Goal: Task Accomplishment & Management: Manage account settings

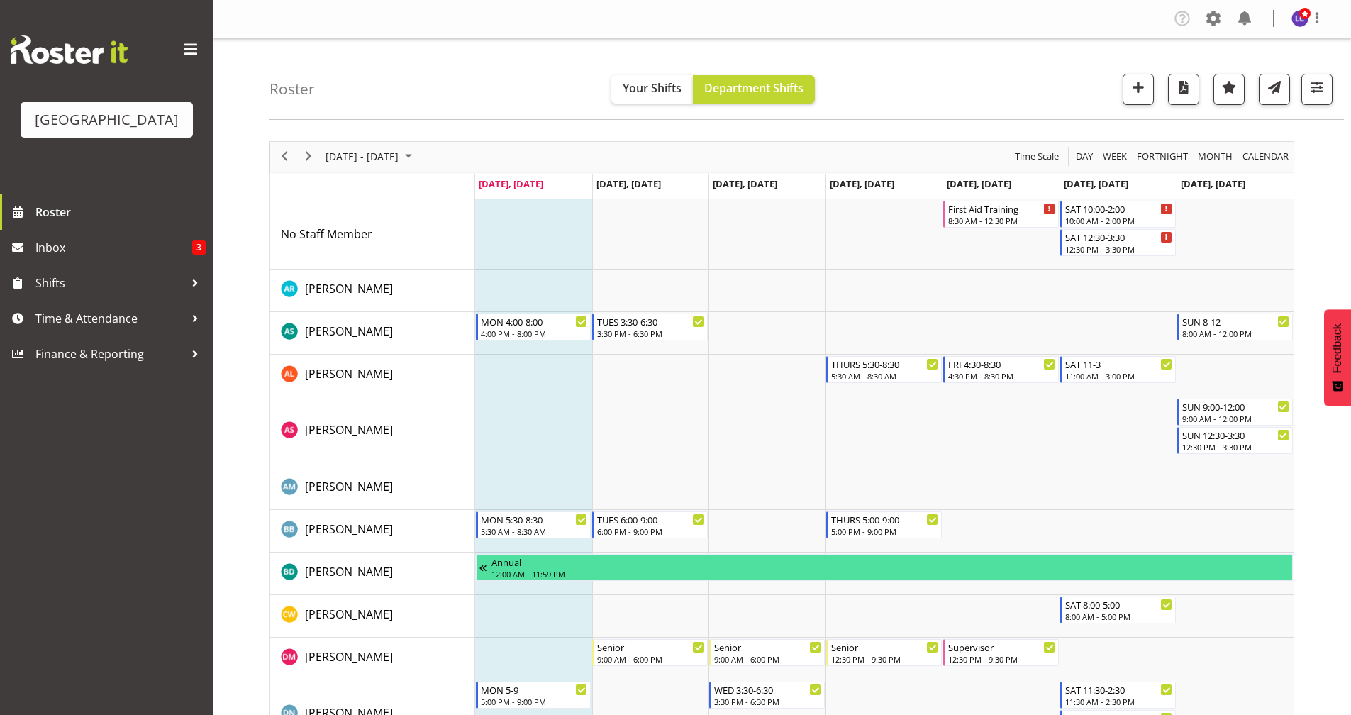
click at [311, 167] on div "next period" at bounding box center [308, 157] width 24 height 30
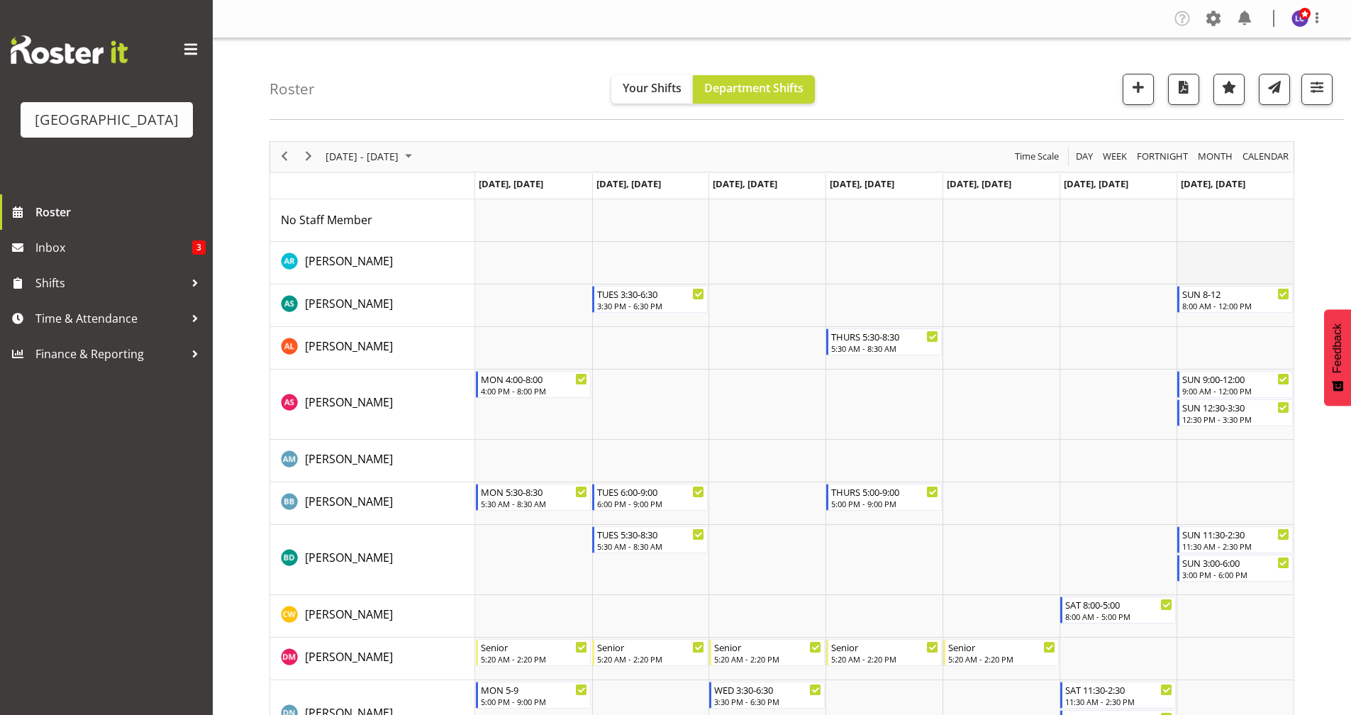
click at [1224, 264] on td "Timeline Week of September 1, 2025" at bounding box center [1234, 263] width 117 height 43
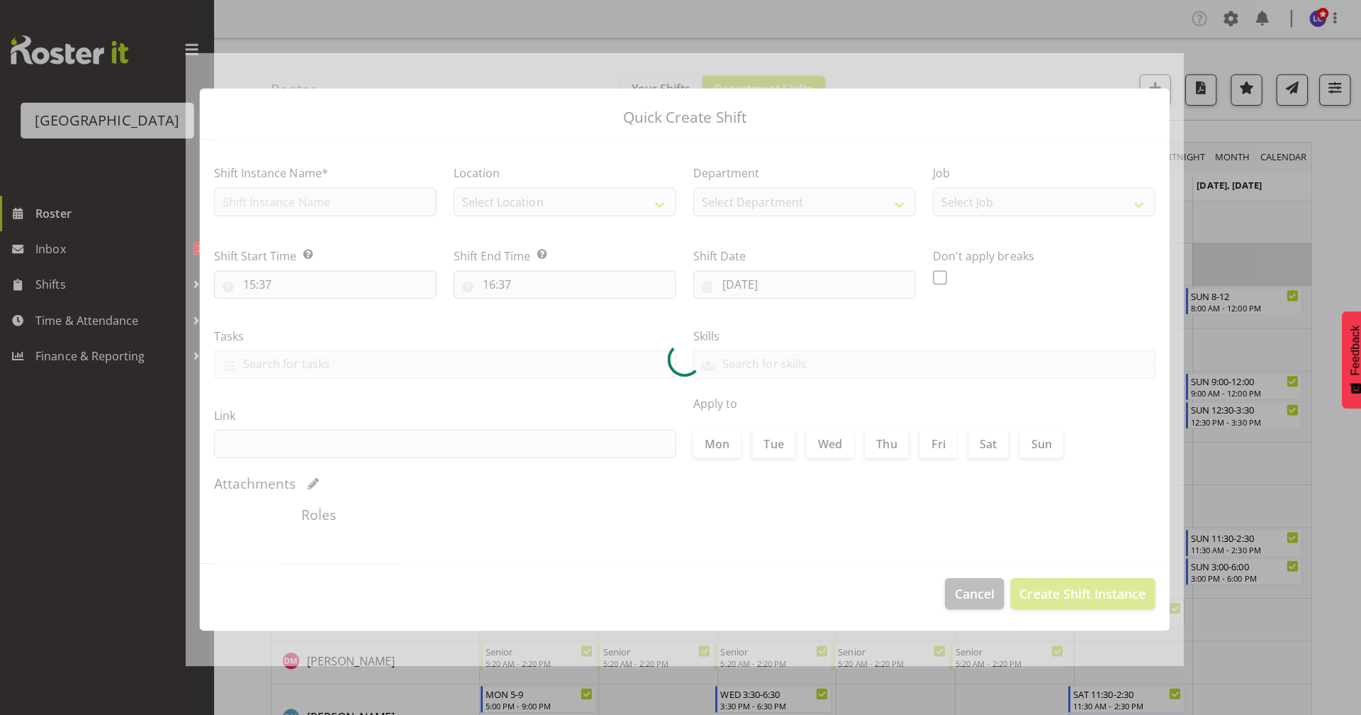
click at [1224, 264] on div at bounding box center [680, 357] width 1361 height 715
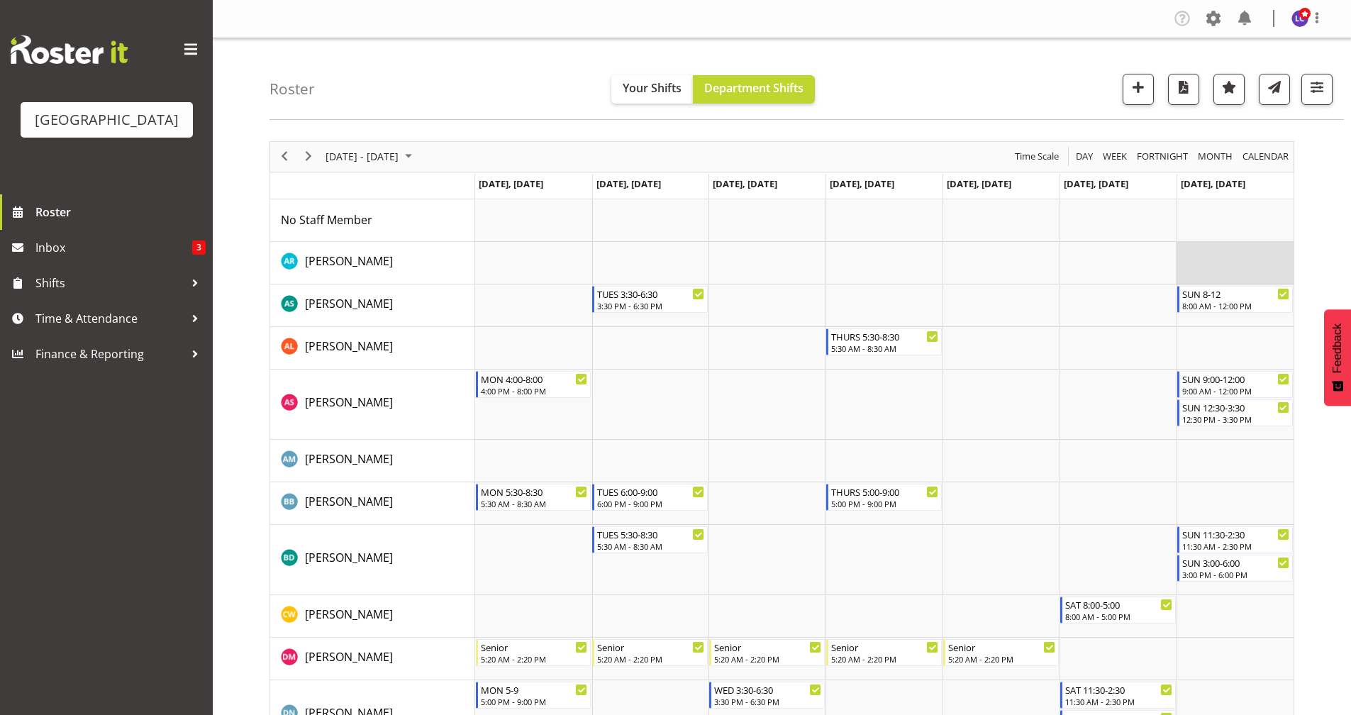
click at [1224, 262] on td "Timeline Week of September 1, 2025" at bounding box center [1234, 263] width 117 height 43
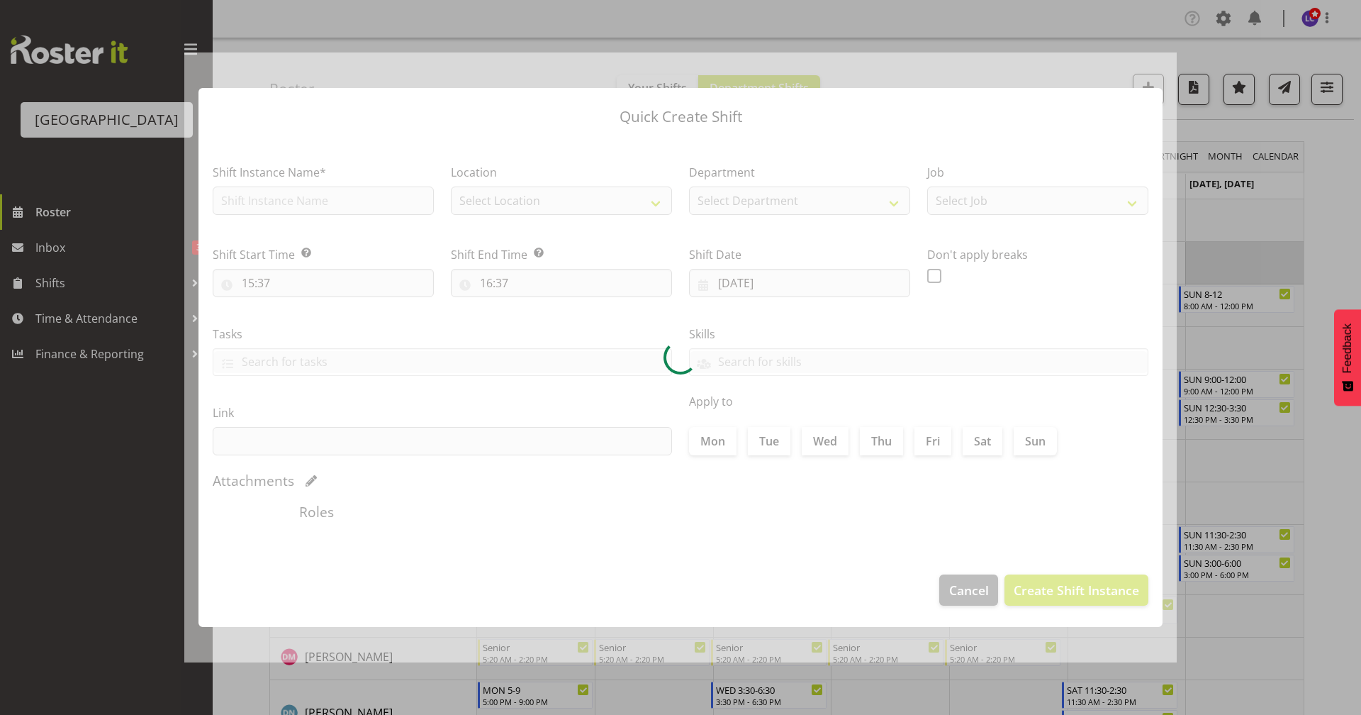
click at [1224, 262] on div at bounding box center [680, 357] width 1361 height 715
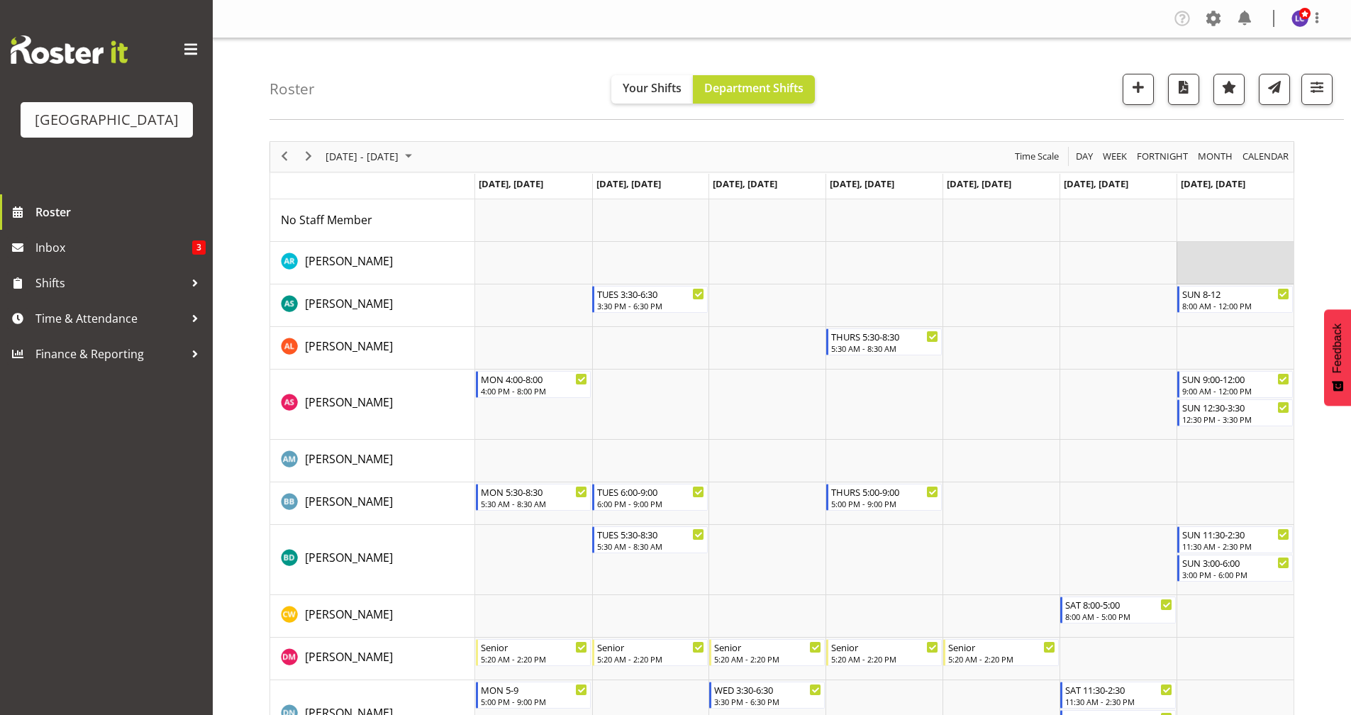
click at [1224, 262] on td "Timeline Week of September 1, 2025" at bounding box center [1234, 263] width 117 height 43
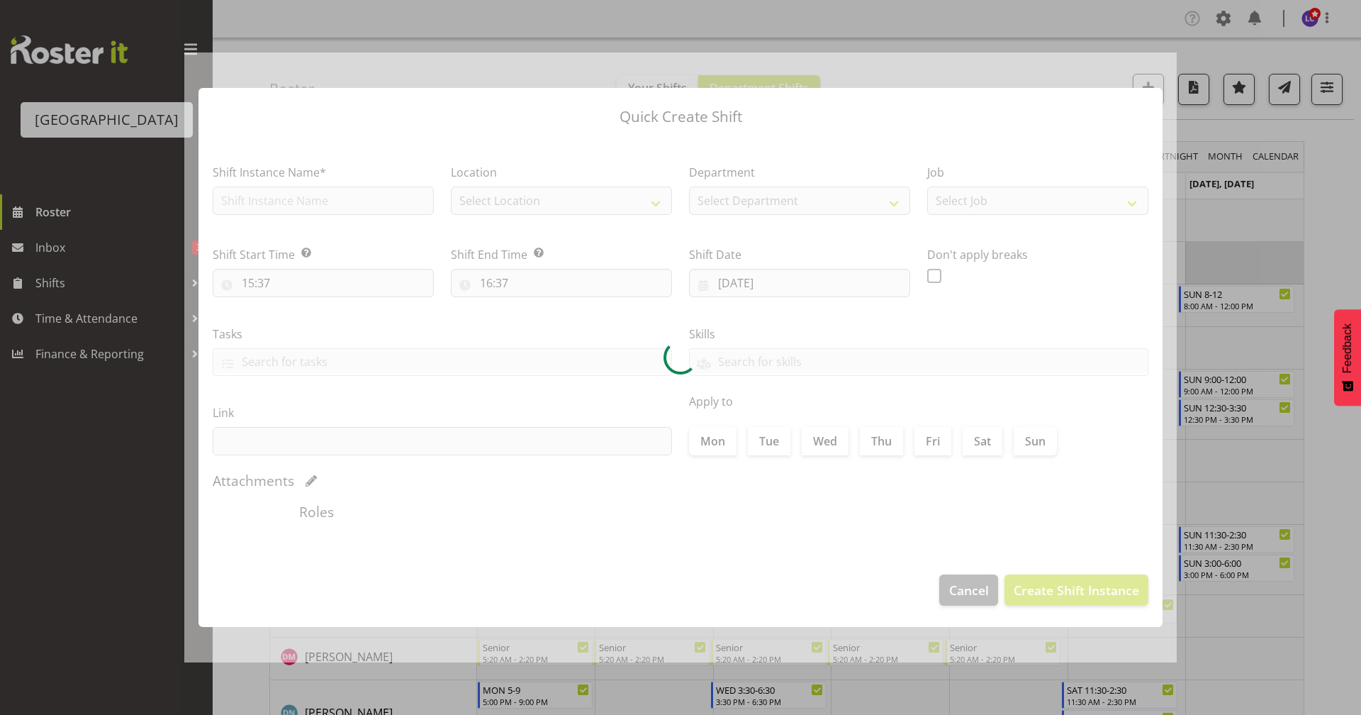
click at [1224, 262] on div at bounding box center [680, 357] width 1361 height 715
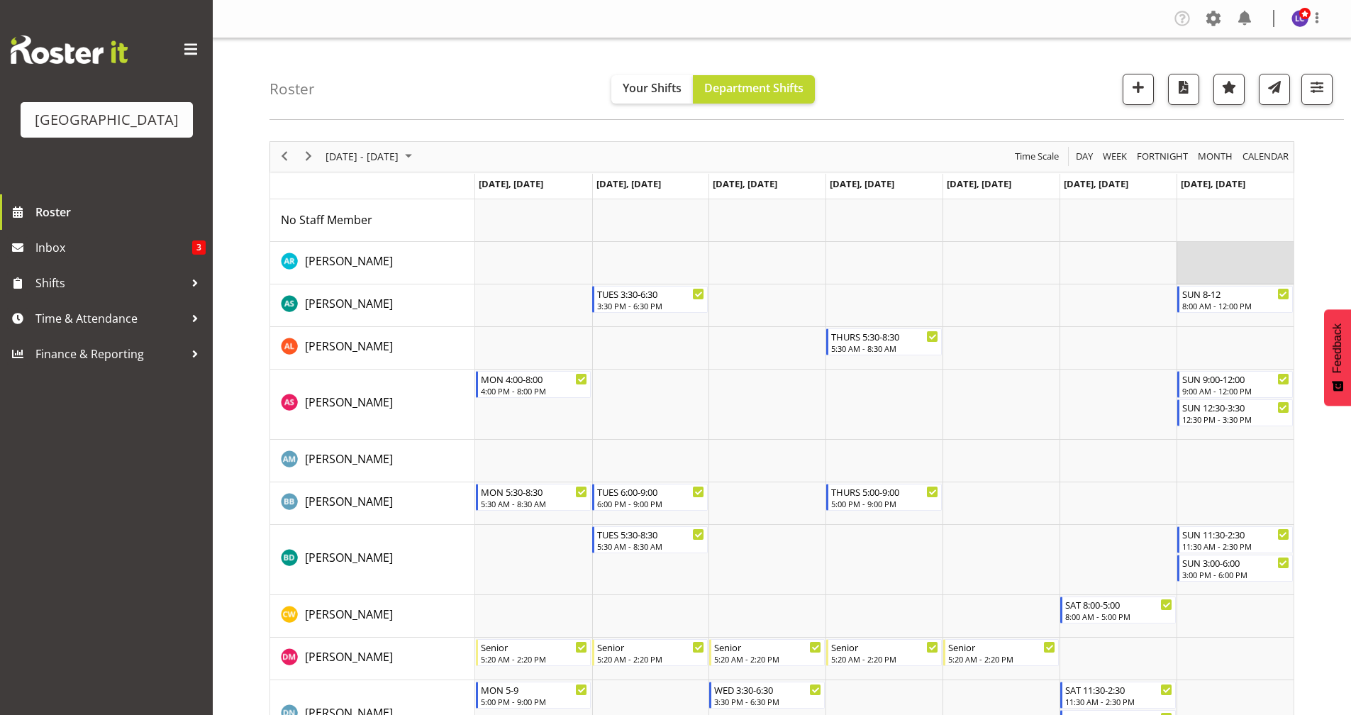
click at [1215, 277] on td "Timeline Week of September 1, 2025" at bounding box center [1234, 263] width 117 height 43
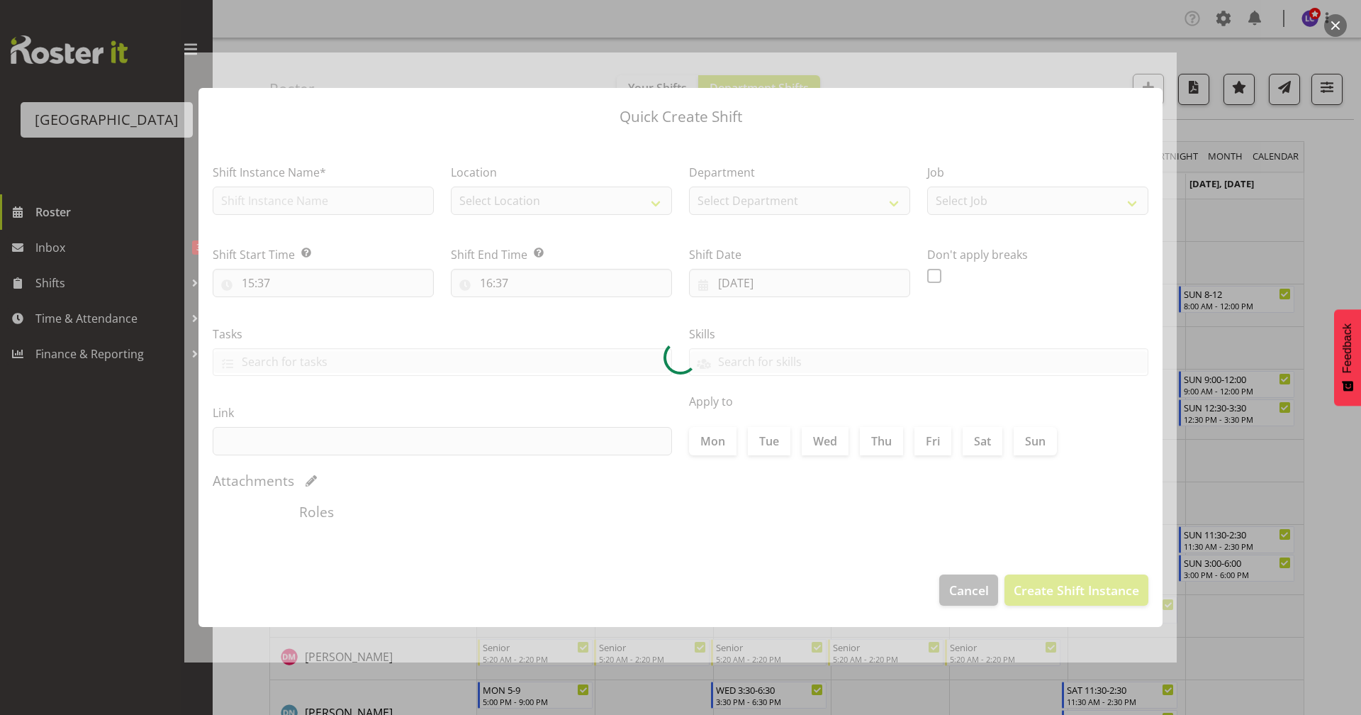
type input "[DATE]"
checkbox input "true"
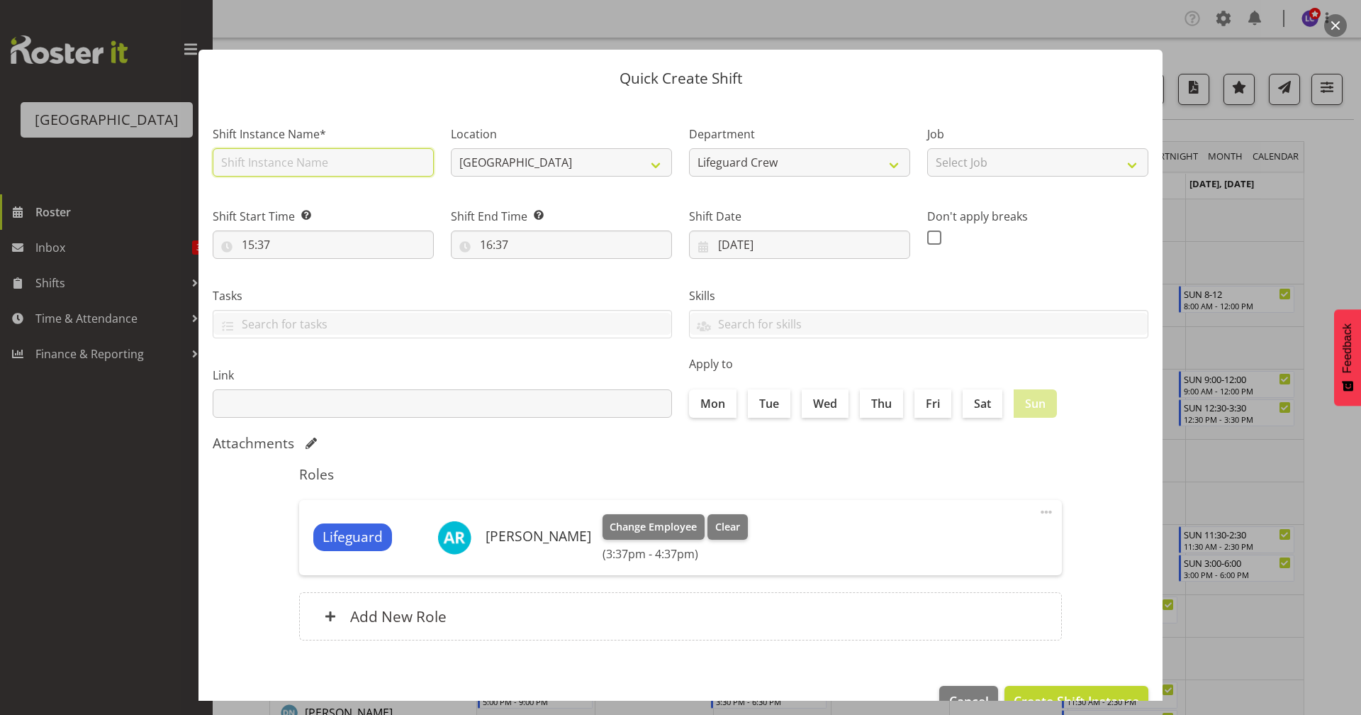
click at [373, 174] on input "text" at bounding box center [323, 162] width 221 height 28
type input "Training night"
click at [408, 252] on input "15:37" at bounding box center [323, 244] width 221 height 28
click at [309, 289] on select "00 01 02 03 04 05 06 07 08 09 10 11 12 13 14 15 16 17 18 19 20 21 22 23" at bounding box center [310, 281] width 32 height 28
select select "18"
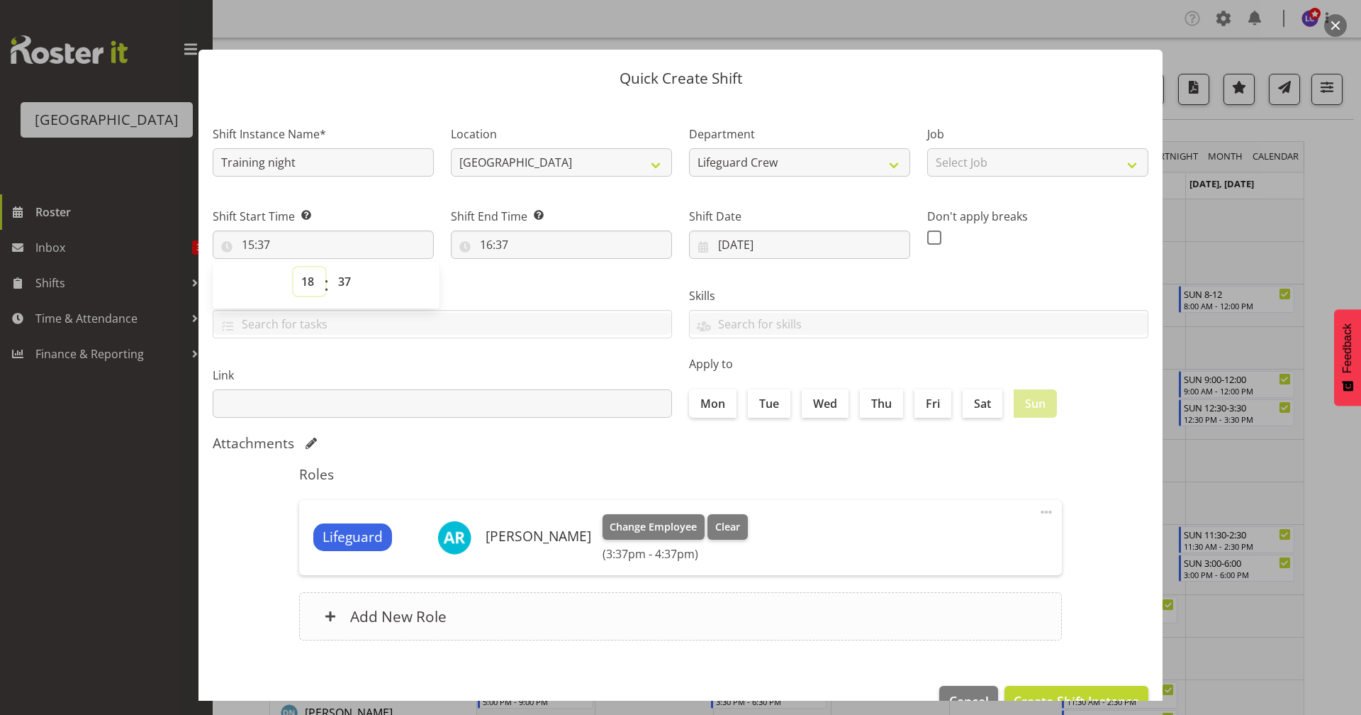
click at [294, 267] on select "00 01 02 03 04 05 06 07 08 09 10 11 12 13 14 15 16 17 18 19 20 21 22 23" at bounding box center [310, 281] width 32 height 28
type input "18:37"
click at [344, 288] on select "00 01 02 03 04 05 06 07 08 09 10 11 12 13 14 15 16 17 18 19 20 21 22 23 24 25 2…" at bounding box center [346, 281] width 32 height 28
select select "30"
click at [330, 267] on select "00 01 02 03 04 05 06 07 08 09 10 11 12 13 14 15 16 17 18 19 20 21 22 23 24 25 2…" at bounding box center [346, 281] width 32 height 28
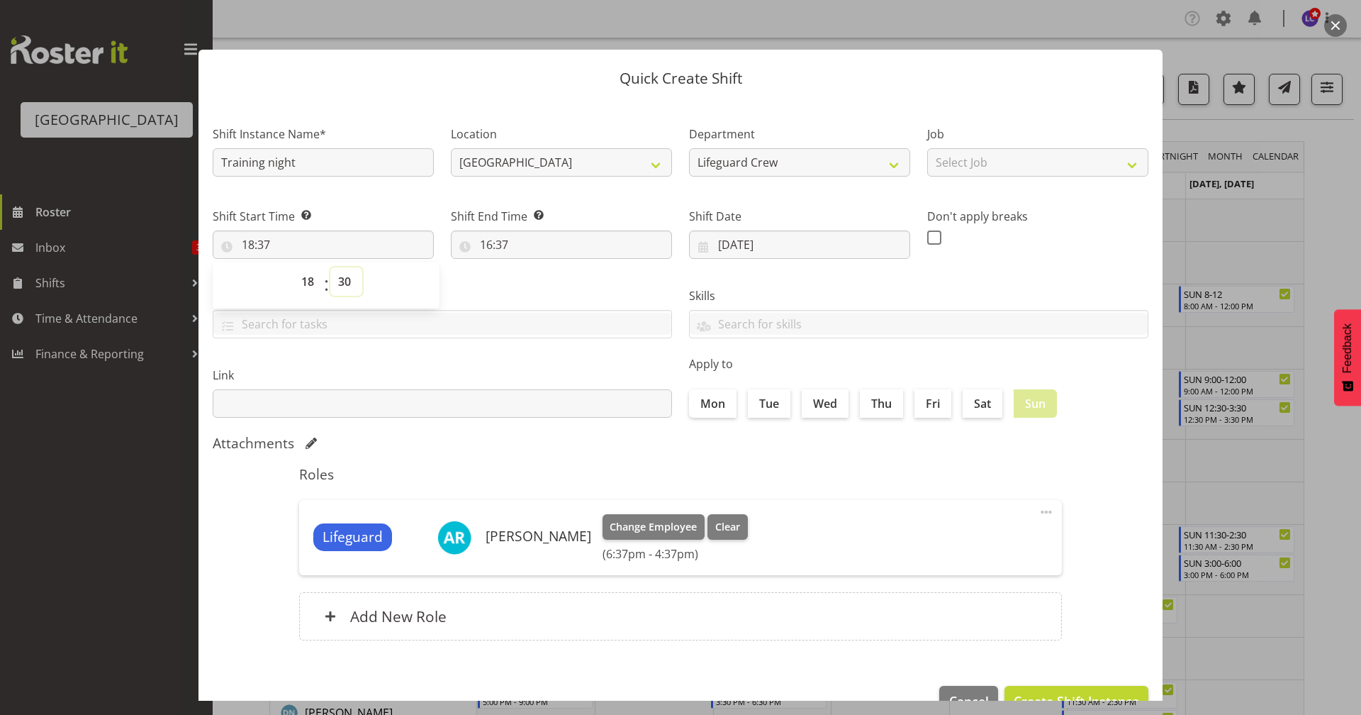
type input "18:30"
click at [518, 242] on input "16:37" at bounding box center [561, 244] width 221 height 28
click at [540, 287] on select "00 01 02 03 04 05 06 07 08 09 10 11 12 13 14 15 16 17 18 19 20 21 22 23" at bounding box center [548, 281] width 32 height 28
select select "20"
click at [532, 267] on select "00 01 02 03 04 05 06 07 08 09 10 11 12 13 14 15 16 17 18 19 20 21 22 23" at bounding box center [548, 281] width 32 height 28
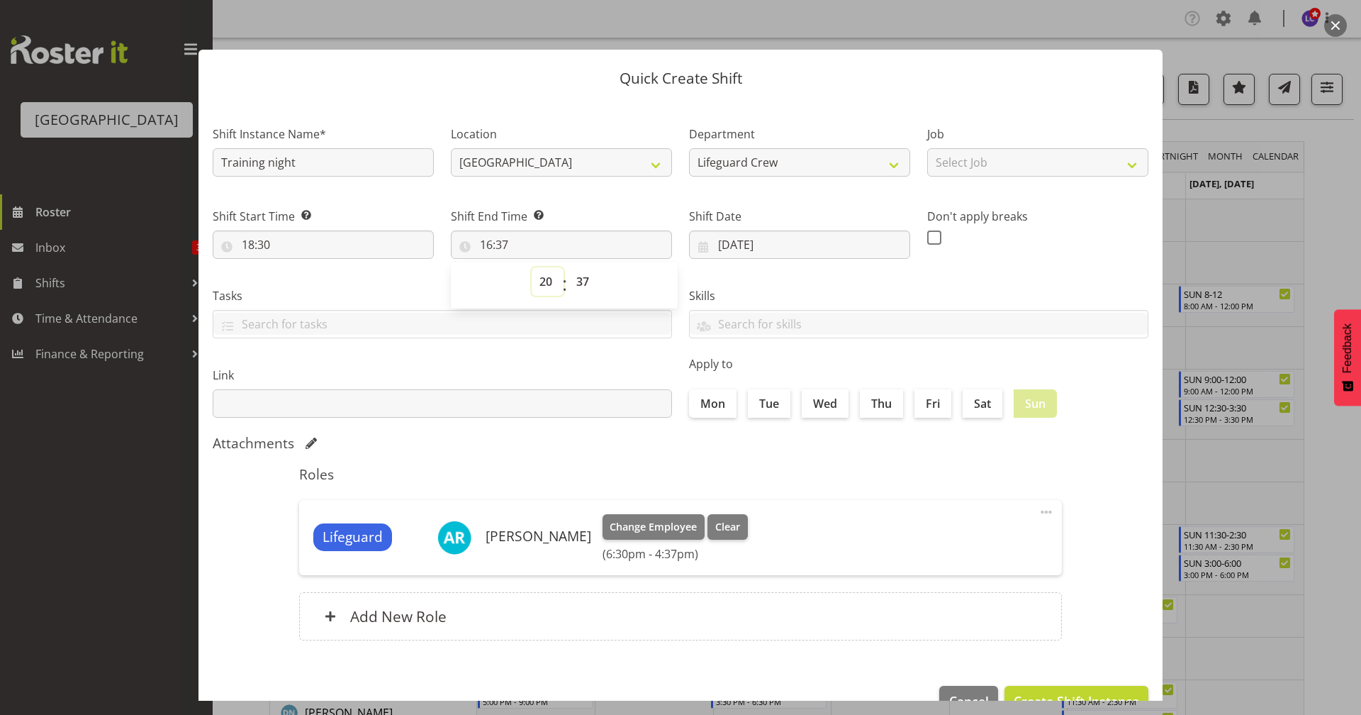
type input "20:37"
click at [582, 288] on select "00 01 02 03 04 05 06 07 08 09 10 11 12 13 14 15 16 17 18 19 20 21 22 23 24 25 2…" at bounding box center [585, 281] width 32 height 28
select select "30"
click at [569, 267] on select "00 01 02 03 04 05 06 07 08 09 10 11 12 13 14 15 16 17 18 19 20 21 22 23 24 25 2…" at bounding box center [585, 281] width 32 height 28
type input "20:30"
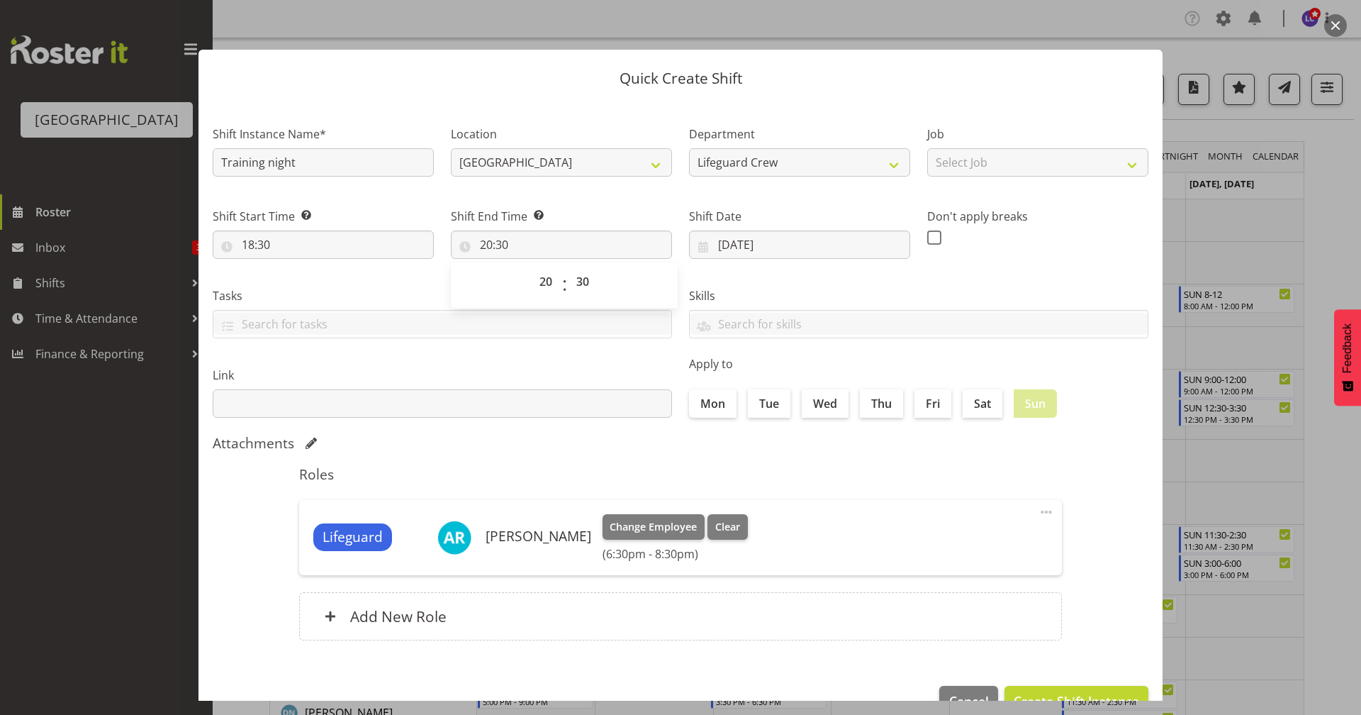
click at [549, 362] on div "Link" at bounding box center [442, 386] width 476 height 79
click at [1032, 691] on button "Create Shift Instance" at bounding box center [1077, 701] width 144 height 31
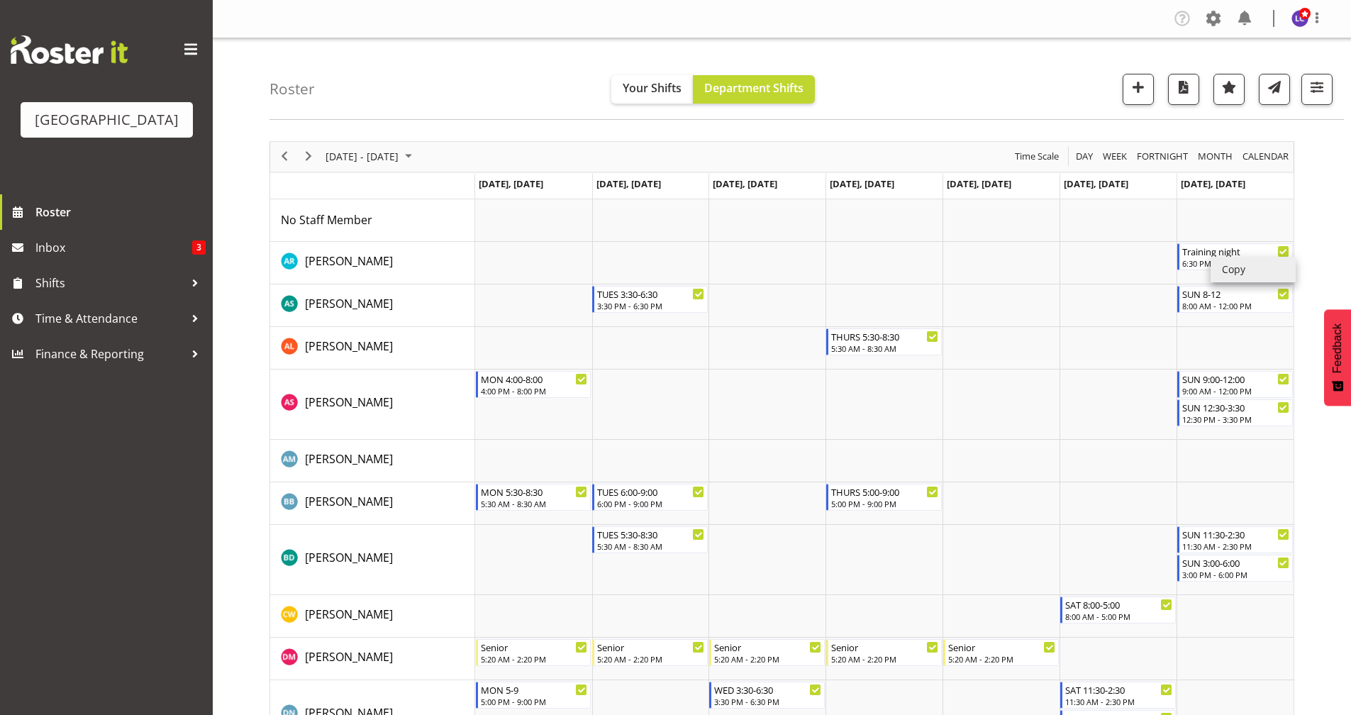
click at [1217, 265] on li "Copy" at bounding box center [1252, 270] width 85 height 26
click at [1251, 362] on li "Paste" at bounding box center [1262, 363] width 85 height 26
click at [1206, 461] on td "Timeline Week of September 1, 2025" at bounding box center [1234, 461] width 117 height 43
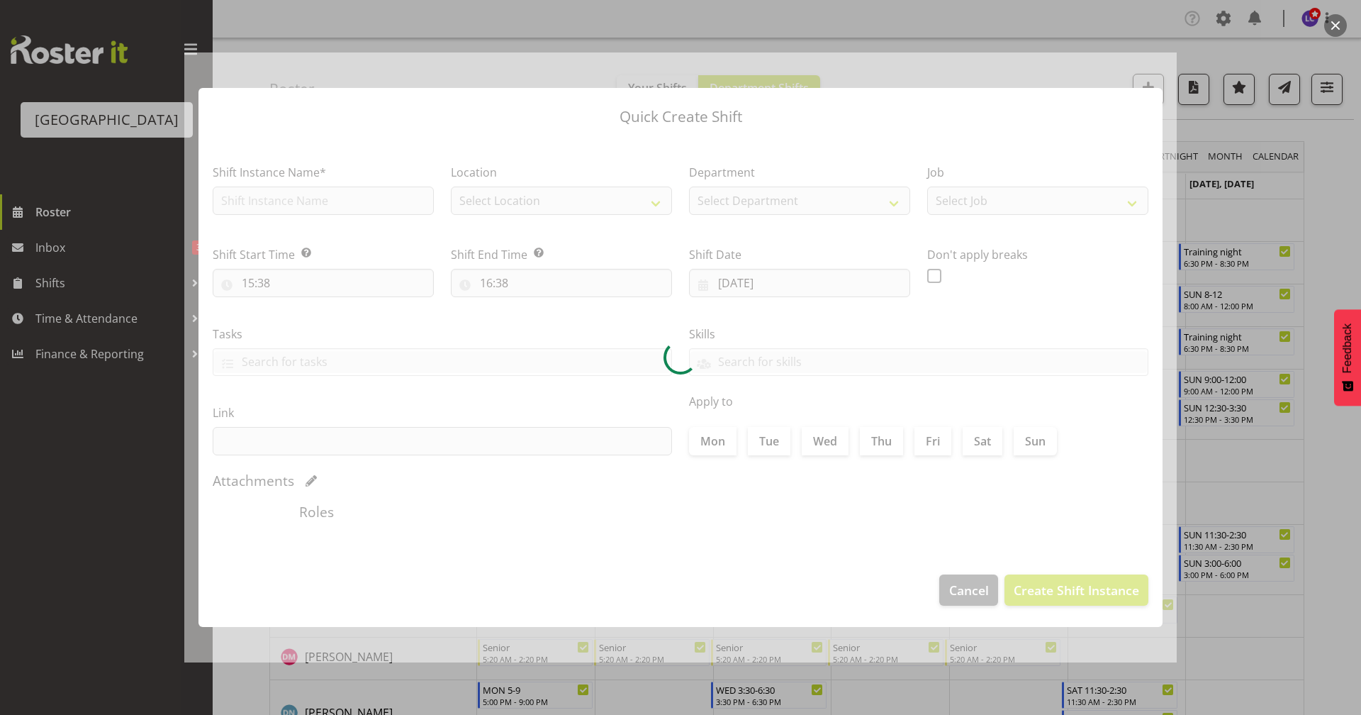
type input "07/09/2025"
checkbox input "true"
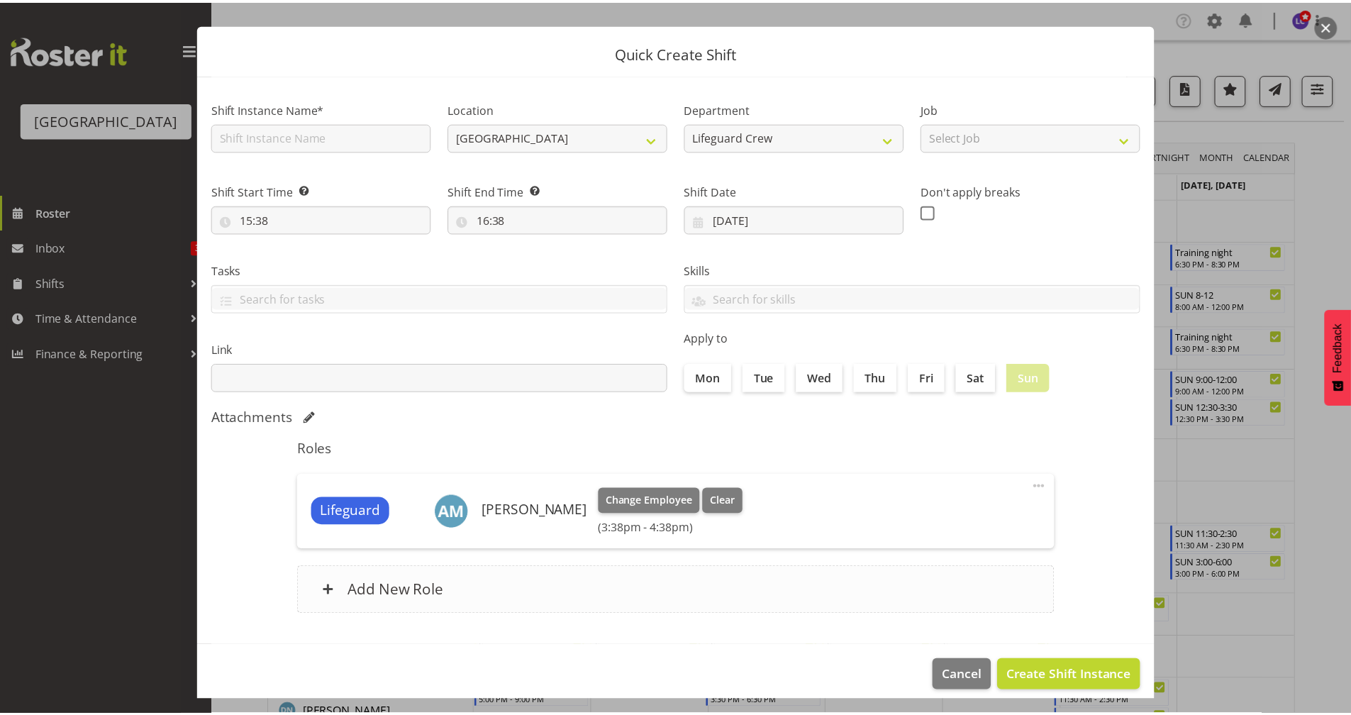
scroll to position [38, 0]
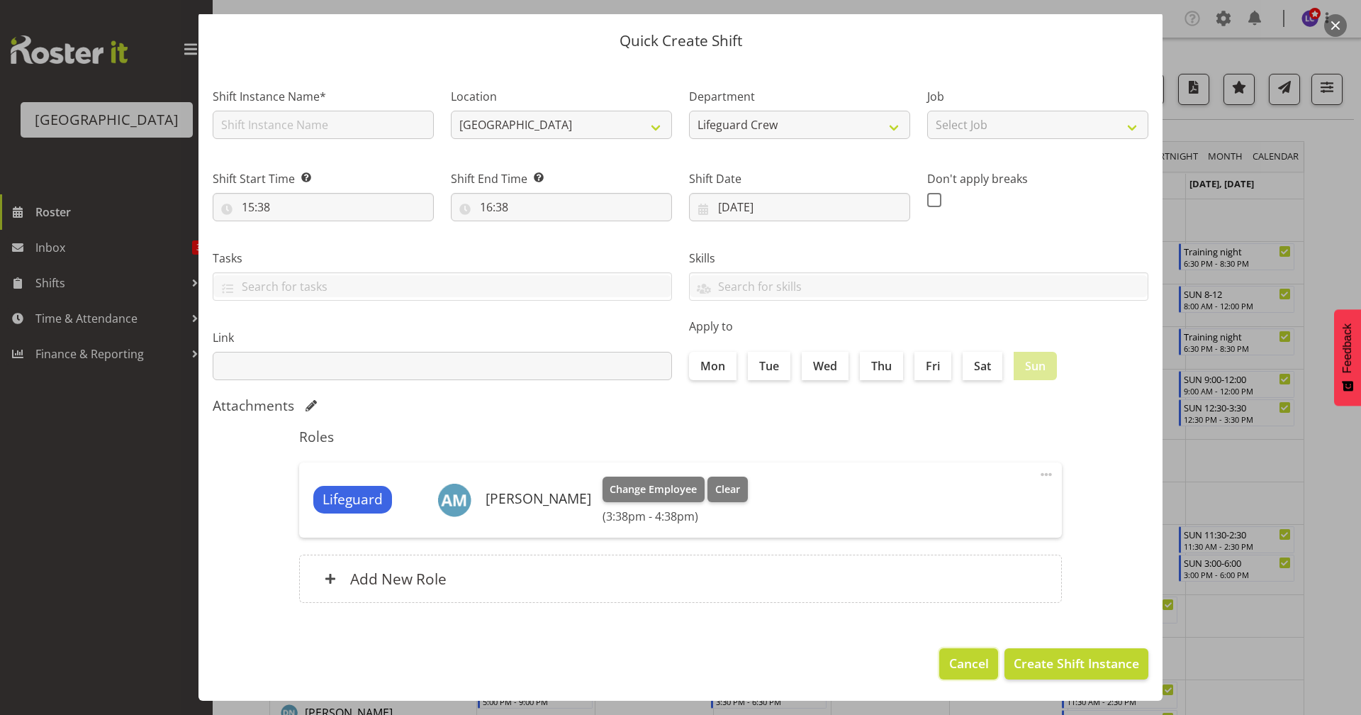
drag, startPoint x: 948, startPoint y: 666, endPoint x: 950, endPoint y: 654, distance: 12.2
click at [949, 666] on span "Cancel" at bounding box center [969, 663] width 40 height 18
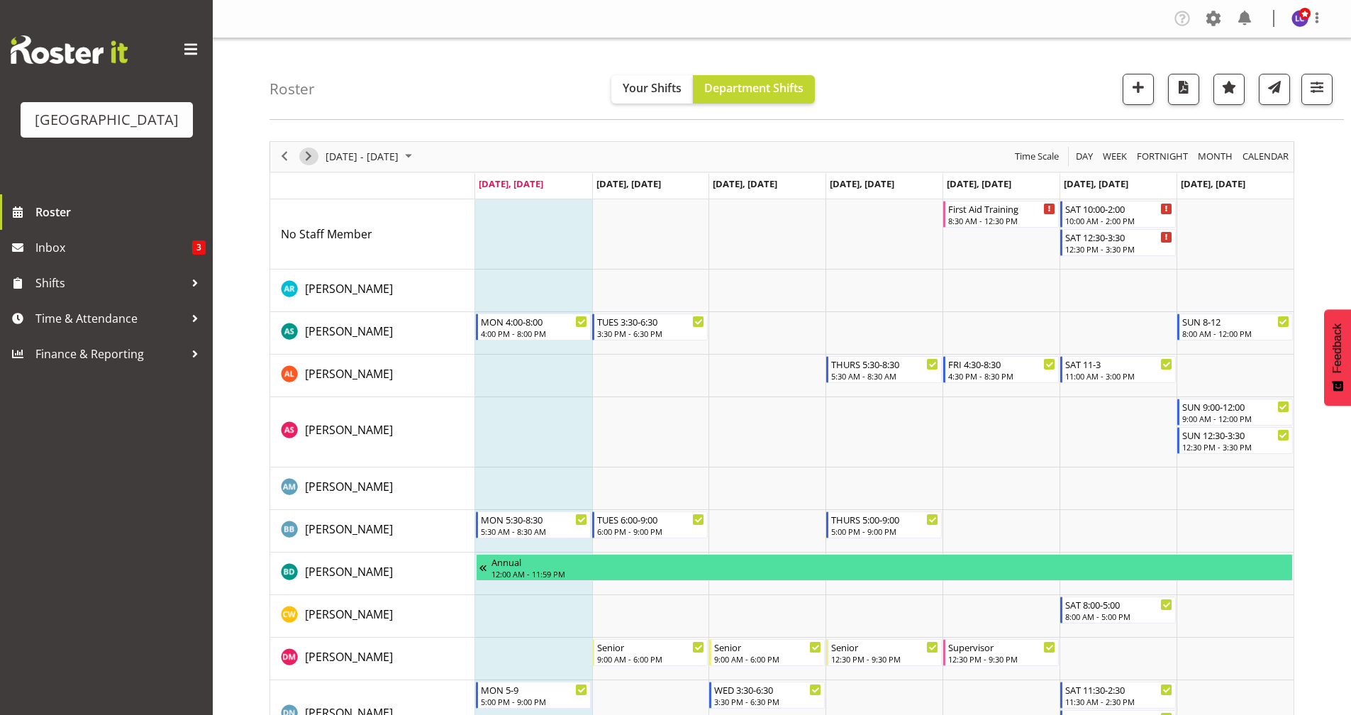
click at [307, 161] on span "Next" at bounding box center [308, 156] width 17 height 18
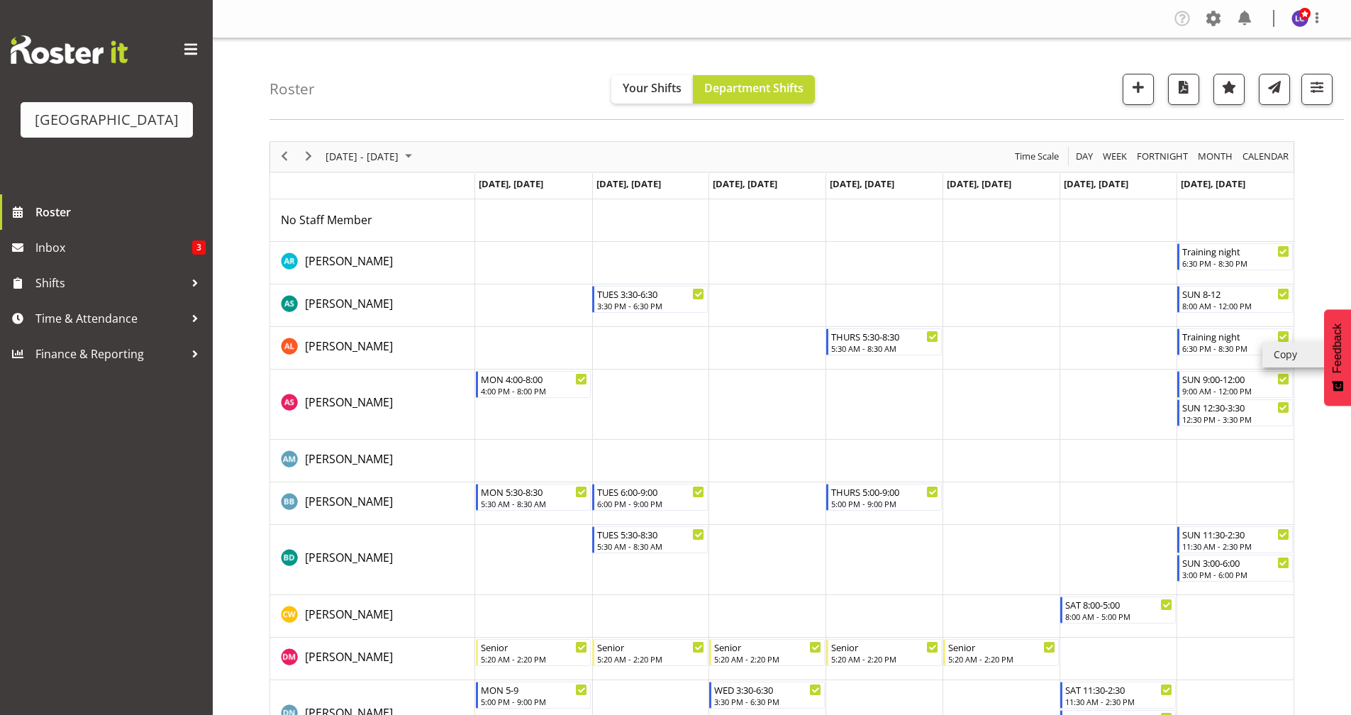
click at [1271, 357] on li "Copy" at bounding box center [1304, 355] width 85 height 26
click at [1295, 364] on li "Copy" at bounding box center [1304, 355] width 85 height 26
click at [1233, 464] on td "Timeline Week of September 1, 2025" at bounding box center [1234, 461] width 117 height 43
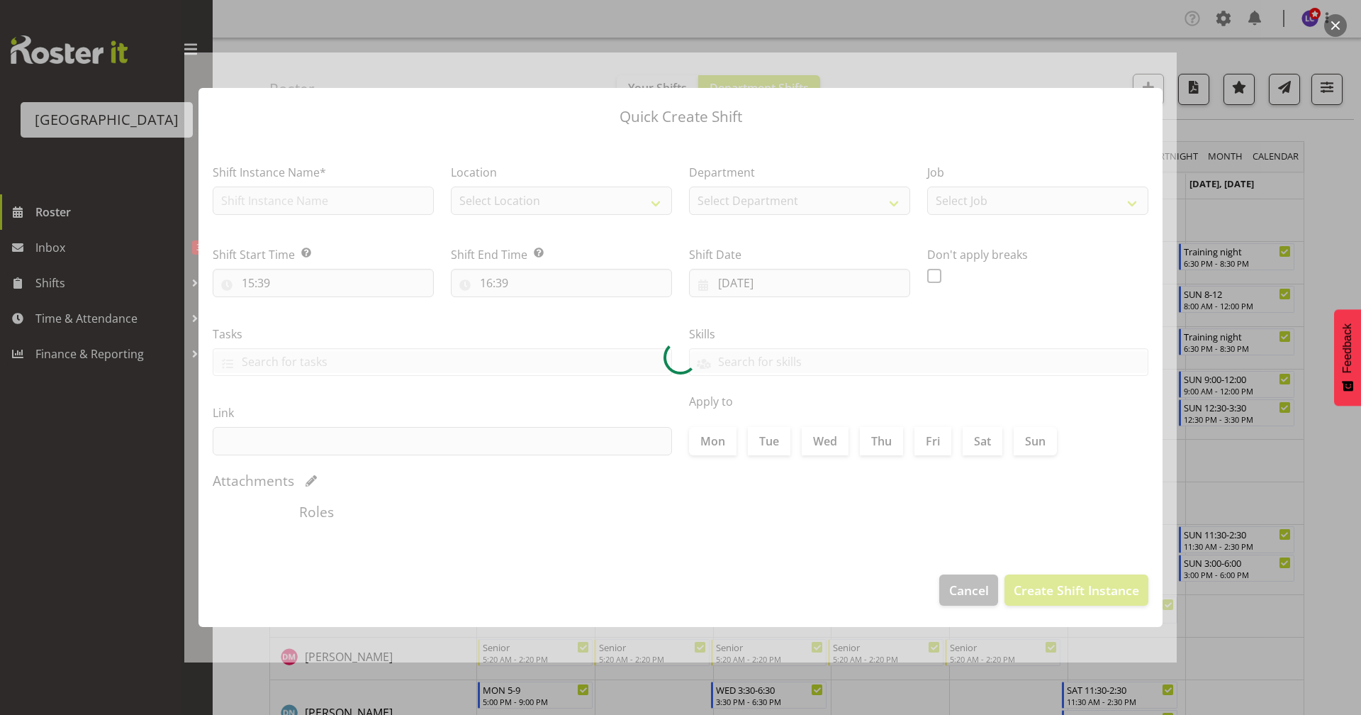
type input "[DATE]"
checkbox input "true"
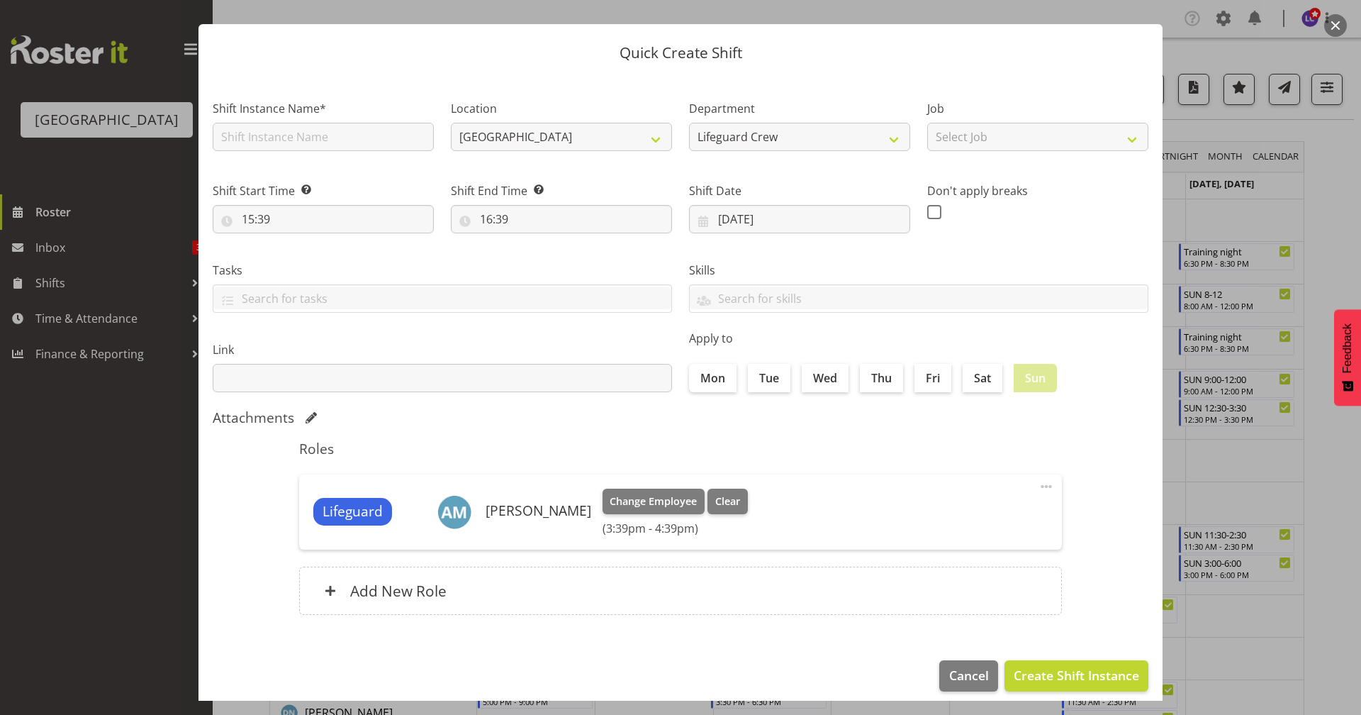
scroll to position [38, 0]
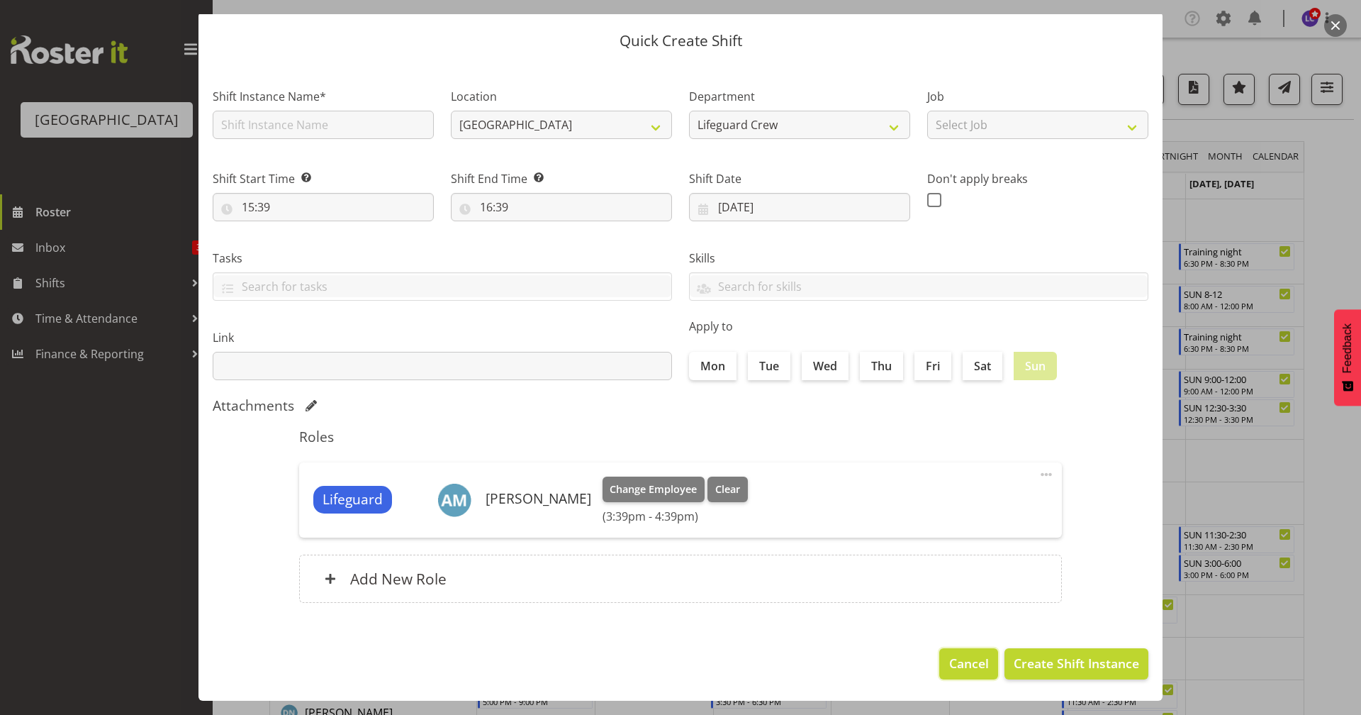
click at [939, 659] on button "Cancel" at bounding box center [968, 663] width 58 height 31
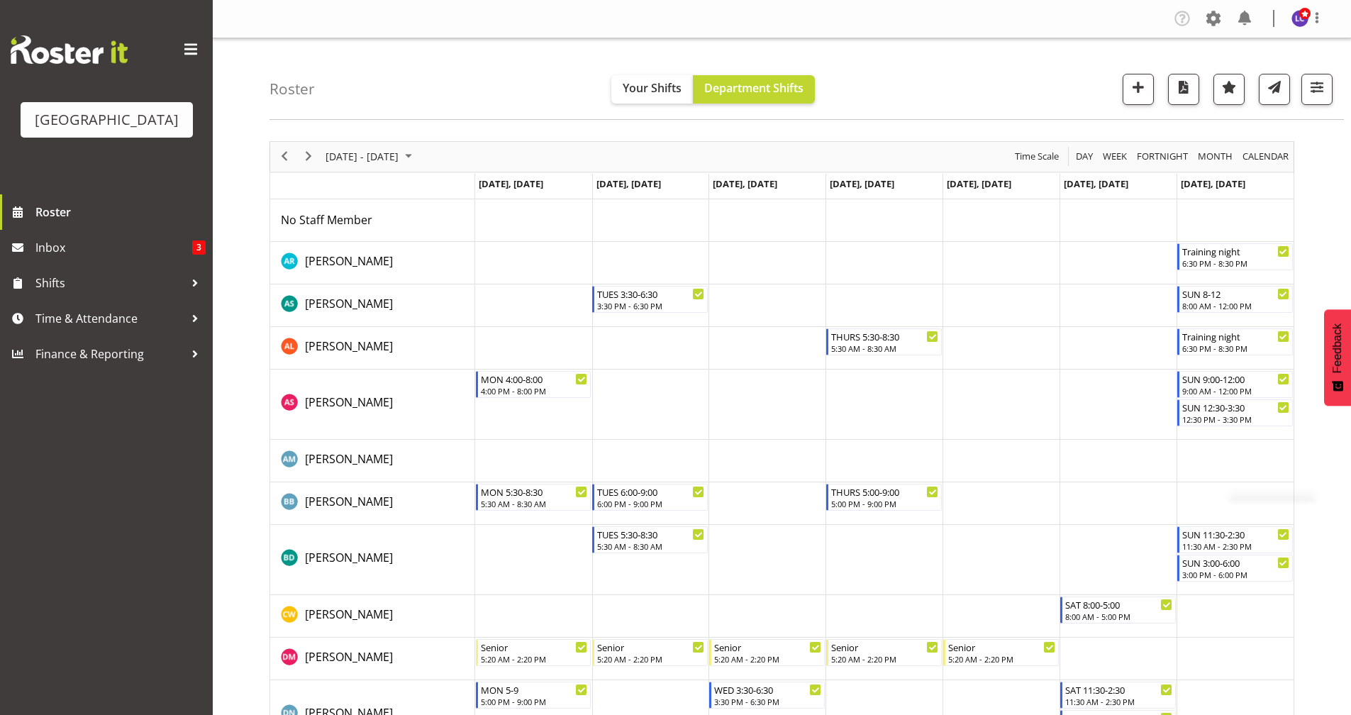
click at [1287, 365] on td "Timeline Week of September 1, 2025" at bounding box center [1234, 348] width 117 height 43
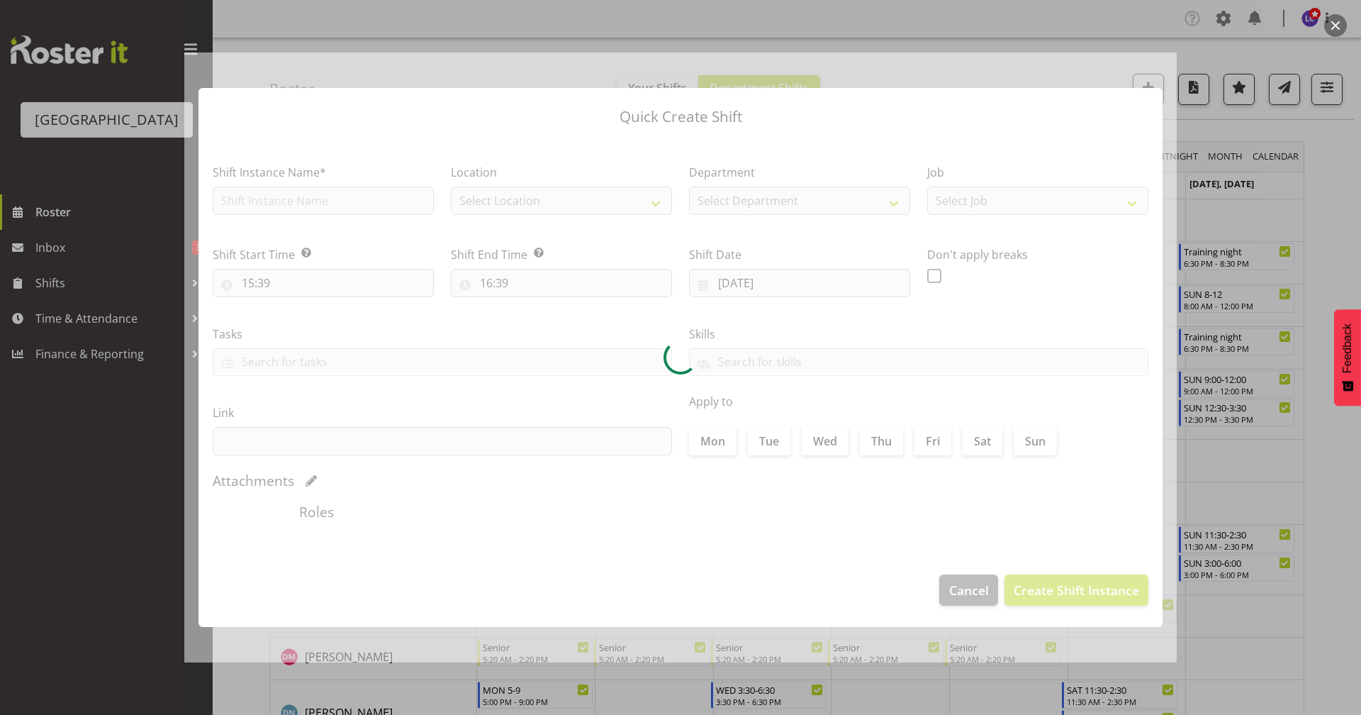
type input "[DATE]"
checkbox input "true"
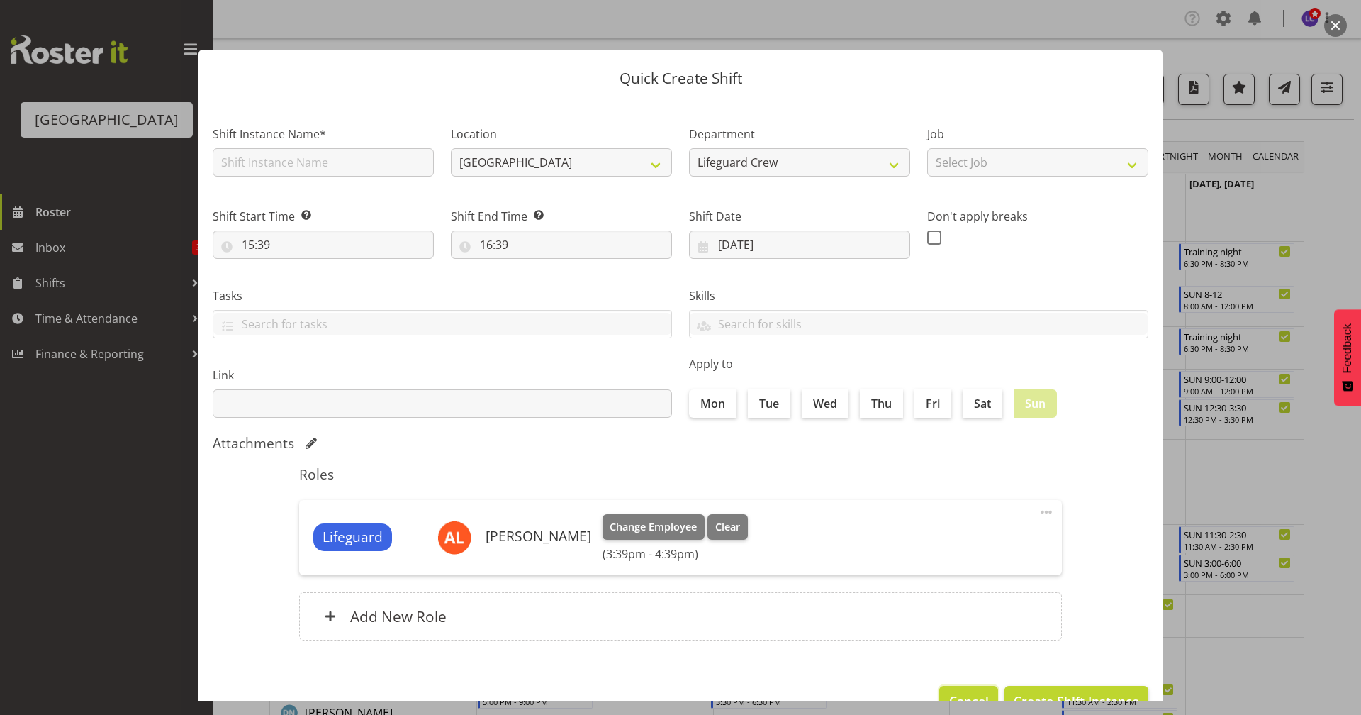
click at [960, 687] on button "Cancel" at bounding box center [968, 701] width 58 height 31
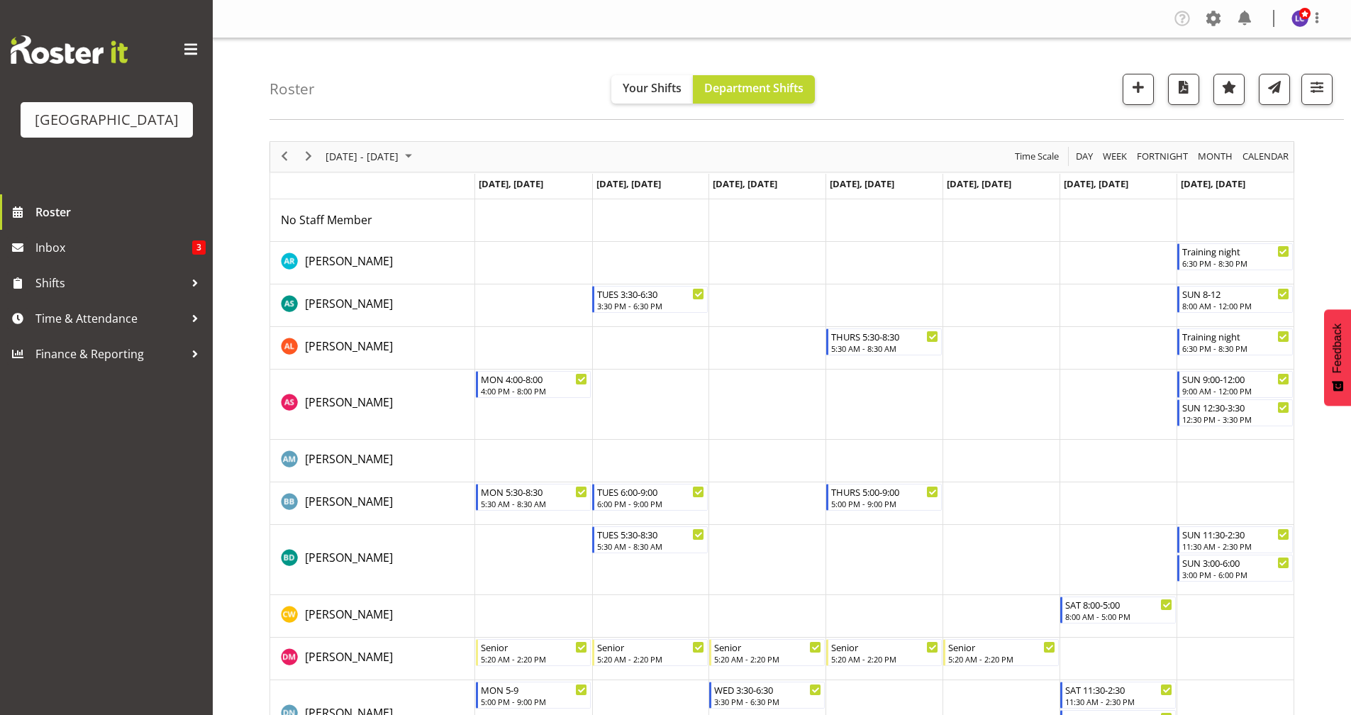
click at [1240, 320] on td "Timeline Week of September 1, 2025" at bounding box center [1234, 305] width 117 height 43
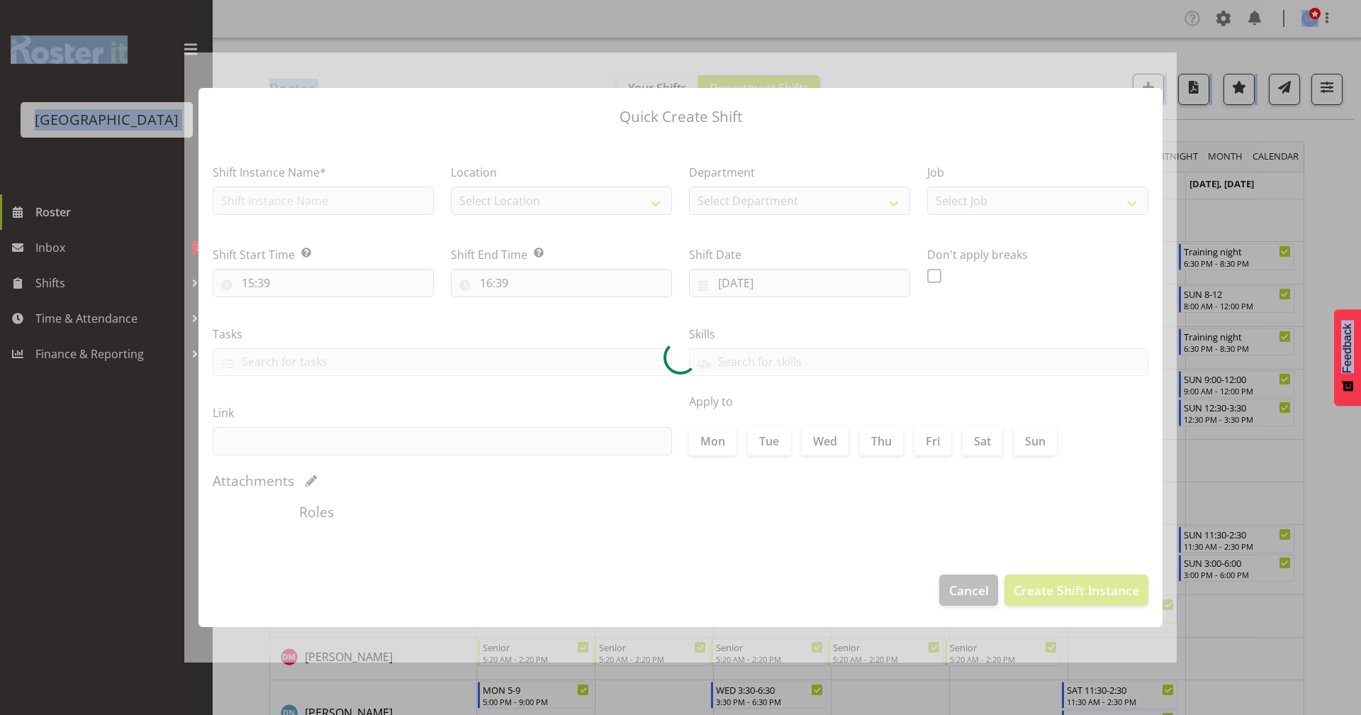
click at [1240, 320] on div at bounding box center [680, 357] width 1361 height 715
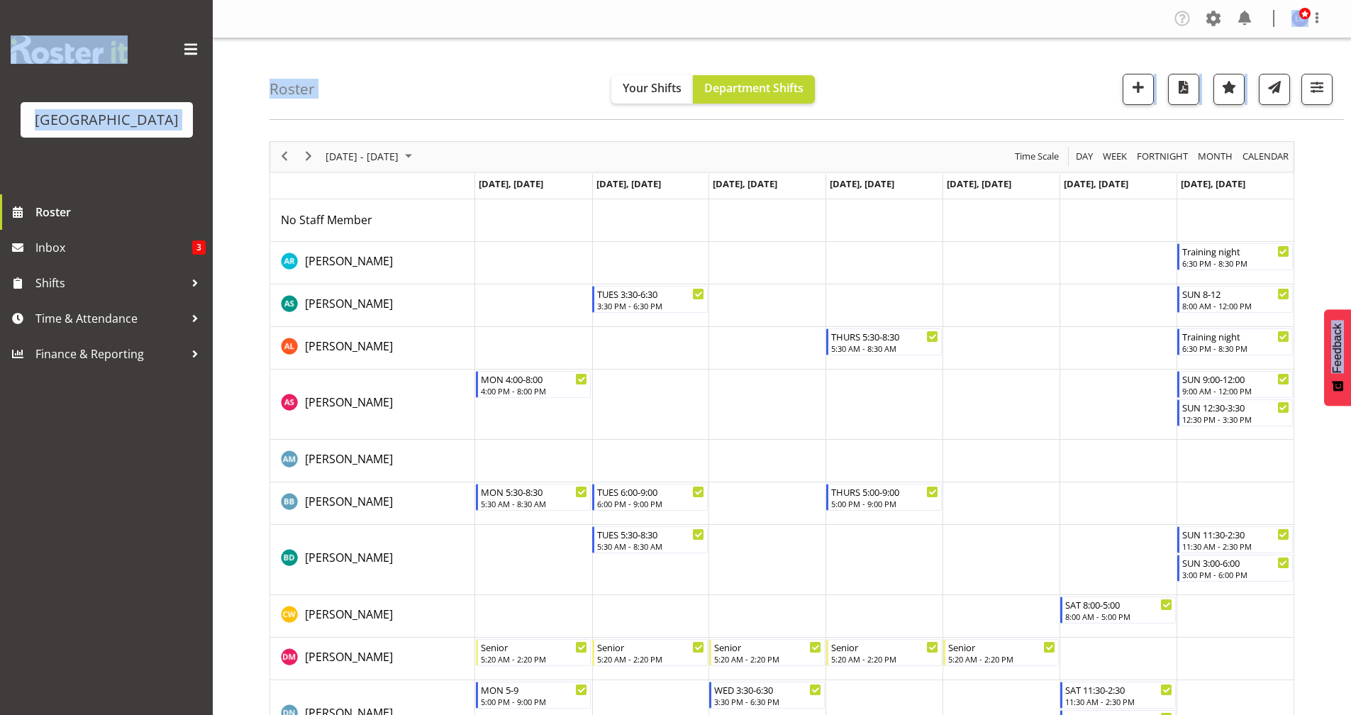
click at [1219, 317] on td "Timeline Week of September 1, 2025" at bounding box center [1234, 305] width 117 height 43
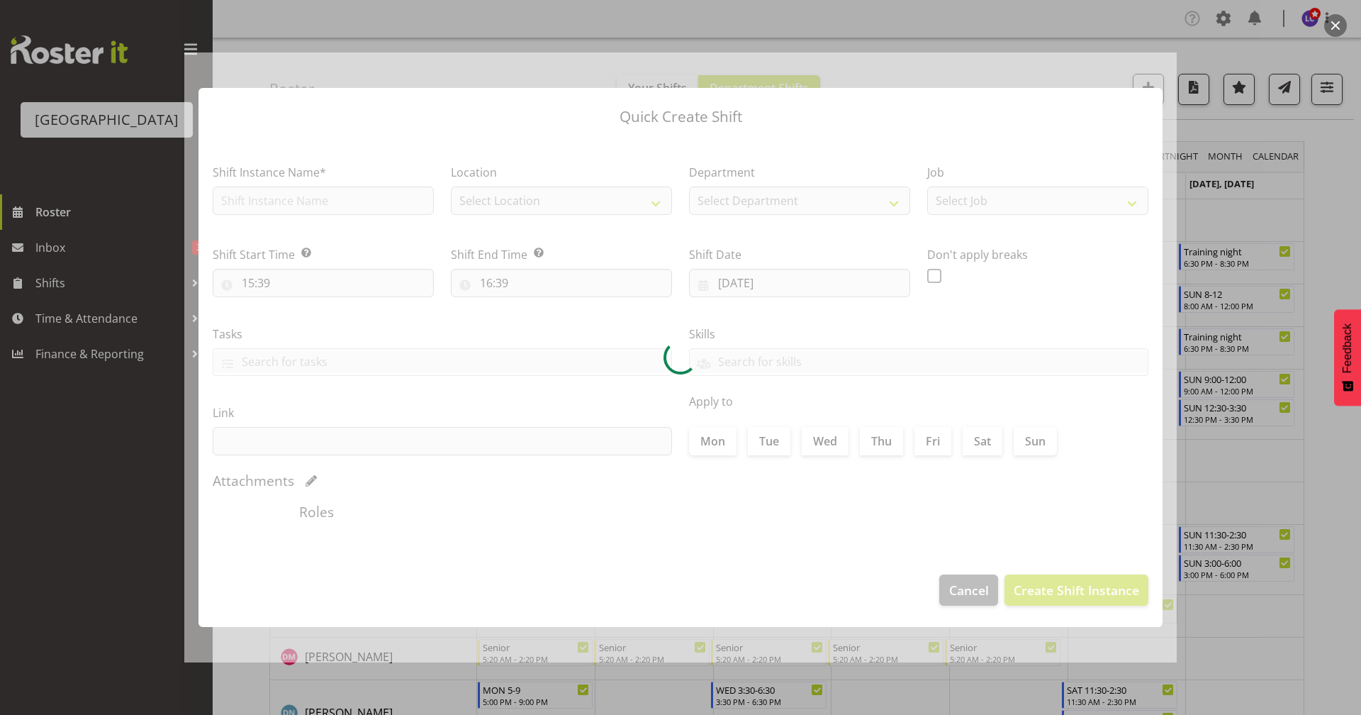
type input "[DATE]"
checkbox input "true"
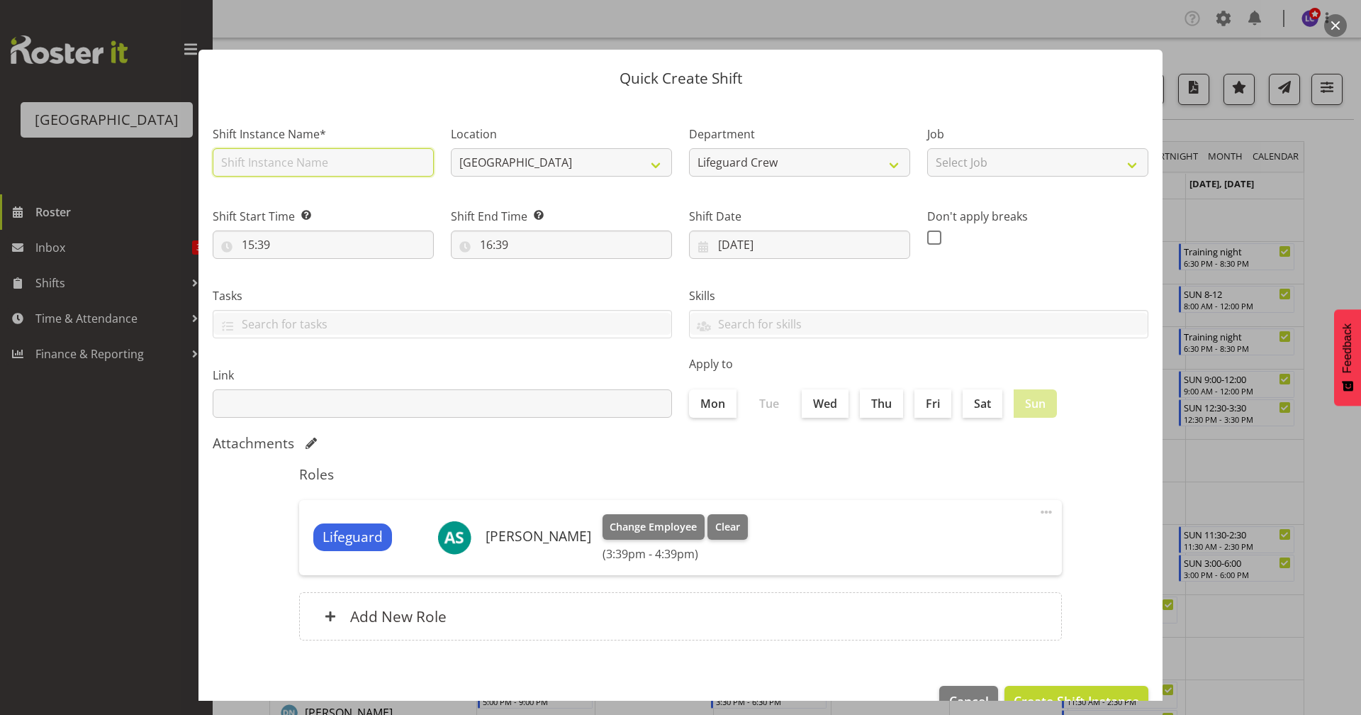
click at [336, 151] on input "text" at bounding box center [323, 162] width 221 height 28
type input "Training night"
click at [382, 438] on div "Attachments" at bounding box center [681, 443] width 936 height 17
click at [328, 241] on input "15:39" at bounding box center [323, 244] width 221 height 28
click at [311, 286] on select "00 01 02 03 04 05 06 07 08 09 10 11 12 13 14 15 16 17 18 19 20 21 22 23" at bounding box center [310, 281] width 32 height 28
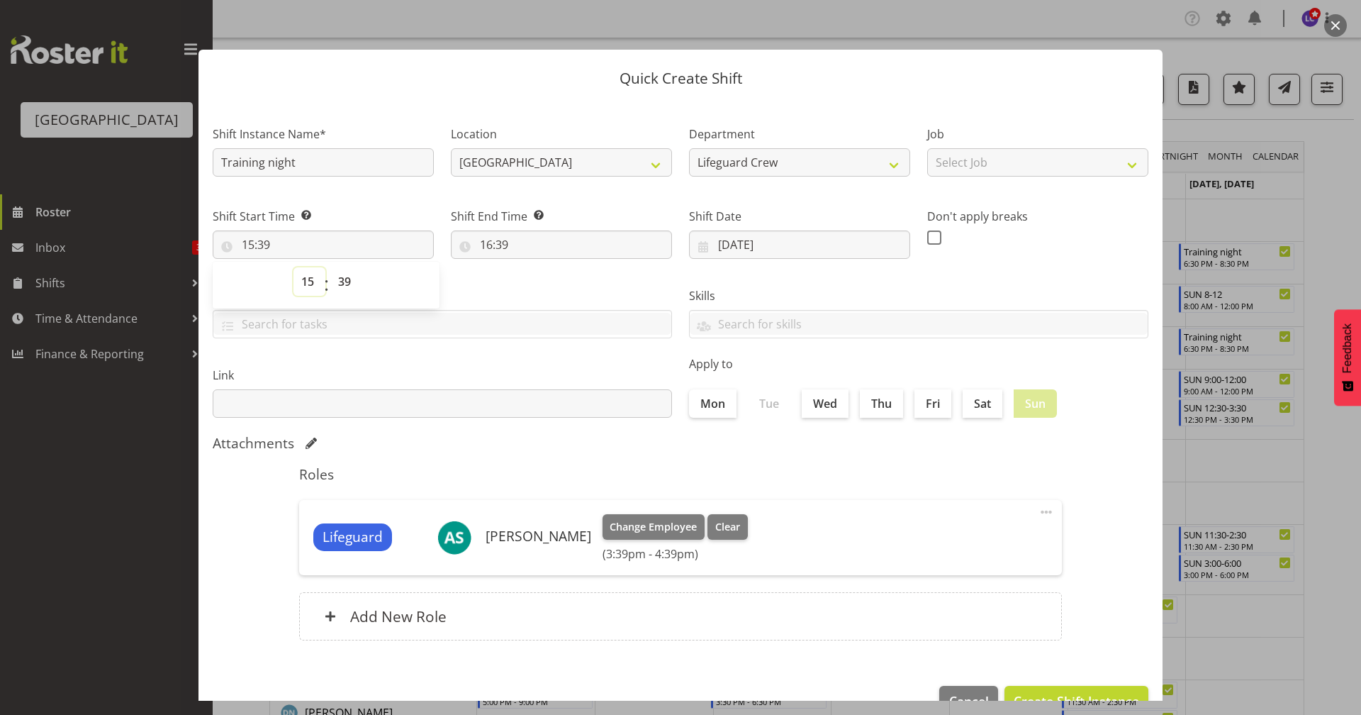
select select "18"
click at [294, 267] on select "00 01 02 03 04 05 06 07 08 09 10 11 12 13 14 15 16 17 18 19 20 21 22 23" at bounding box center [310, 281] width 32 height 28
type input "18:39"
click at [335, 285] on select "00 01 02 03 04 05 06 07 08 09 10 11 12 13 14 15 16 17 18 19 20 21 22 23 24 25 2…" at bounding box center [346, 281] width 32 height 28
select select "30"
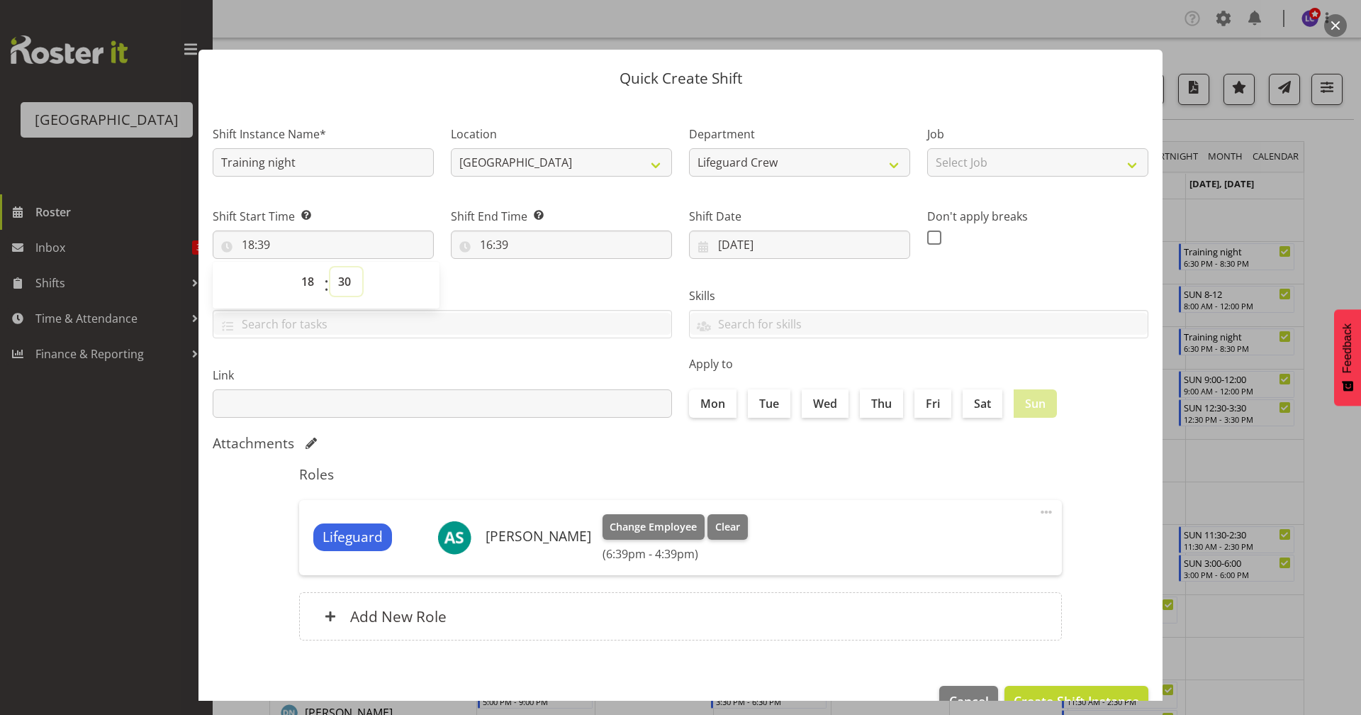
click at [330, 267] on select "00 01 02 03 04 05 06 07 08 09 10 11 12 13 14 15 16 17 18 19 20 21 22 23 24 25 2…" at bounding box center [346, 281] width 32 height 28
type input "18:30"
click at [526, 240] on input "16:39" at bounding box center [561, 244] width 221 height 28
click at [540, 274] on select "00 01 02 03 04 05 06 07 08 09 10 11 12 13 14 15 16 17 18 19 20 21 22 23" at bounding box center [548, 281] width 32 height 28
select select "20"
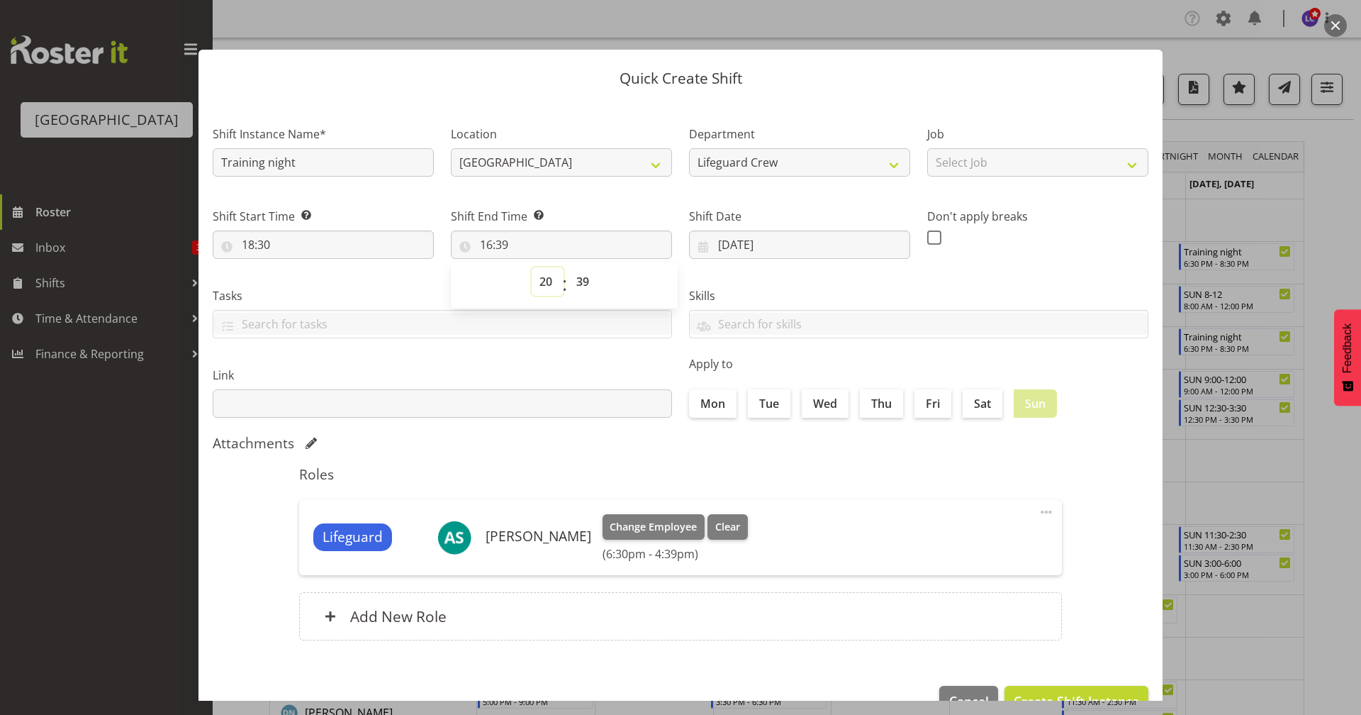
click at [532, 267] on select "00 01 02 03 04 05 06 07 08 09 10 11 12 13 14 15 16 17 18 19 20 21 22 23" at bounding box center [548, 281] width 32 height 28
type input "20:39"
click at [570, 281] on select "00 01 02 03 04 05 06 07 08 09 10 11 12 13 14 15 16 17 18 19 20 21 22 23 24 25 2…" at bounding box center [585, 281] width 32 height 28
select select "30"
click at [569, 267] on select "00 01 02 03 04 05 06 07 08 09 10 11 12 13 14 15 16 17 18 19 20 21 22 23 24 25 2…" at bounding box center [585, 281] width 32 height 28
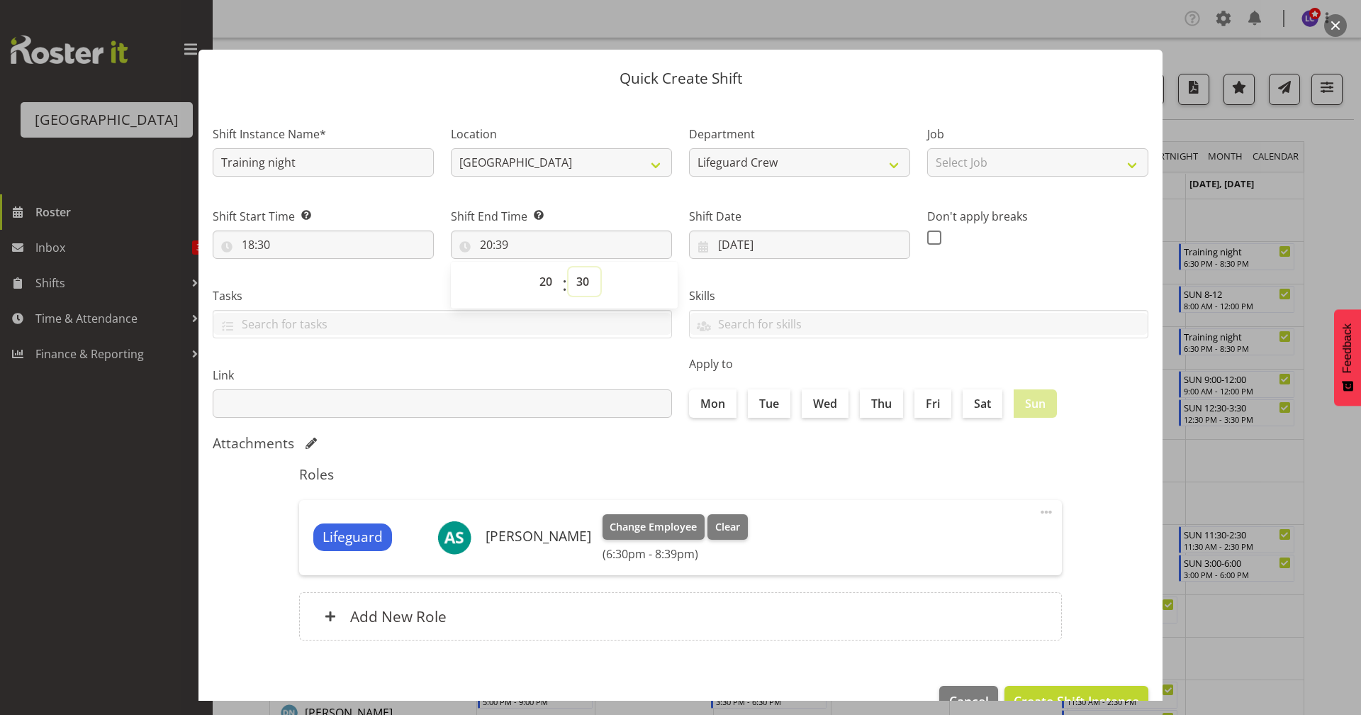
type input "20:30"
click at [876, 506] on div "Lifeguard Ajay Smith Change Employee Clear (6:30pm - 8:30pm) Edit Delete" at bounding box center [680, 537] width 763 height 75
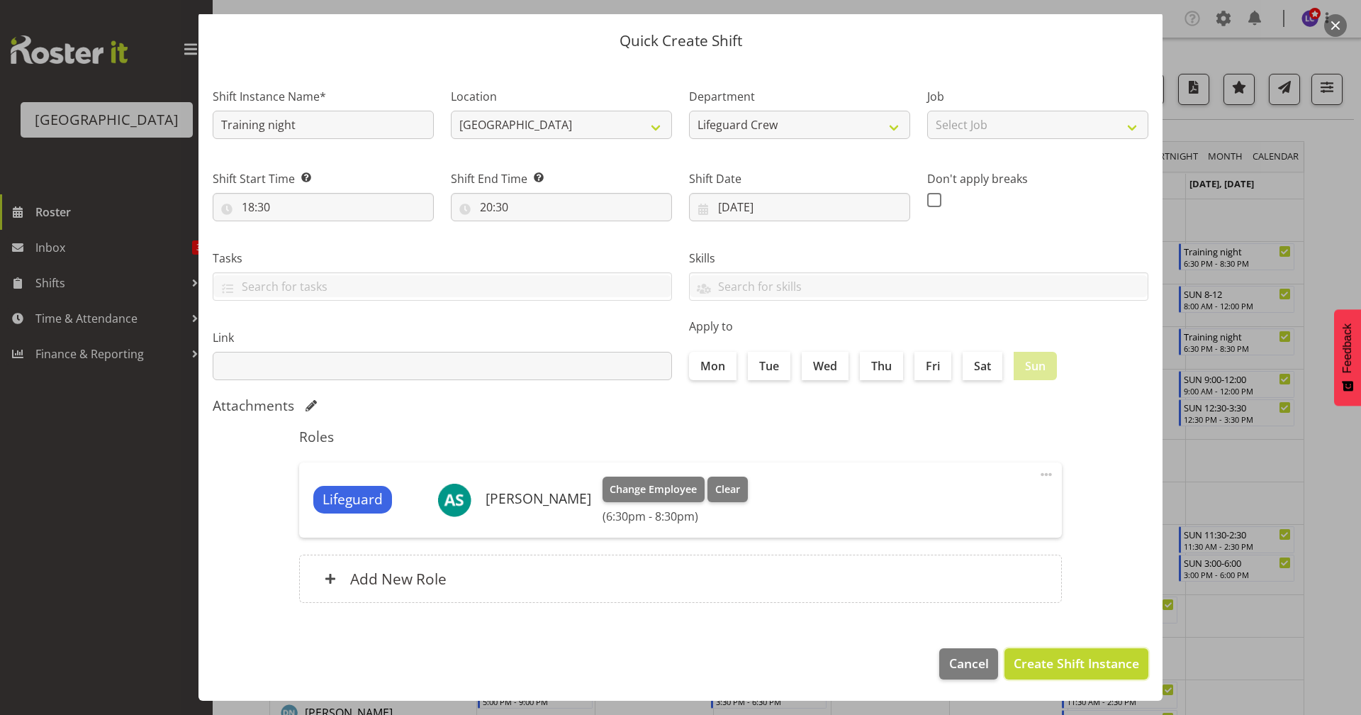
click at [1093, 669] on span "Create Shift Instance" at bounding box center [1076, 663] width 125 height 18
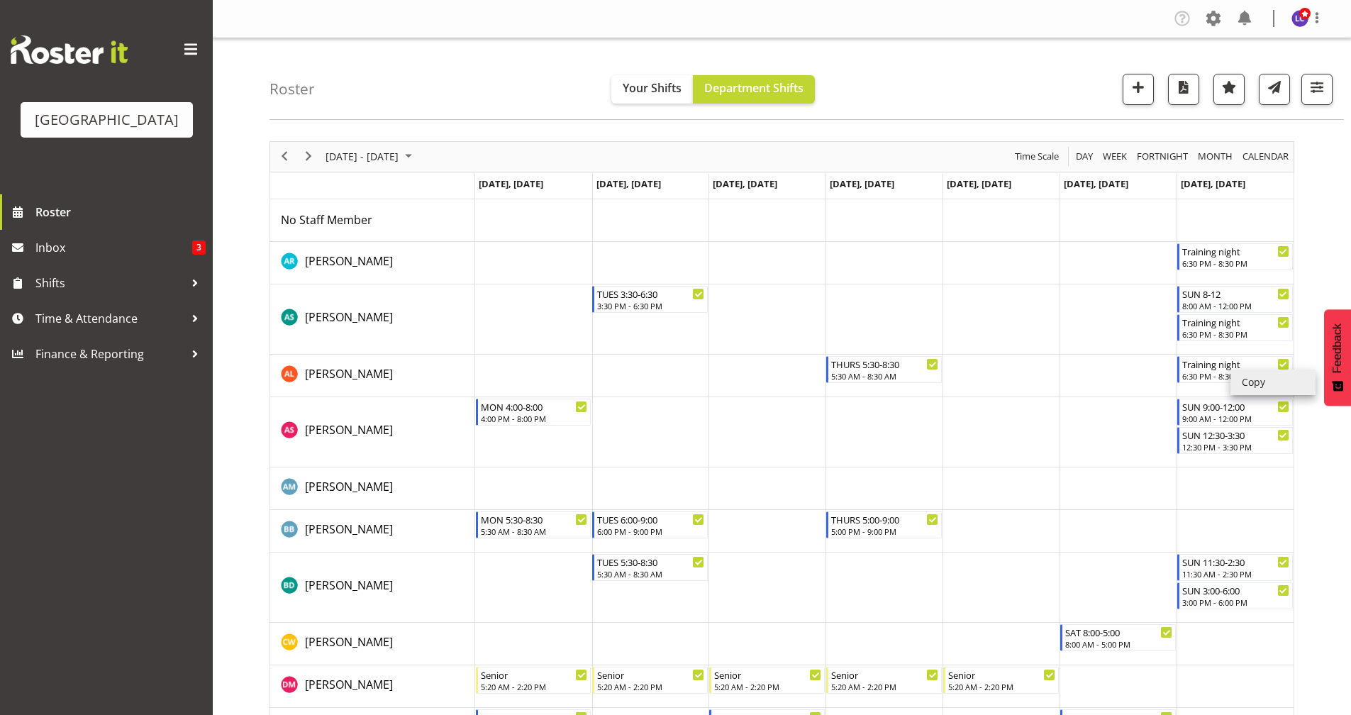
click at [1243, 384] on li "Copy" at bounding box center [1272, 382] width 85 height 26
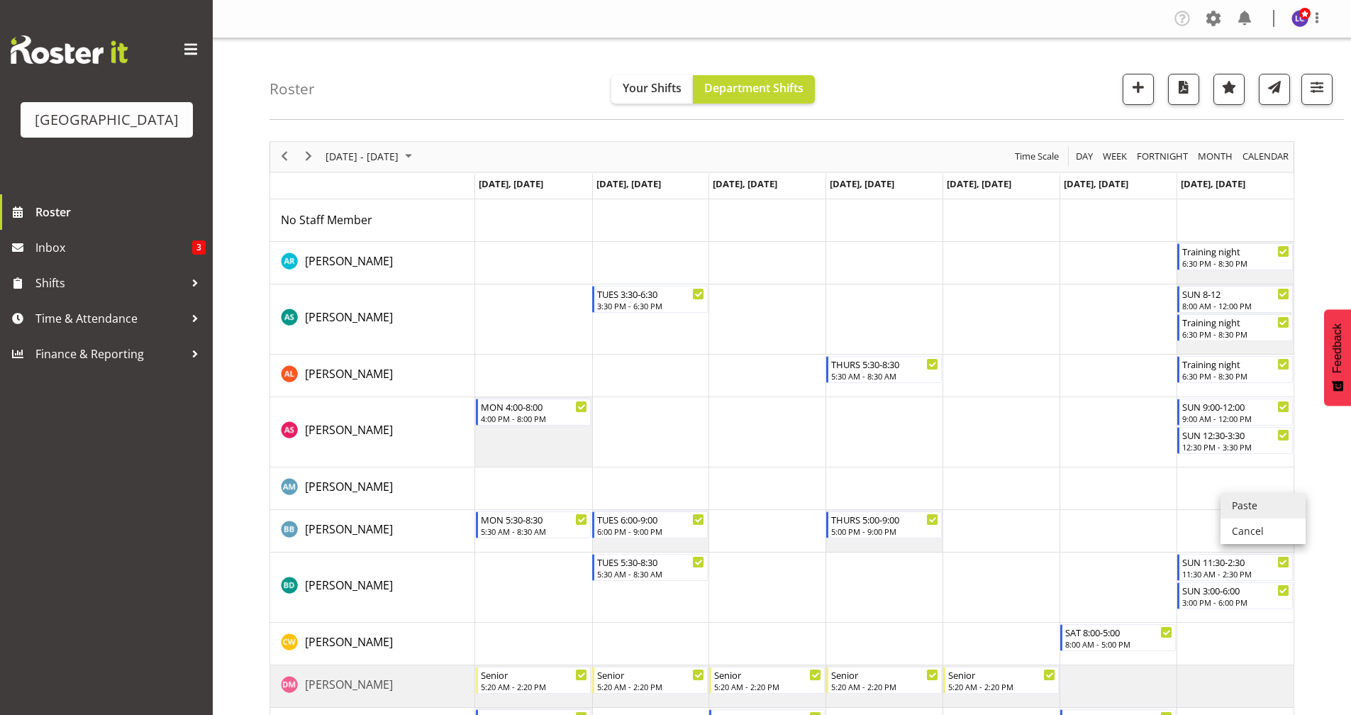
click at [1238, 513] on li "Paste" at bounding box center [1262, 506] width 85 height 26
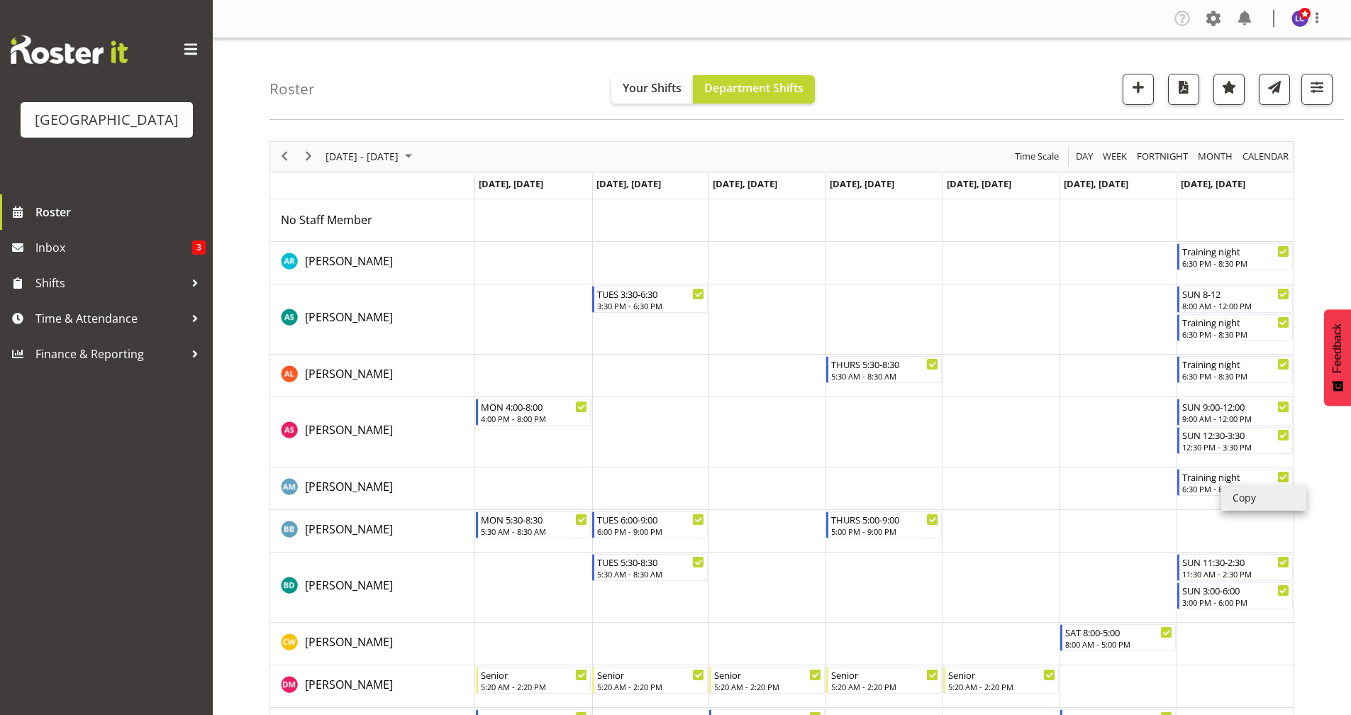
click at [1238, 502] on li "Copy" at bounding box center [1263, 498] width 85 height 26
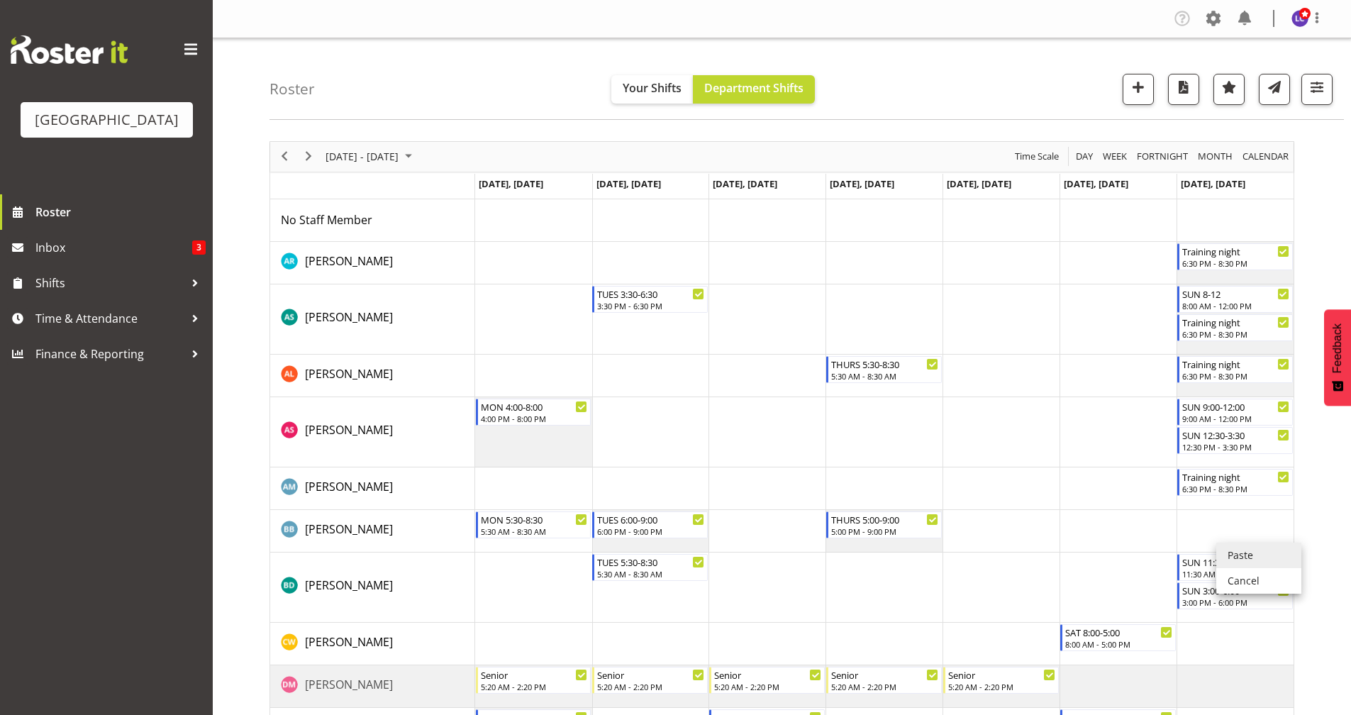
click at [1222, 554] on li "Paste" at bounding box center [1258, 555] width 85 height 26
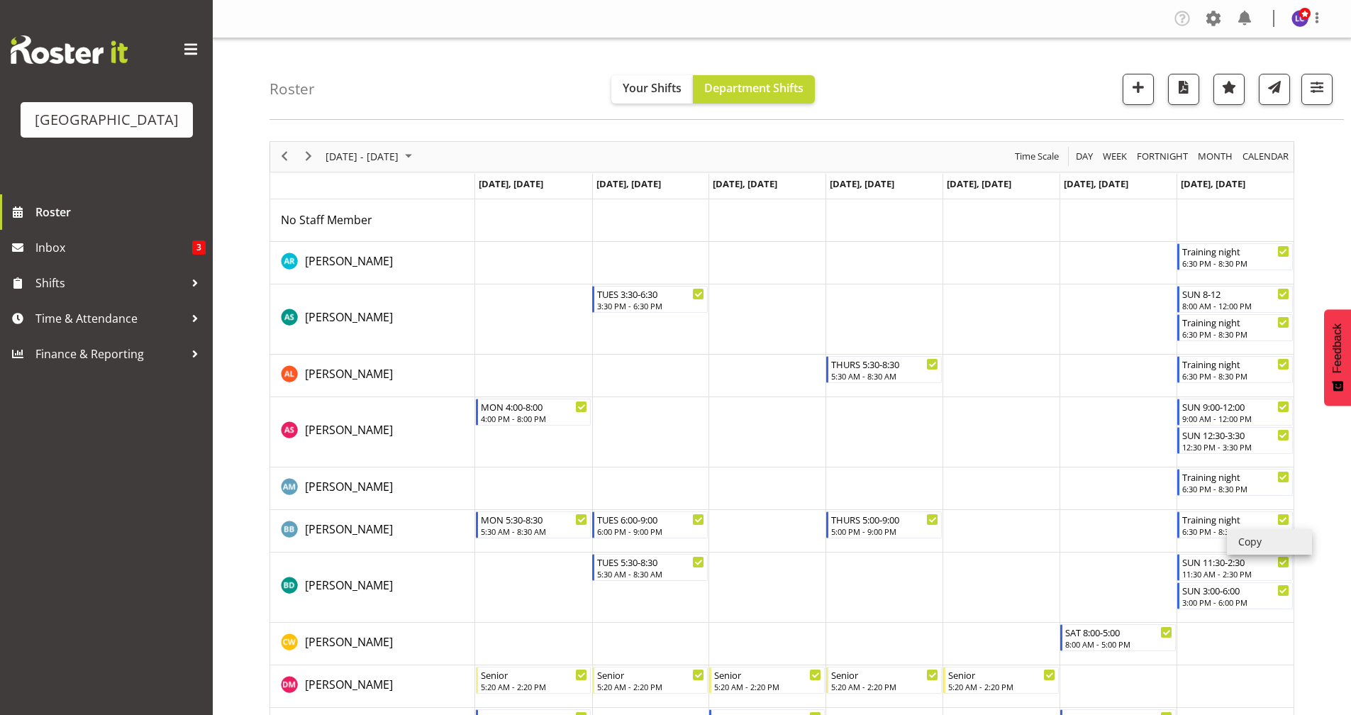
click at [1254, 549] on li "Copy" at bounding box center [1269, 542] width 85 height 26
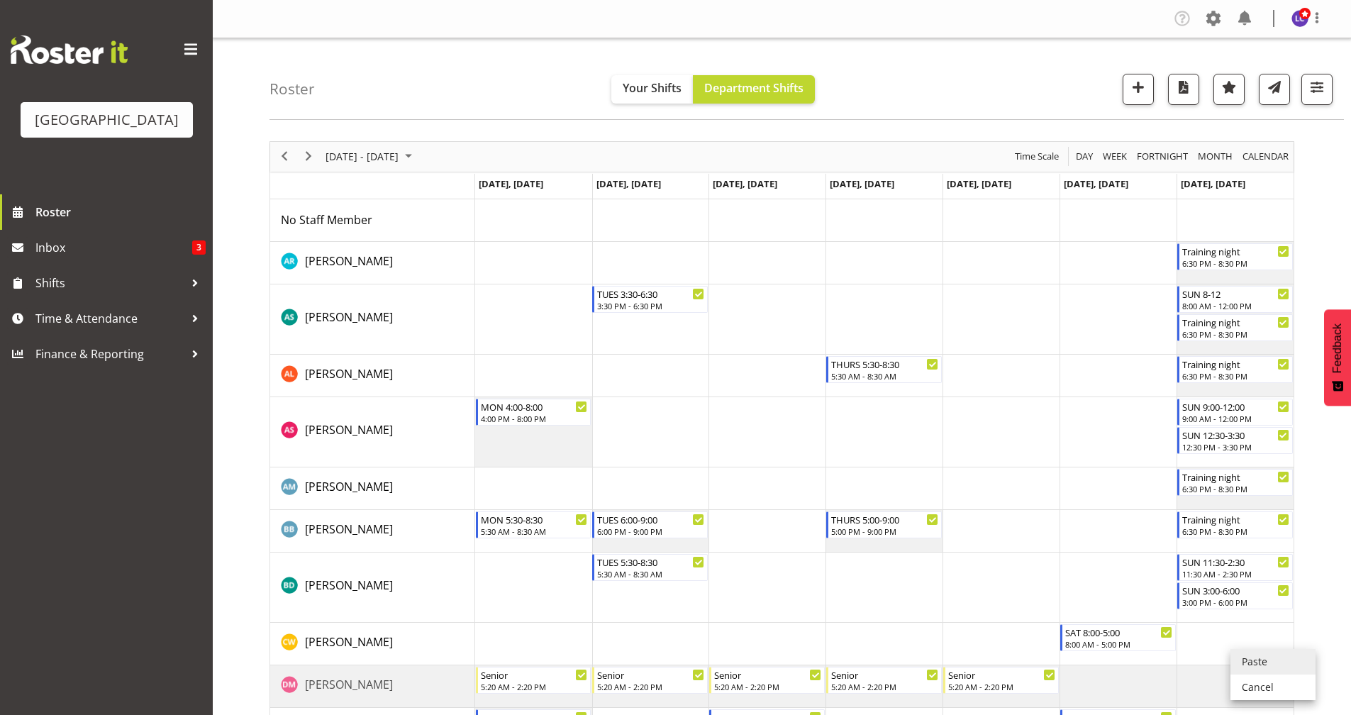
click at [1243, 663] on li "Paste" at bounding box center [1272, 662] width 85 height 26
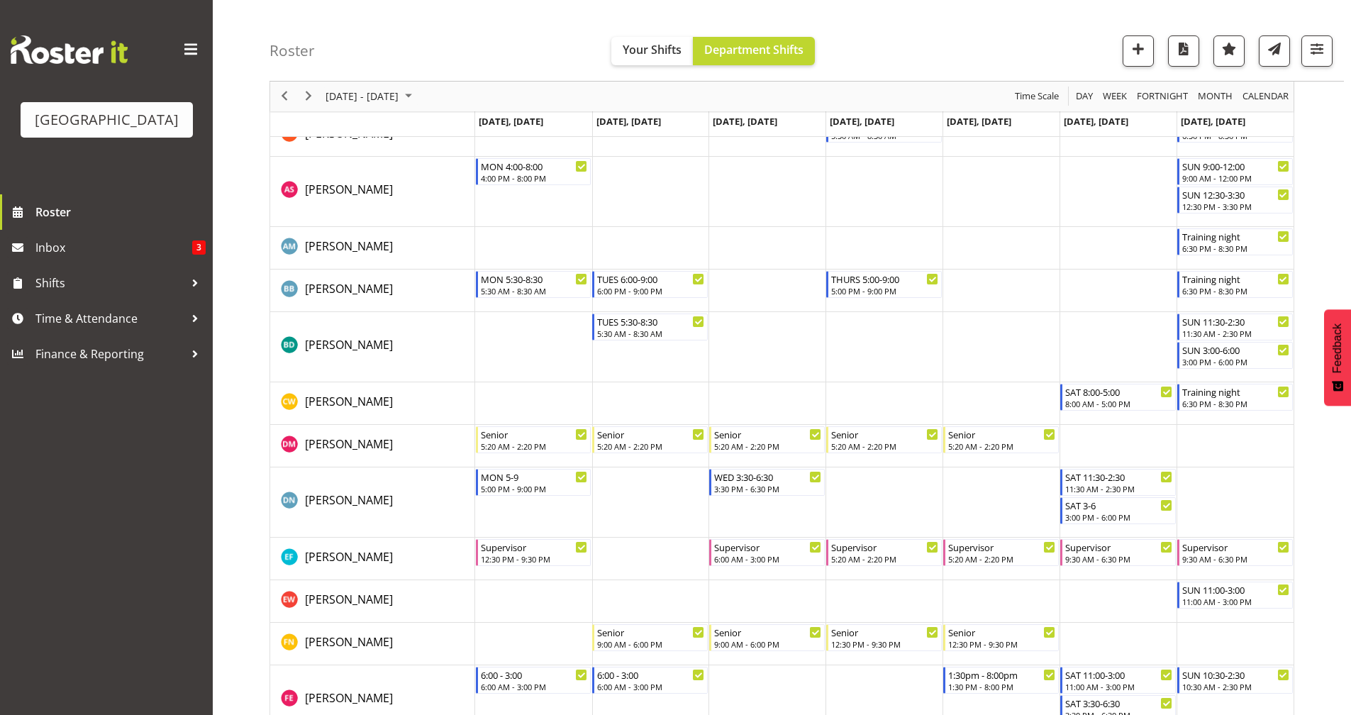
scroll to position [261, 0]
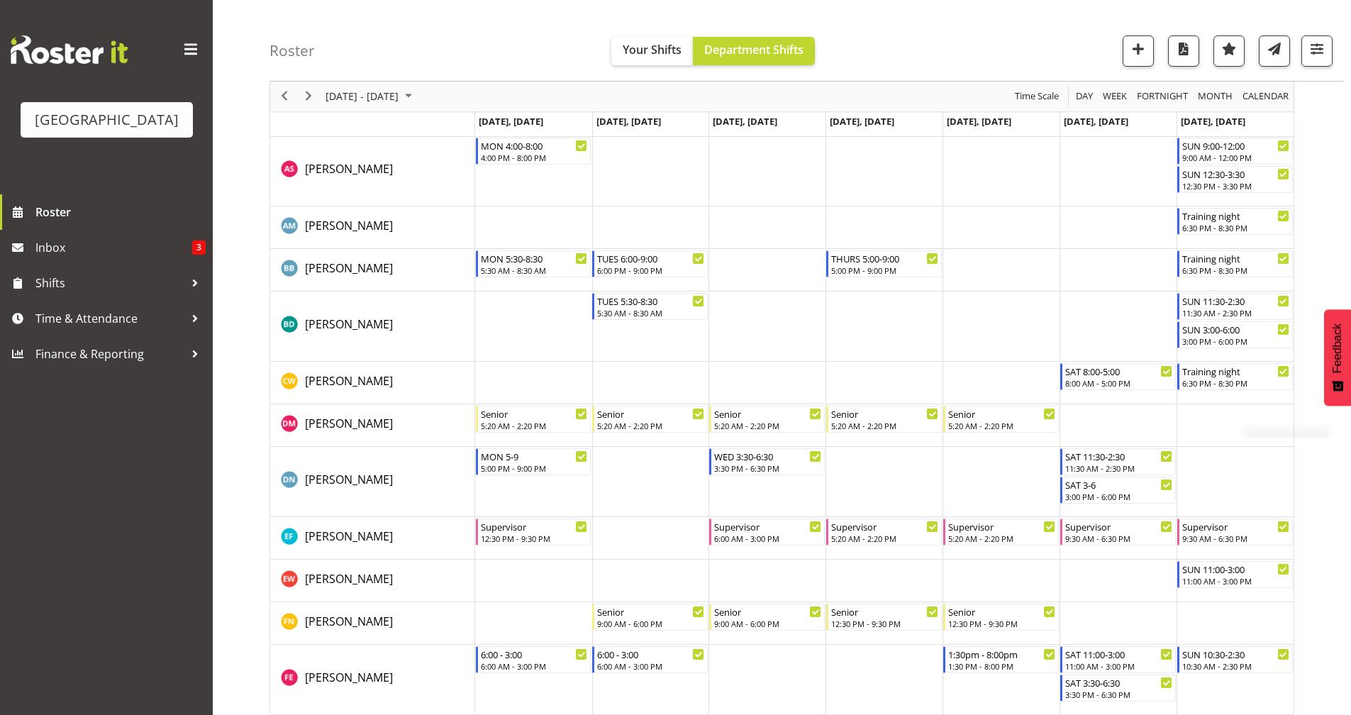
click at [1250, 384] on li "Copy" at bounding box center [1280, 390] width 85 height 26
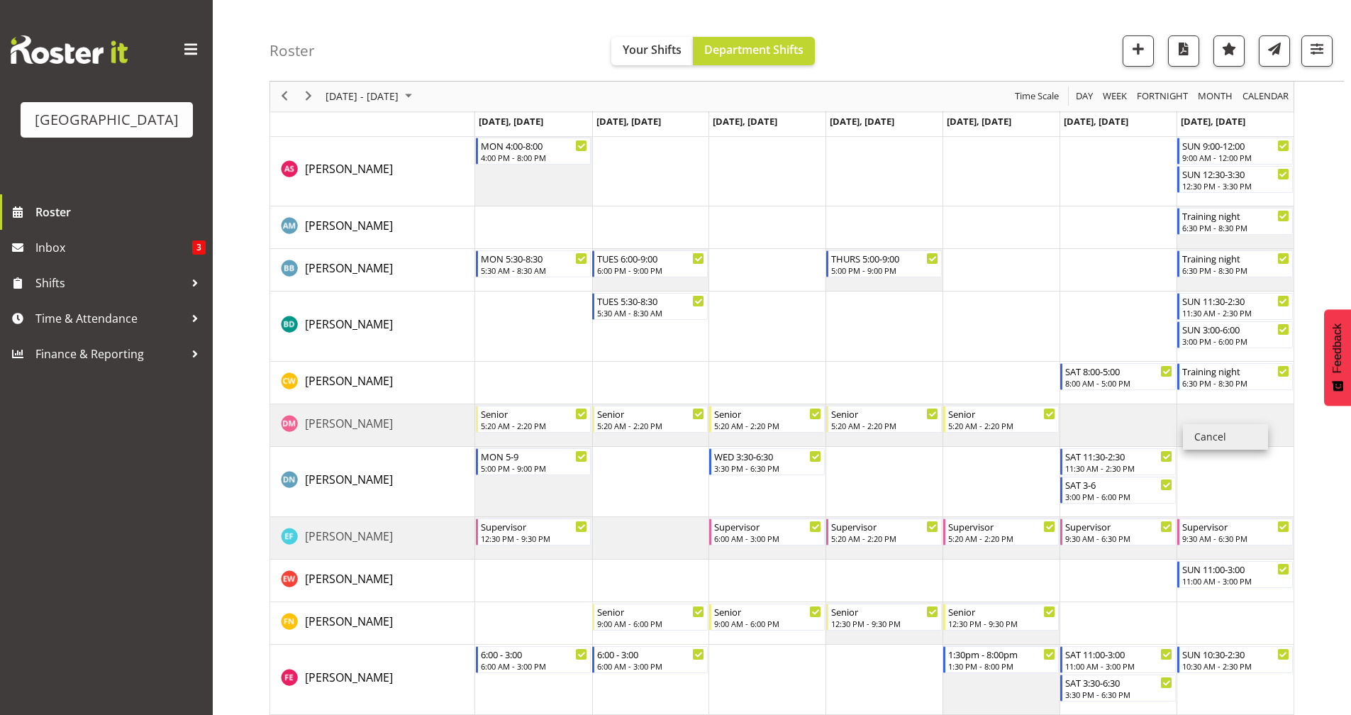
click at [1210, 482] on td "Timeline Week of September 1, 2025" at bounding box center [1234, 482] width 117 height 70
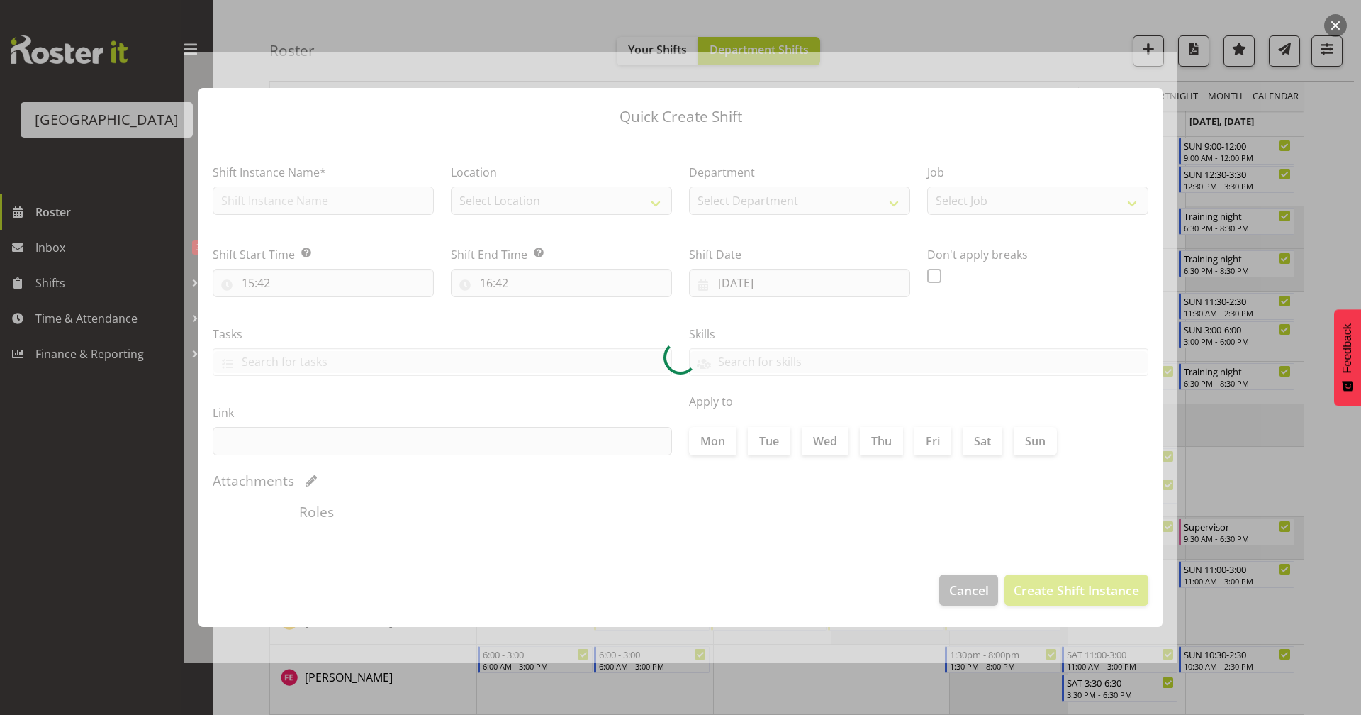
drag, startPoint x: 1210, startPoint y: 482, endPoint x: 986, endPoint y: 580, distance: 245.1
click at [986, 580] on div at bounding box center [680, 357] width 993 height 610
type input "07/09/2025"
checkbox input "true"
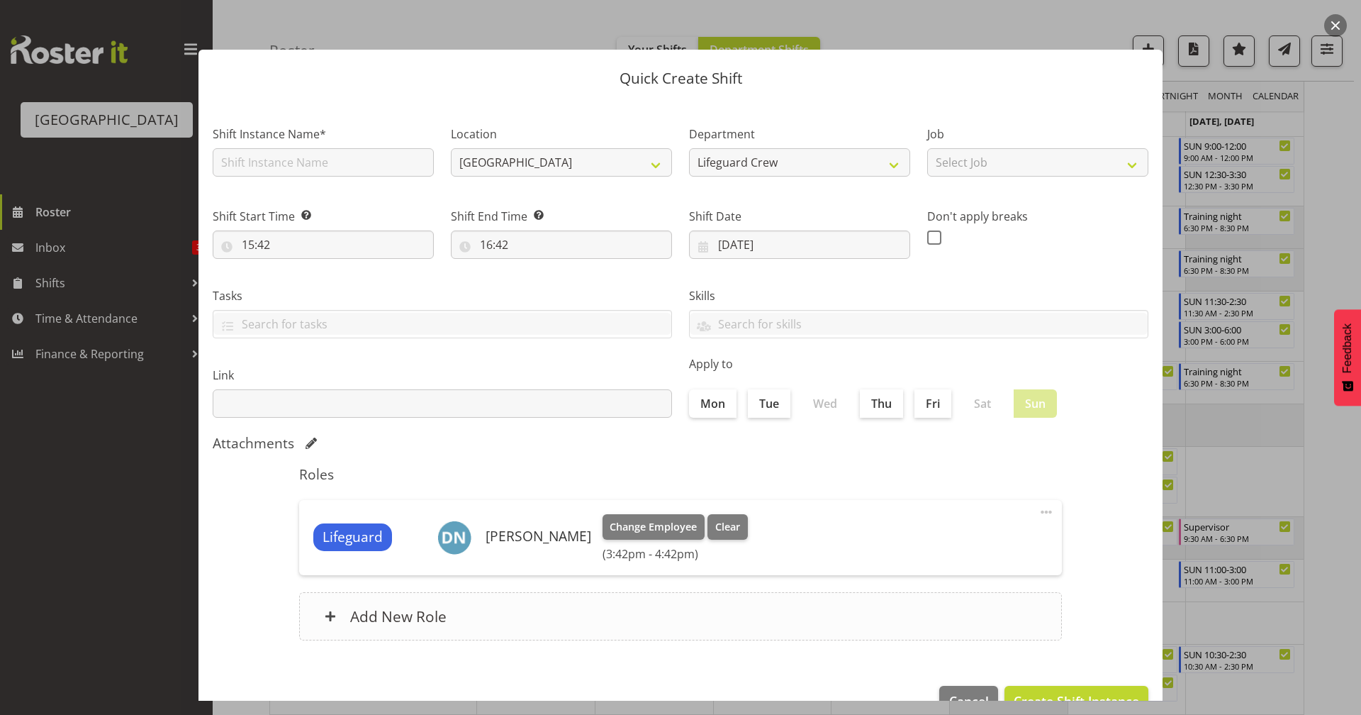
click at [974, 597] on div "Add New Role" at bounding box center [680, 616] width 763 height 48
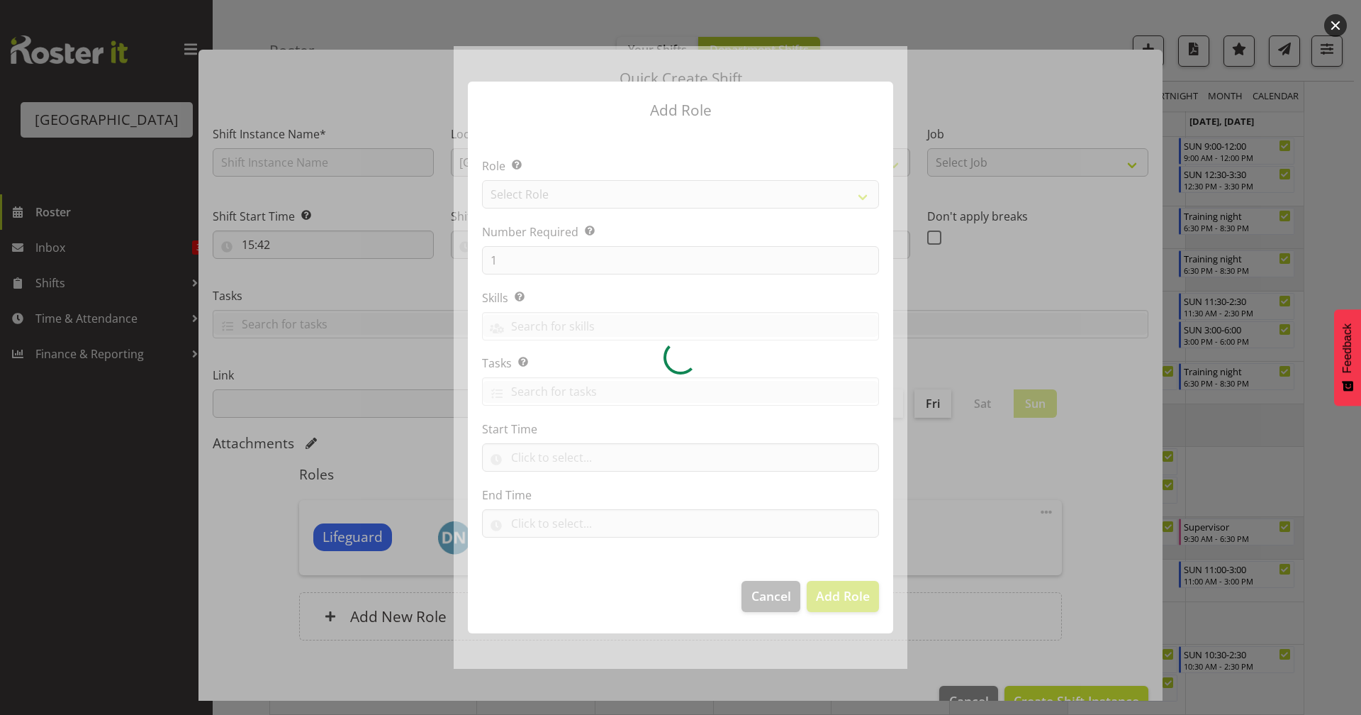
click at [780, 601] on div at bounding box center [681, 357] width 454 height 622
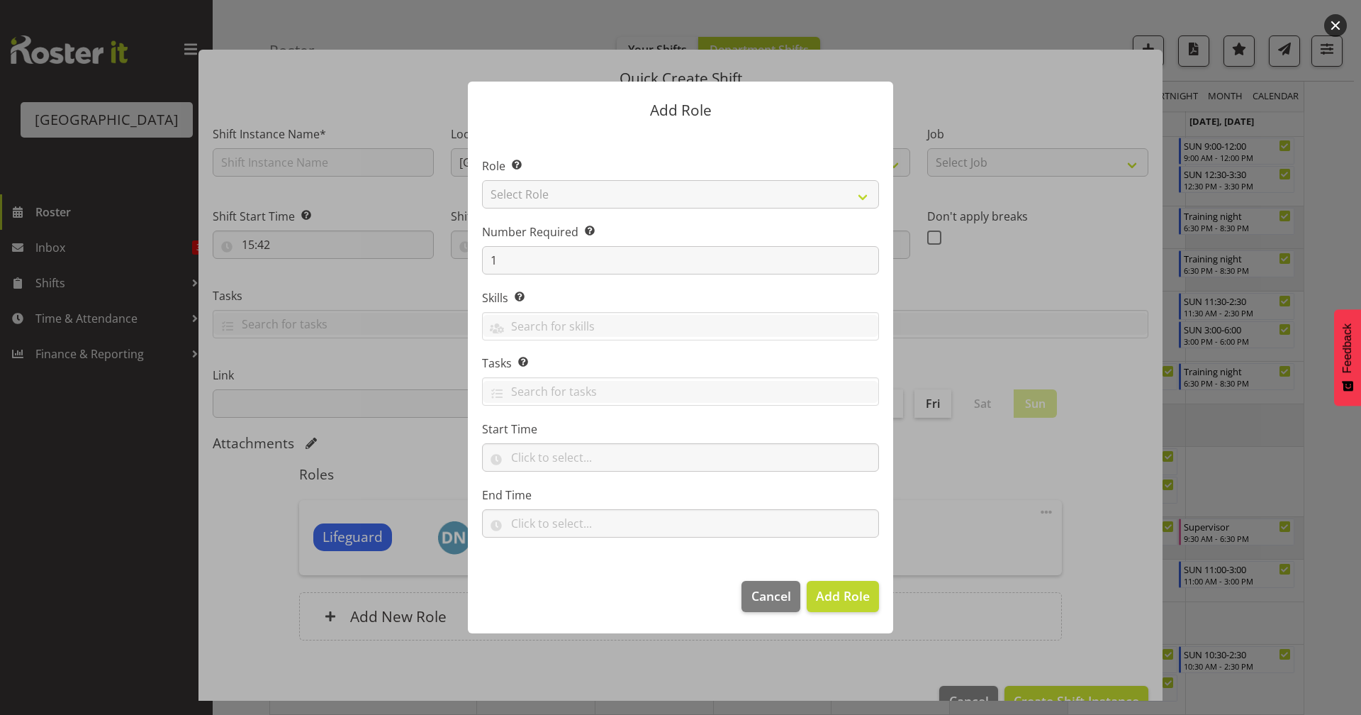
drag, startPoint x: 759, startPoint y: 616, endPoint x: 766, endPoint y: 617, distance: 7.1
click at [759, 617] on footer "Cancel Add Role" at bounding box center [680, 600] width 425 height 67
drag, startPoint x: 774, startPoint y: 599, endPoint x: 788, endPoint y: 600, distance: 14.2
click at [774, 601] on span "Cancel" at bounding box center [772, 595] width 40 height 18
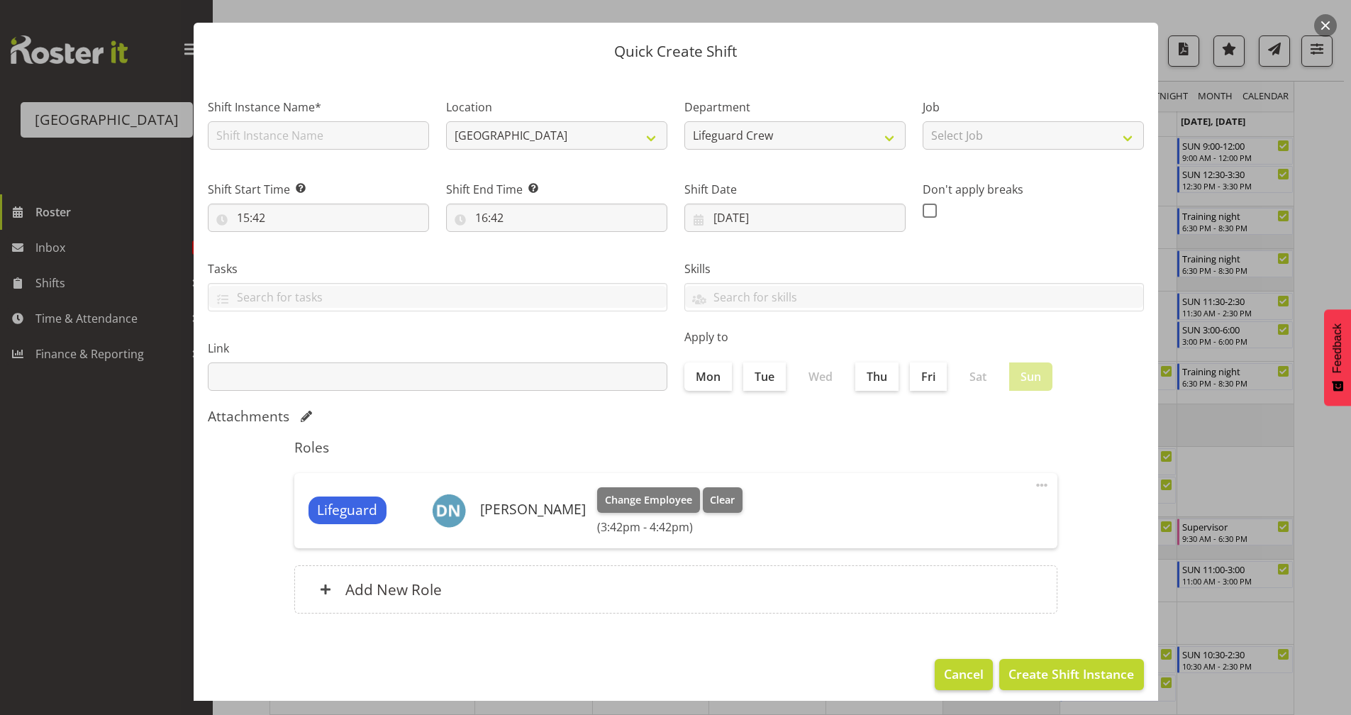
scroll to position [38, 0]
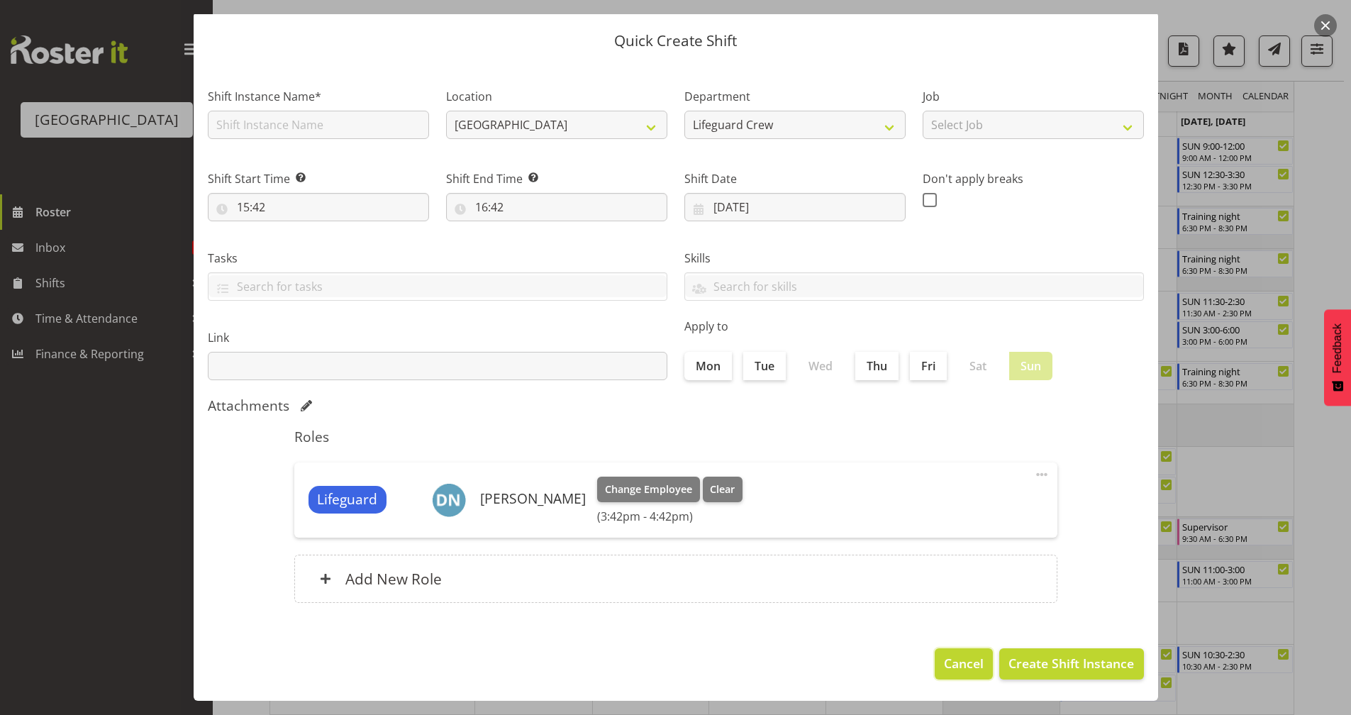
click at [972, 659] on span "Cancel" at bounding box center [964, 663] width 40 height 18
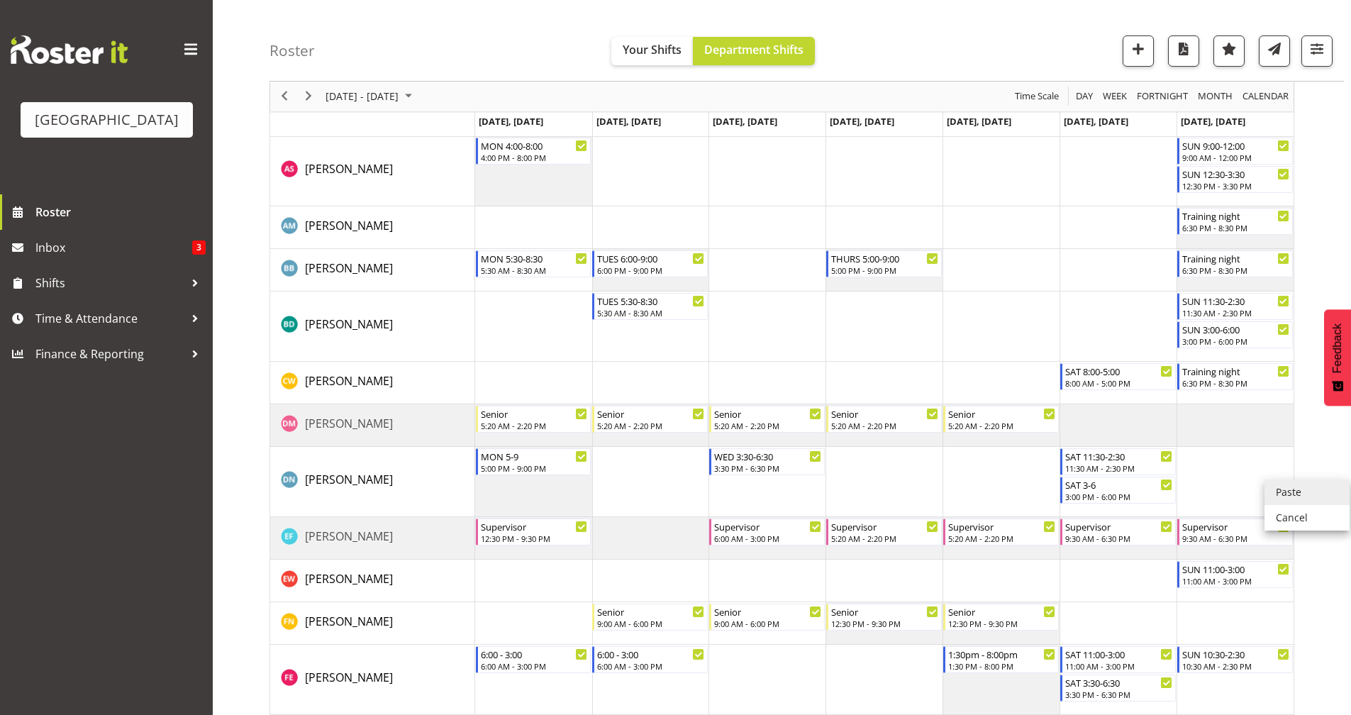
click at [1295, 489] on li "Paste" at bounding box center [1306, 492] width 85 height 26
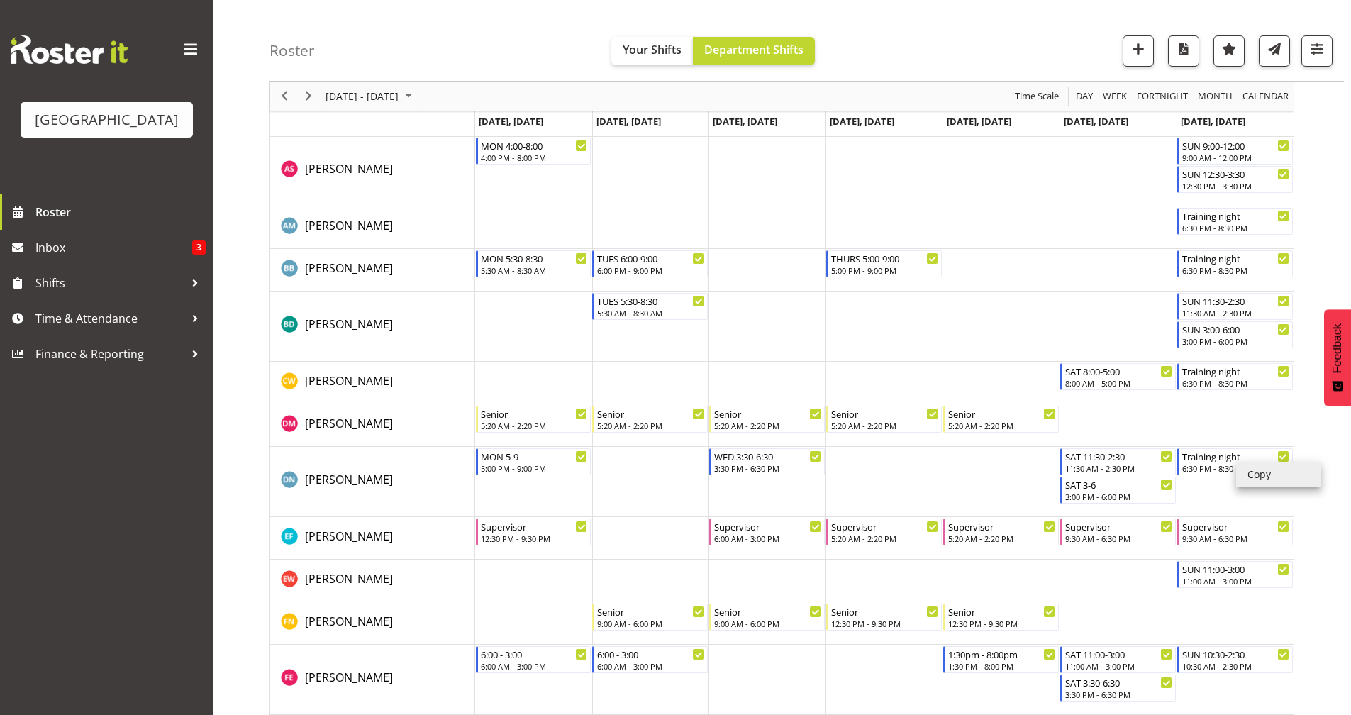
click at [1267, 479] on li "Copy" at bounding box center [1278, 475] width 85 height 26
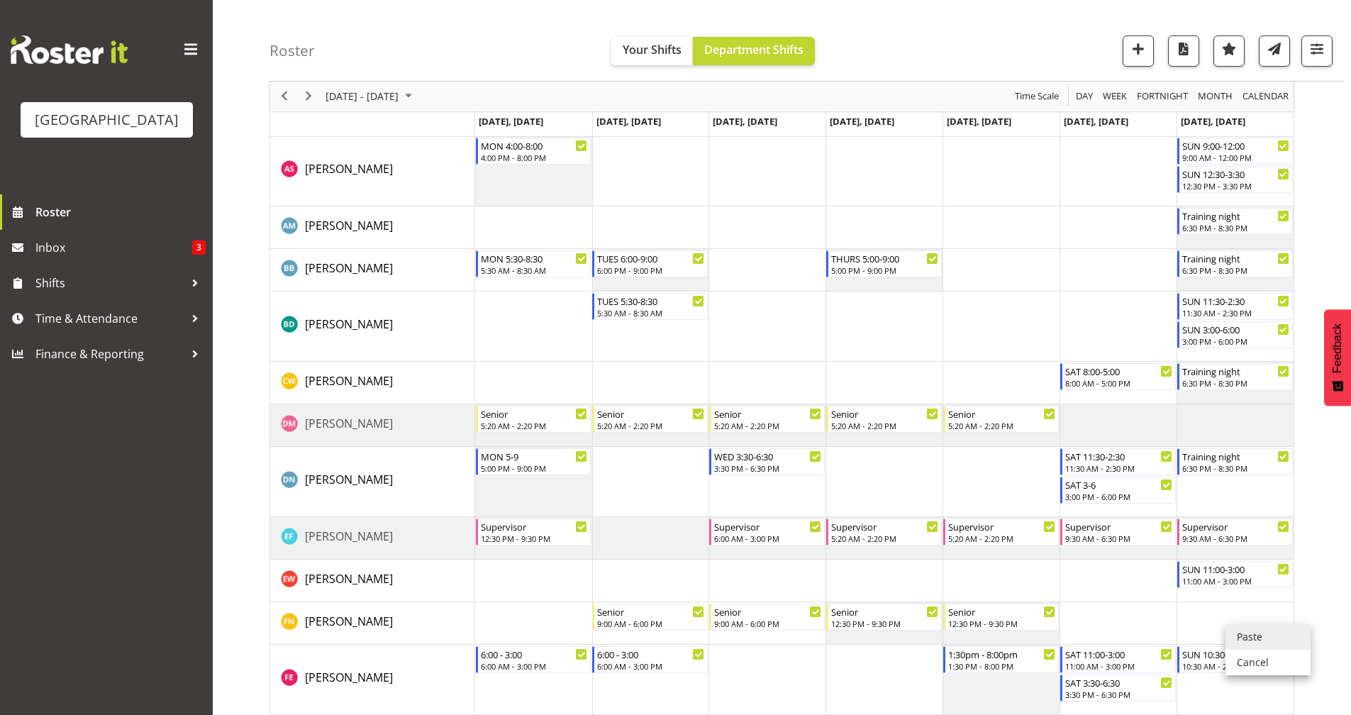
click at [1249, 637] on li "Paste" at bounding box center [1267, 637] width 85 height 26
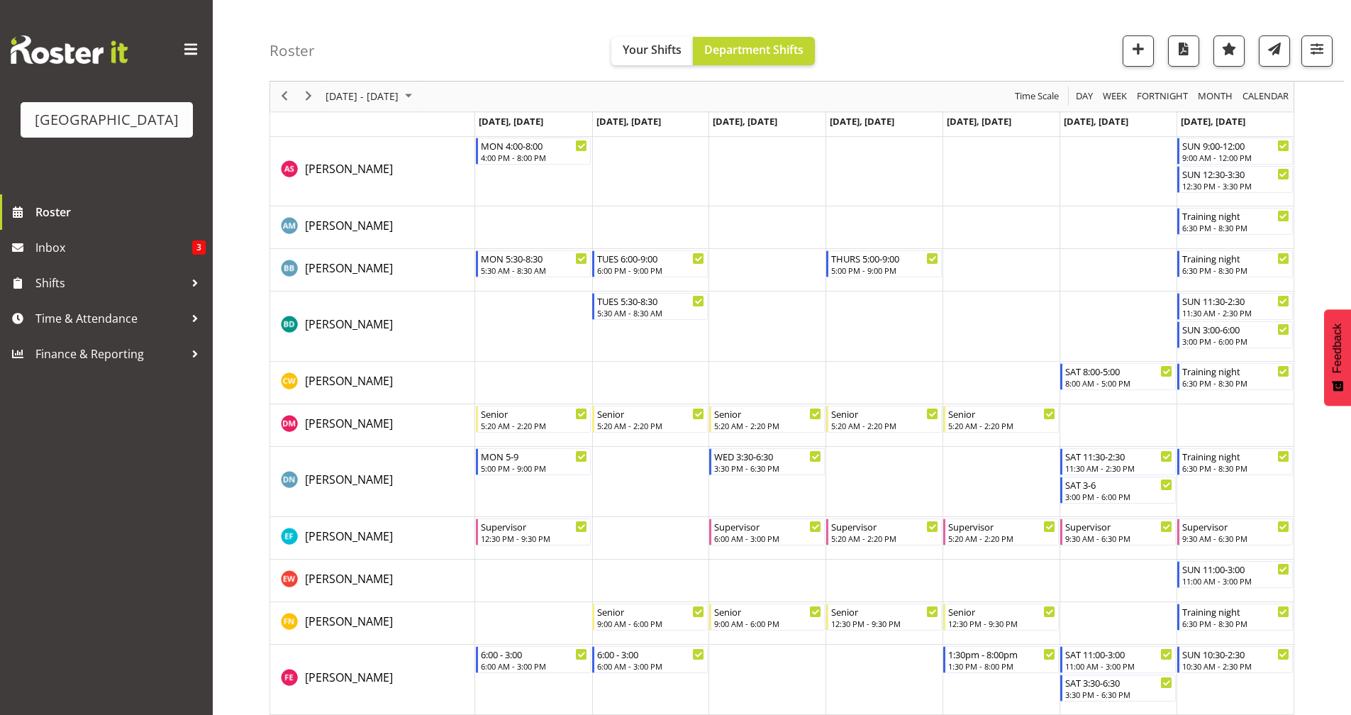
scroll to position [568, 0]
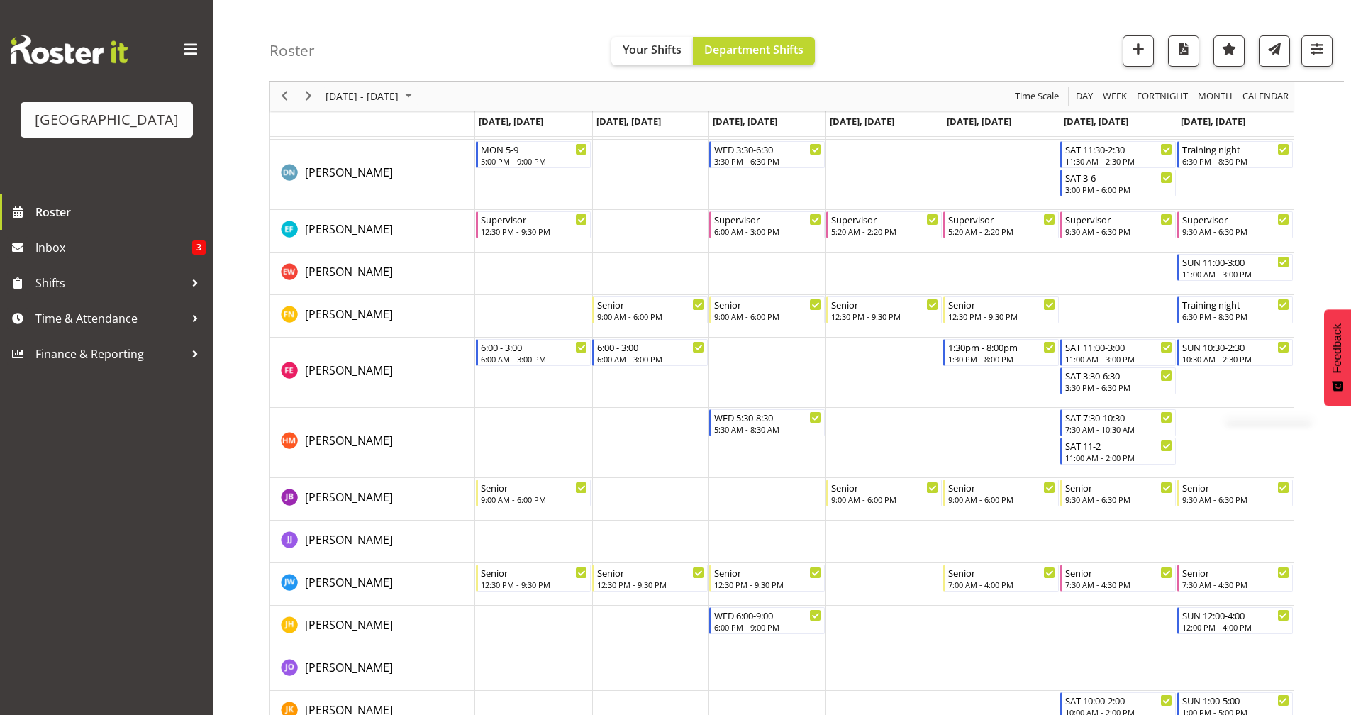
click at [1224, 376] on td "Timeline Week of September 1, 2025" at bounding box center [1234, 372] width 117 height 70
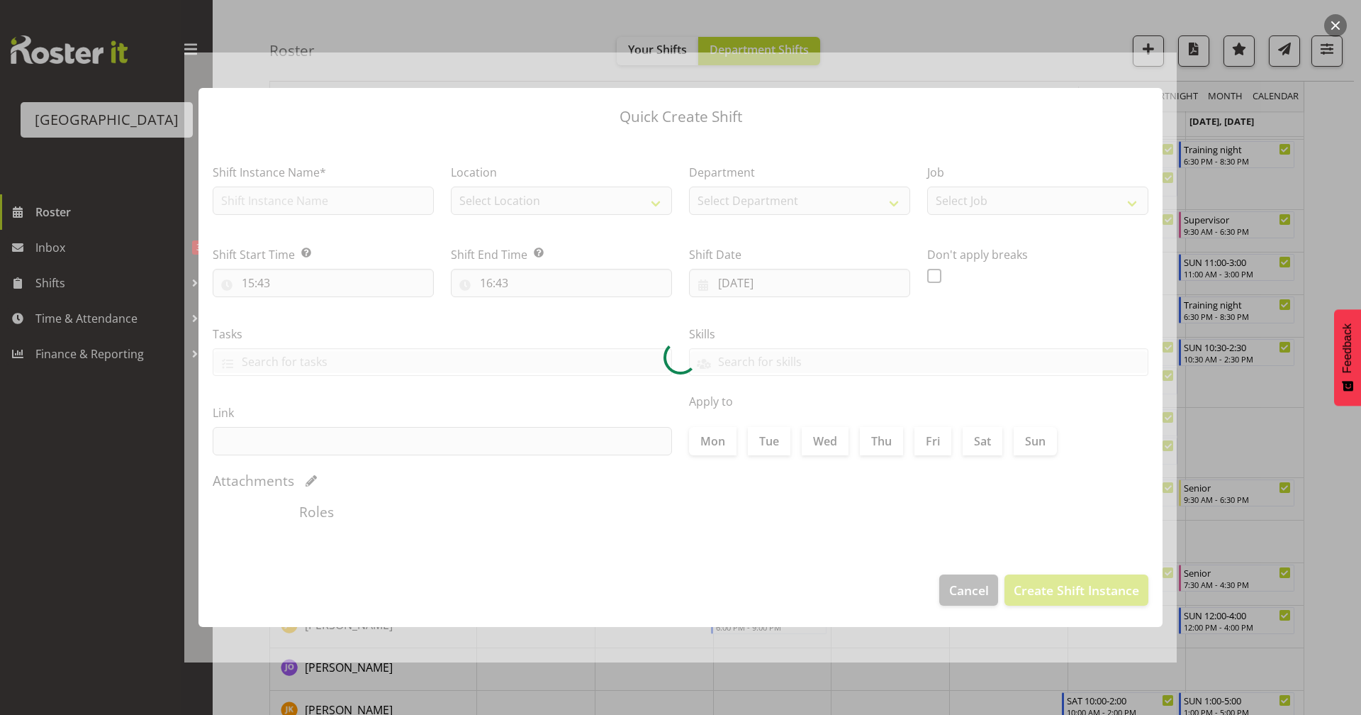
type input "07/09/2025"
checkbox input "true"
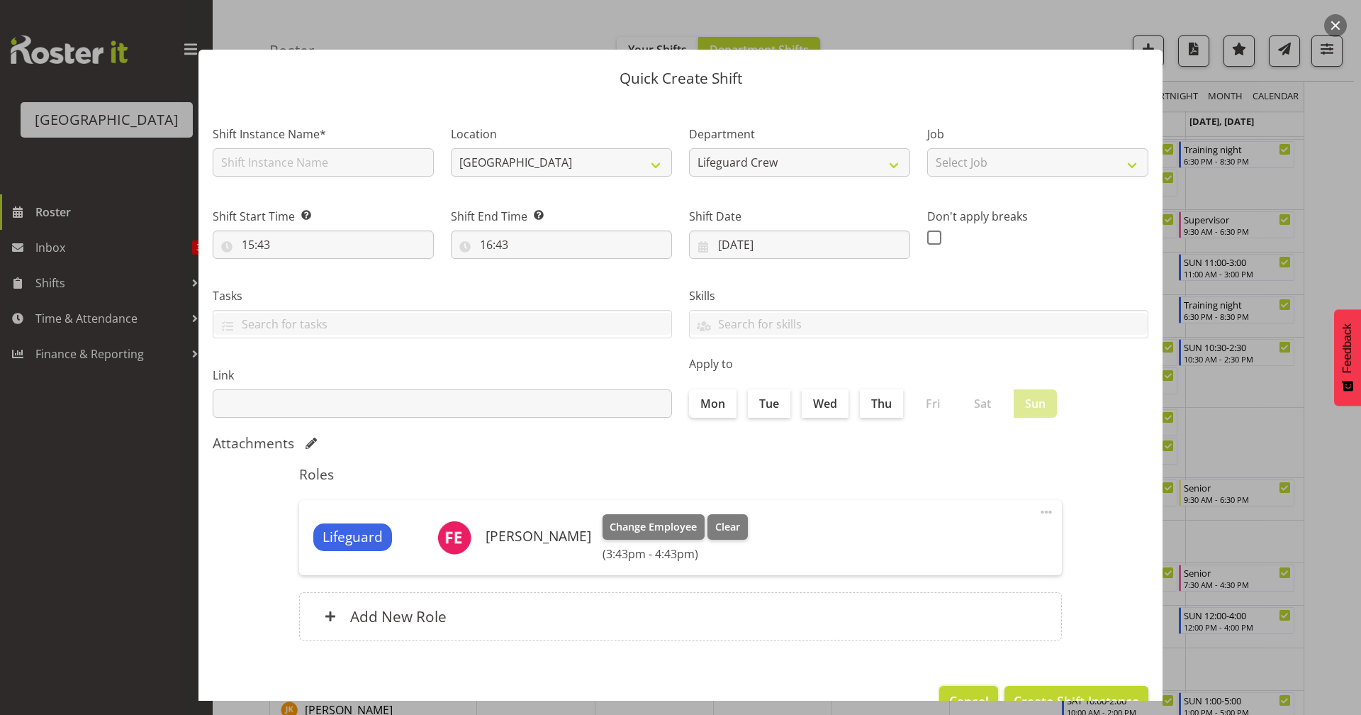
click at [949, 693] on span "Cancel" at bounding box center [969, 700] width 40 height 18
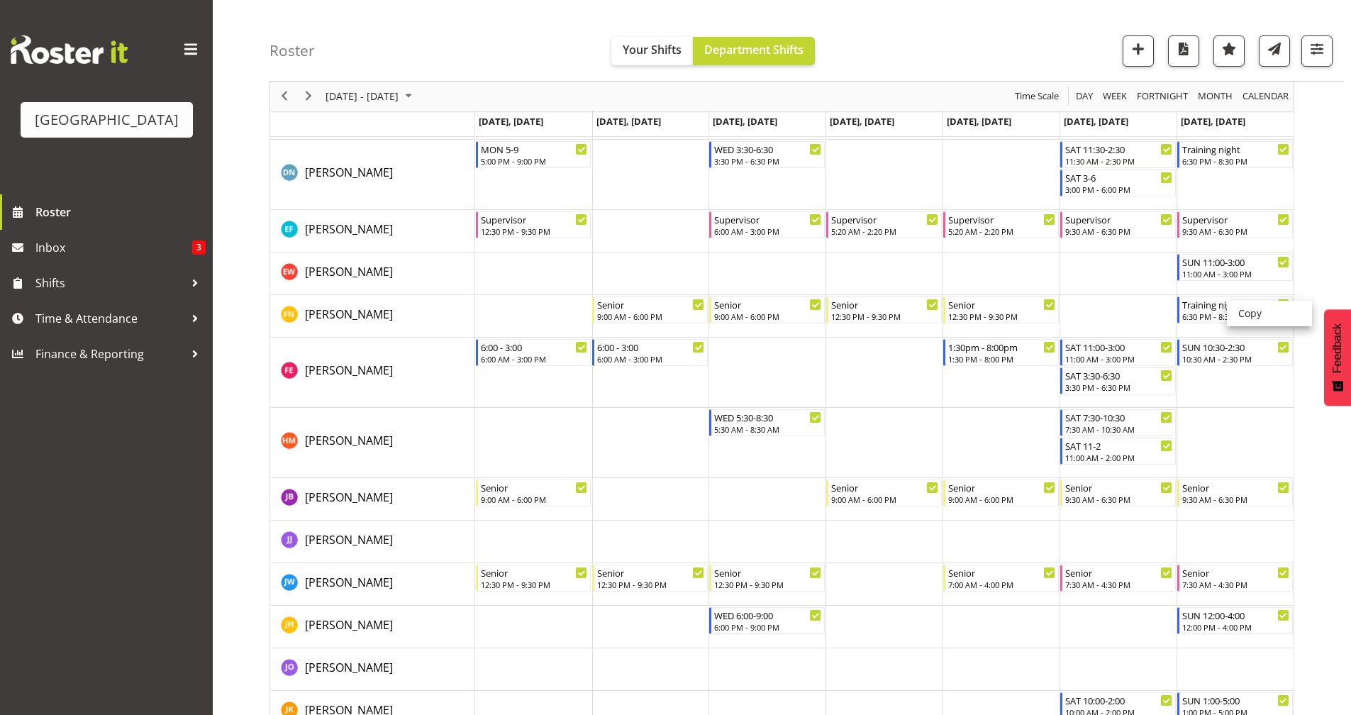
scroll to position [651, 0]
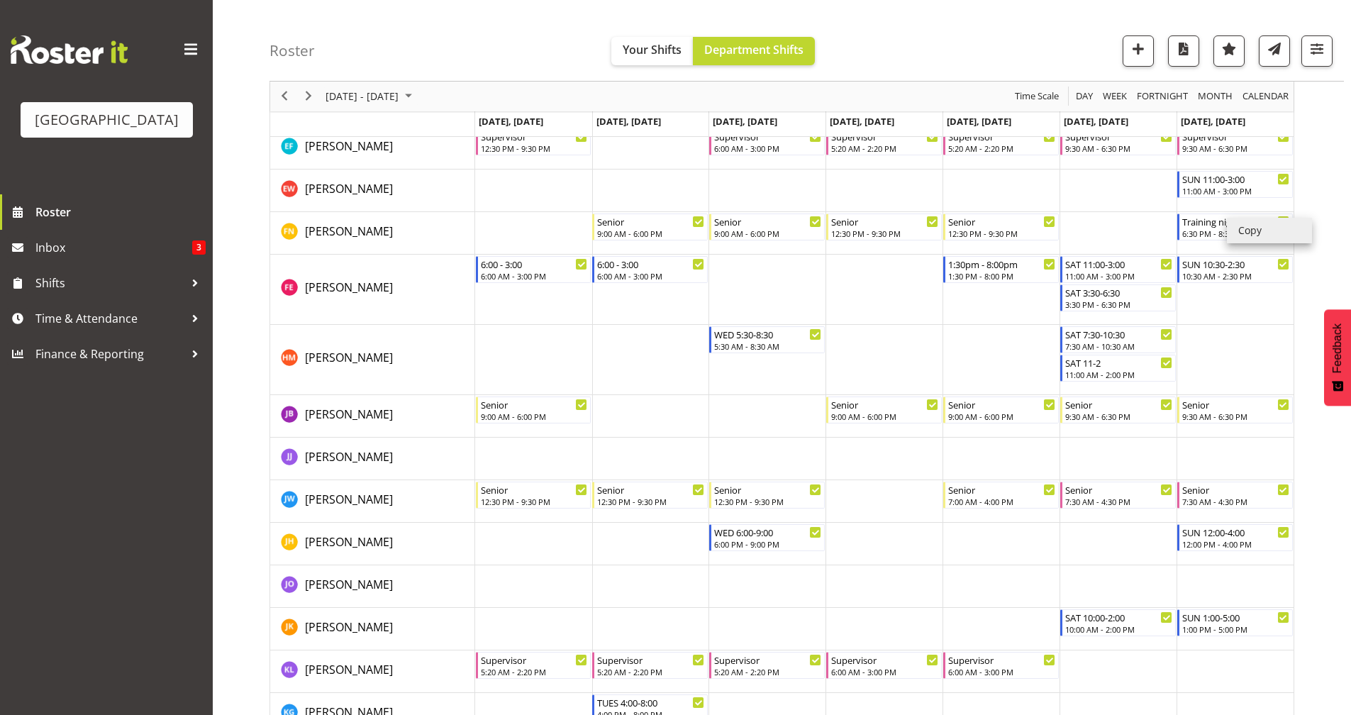
click at [1256, 229] on li "Copy" at bounding box center [1269, 231] width 85 height 26
click at [1269, 234] on li "Copy" at bounding box center [1269, 231] width 85 height 26
click at [1205, 344] on td "Timeline Week of September 1, 2025" at bounding box center [1234, 360] width 117 height 70
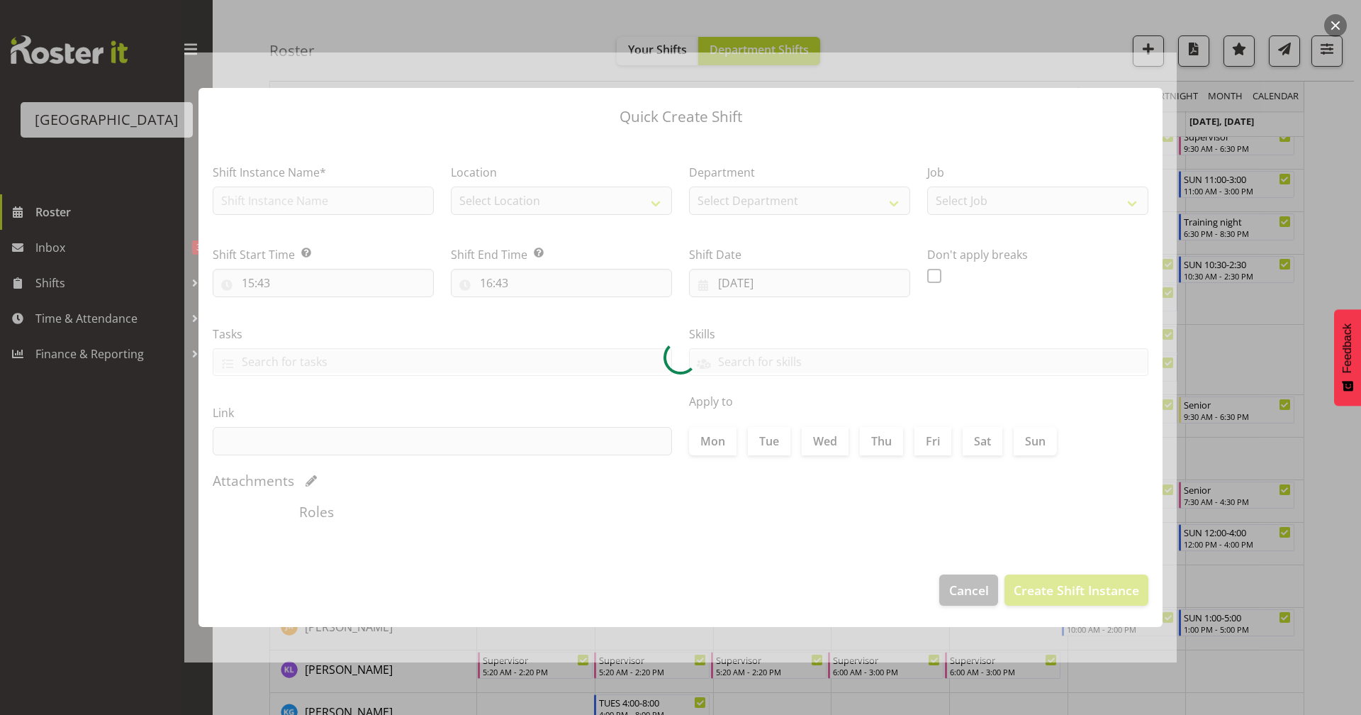
type input "07/09/2025"
checkbox input "true"
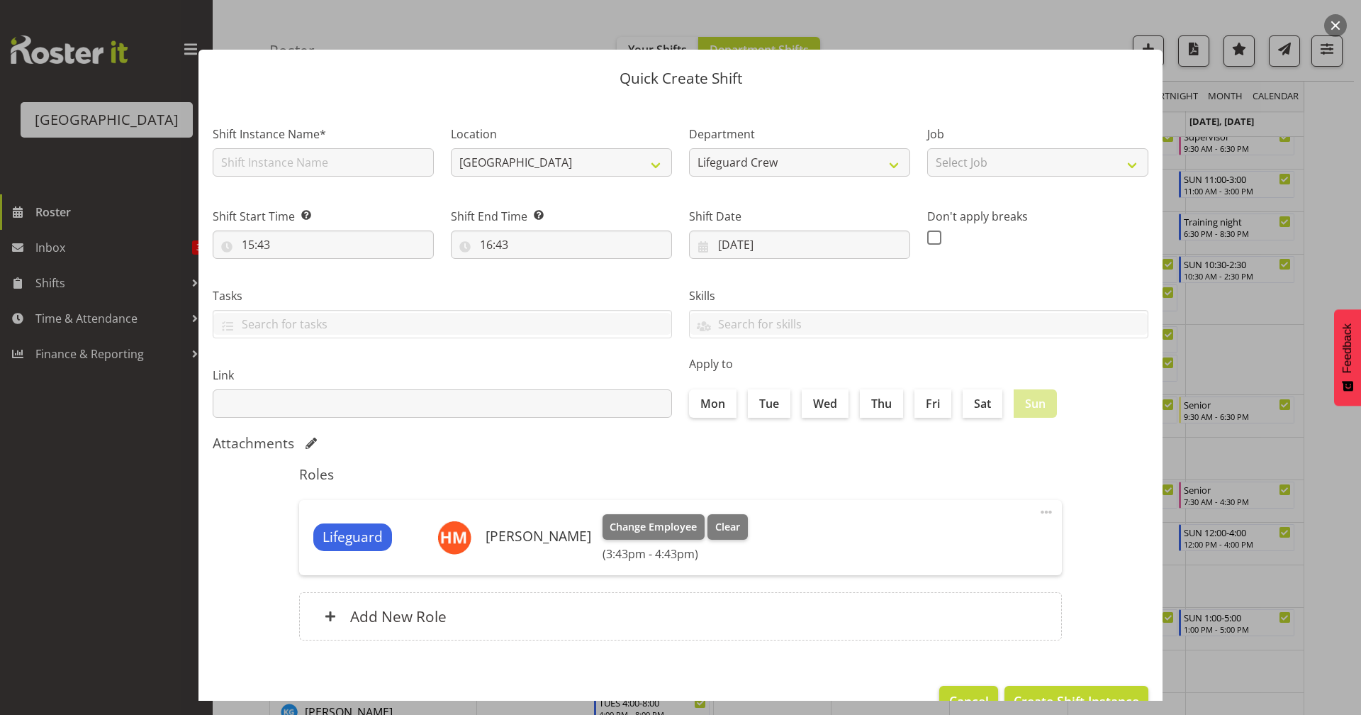
drag, startPoint x: 1205, startPoint y: 344, endPoint x: 964, endPoint y: 703, distance: 432.6
click at [964, 703] on div at bounding box center [680, 357] width 1361 height 715
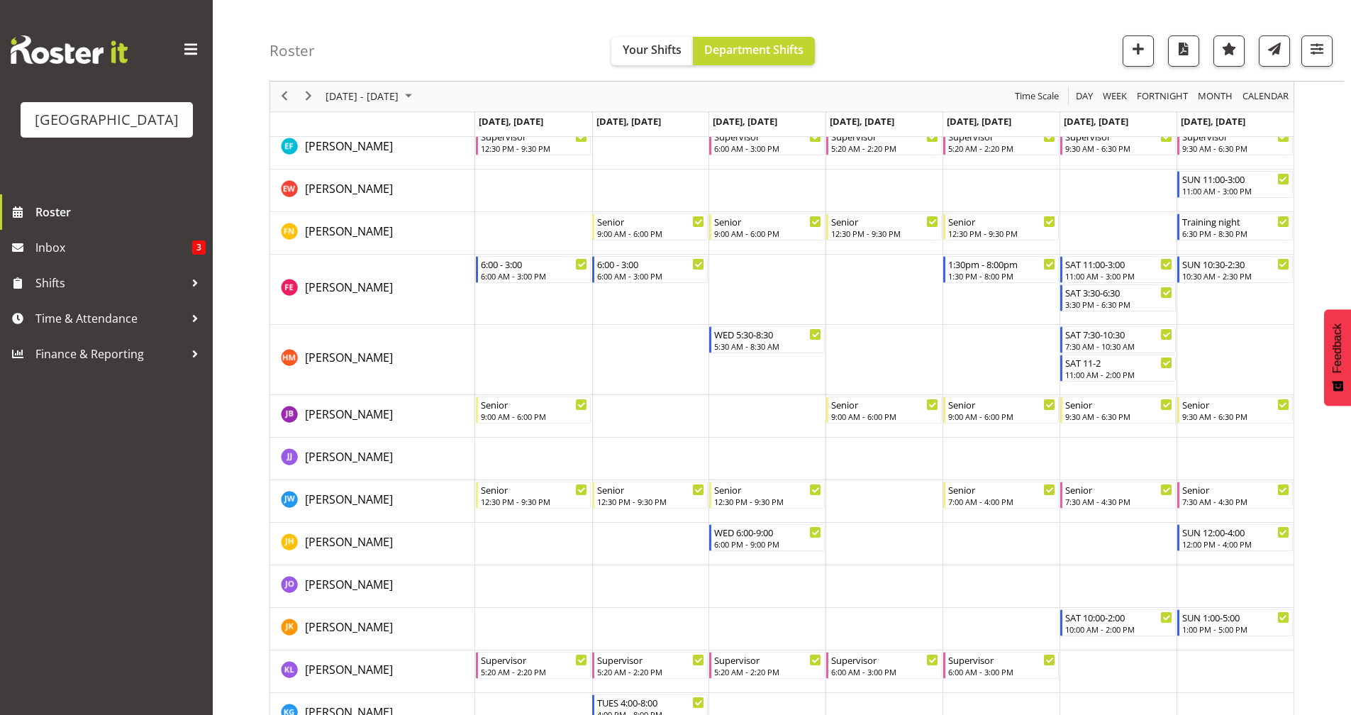
click at [1216, 446] on td "Timeline Week of September 1, 2025" at bounding box center [1234, 458] width 117 height 43
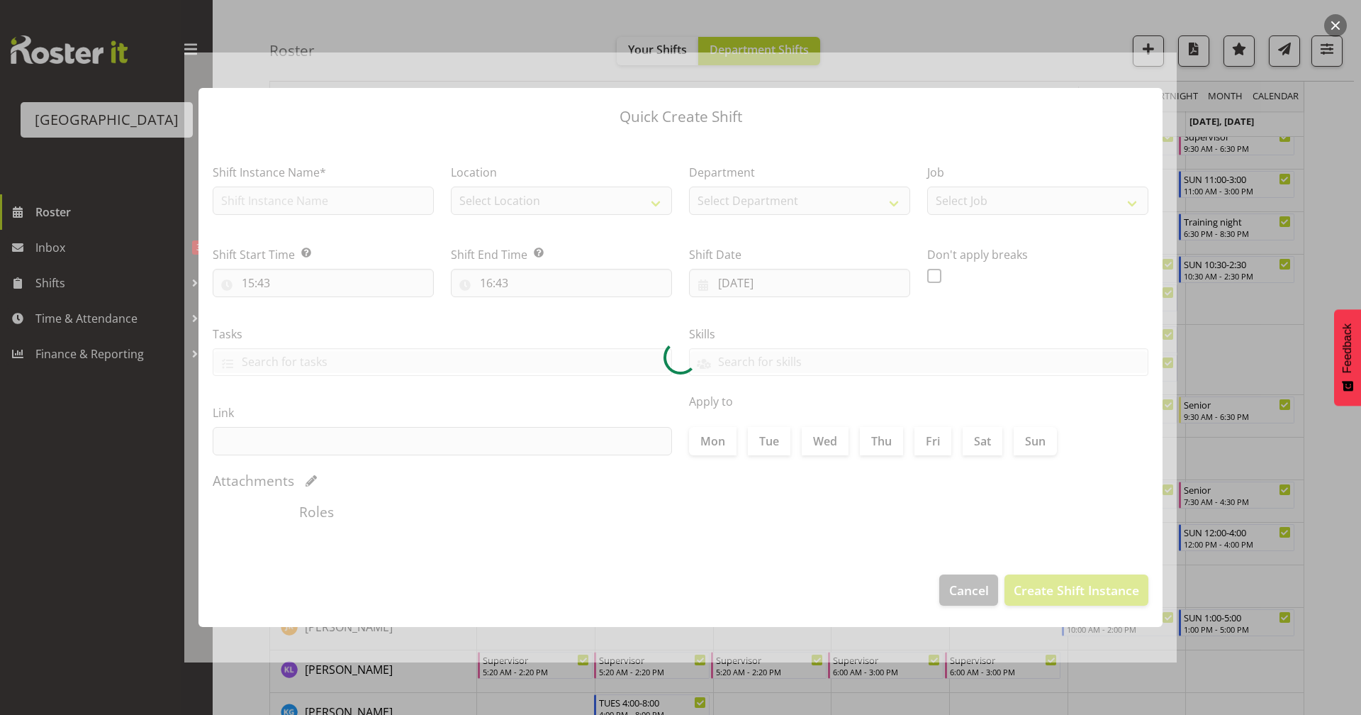
type input "07/09/2025"
checkbox input "true"
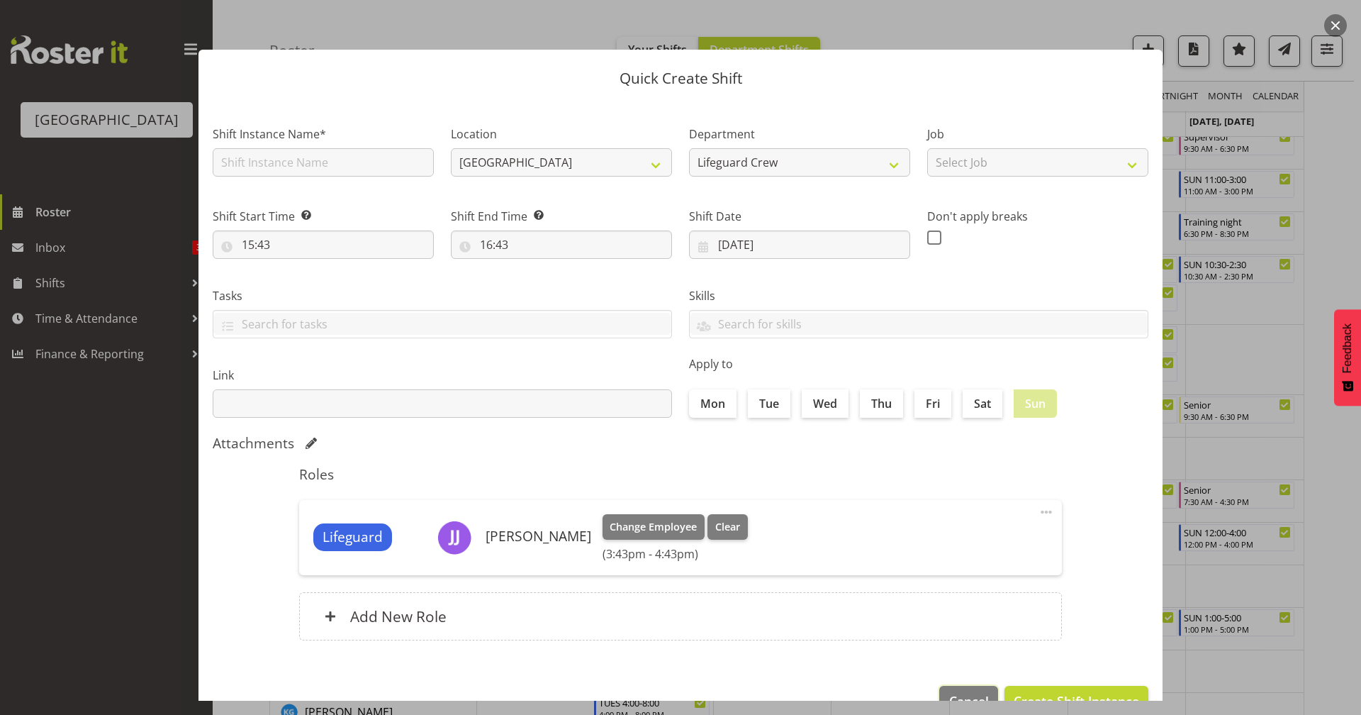
click at [949, 693] on span "Cancel" at bounding box center [969, 700] width 40 height 18
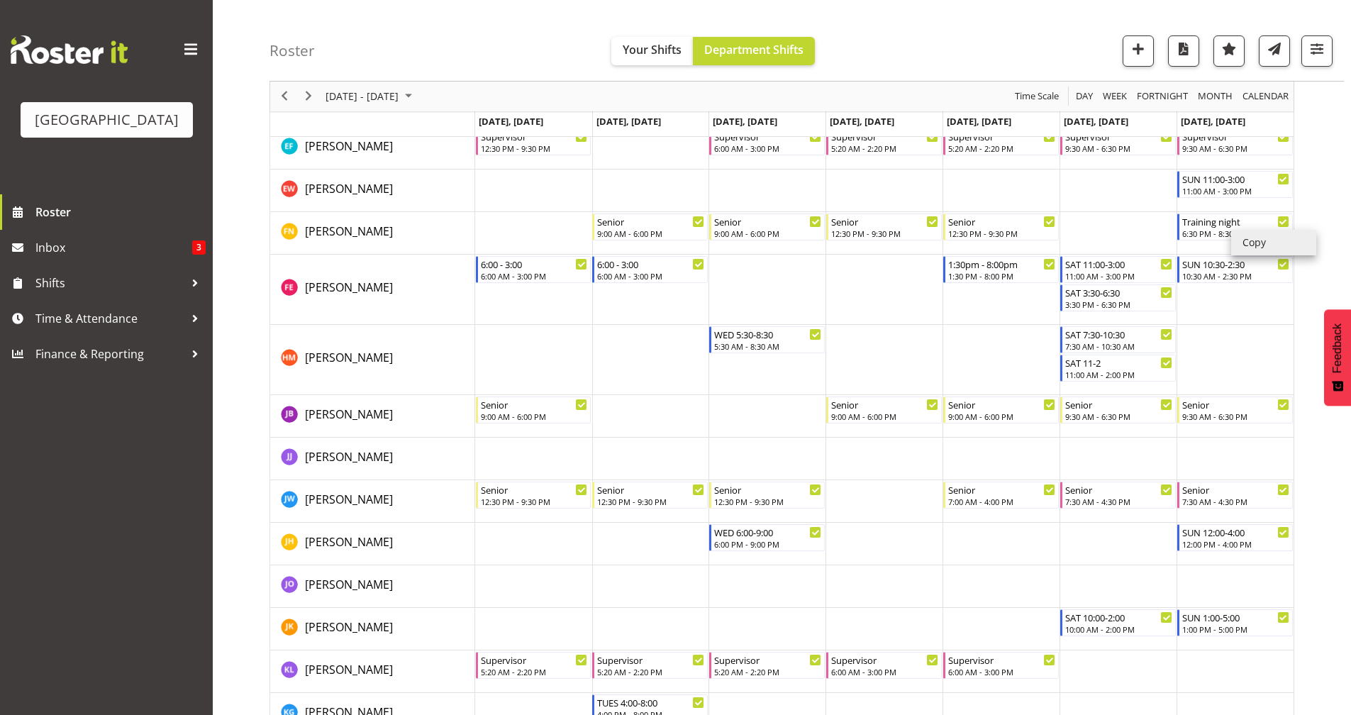
click at [1262, 234] on li "Copy" at bounding box center [1273, 243] width 85 height 26
click at [1257, 241] on li "Copy" at bounding box center [1273, 243] width 85 height 26
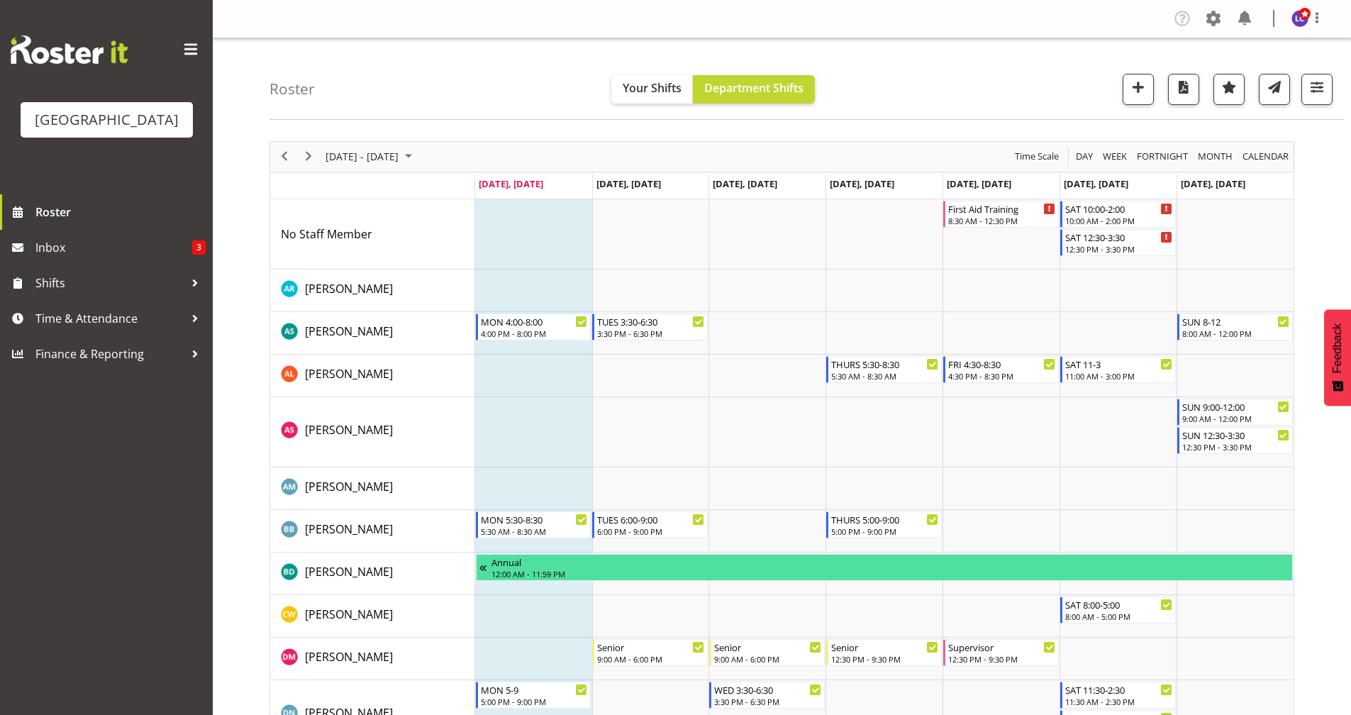
click at [315, 169] on div "next period" at bounding box center [308, 157] width 24 height 30
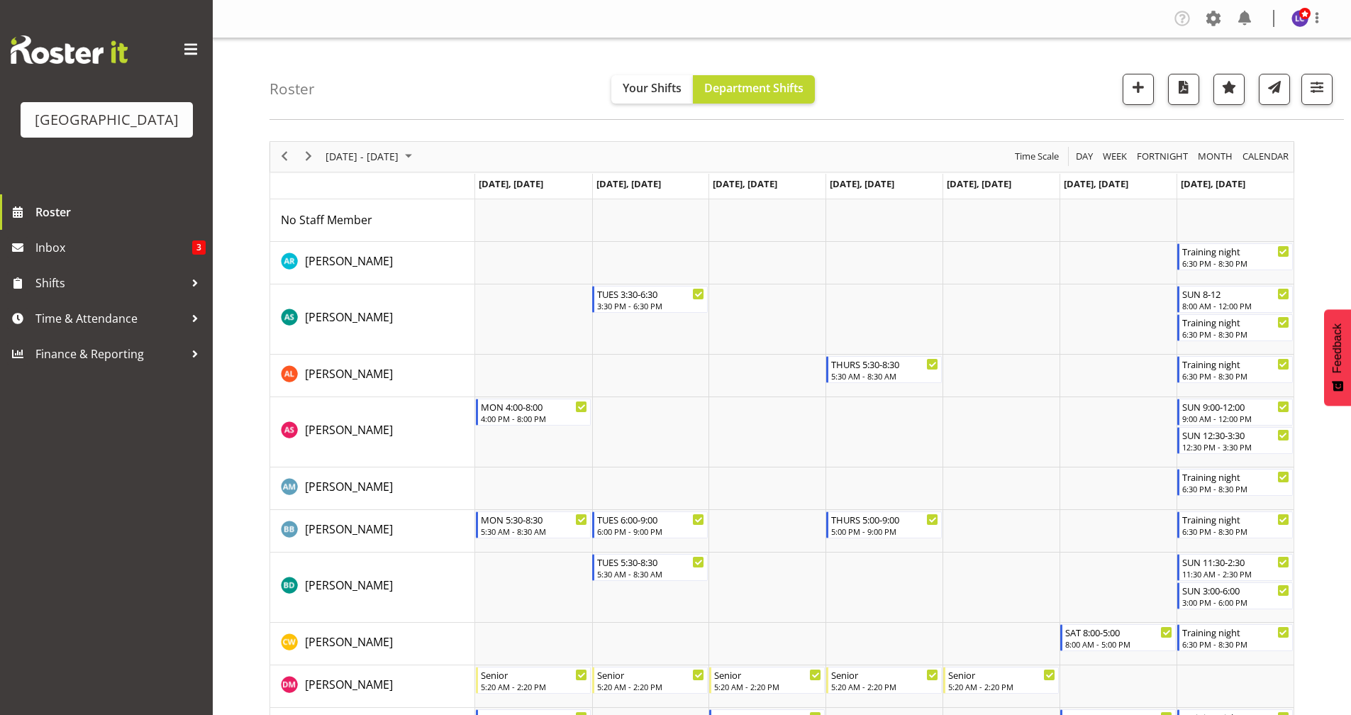
scroll to position [307, 0]
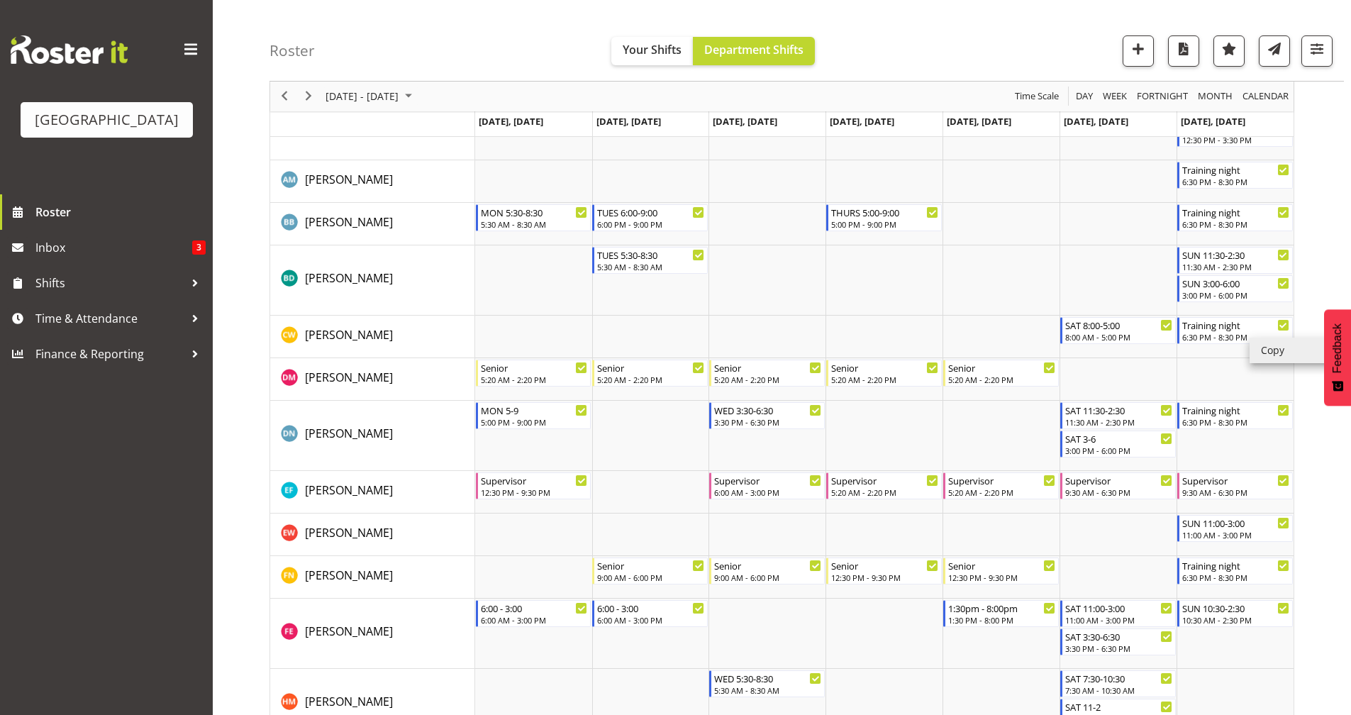
click at [1280, 352] on li "Copy" at bounding box center [1291, 350] width 85 height 26
click at [1241, 671] on li "Paste" at bounding box center [1270, 667] width 85 height 26
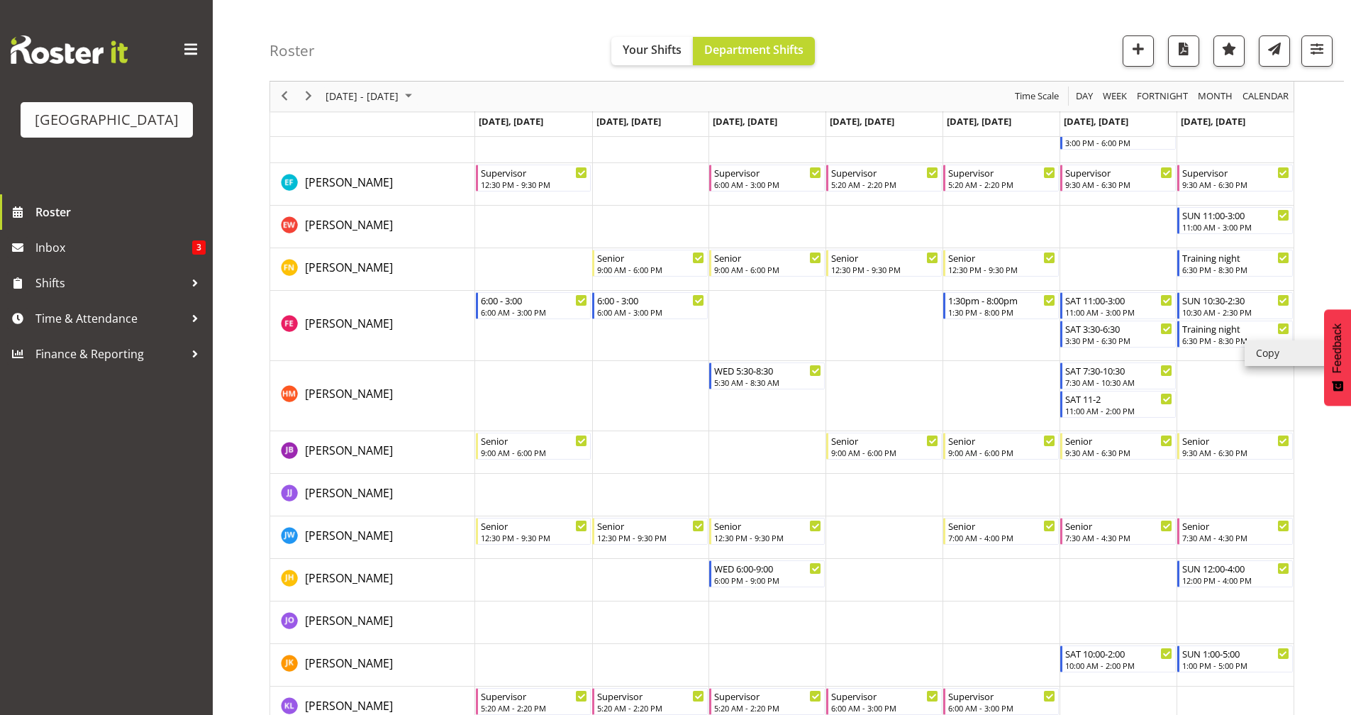
click at [1273, 352] on li "Copy" at bounding box center [1286, 353] width 85 height 26
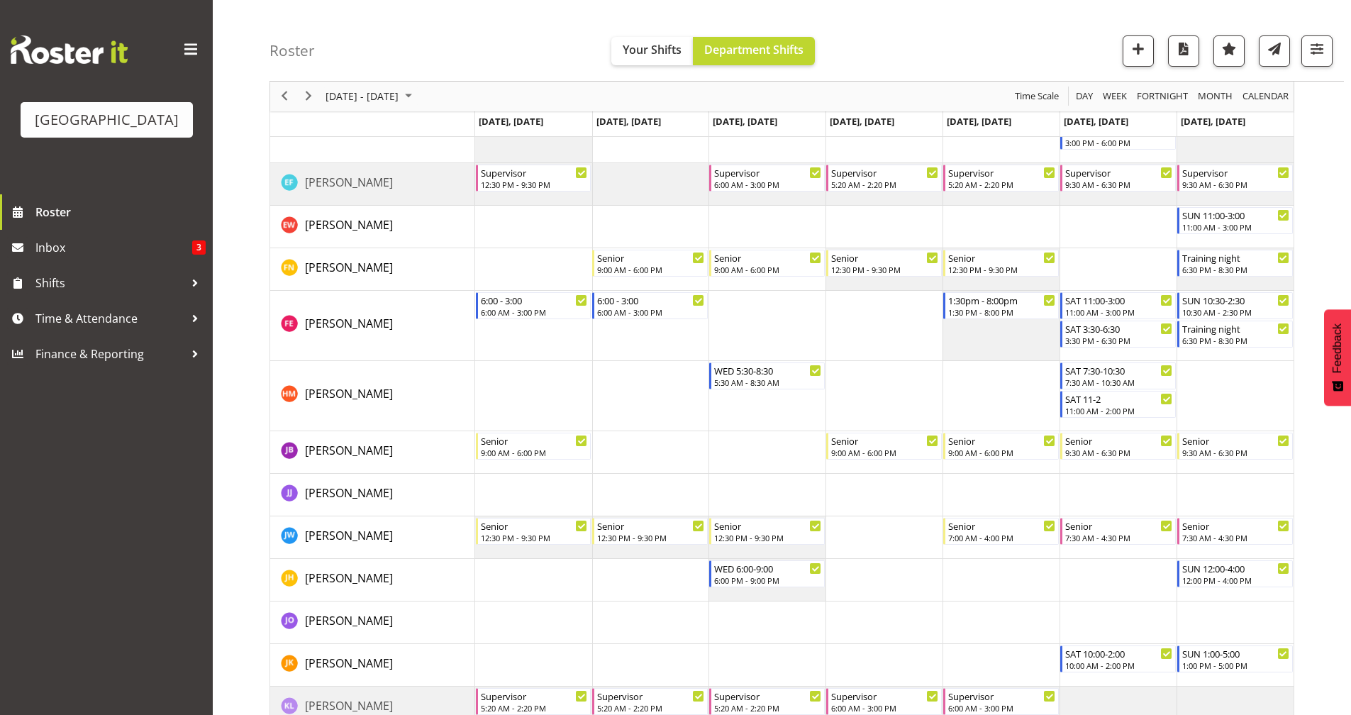
scroll to position [698, 0]
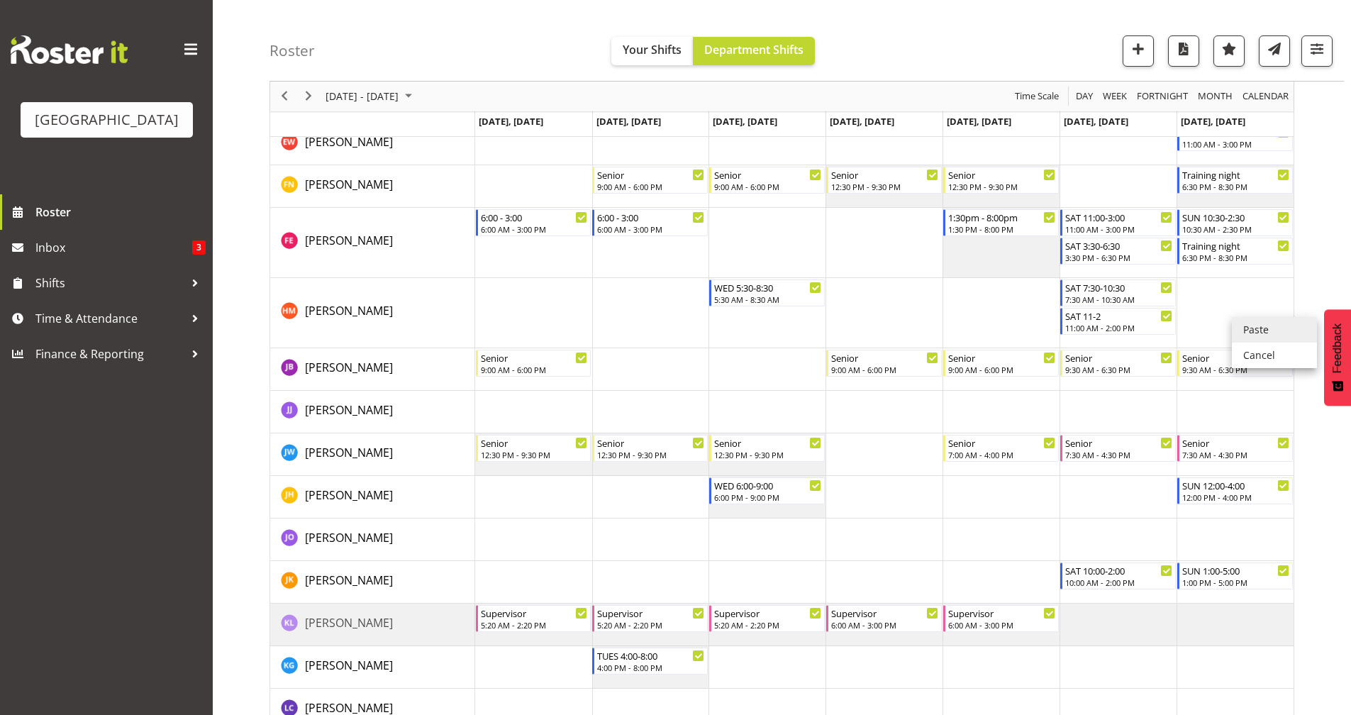
click at [1246, 328] on li "Paste" at bounding box center [1274, 330] width 85 height 26
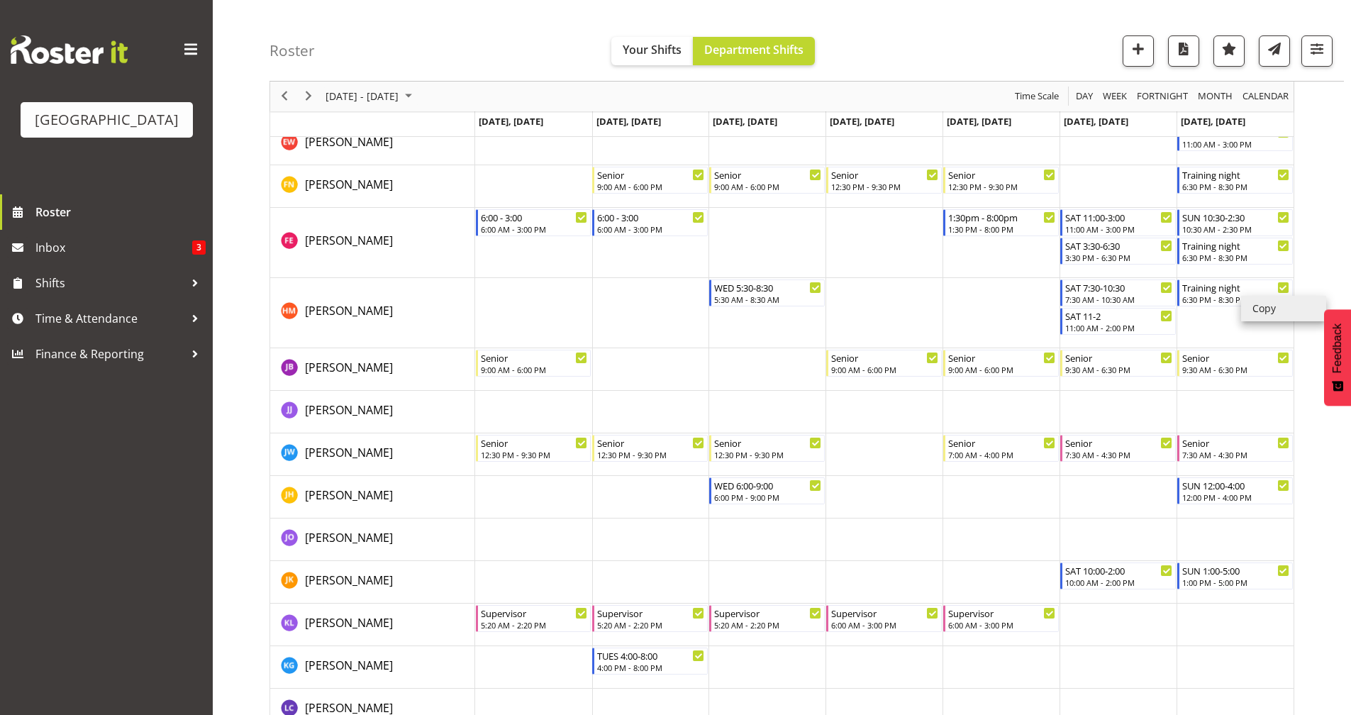
click at [1264, 310] on li "Copy" at bounding box center [1283, 309] width 85 height 26
click at [1278, 308] on li "Copy" at bounding box center [1283, 309] width 85 height 26
click at [1329, 212] on div "[DATE] - [DATE] [DATE] Day Week Fortnight Month calendar Month Agenda Time Scal…" at bounding box center [809, 491] width 1081 height 2116
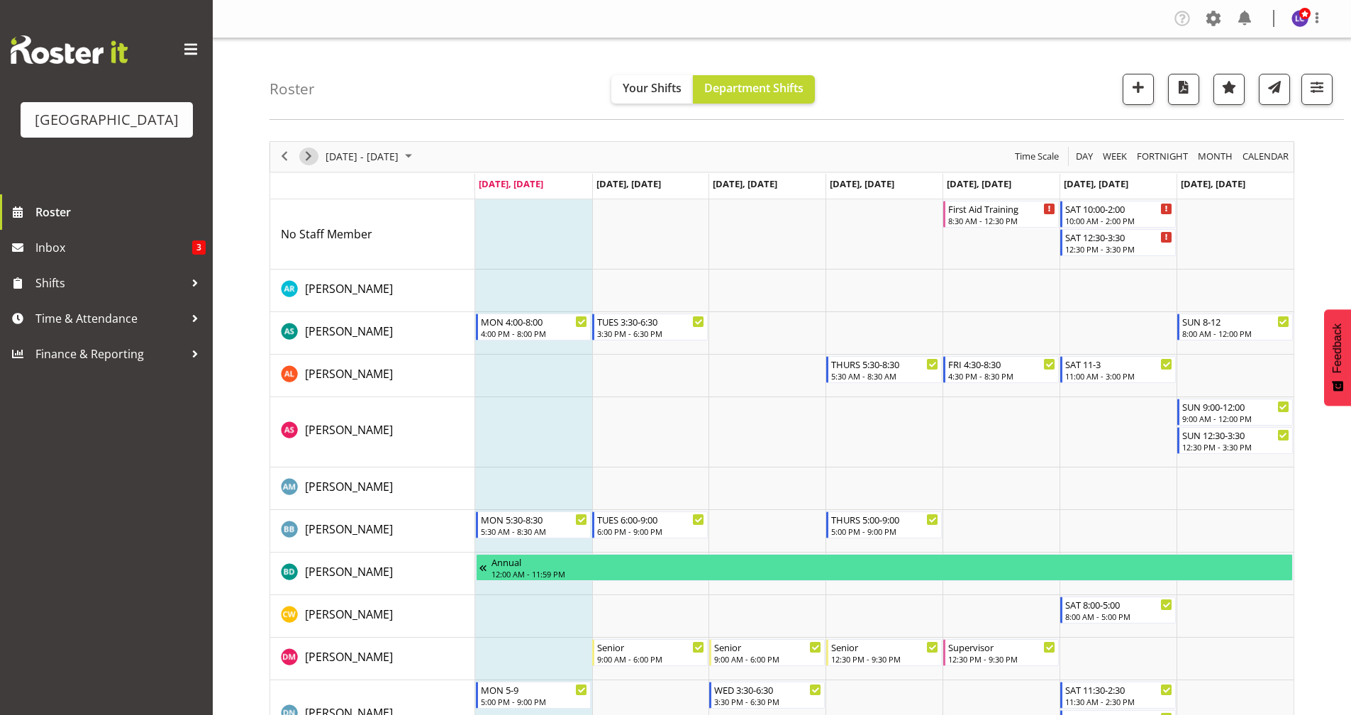
click at [302, 159] on span "Next" at bounding box center [308, 156] width 17 height 18
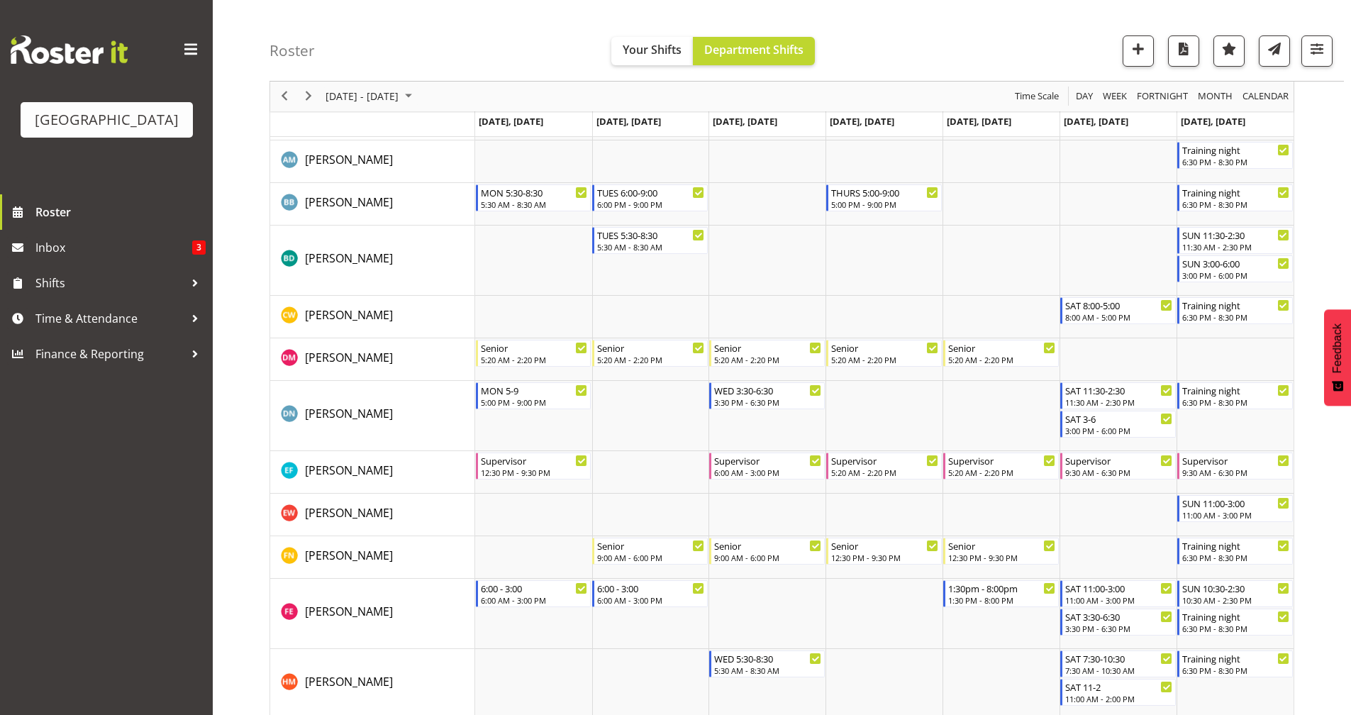
scroll to position [615, 0]
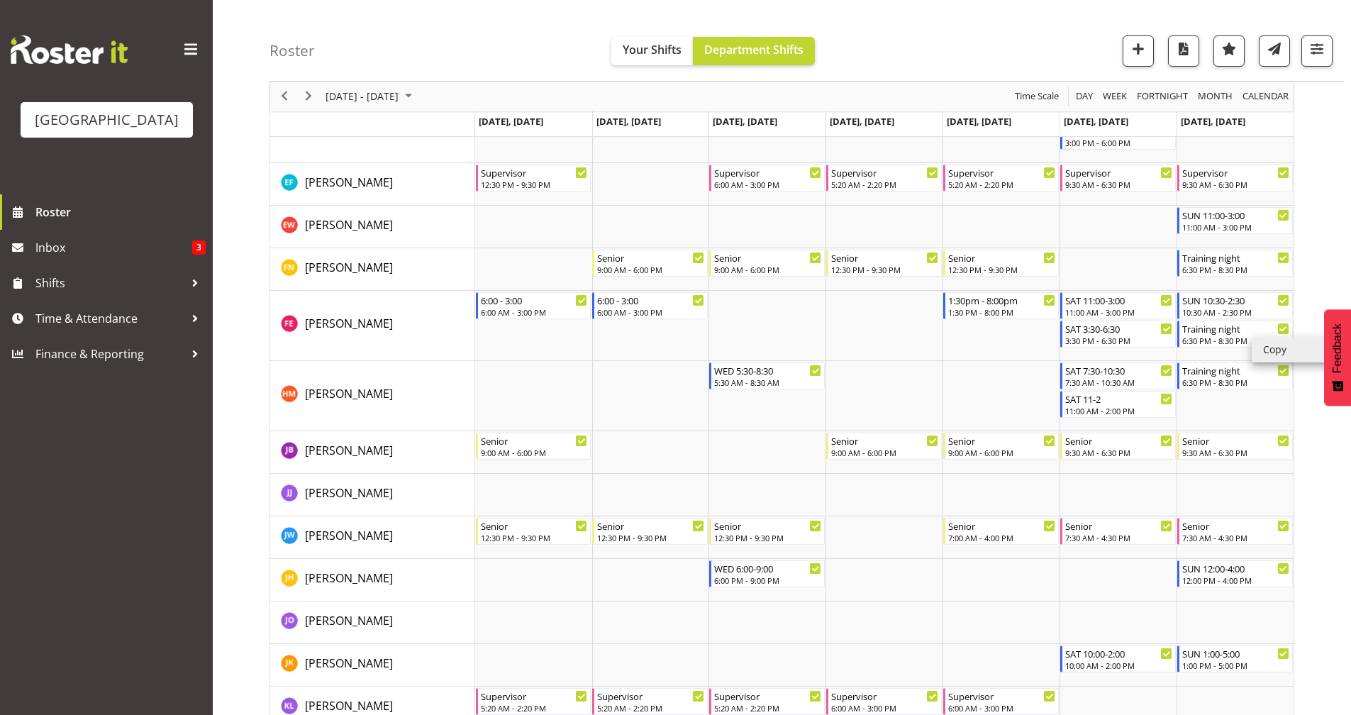
click at [1266, 346] on li "Copy" at bounding box center [1293, 350] width 85 height 26
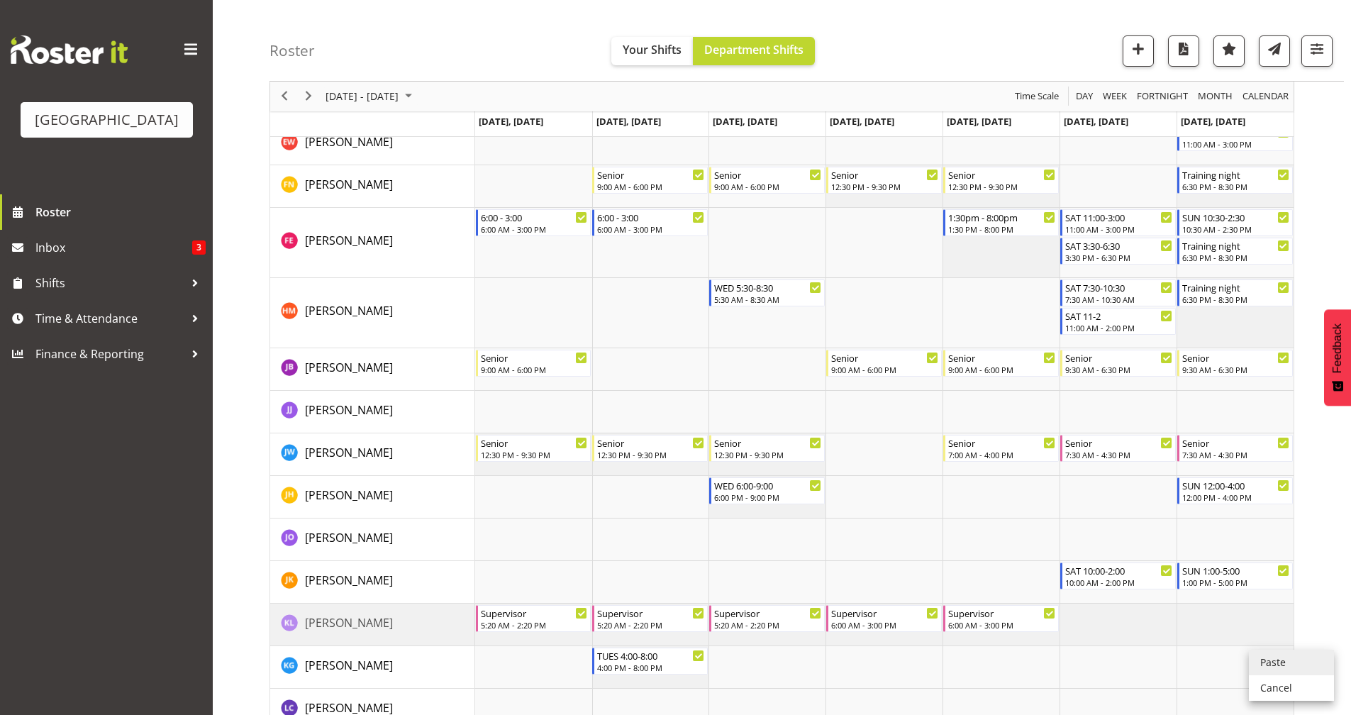
click at [1278, 666] on li "Paste" at bounding box center [1291, 662] width 85 height 26
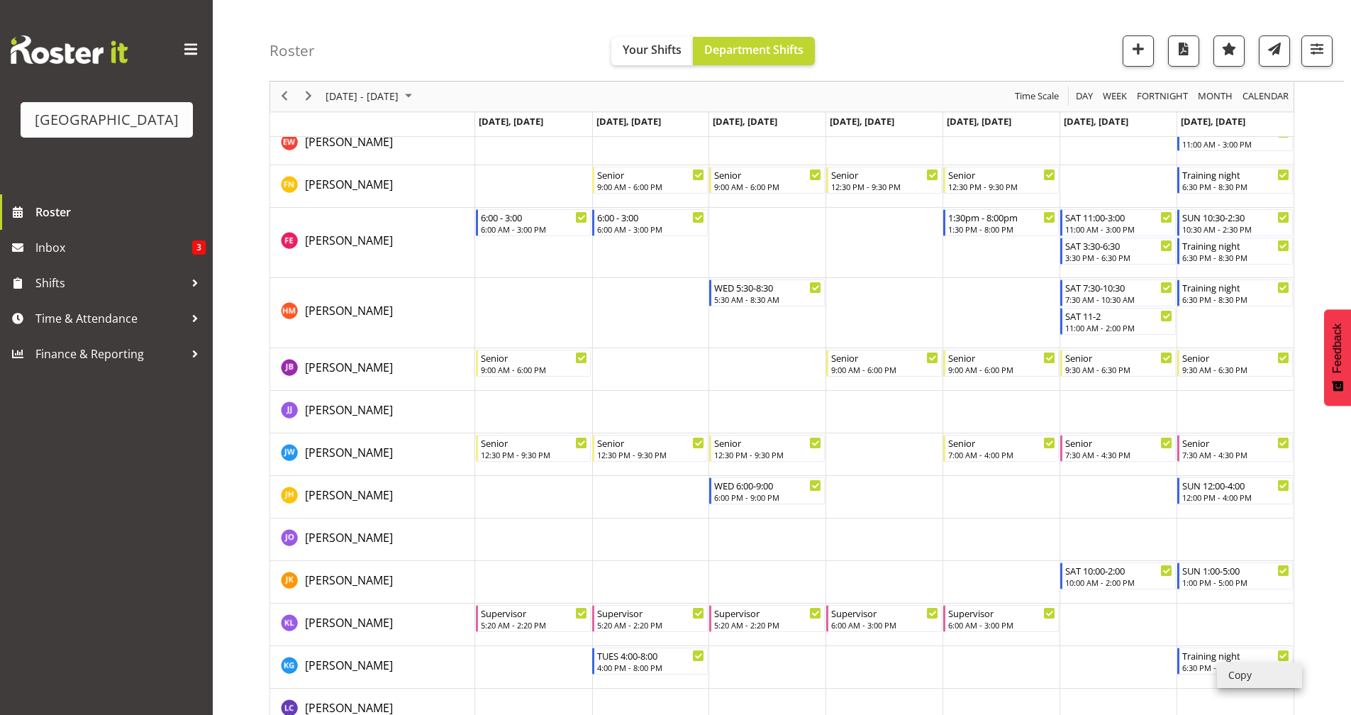
click at [1244, 676] on li "Copy" at bounding box center [1259, 675] width 85 height 26
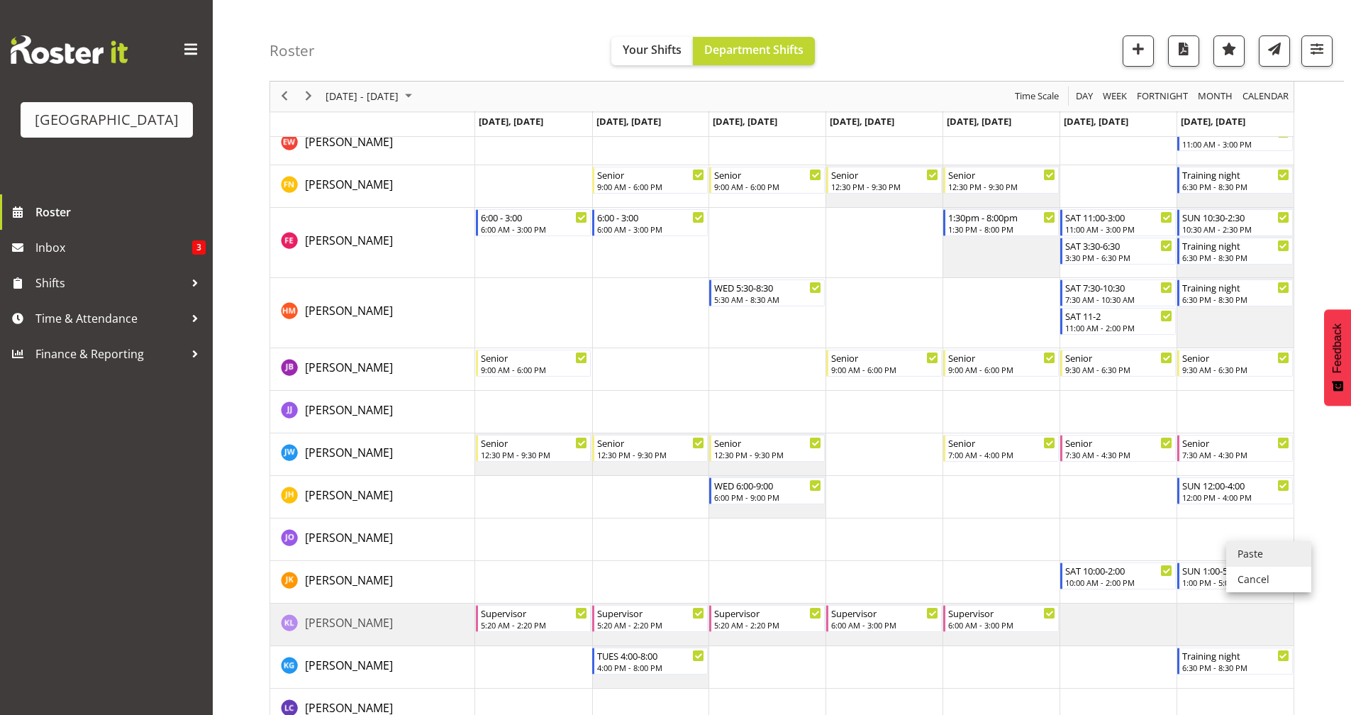
click at [1249, 555] on li "Paste" at bounding box center [1268, 554] width 85 height 26
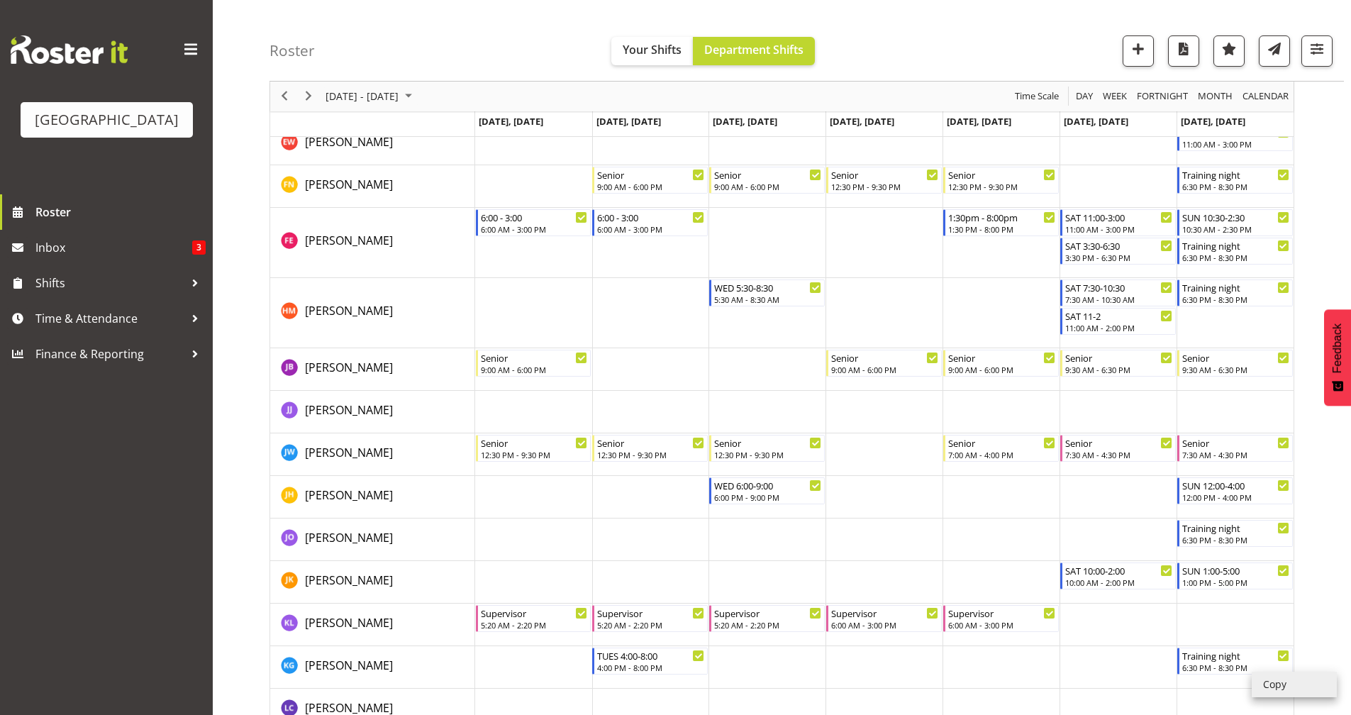
click at [1270, 683] on li "Copy" at bounding box center [1293, 684] width 85 height 26
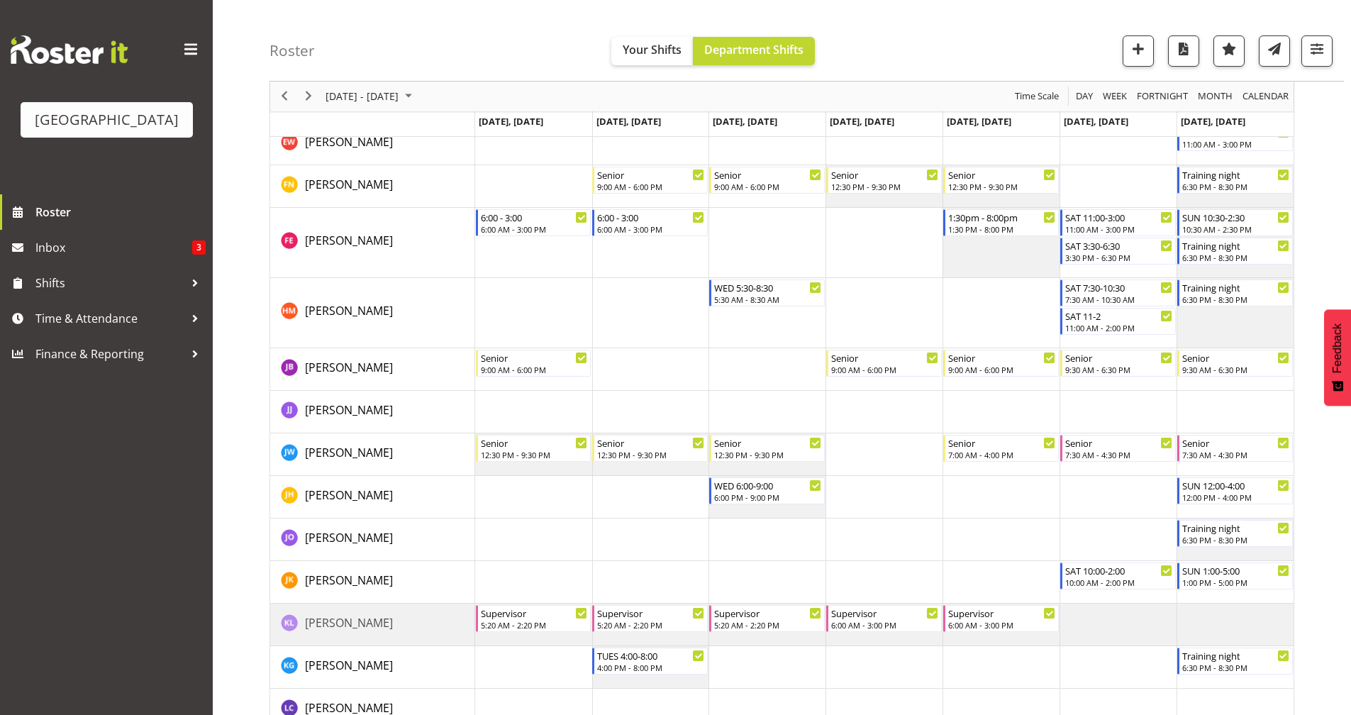
scroll to position [1005, 0]
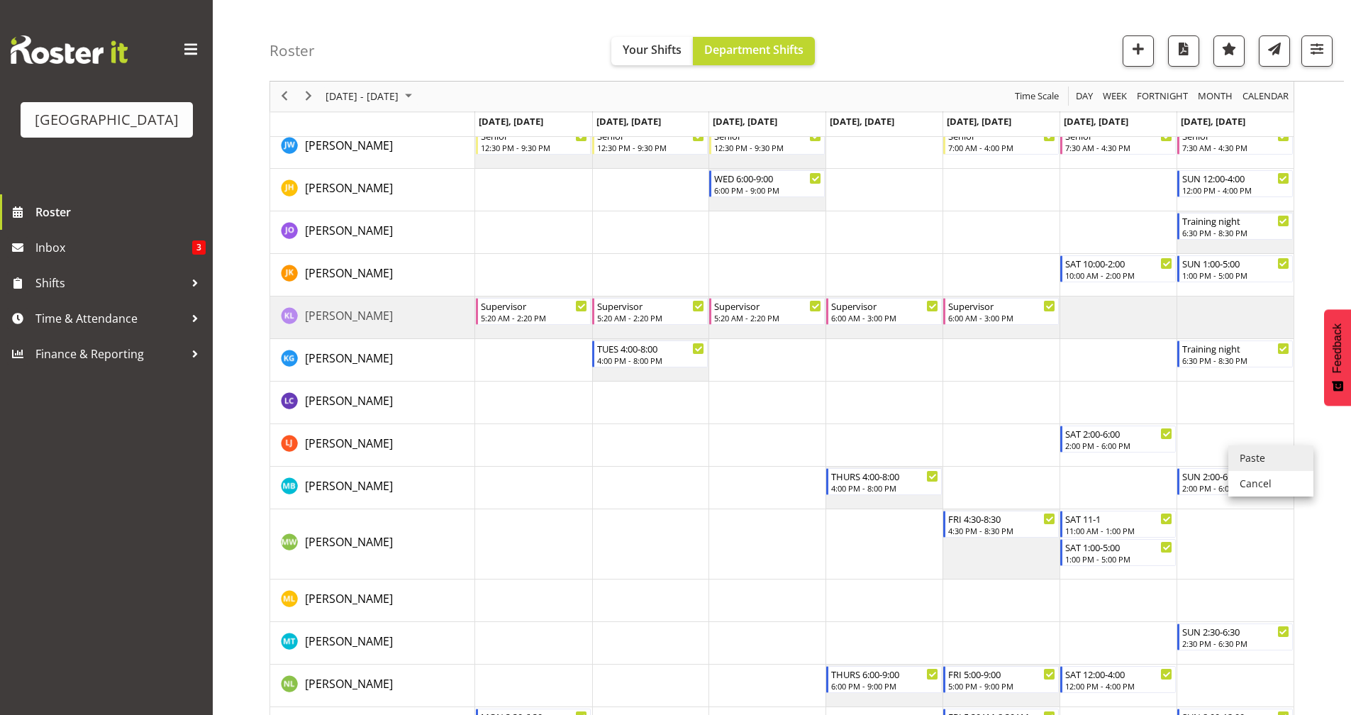
click at [1233, 457] on li "Paste" at bounding box center [1270, 458] width 85 height 26
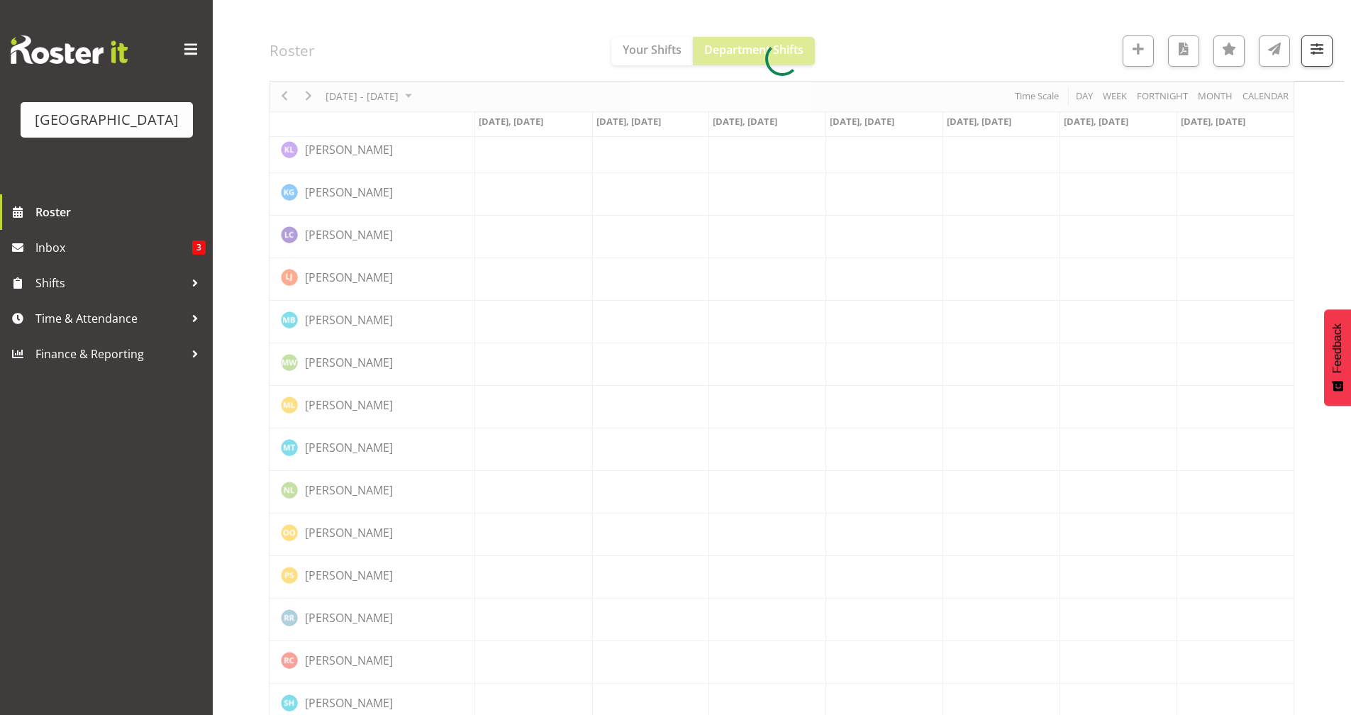
scroll to position [1171, 0]
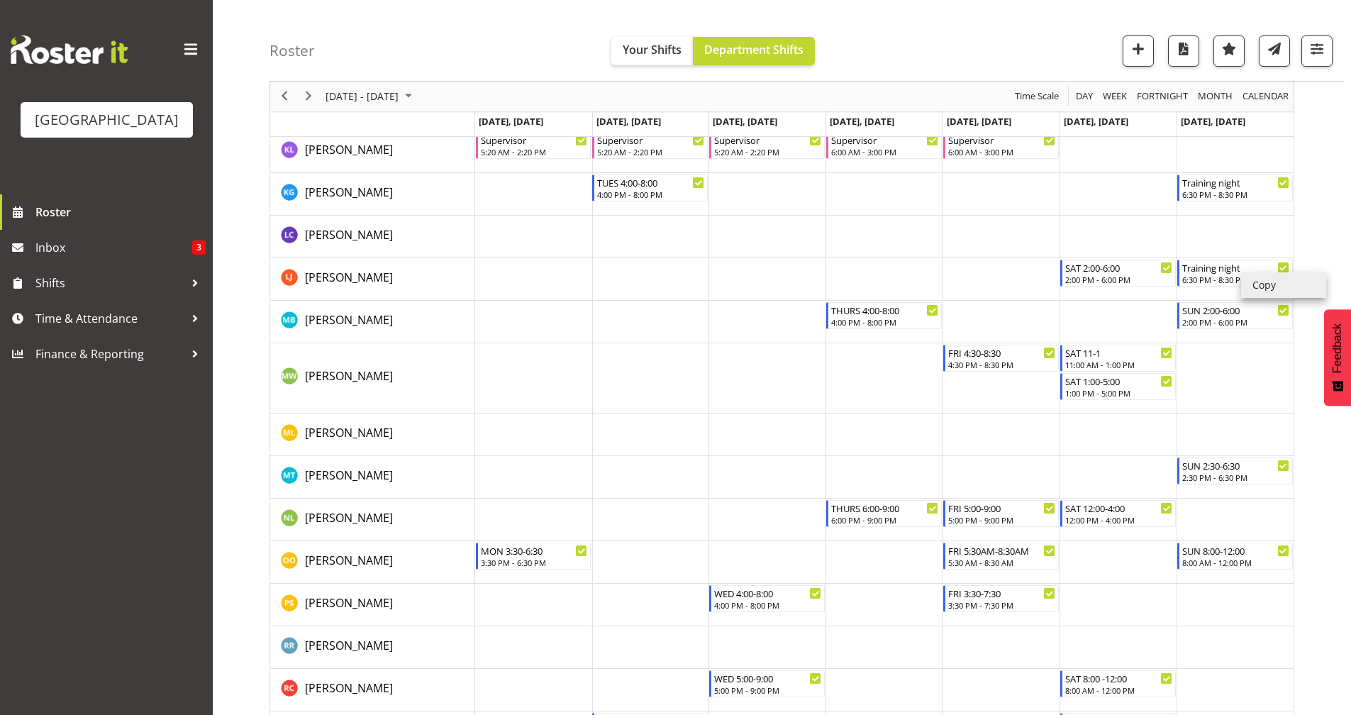
click at [1265, 293] on li "Copy" at bounding box center [1283, 285] width 85 height 26
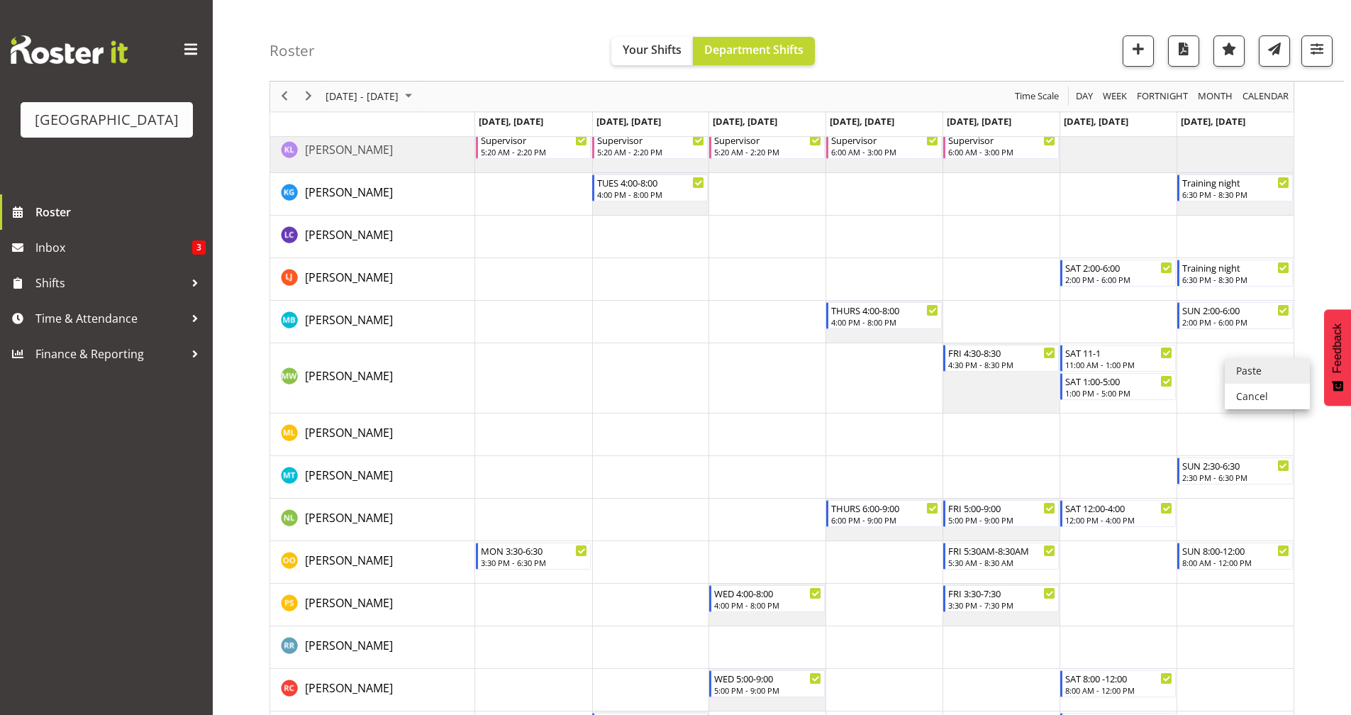
click at [1256, 373] on li "Paste" at bounding box center [1266, 371] width 85 height 26
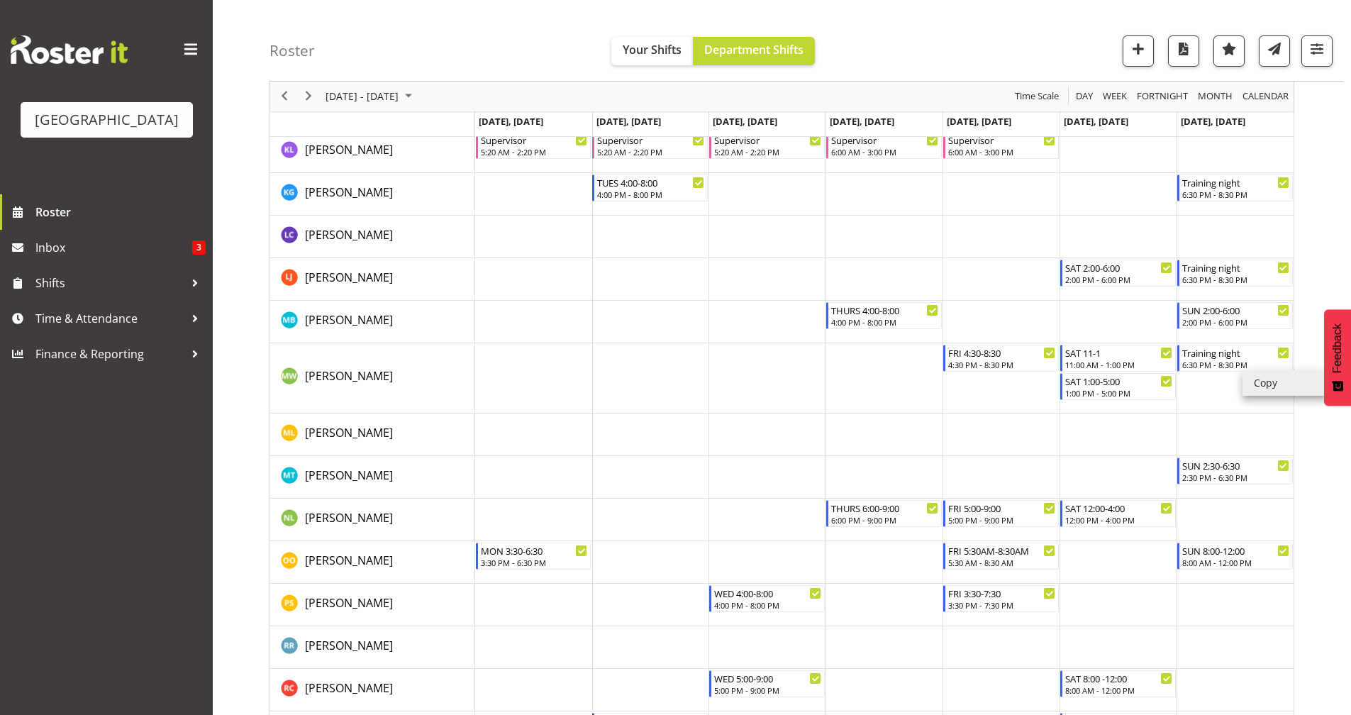
click at [1261, 386] on li "Copy" at bounding box center [1284, 383] width 85 height 26
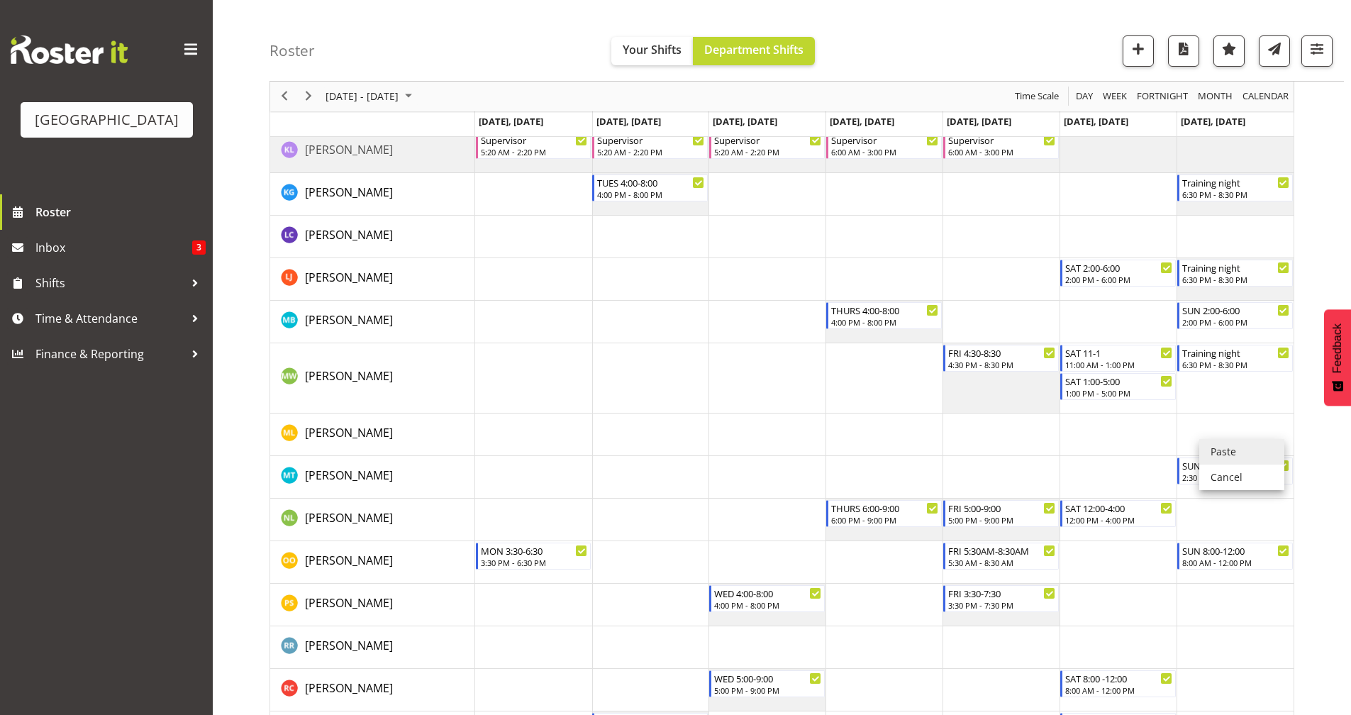
click at [1212, 449] on li "Paste" at bounding box center [1241, 452] width 85 height 26
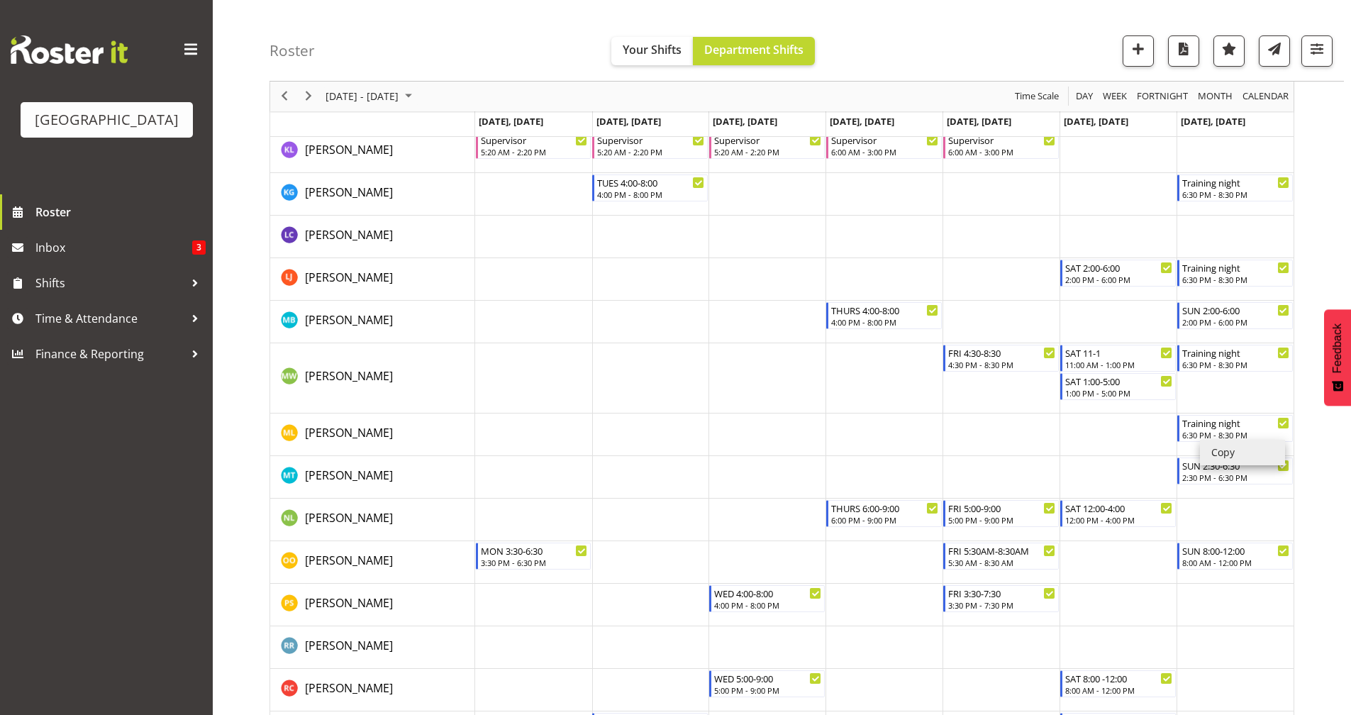
click at [1217, 455] on li "Copy" at bounding box center [1242, 453] width 85 height 26
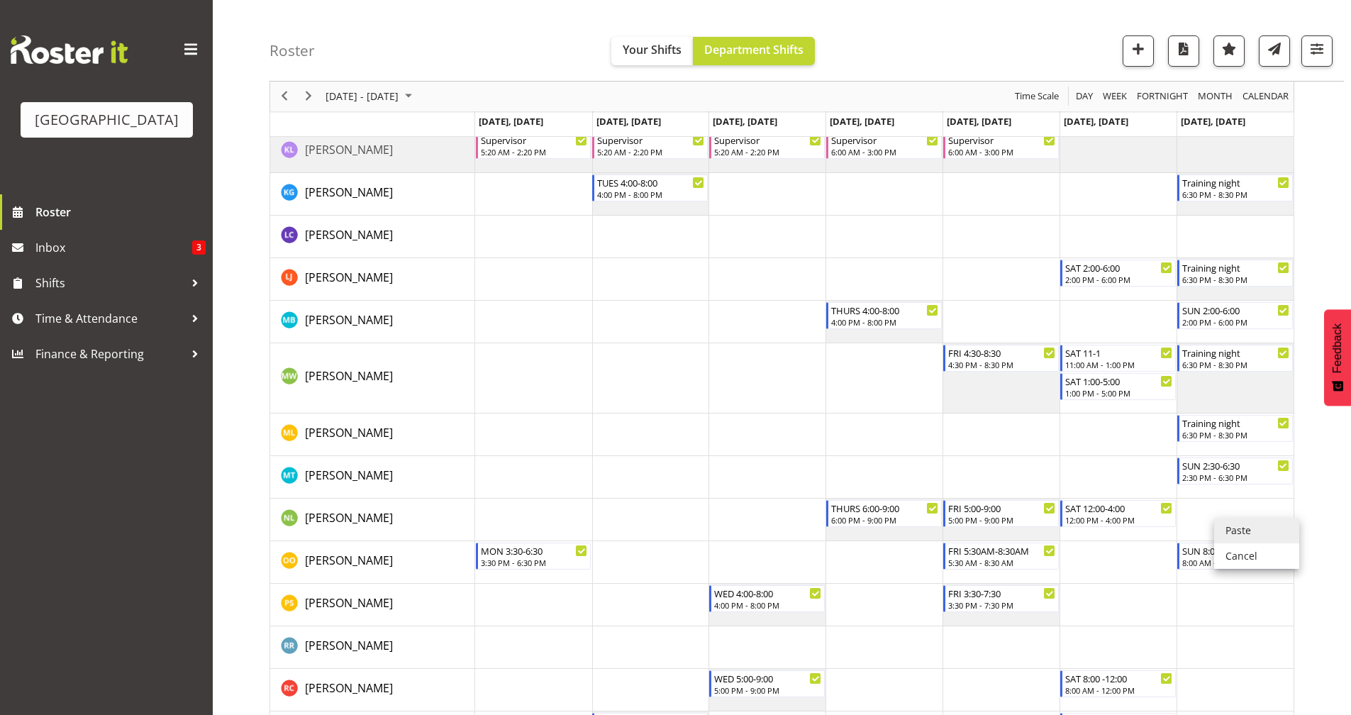
click at [1227, 528] on li "Paste" at bounding box center [1256, 531] width 85 height 26
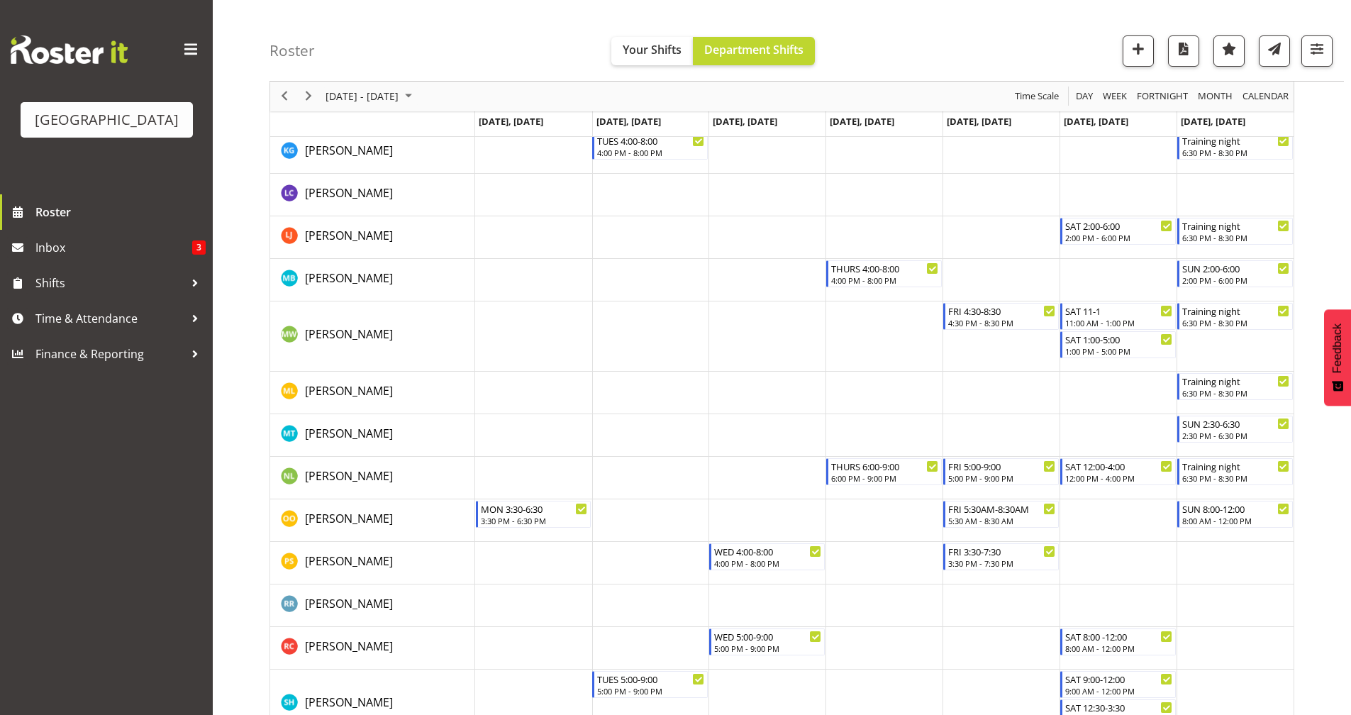
scroll to position [1222, 0]
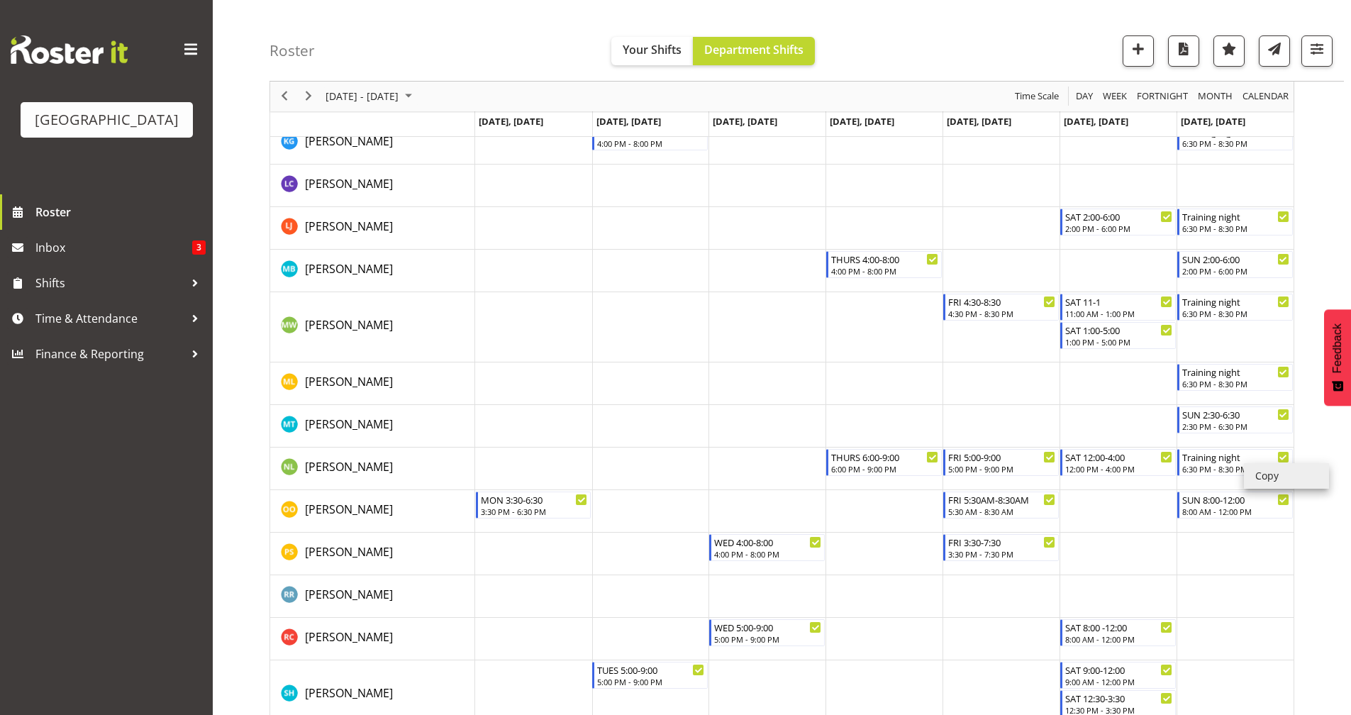
click at [1293, 481] on li "Copy" at bounding box center [1286, 476] width 85 height 26
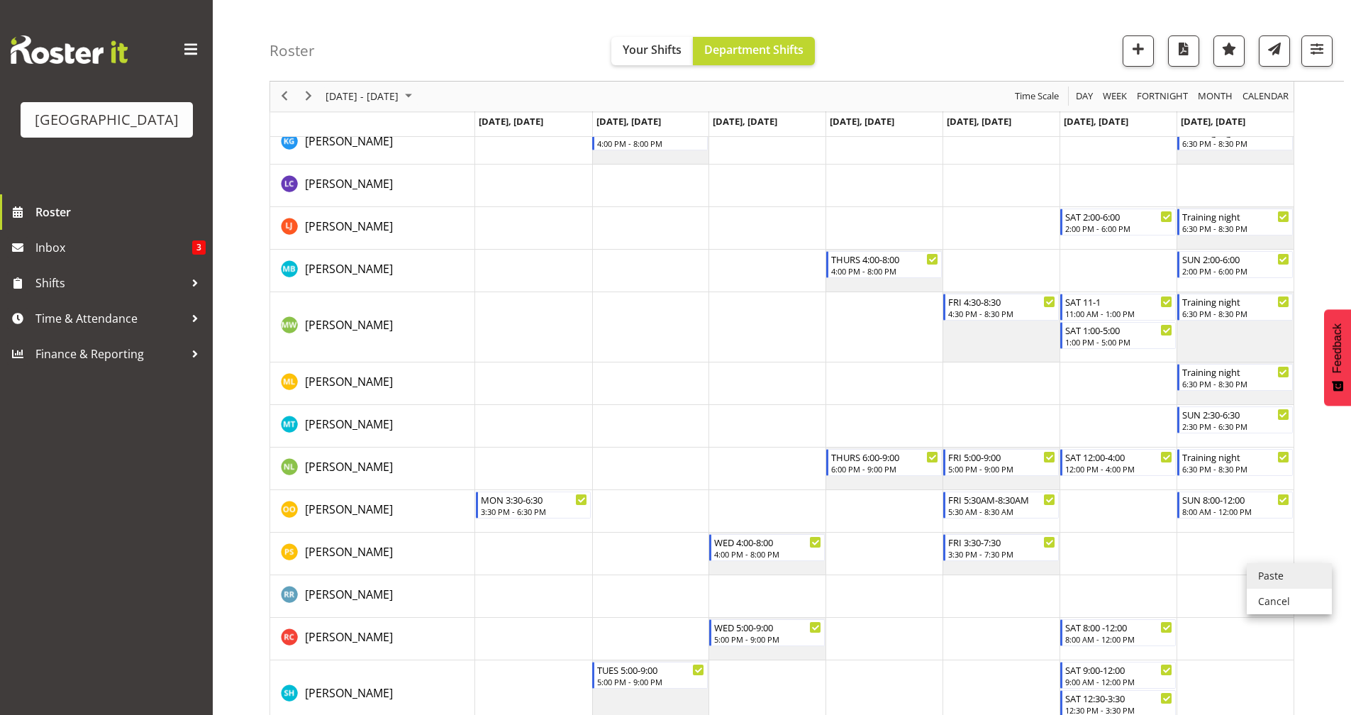
click at [1263, 576] on li "Paste" at bounding box center [1288, 576] width 85 height 26
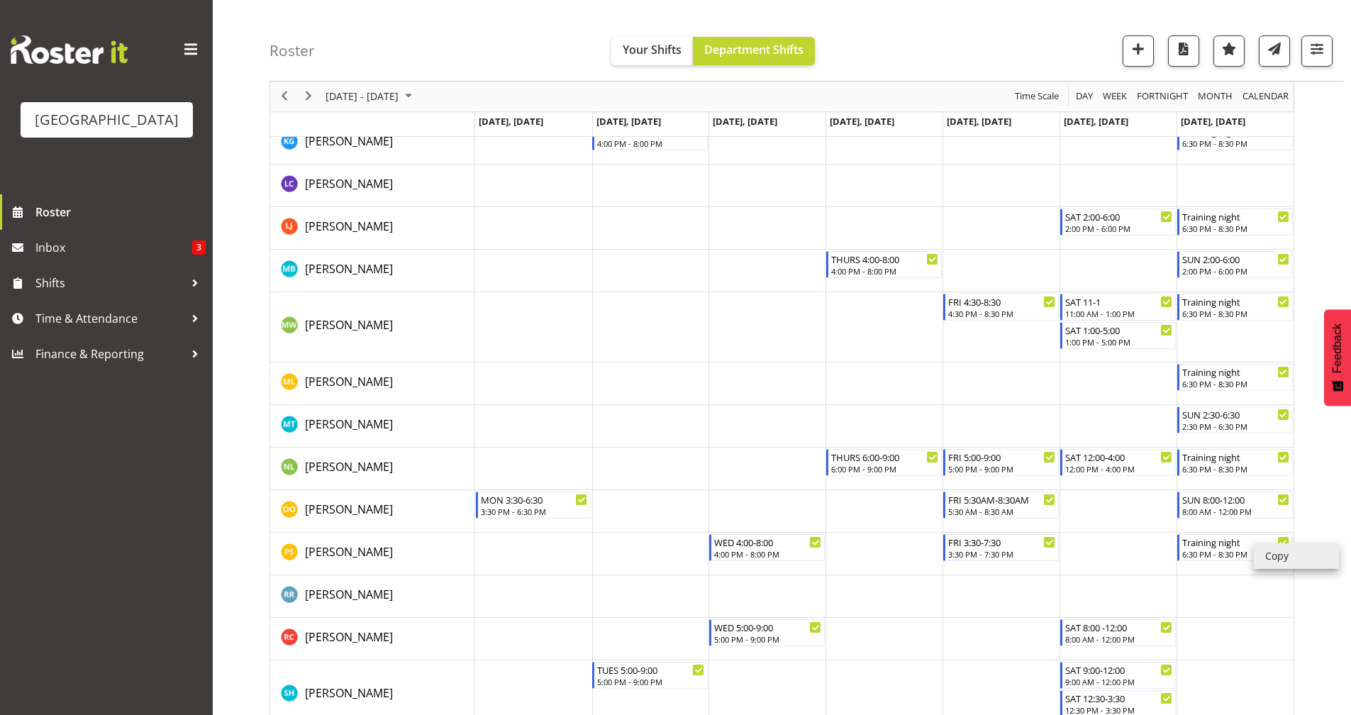
click at [1283, 554] on li "Copy" at bounding box center [1296, 556] width 85 height 26
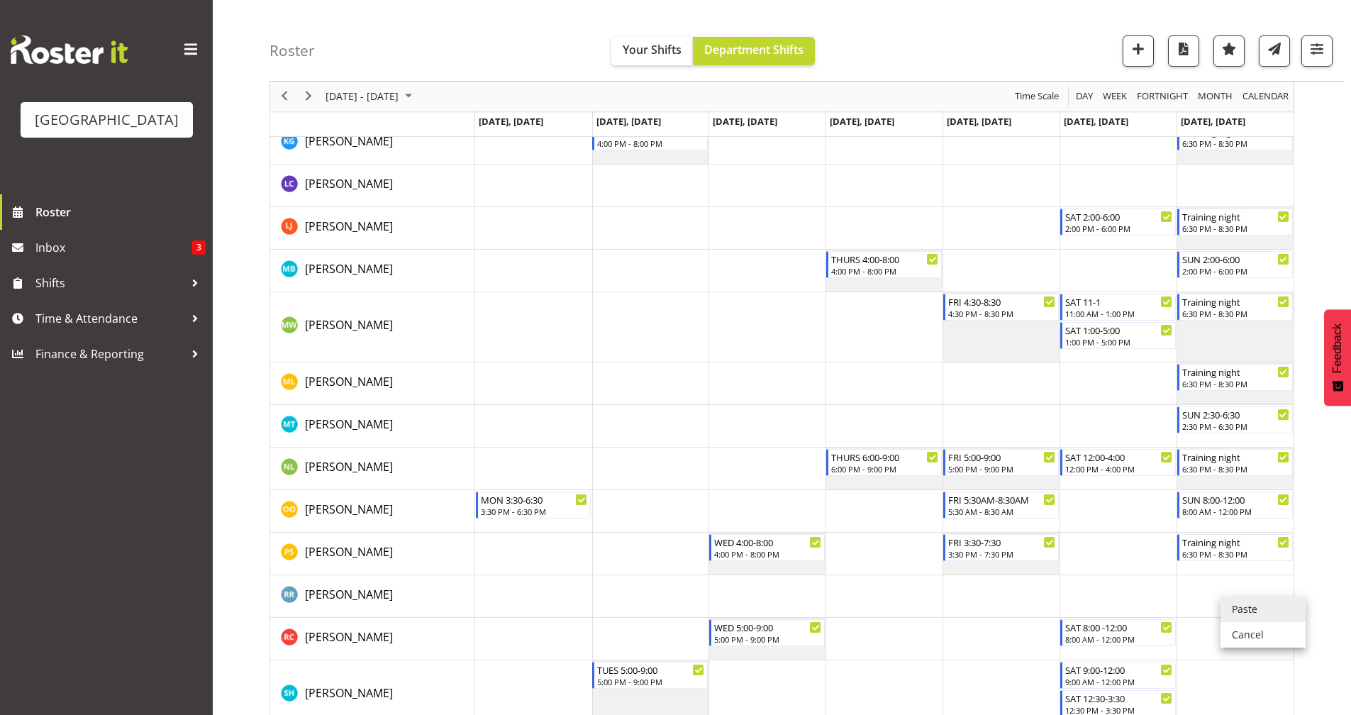
click at [1247, 608] on li "Paste" at bounding box center [1262, 609] width 85 height 26
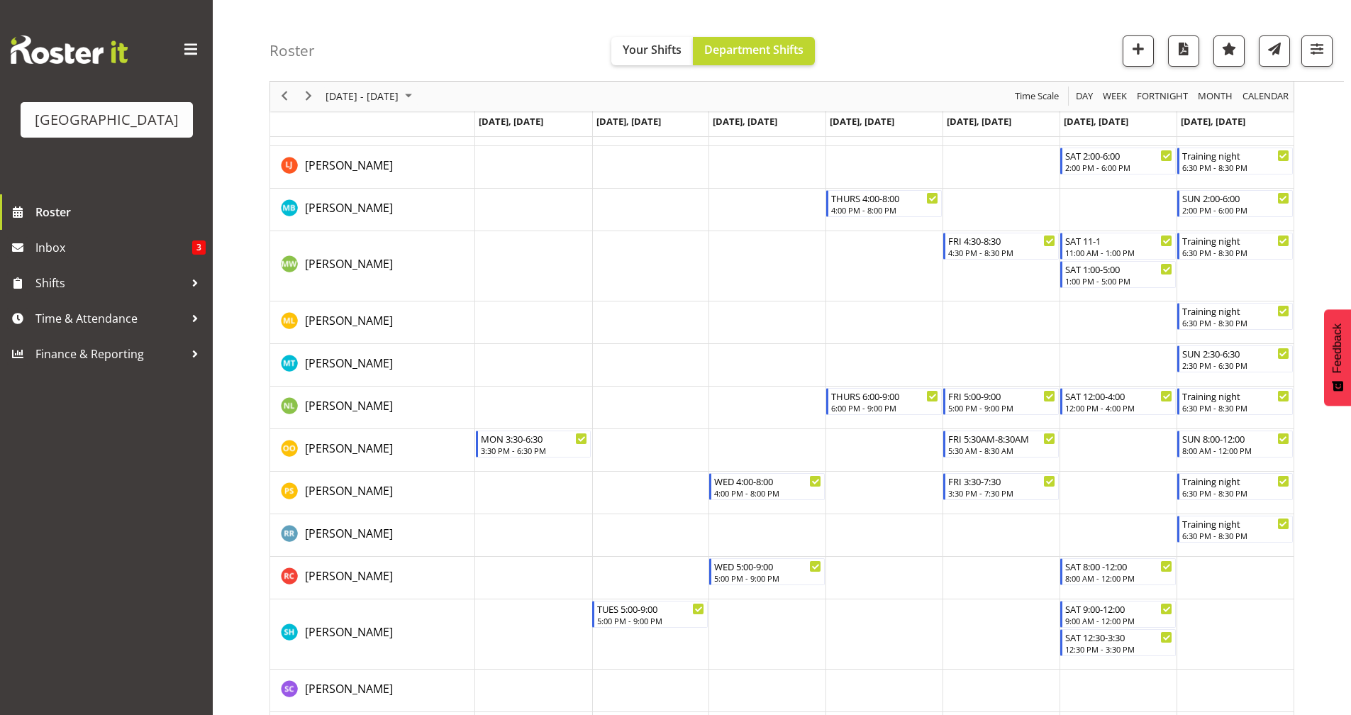
scroll to position [1449, 0]
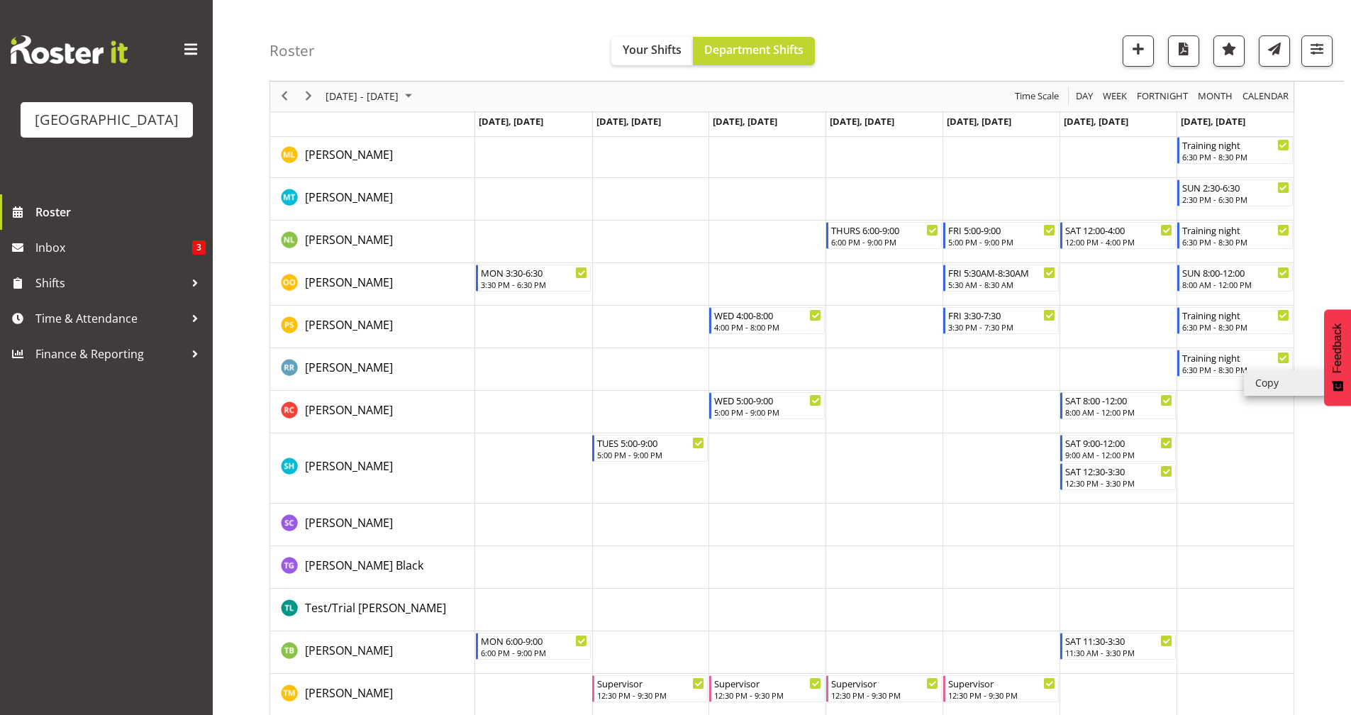
click at [1276, 387] on li "Copy" at bounding box center [1286, 383] width 85 height 26
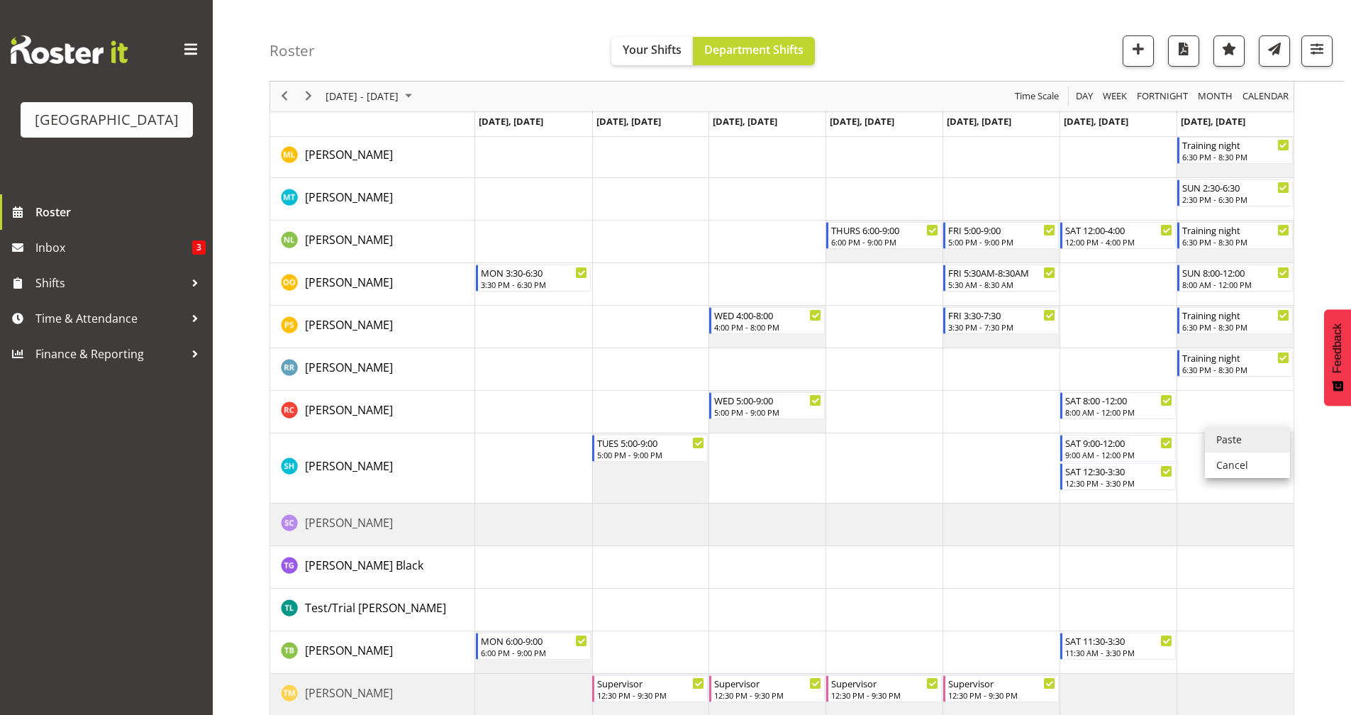
click at [1220, 441] on li "Paste" at bounding box center [1247, 440] width 85 height 26
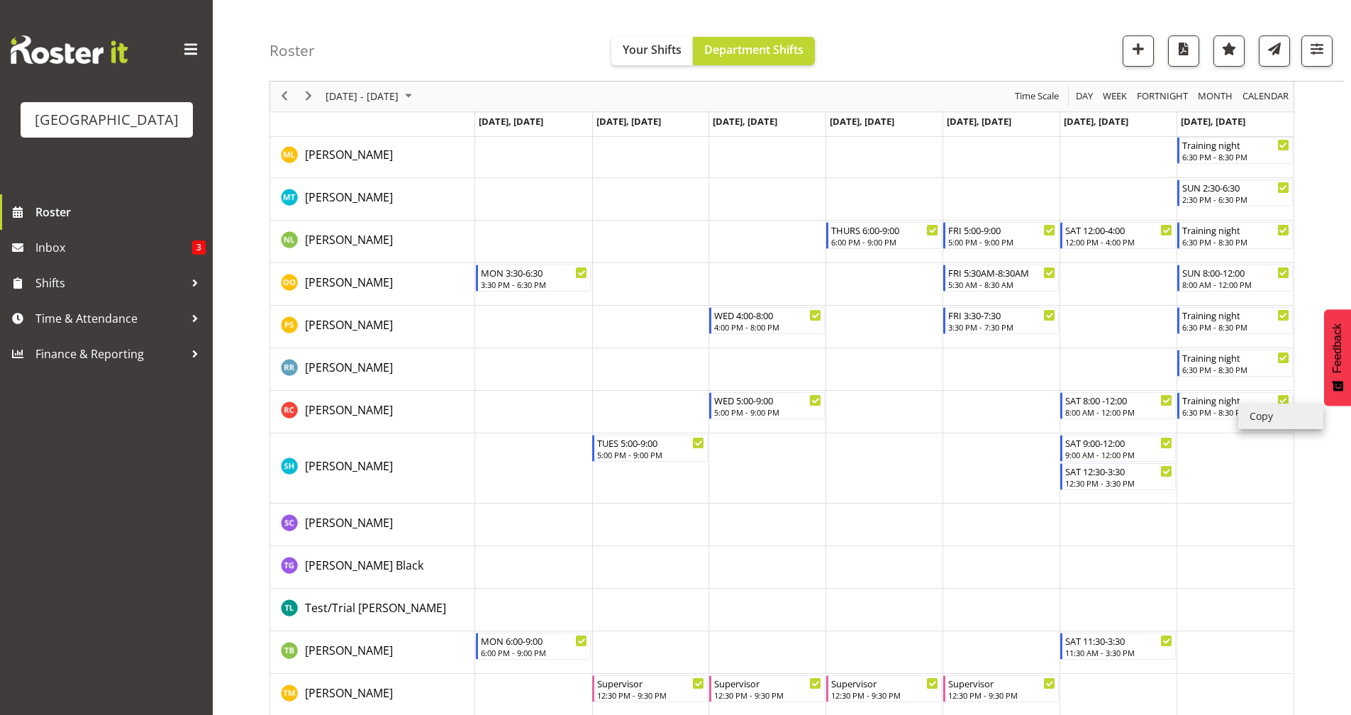
click at [1277, 422] on li "Copy" at bounding box center [1280, 416] width 85 height 26
click at [1269, 414] on li "Copy" at bounding box center [1280, 416] width 85 height 26
click at [1210, 457] on td "Timeline Week of September 1, 2025" at bounding box center [1234, 468] width 117 height 70
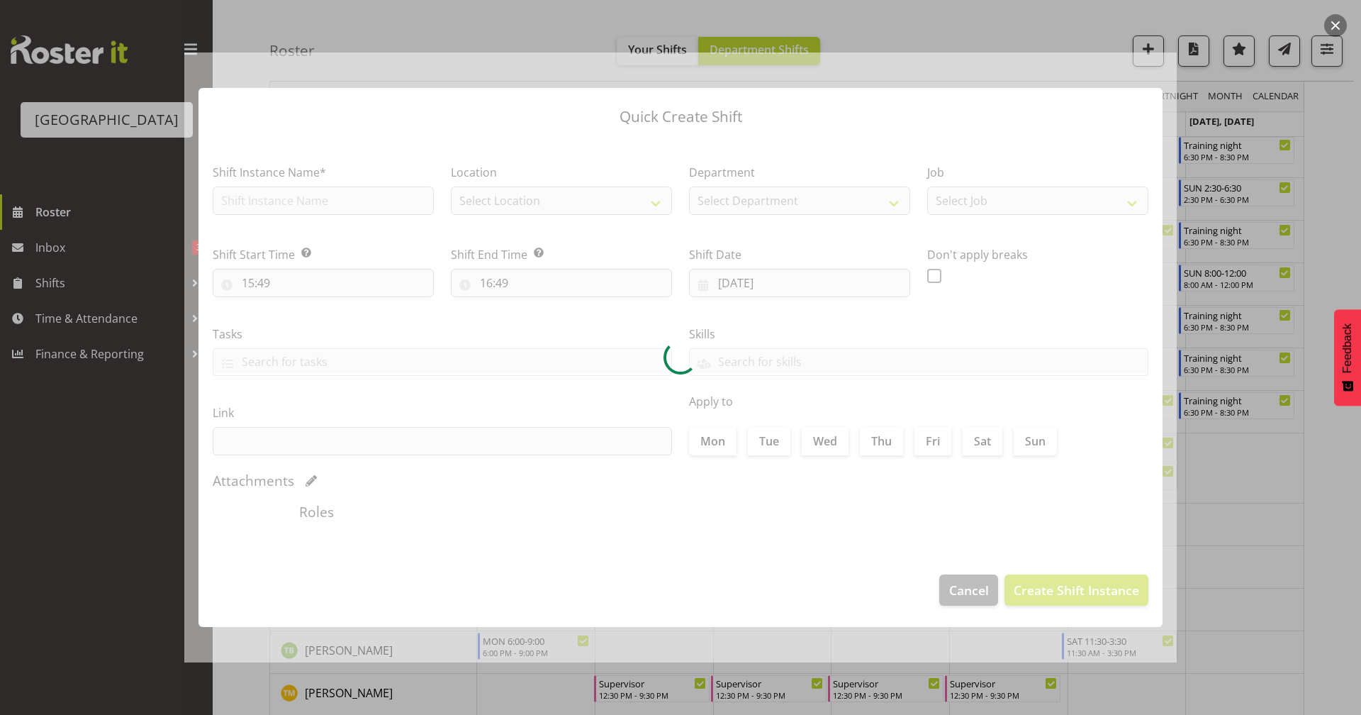
type input "07/09/2025"
checkbox input "true"
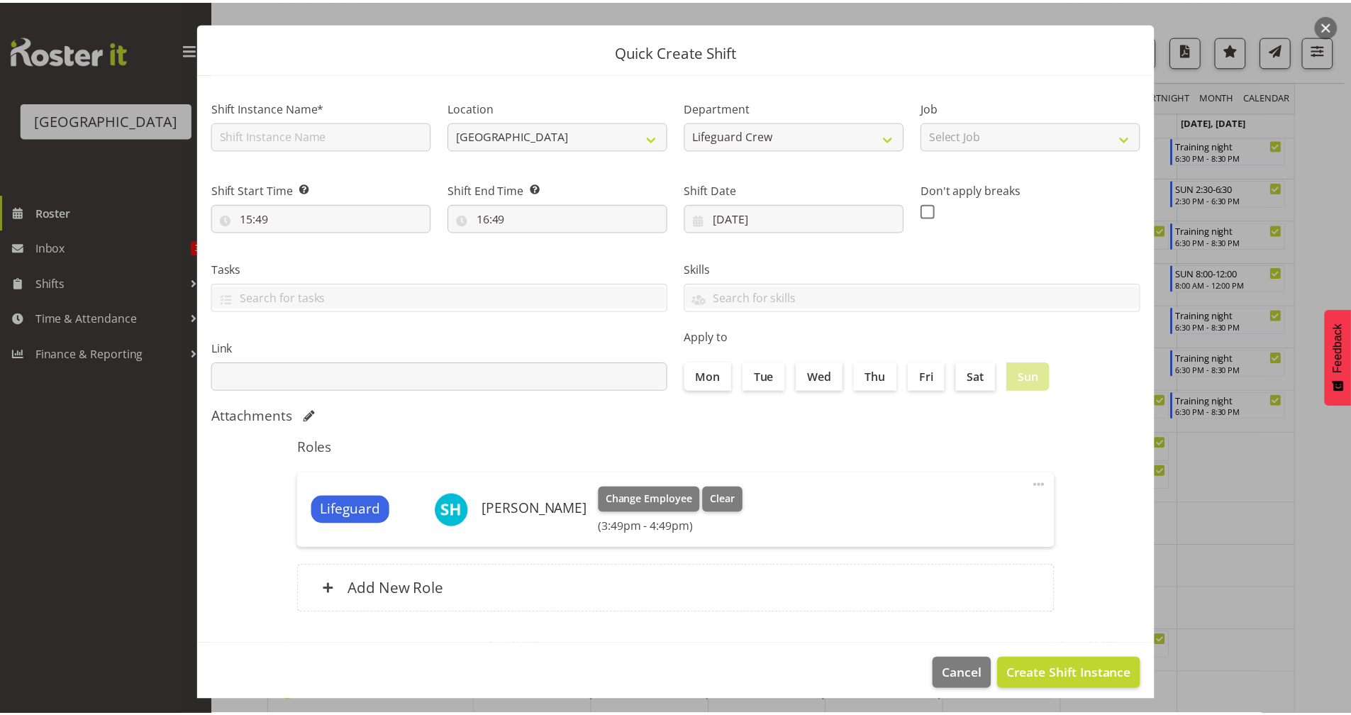
scroll to position [38, 0]
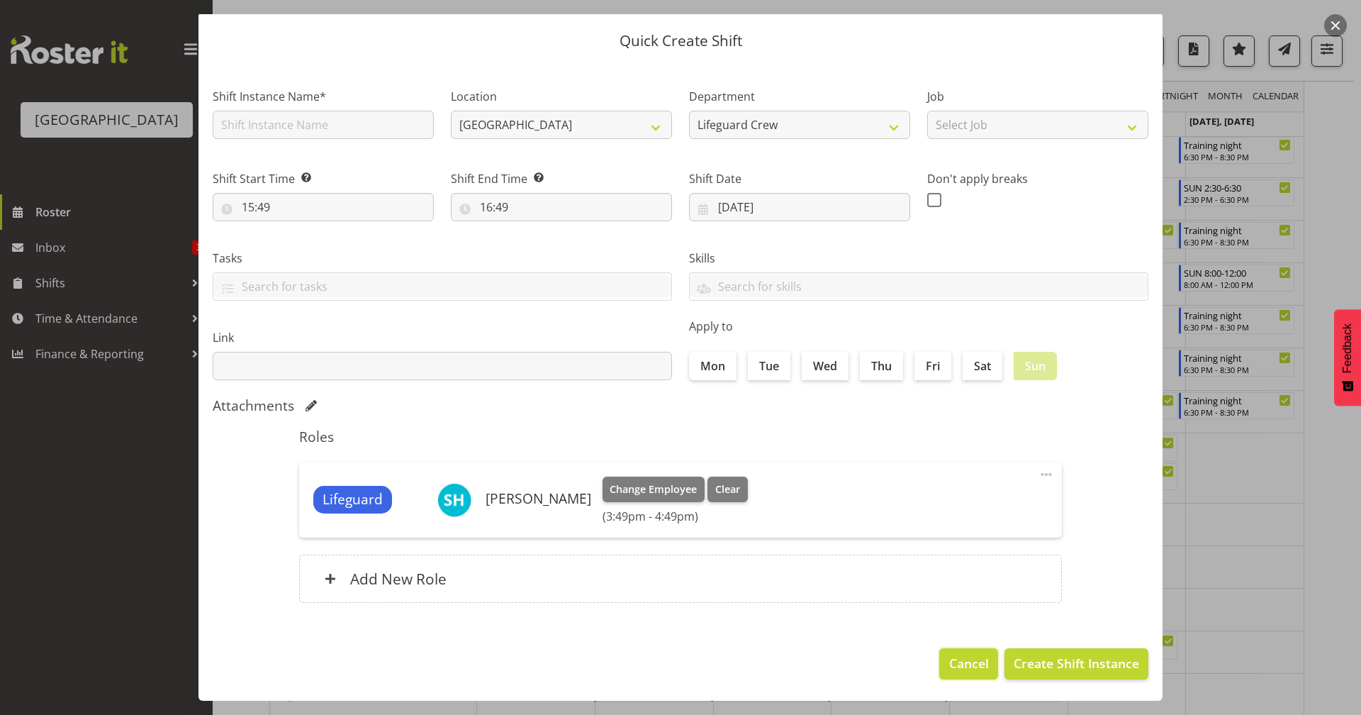
click at [954, 659] on span "Cancel" at bounding box center [969, 663] width 40 height 18
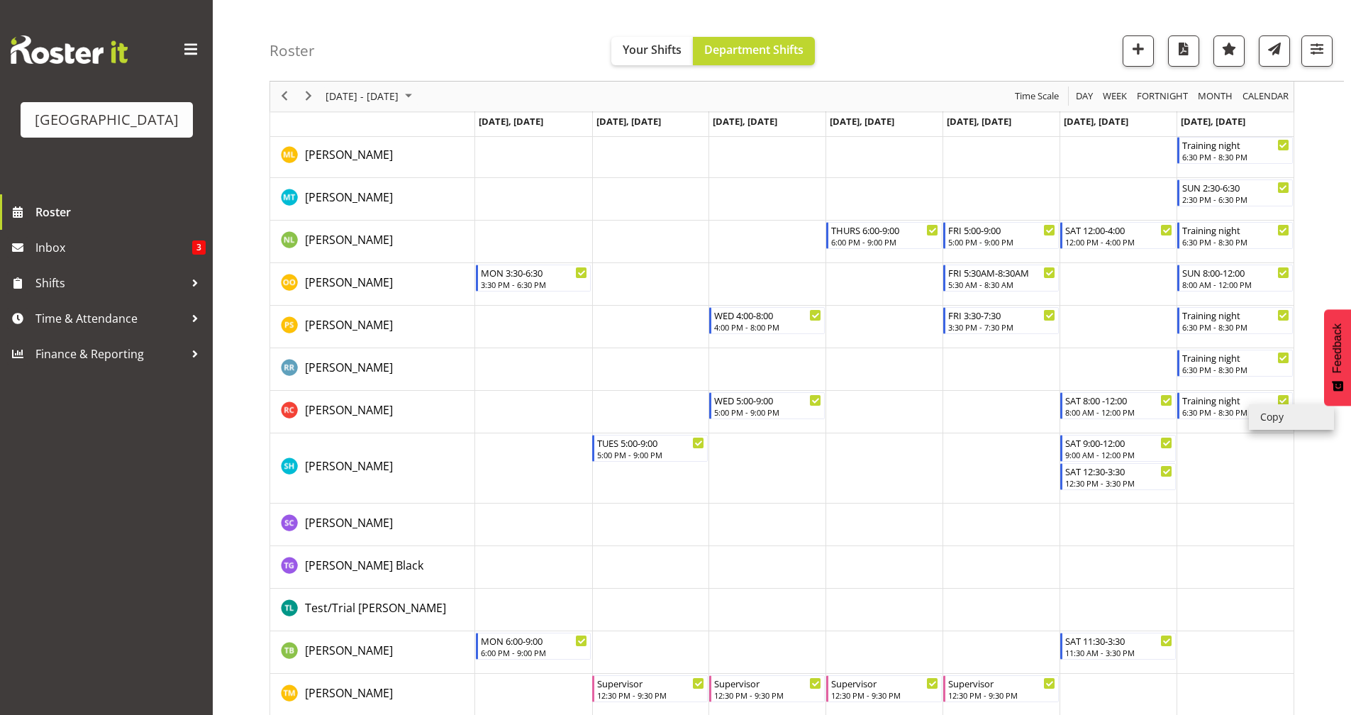
drag, startPoint x: 1263, startPoint y: 414, endPoint x: 1264, endPoint y: 425, distance: 10.7
click at [1264, 415] on li "Copy" at bounding box center [1291, 417] width 85 height 26
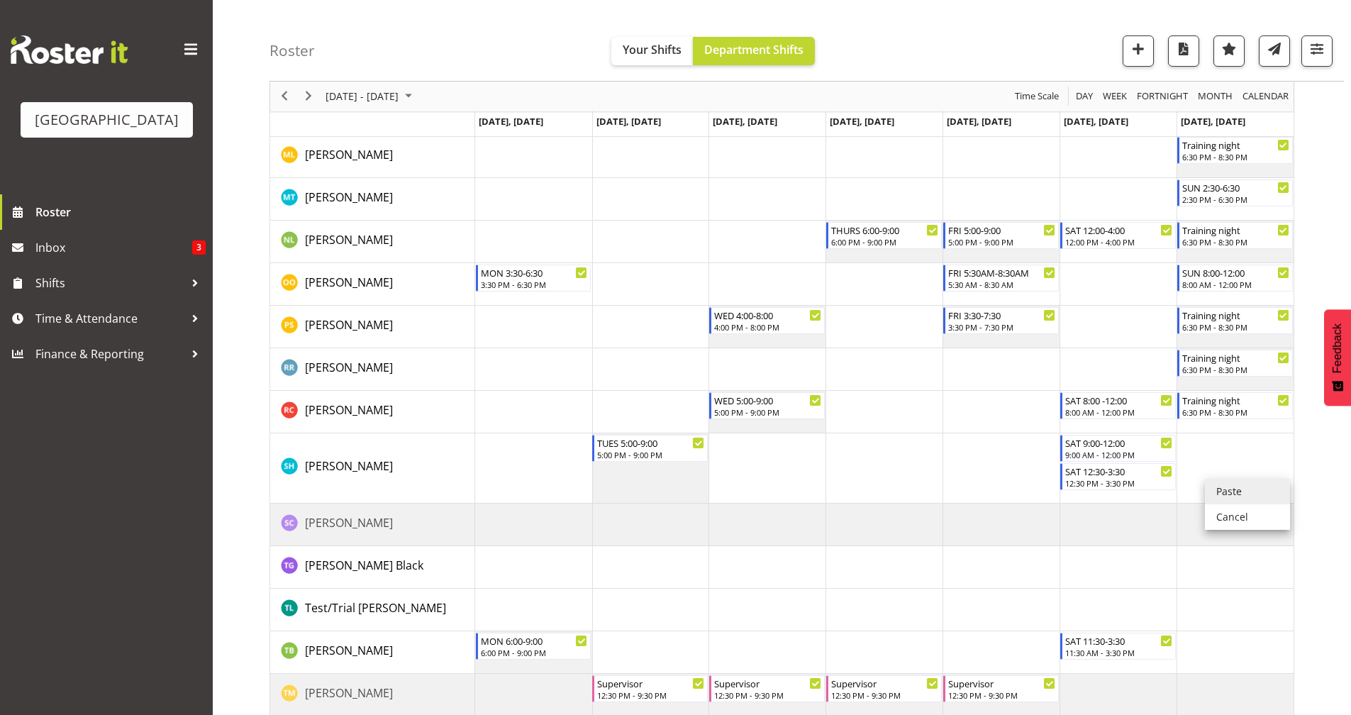
click at [1221, 499] on li "Paste" at bounding box center [1247, 492] width 85 height 26
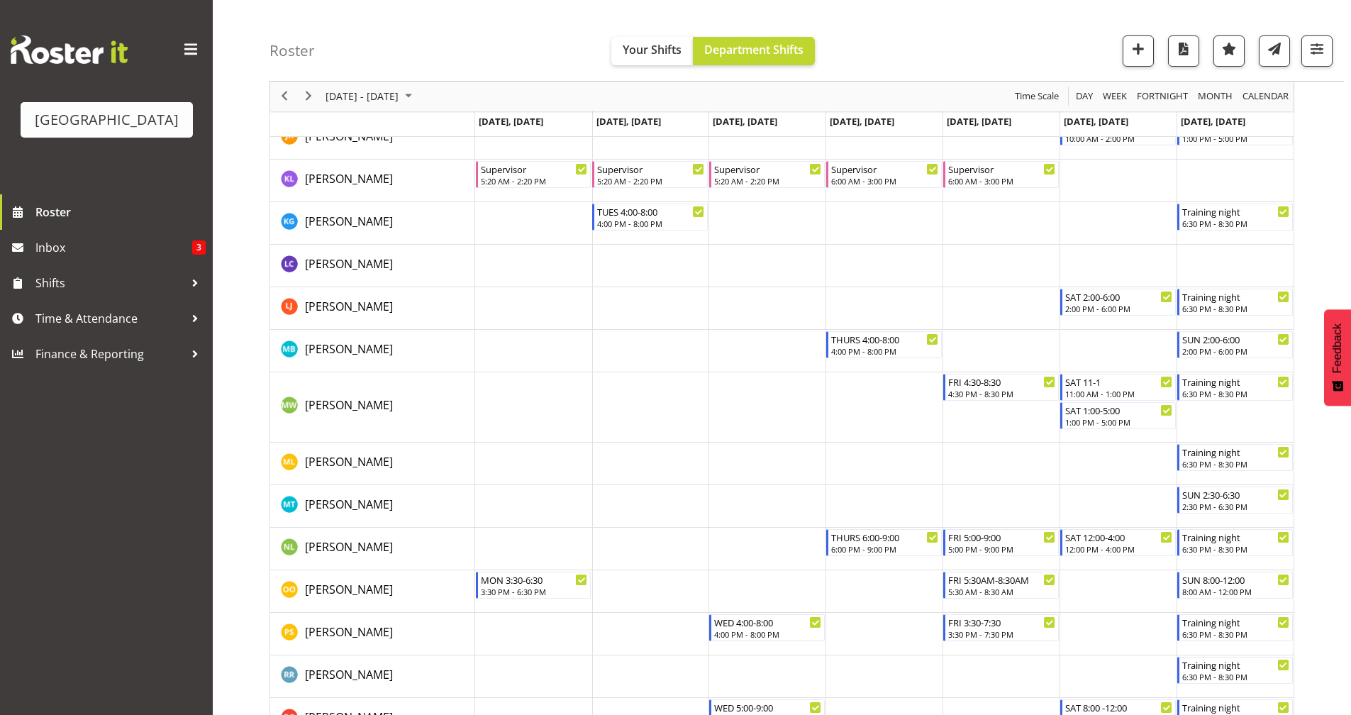
scroll to position [1449, 0]
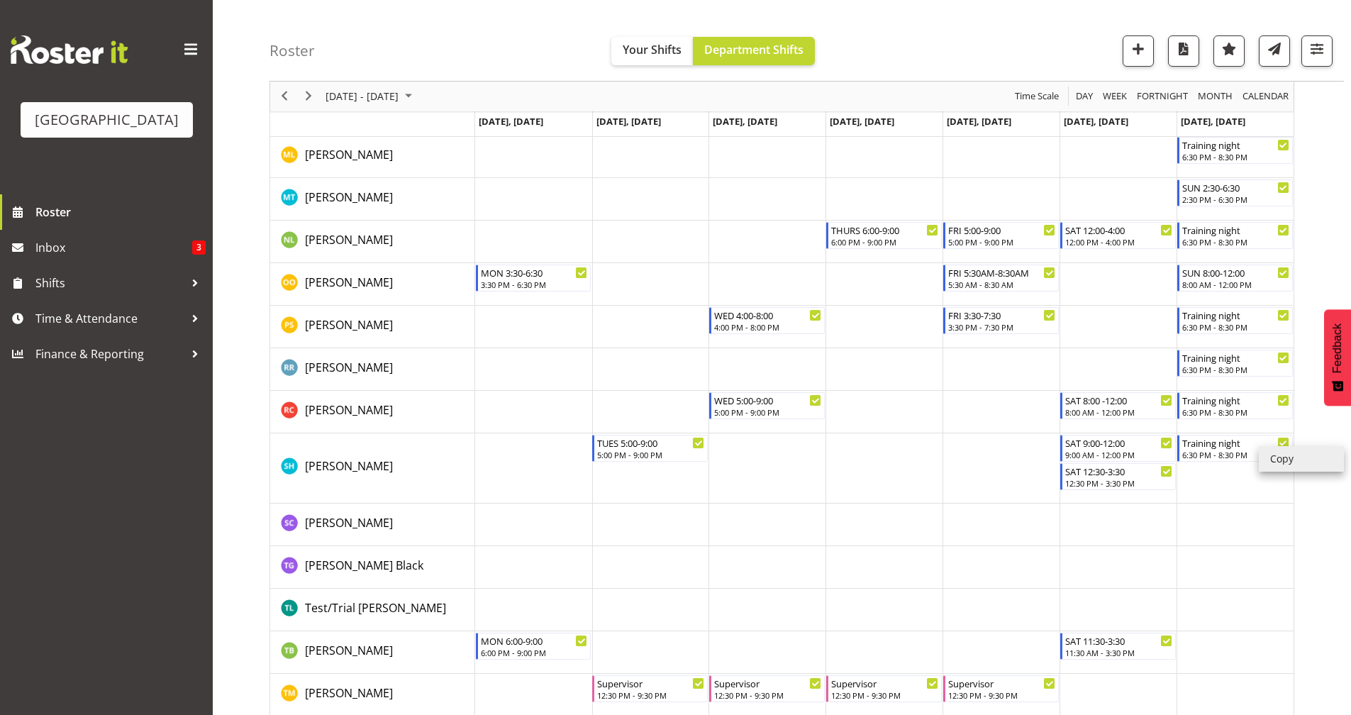
click at [1284, 454] on li "Copy" at bounding box center [1301, 459] width 85 height 26
click at [1281, 463] on li "Copy" at bounding box center [1301, 459] width 85 height 26
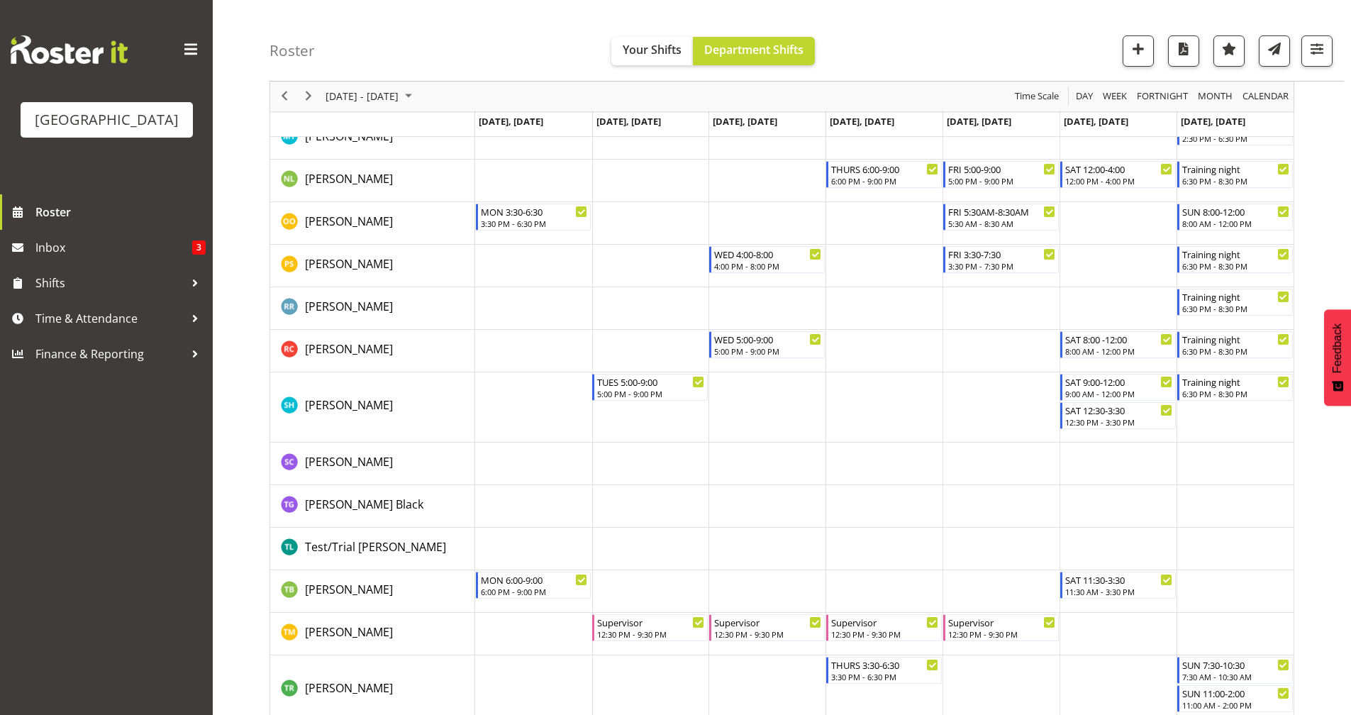
scroll to position [1531, 0]
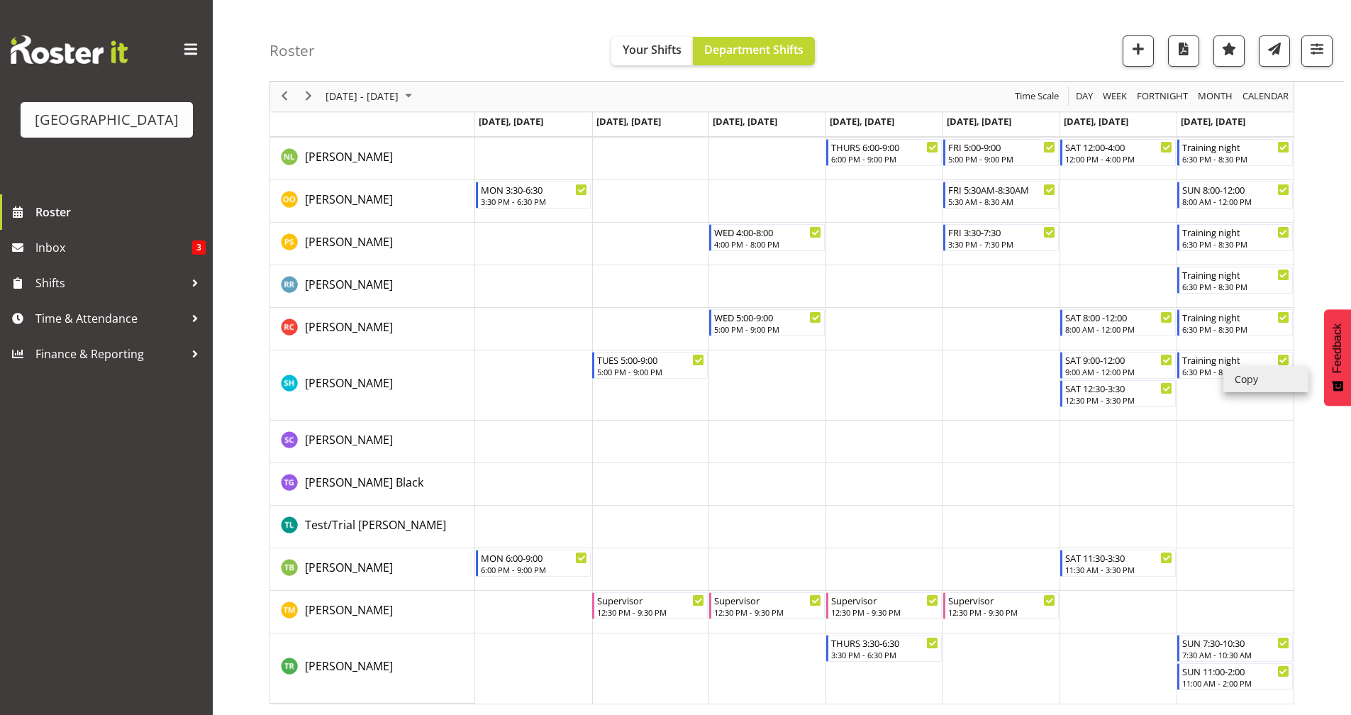
click at [1275, 387] on li "Copy" at bounding box center [1265, 380] width 85 height 26
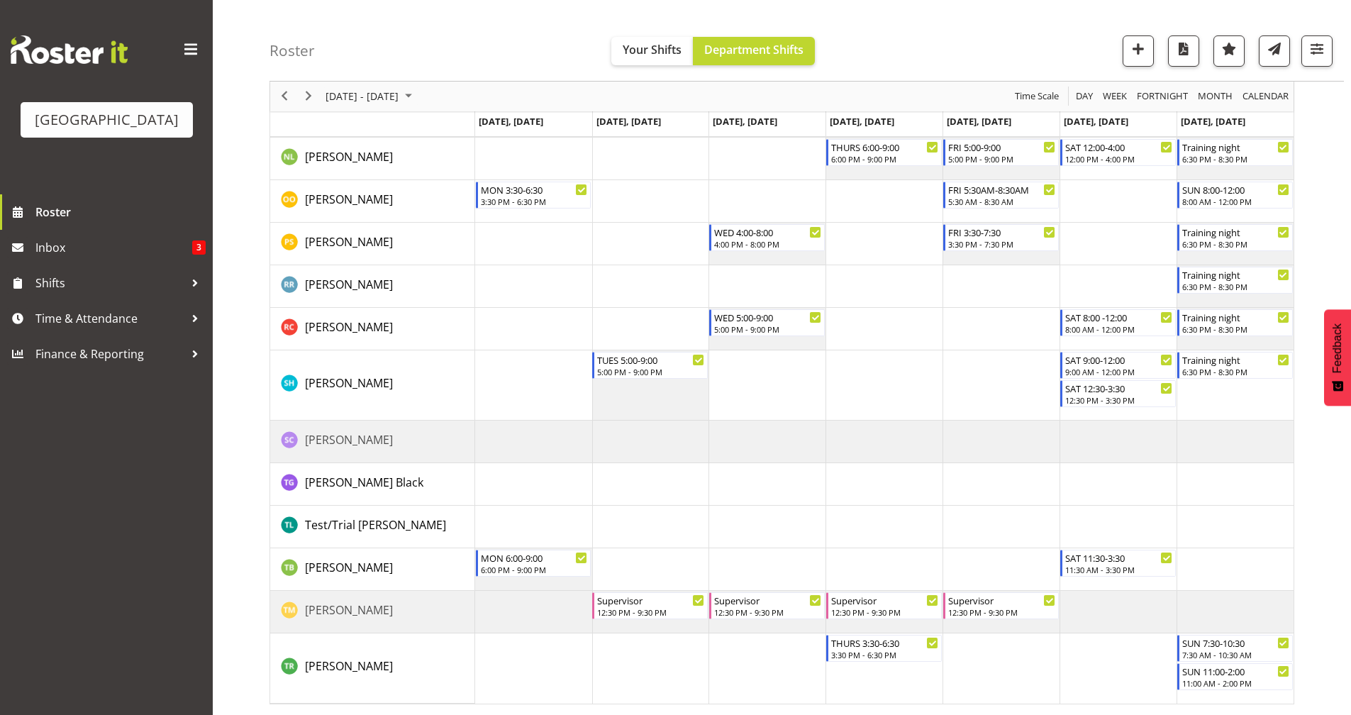
scroll to position [1449, 0]
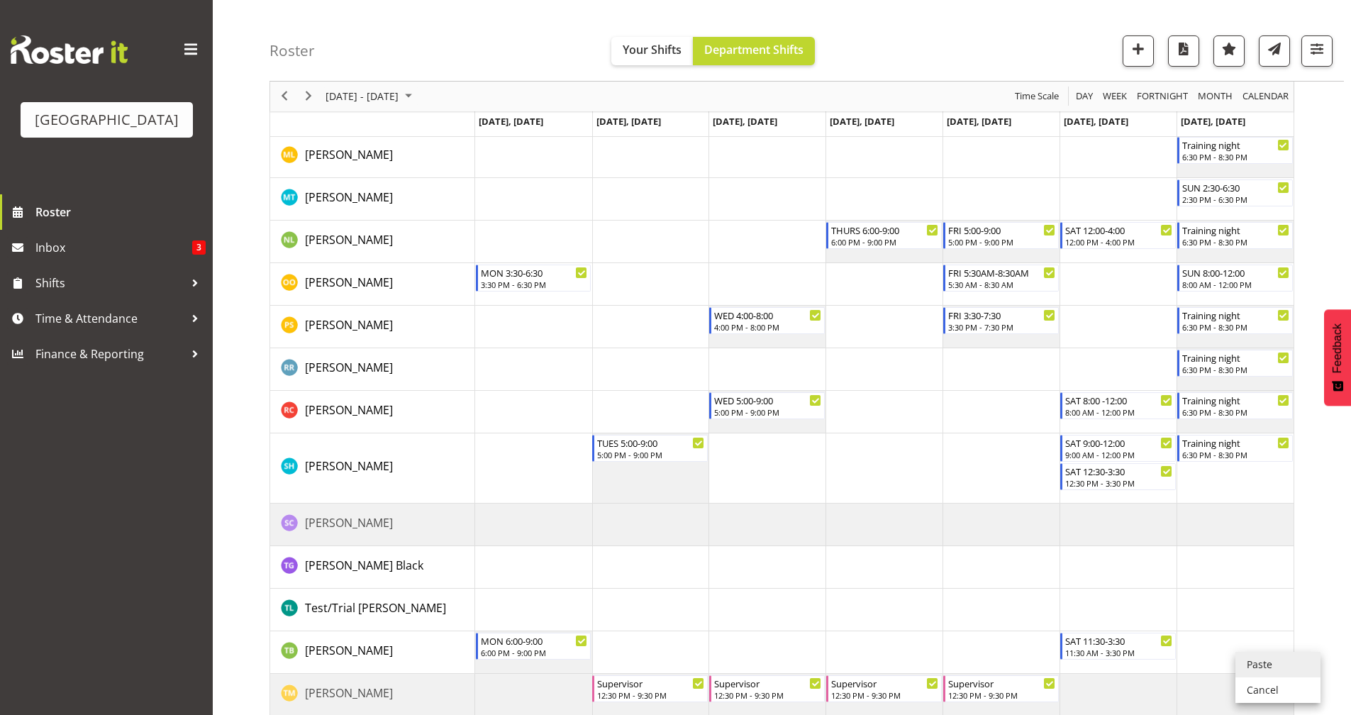
click at [1262, 666] on li "Paste" at bounding box center [1277, 665] width 85 height 26
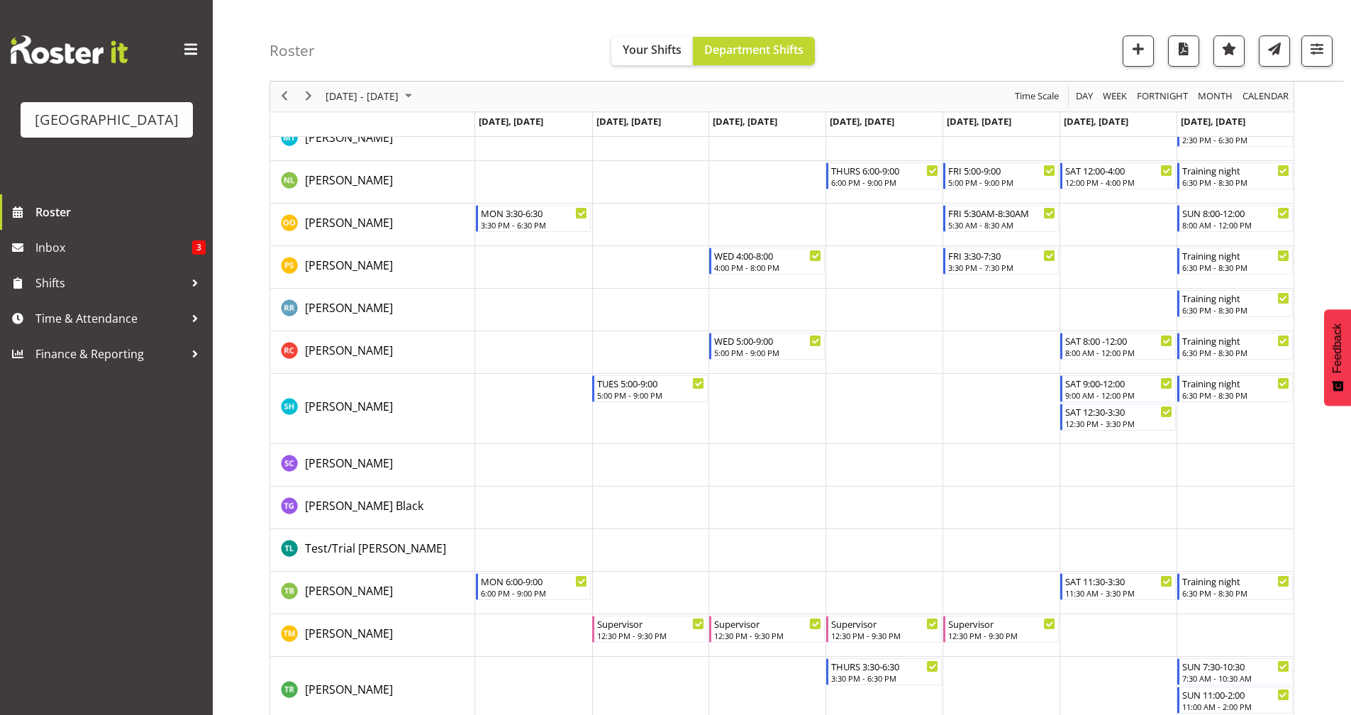
scroll to position [1531, 0]
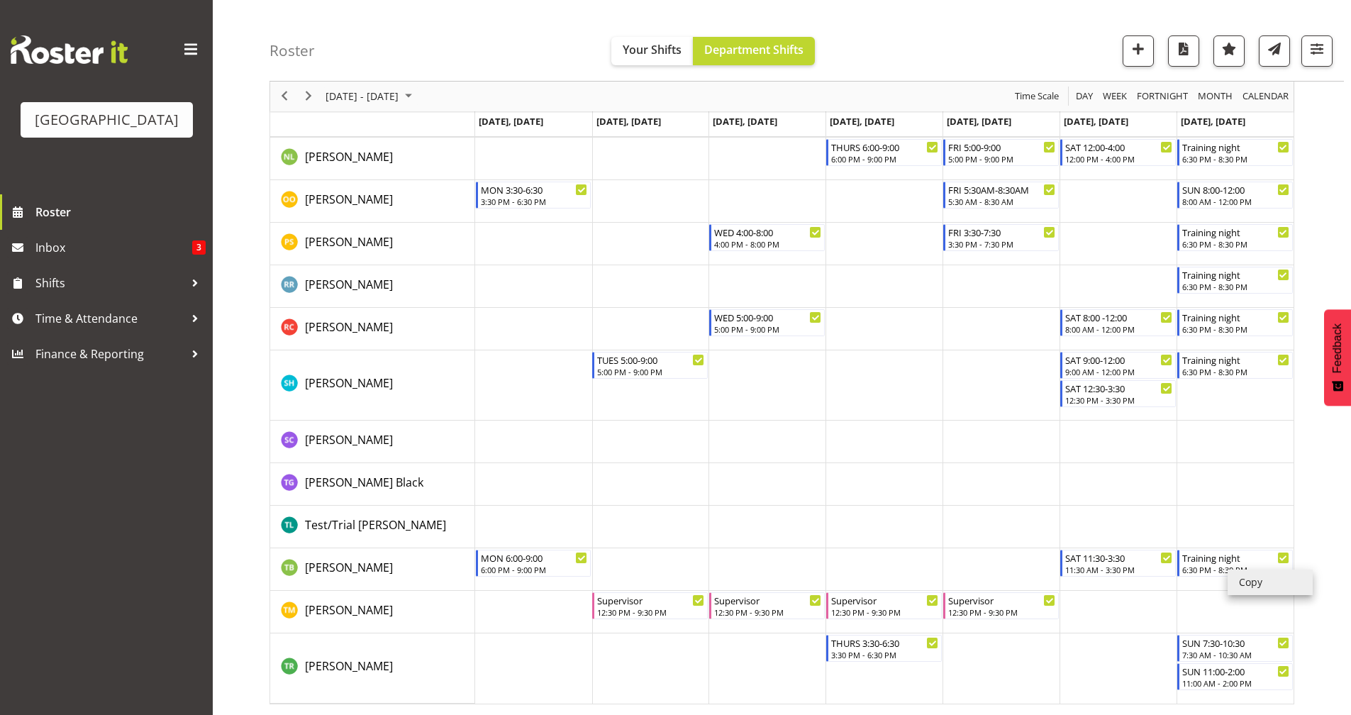
click at [1251, 578] on li "Copy" at bounding box center [1269, 582] width 85 height 26
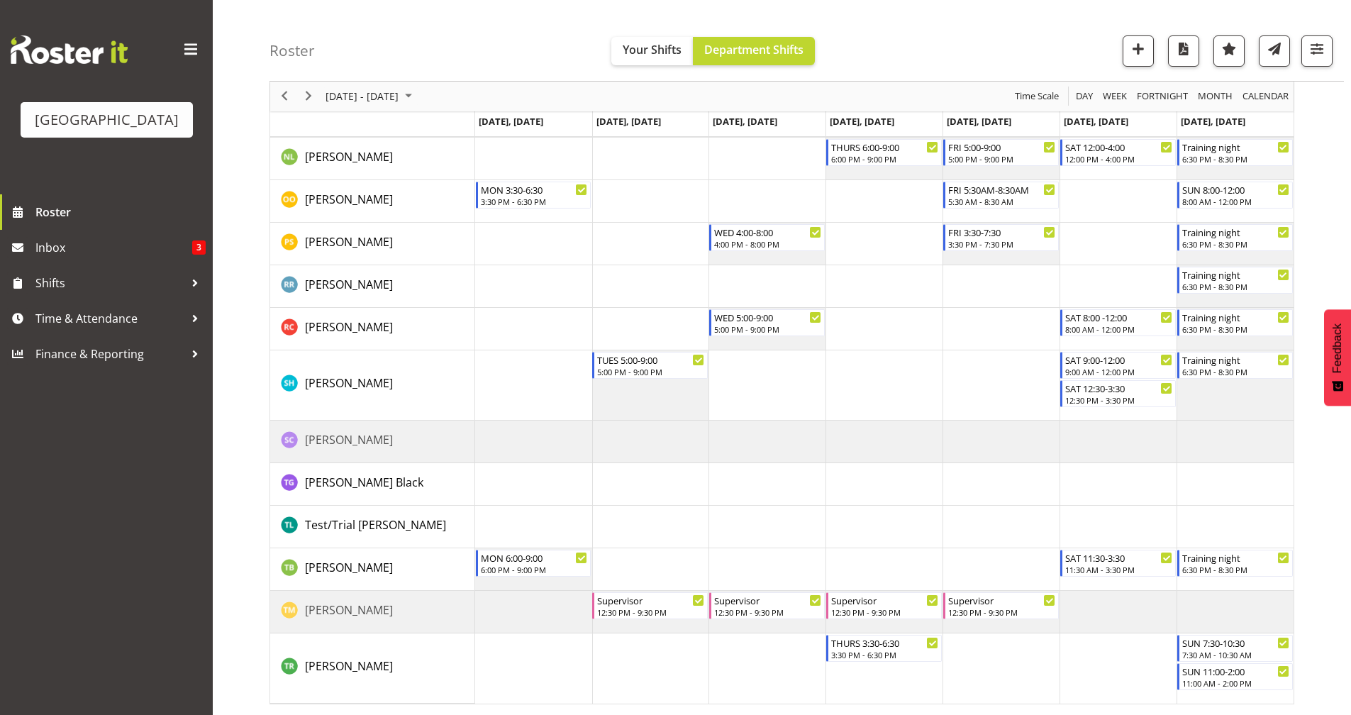
scroll to position [1449, 0]
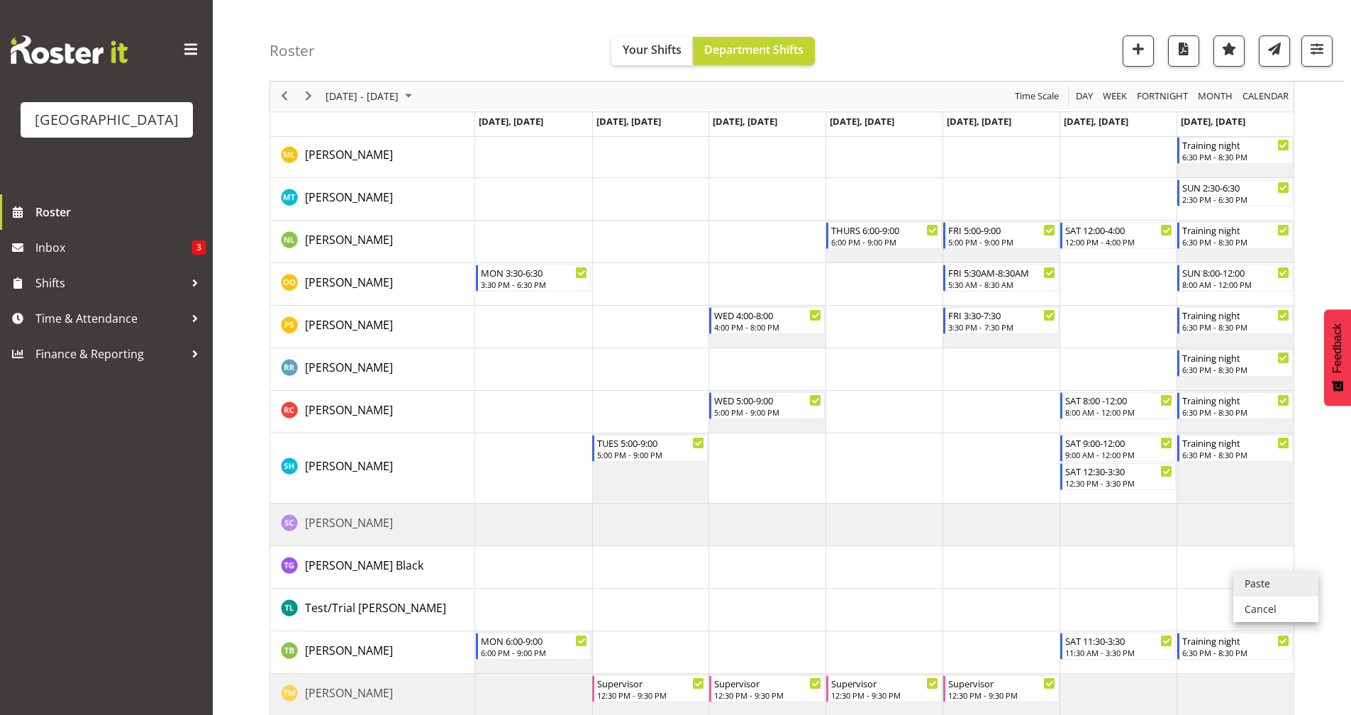
click at [1259, 586] on li "Paste" at bounding box center [1275, 584] width 85 height 26
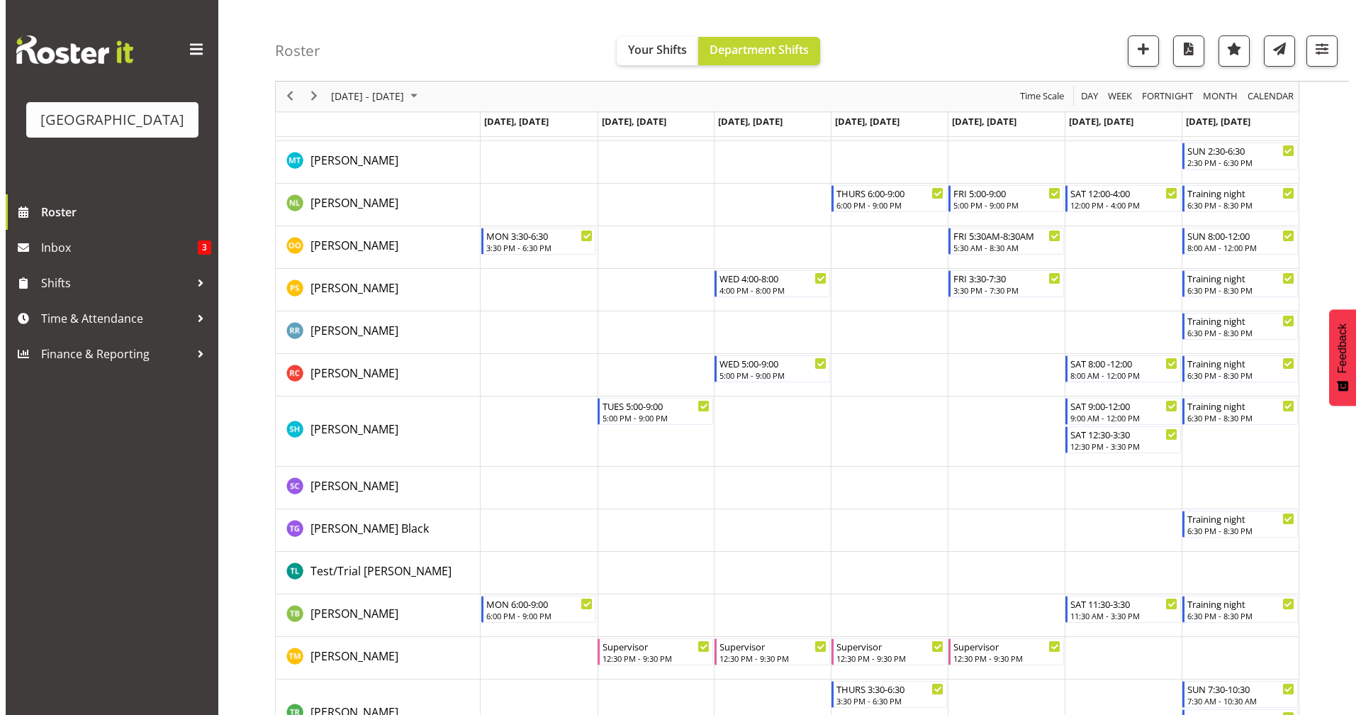
scroll to position [1531, 0]
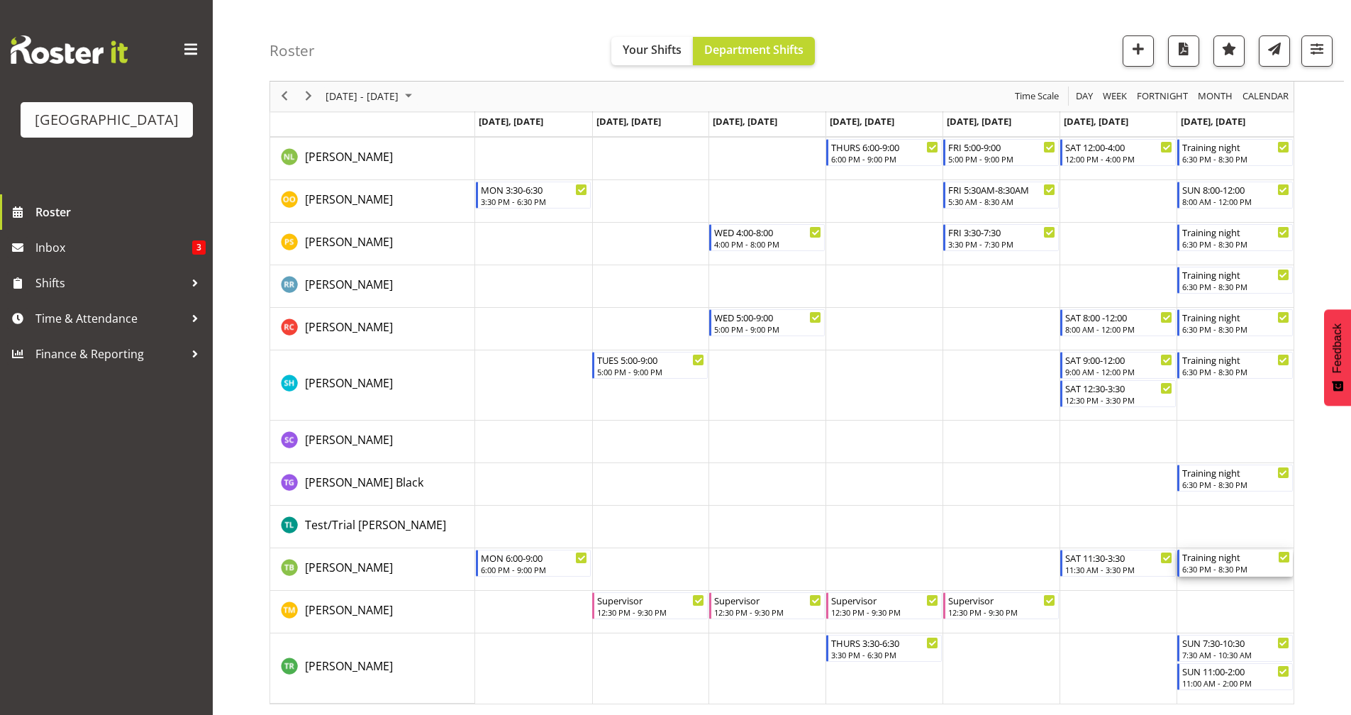
click at [1219, 563] on div "Training night" at bounding box center [1236, 556] width 108 height 14
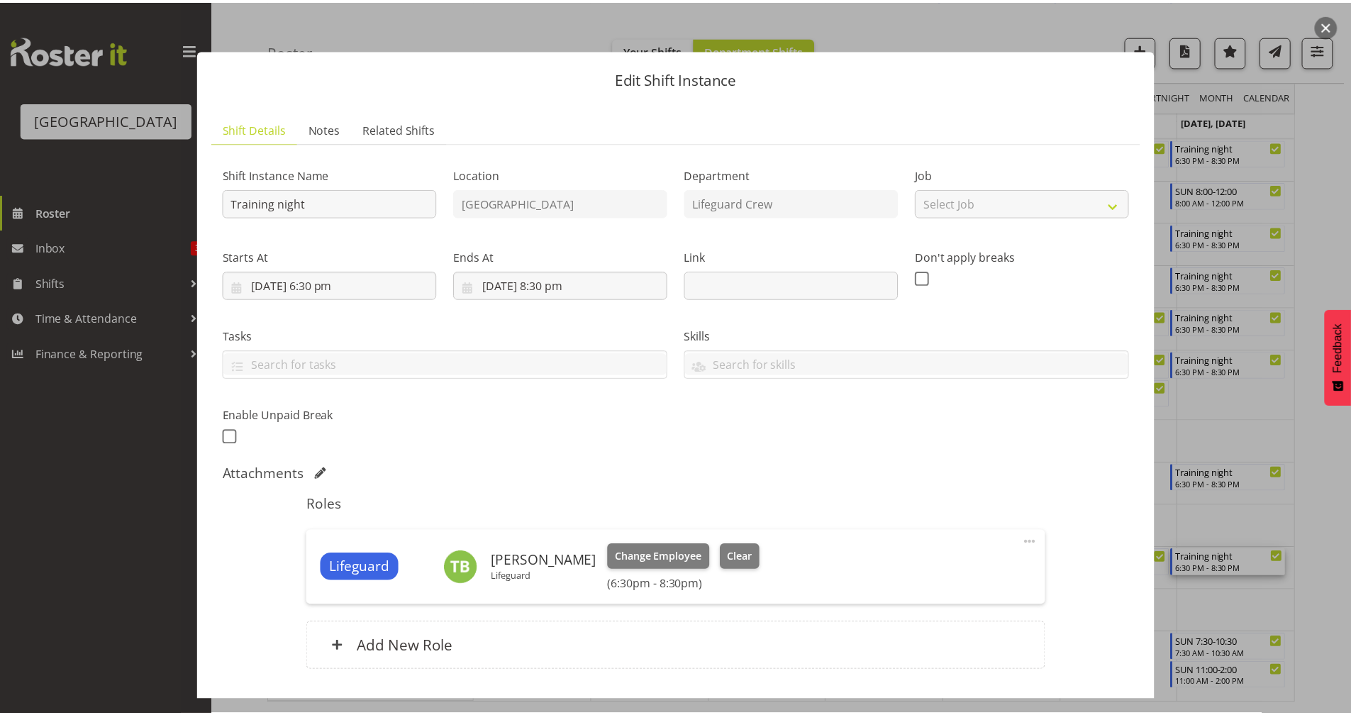
scroll to position [96, 0]
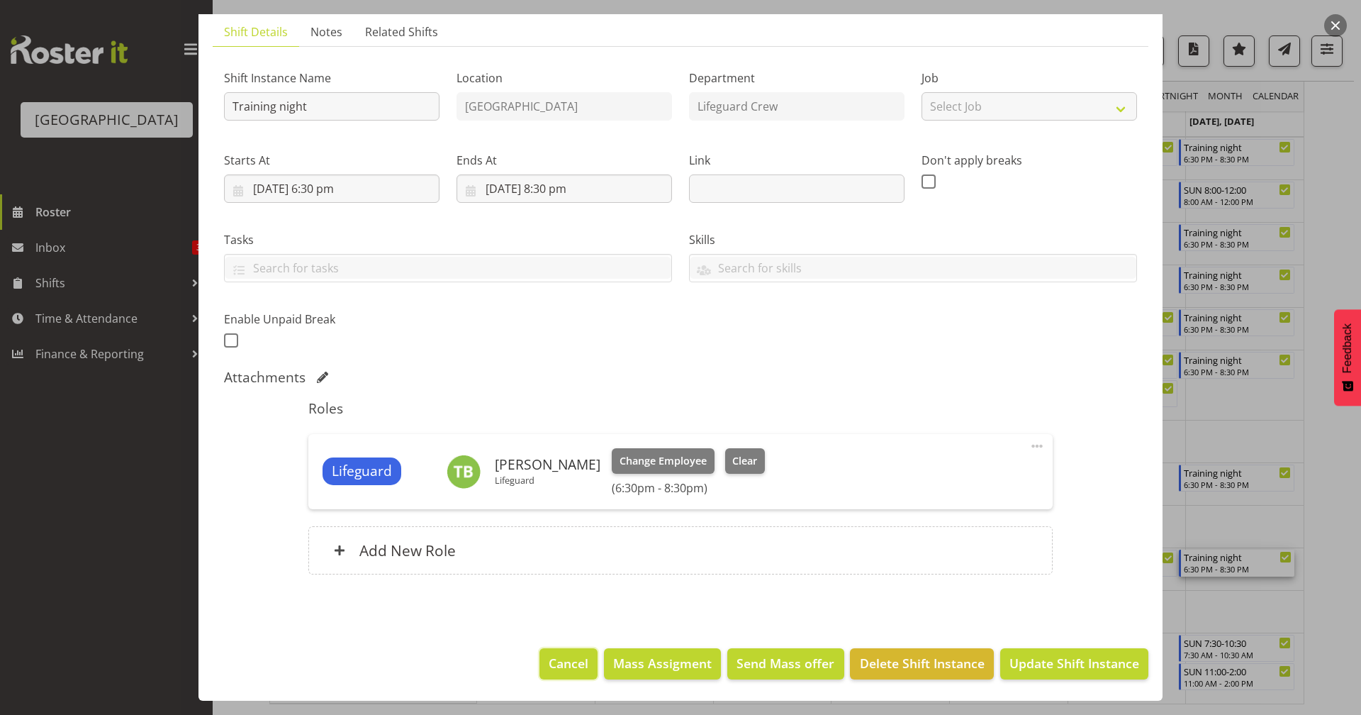
click at [549, 664] on span "Cancel" at bounding box center [569, 663] width 40 height 18
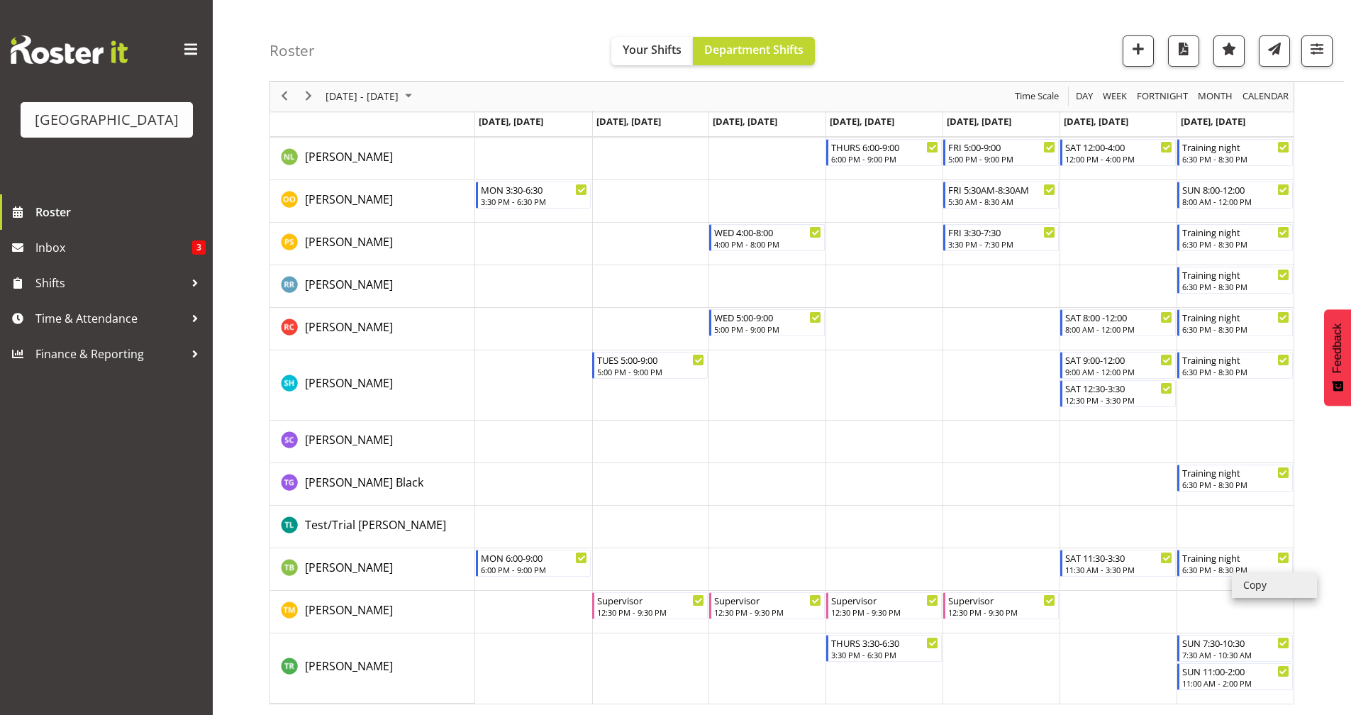
click at [1276, 591] on li "Copy" at bounding box center [1274, 585] width 85 height 26
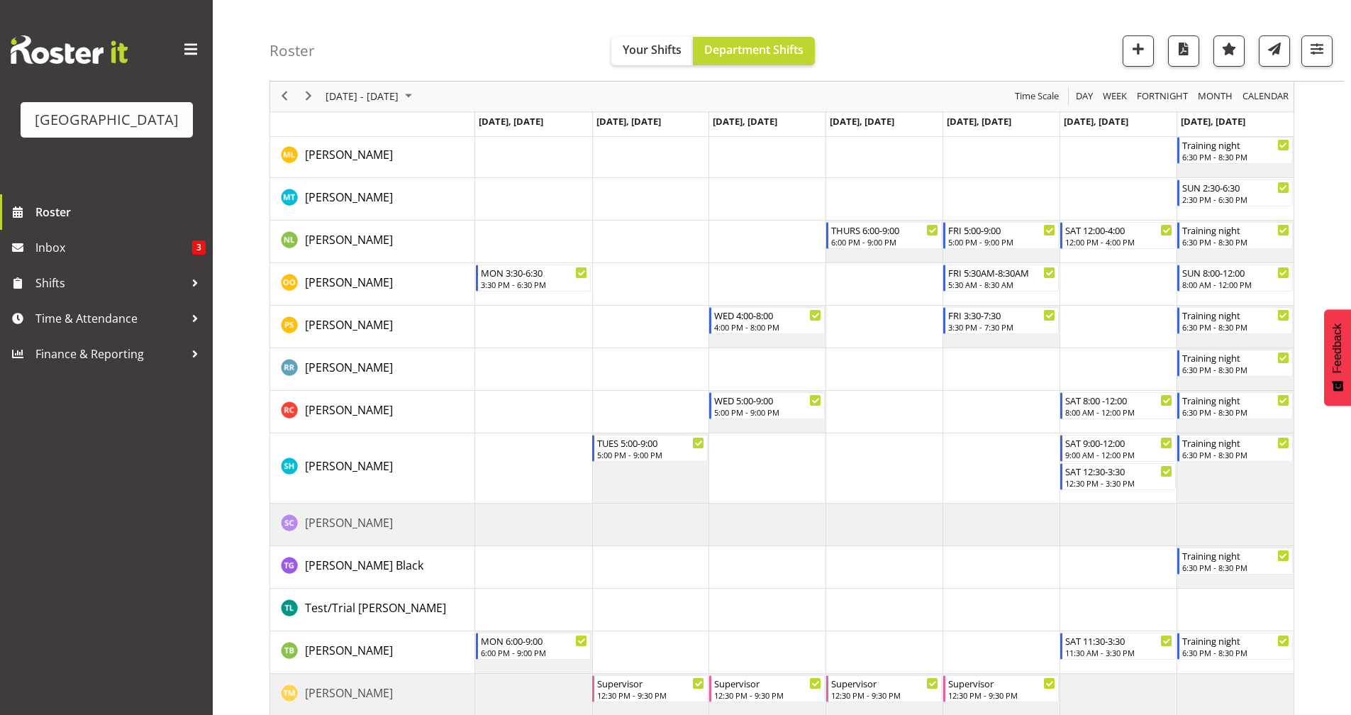
scroll to position [1531, 0]
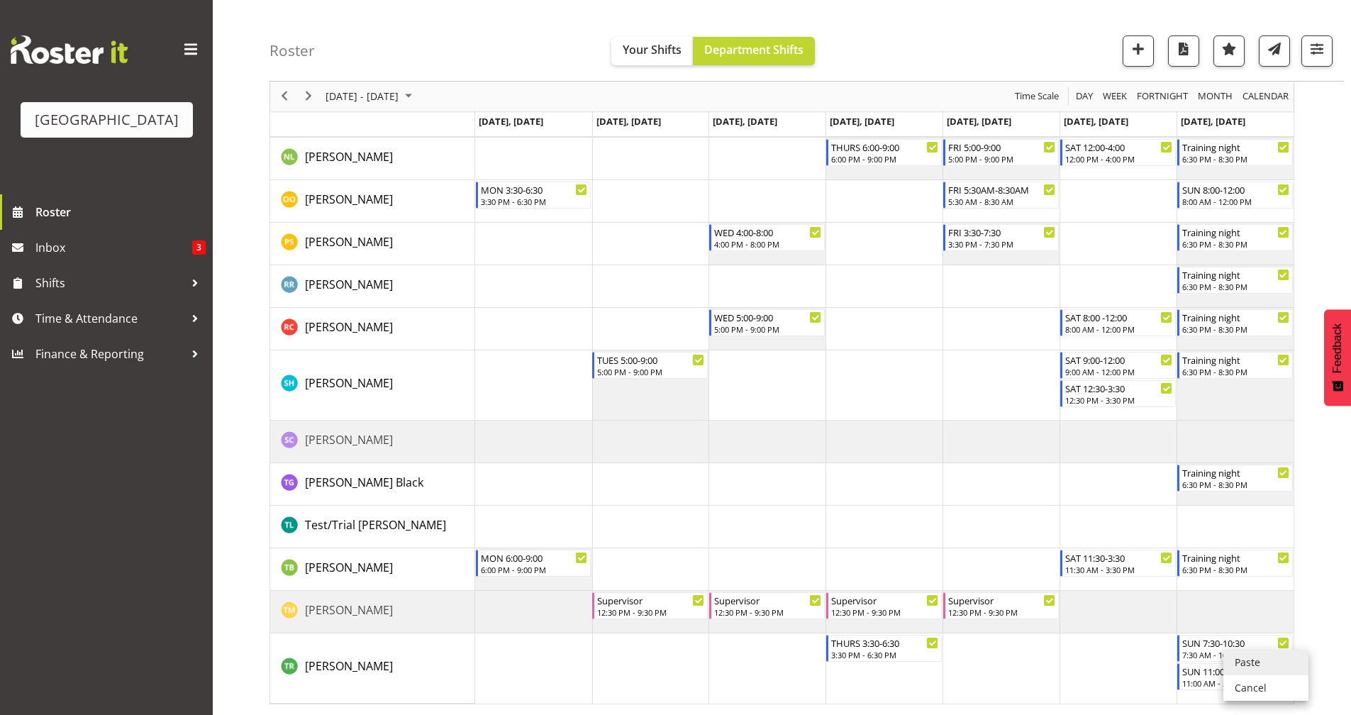
click at [1259, 666] on li "Paste" at bounding box center [1265, 662] width 85 height 26
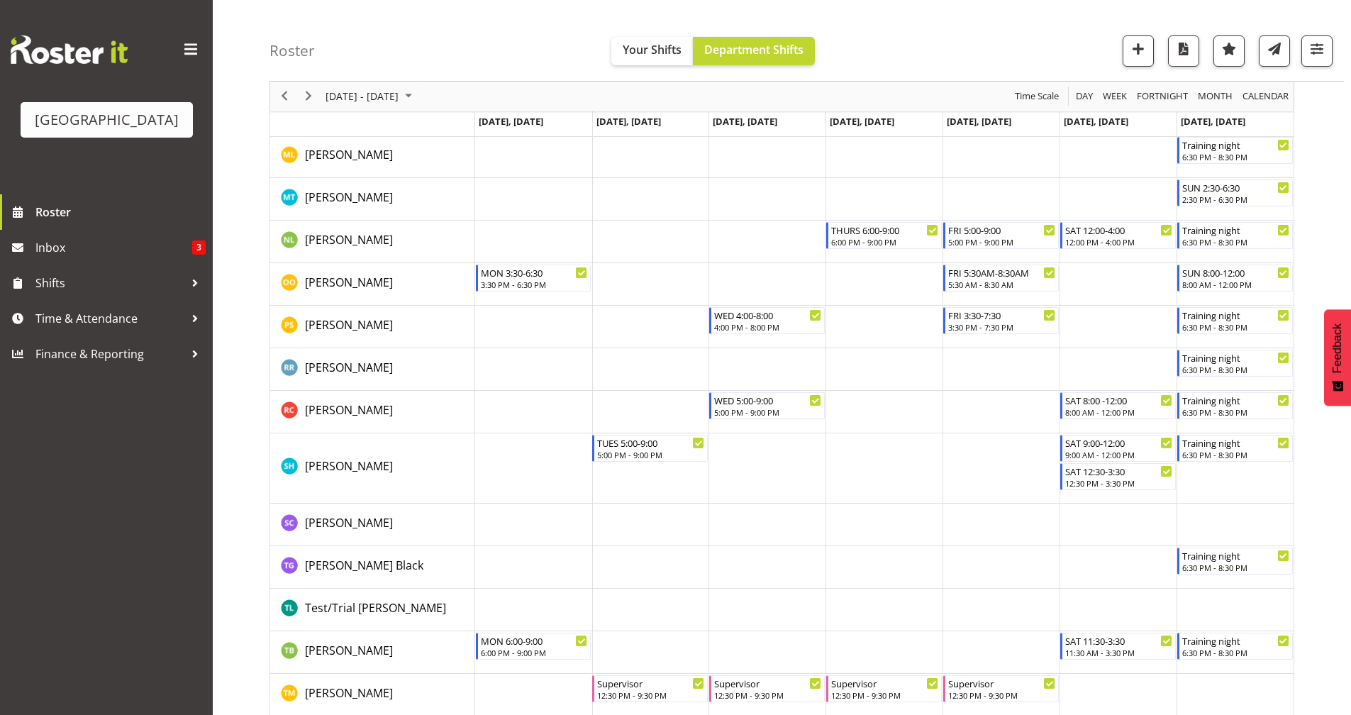
scroll to position [1560, 0]
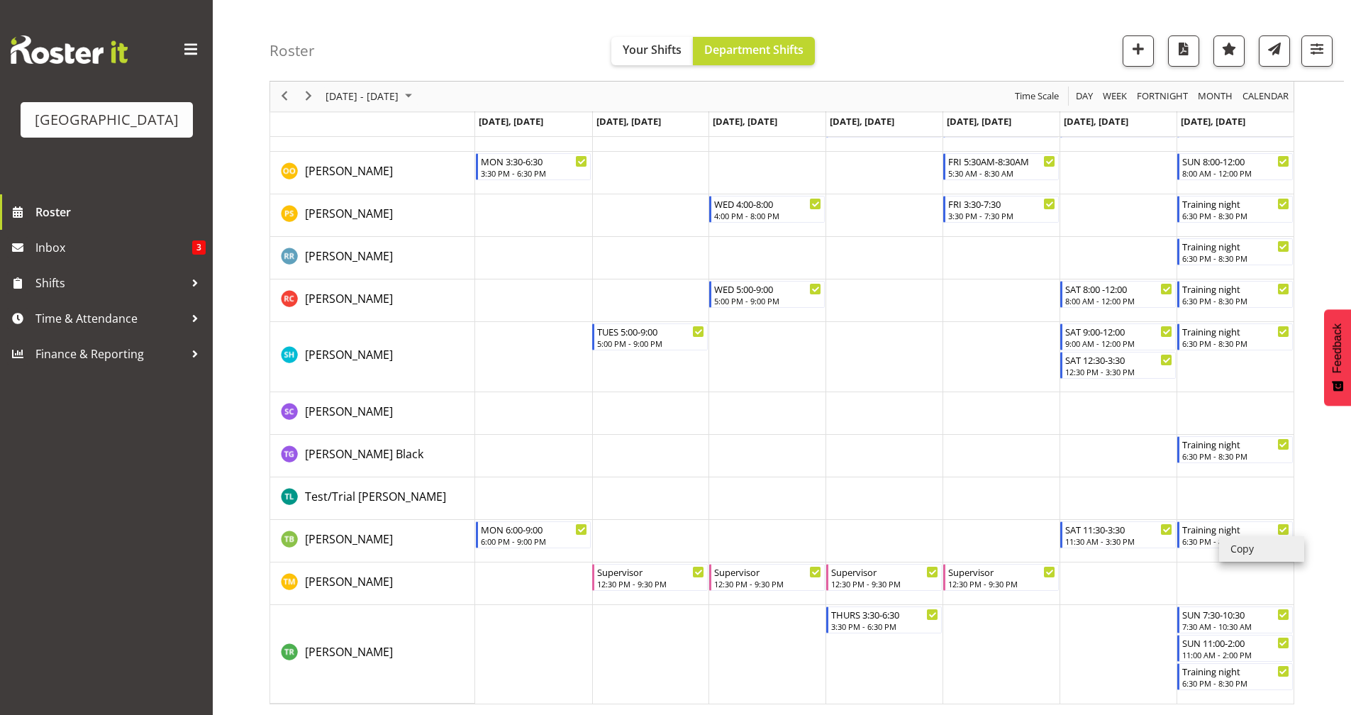
click at [1254, 549] on li "Copy" at bounding box center [1261, 549] width 85 height 26
click at [1243, 549] on li "Copy" at bounding box center [1261, 549] width 85 height 26
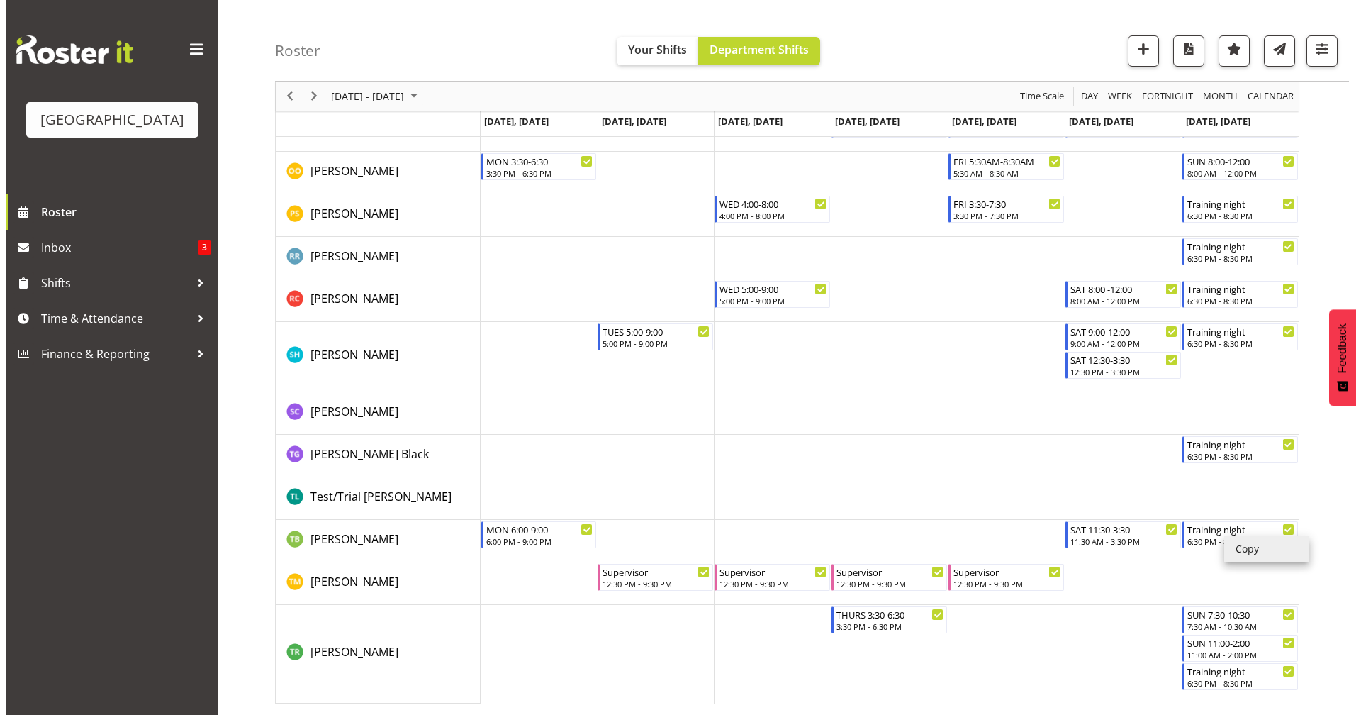
scroll to position [1253, 0]
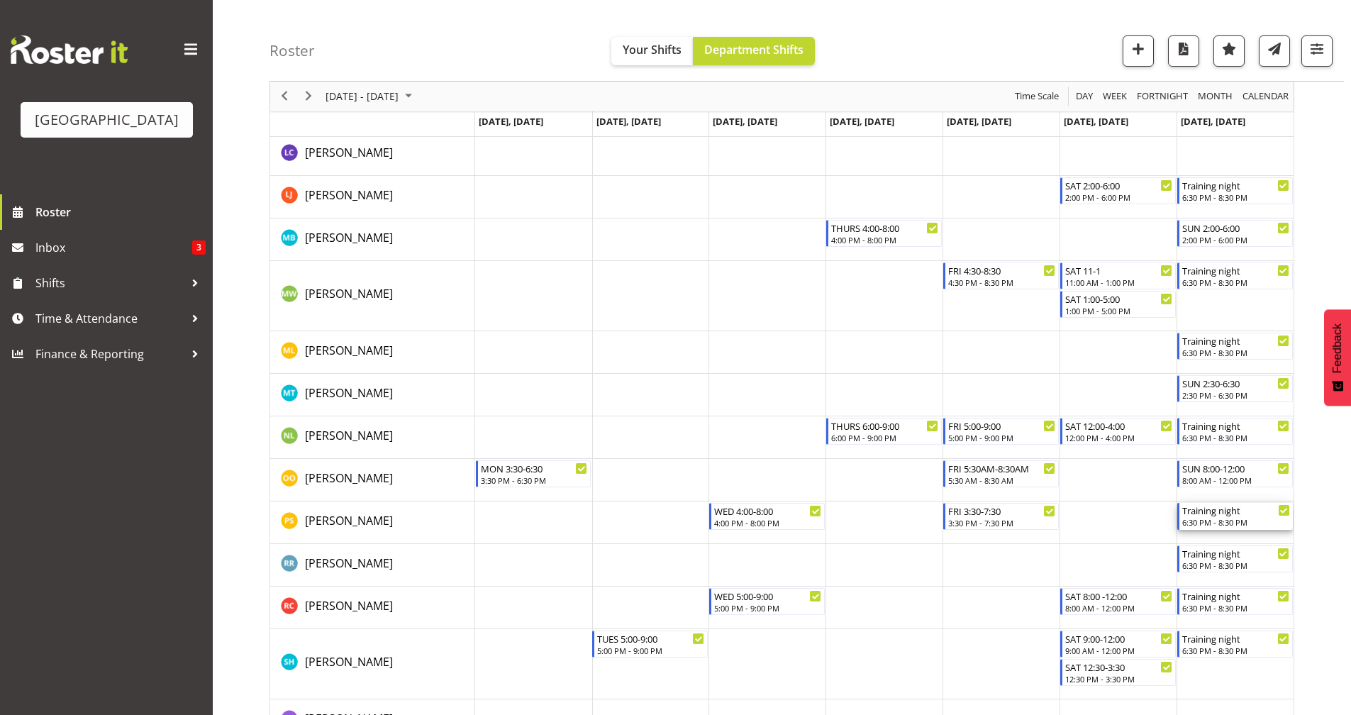
click at [1233, 515] on div "Training night" at bounding box center [1236, 510] width 108 height 14
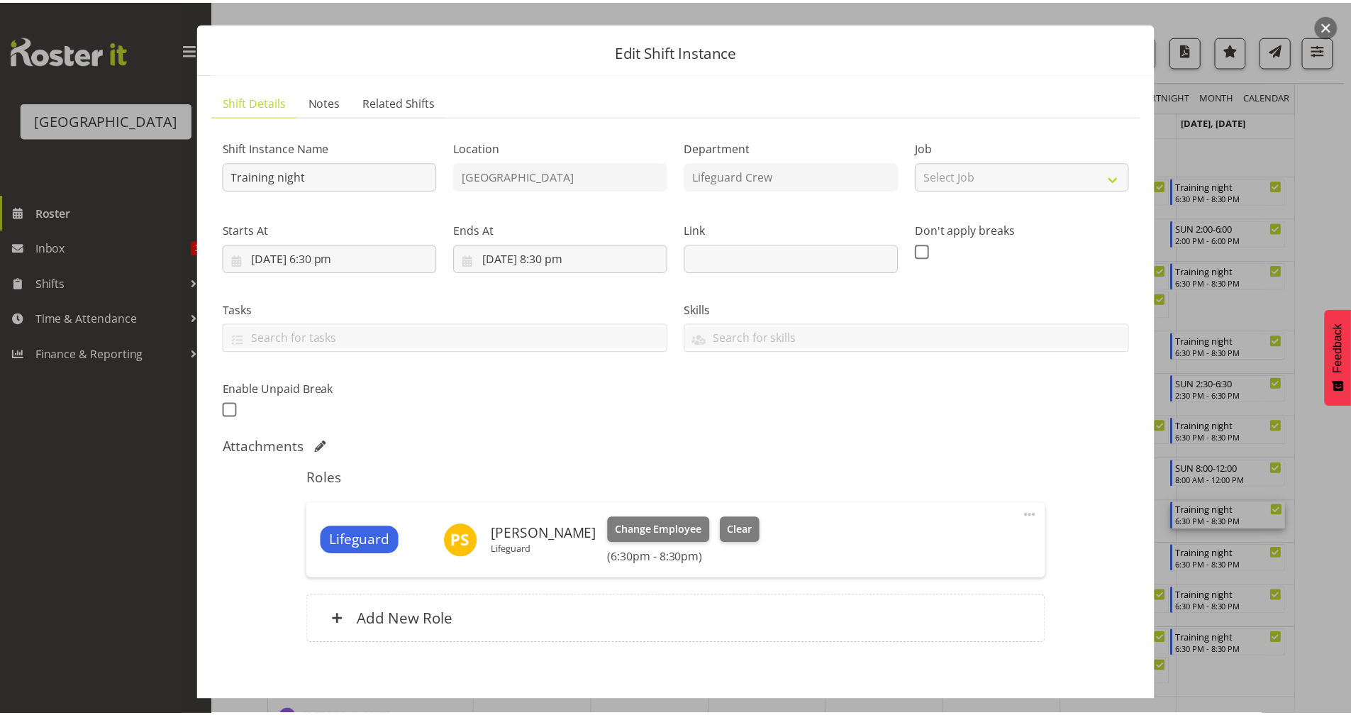
scroll to position [96, 0]
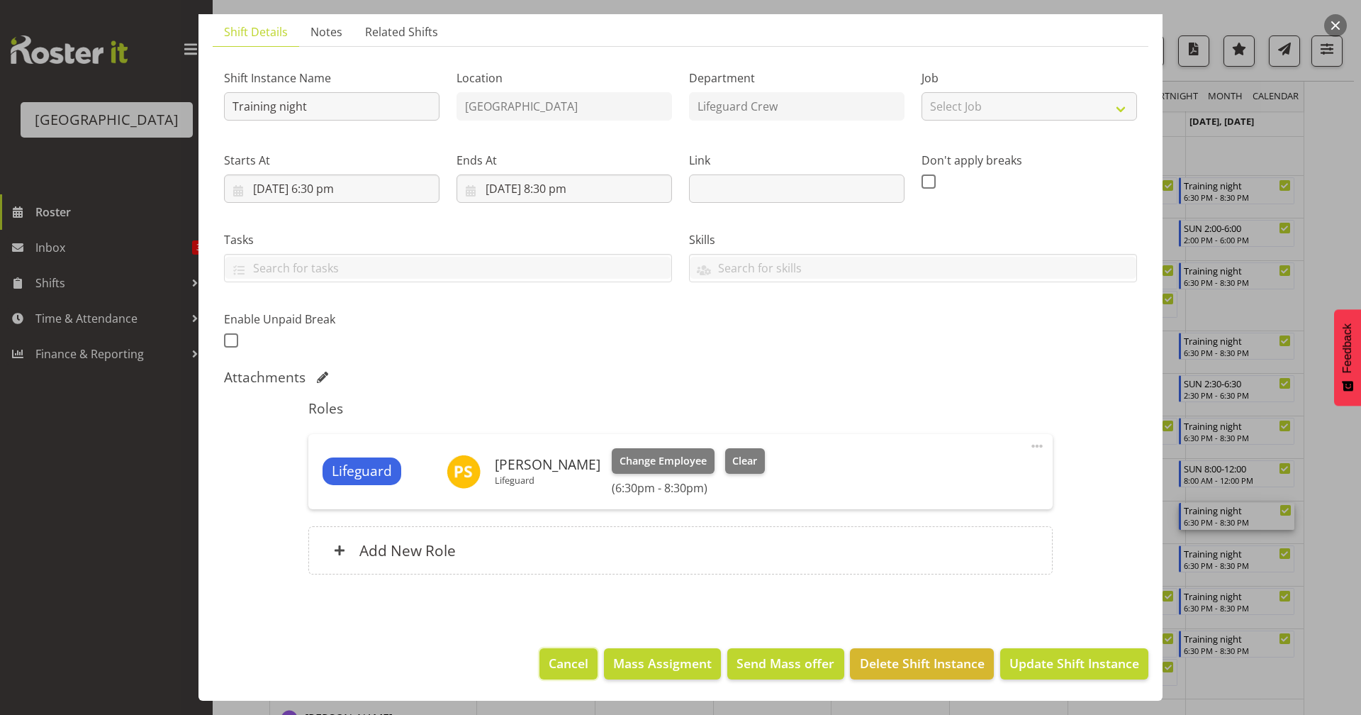
click at [555, 652] on button "Cancel" at bounding box center [569, 663] width 58 height 31
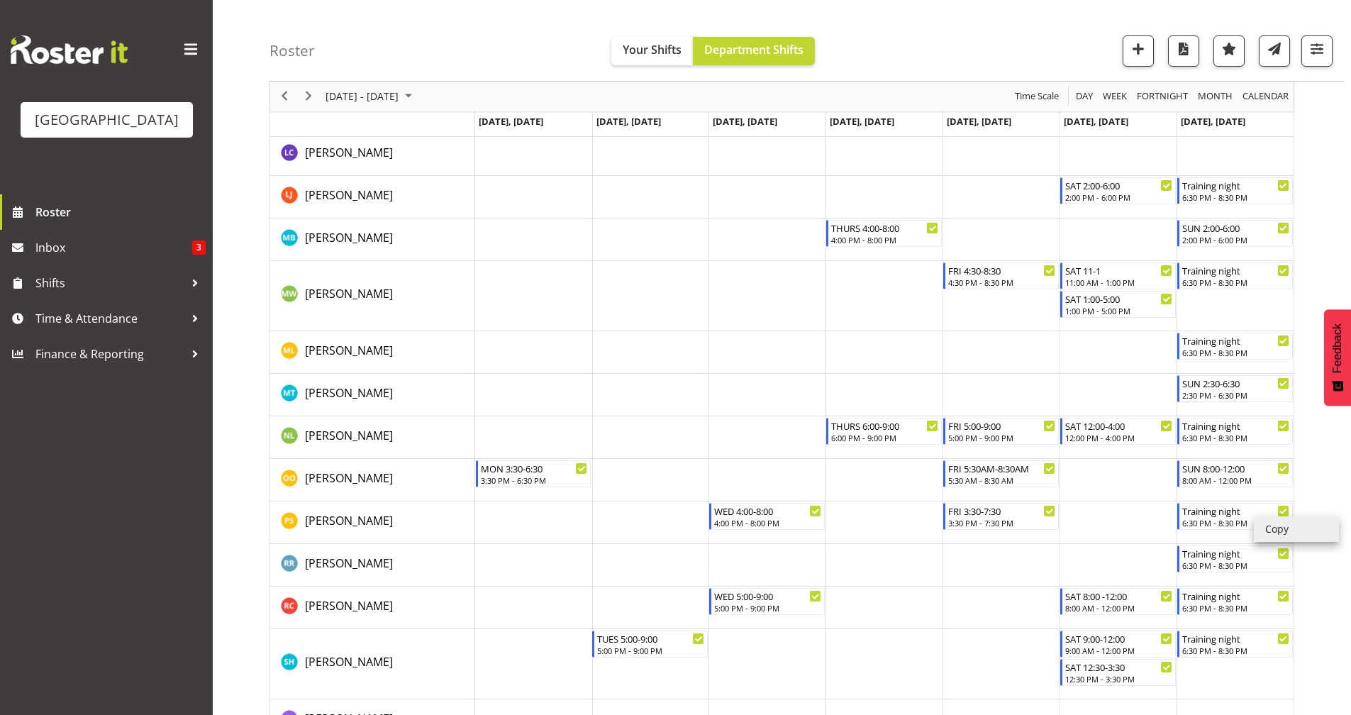
click at [1274, 531] on li "Copy" at bounding box center [1296, 529] width 85 height 26
click at [1277, 527] on li "Copy" at bounding box center [1296, 529] width 85 height 26
click at [1277, 524] on li "Copy" at bounding box center [1296, 529] width 85 height 26
click at [1275, 532] on li "Copy" at bounding box center [1296, 529] width 85 height 26
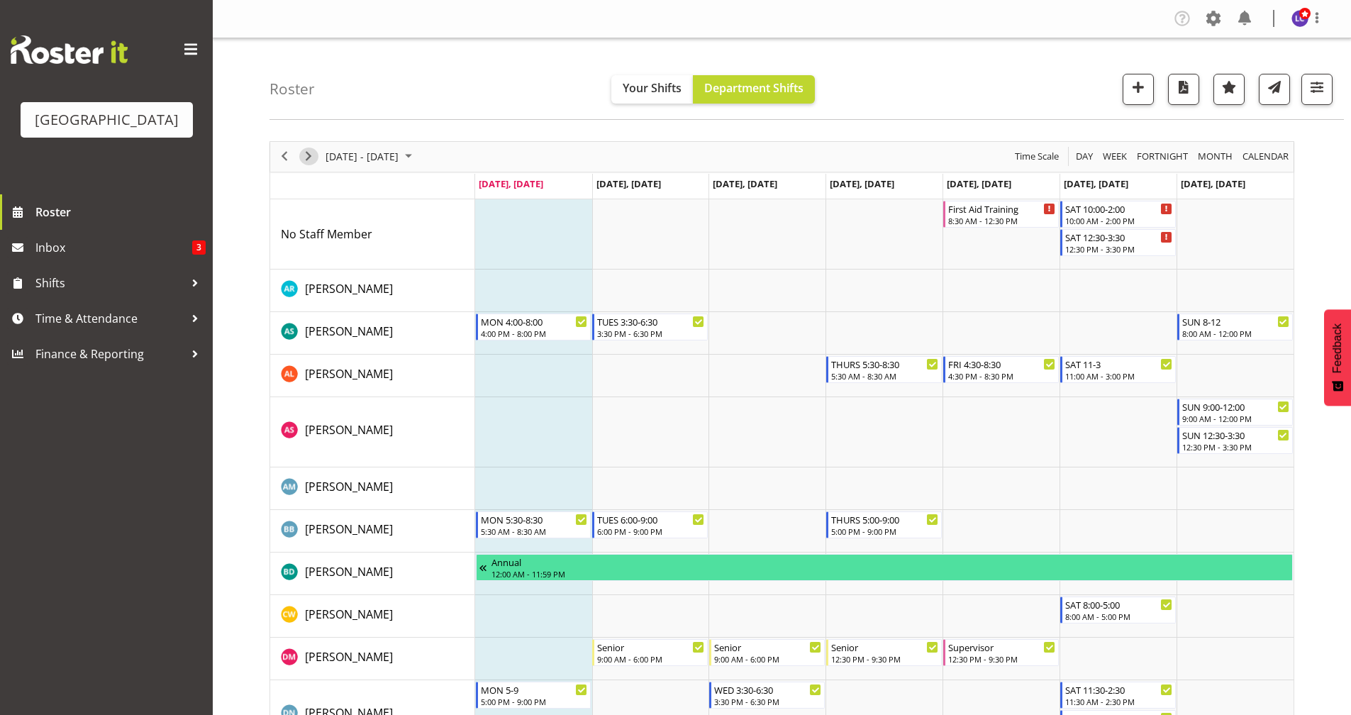
click at [311, 162] on span "Next" at bounding box center [308, 156] width 17 height 18
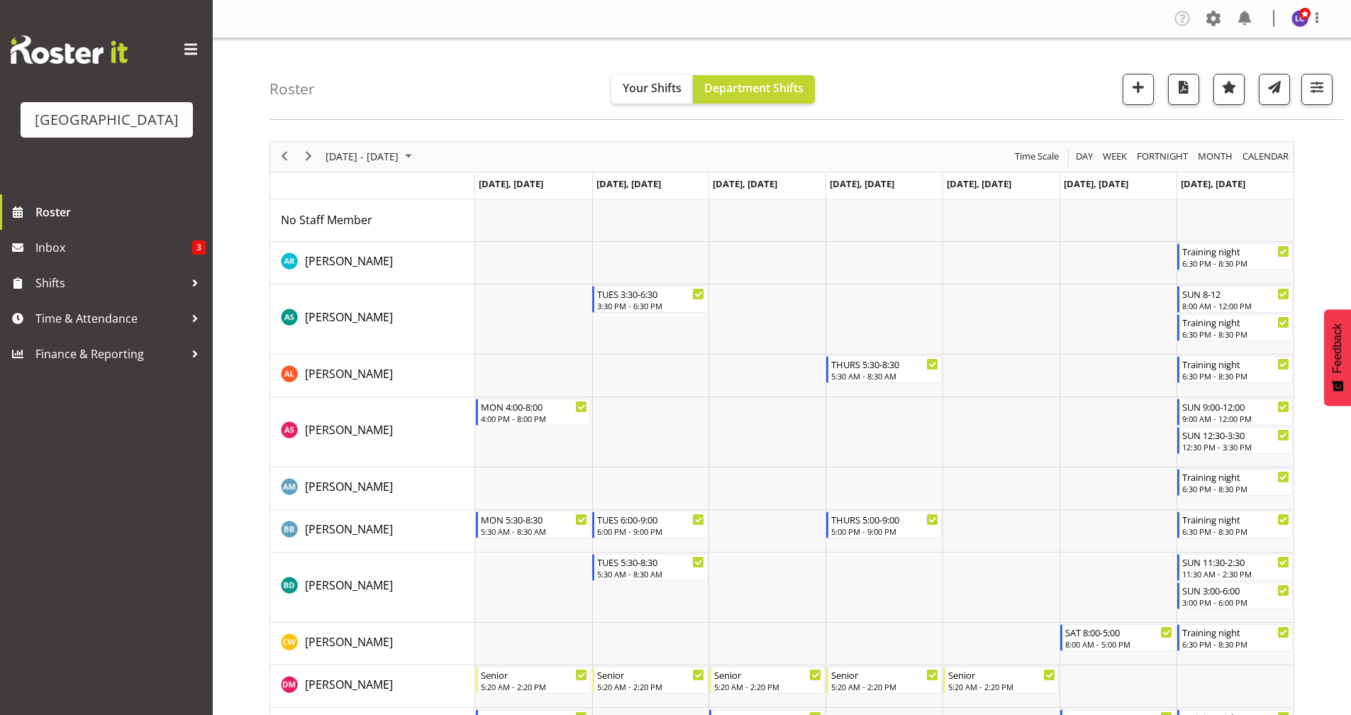
scroll to position [307, 0]
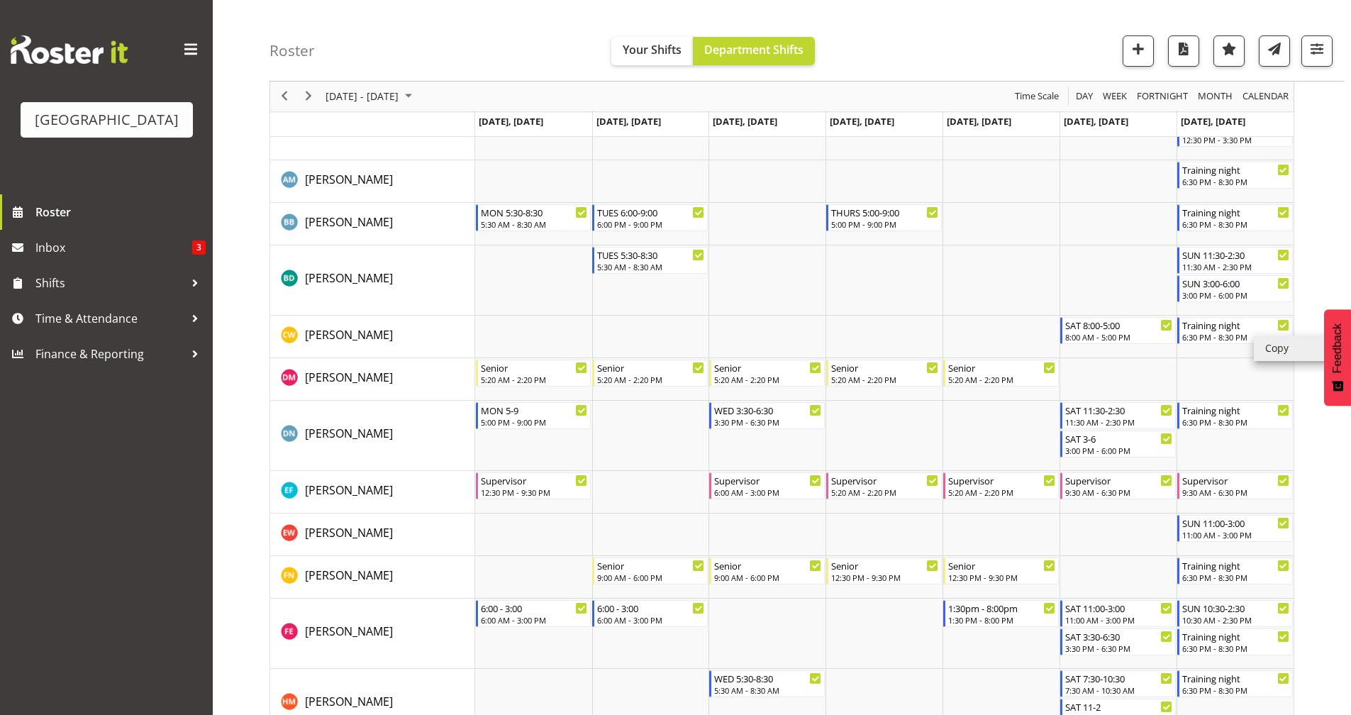
click at [1287, 345] on li "Copy" at bounding box center [1296, 348] width 85 height 26
click at [1255, 315] on li "Paste" at bounding box center [1231, 317] width 85 height 26
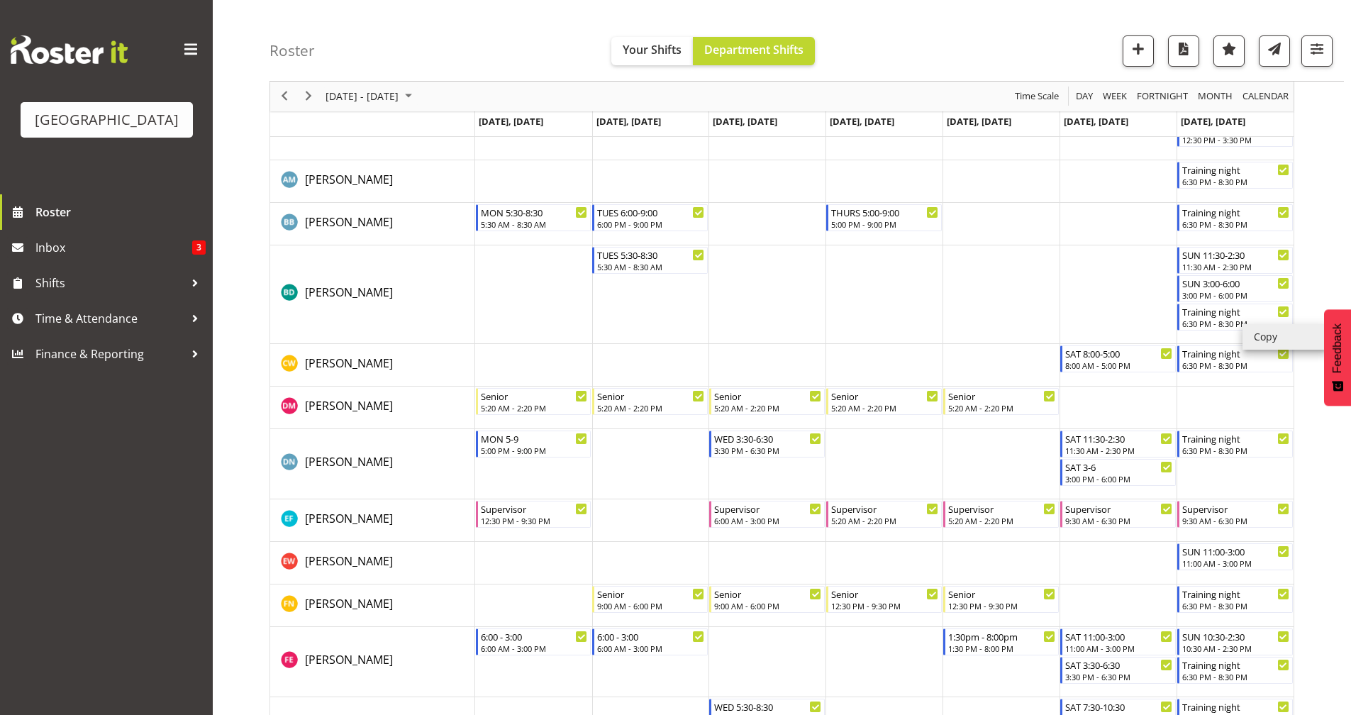
click at [1268, 342] on li "Copy" at bounding box center [1284, 337] width 85 height 26
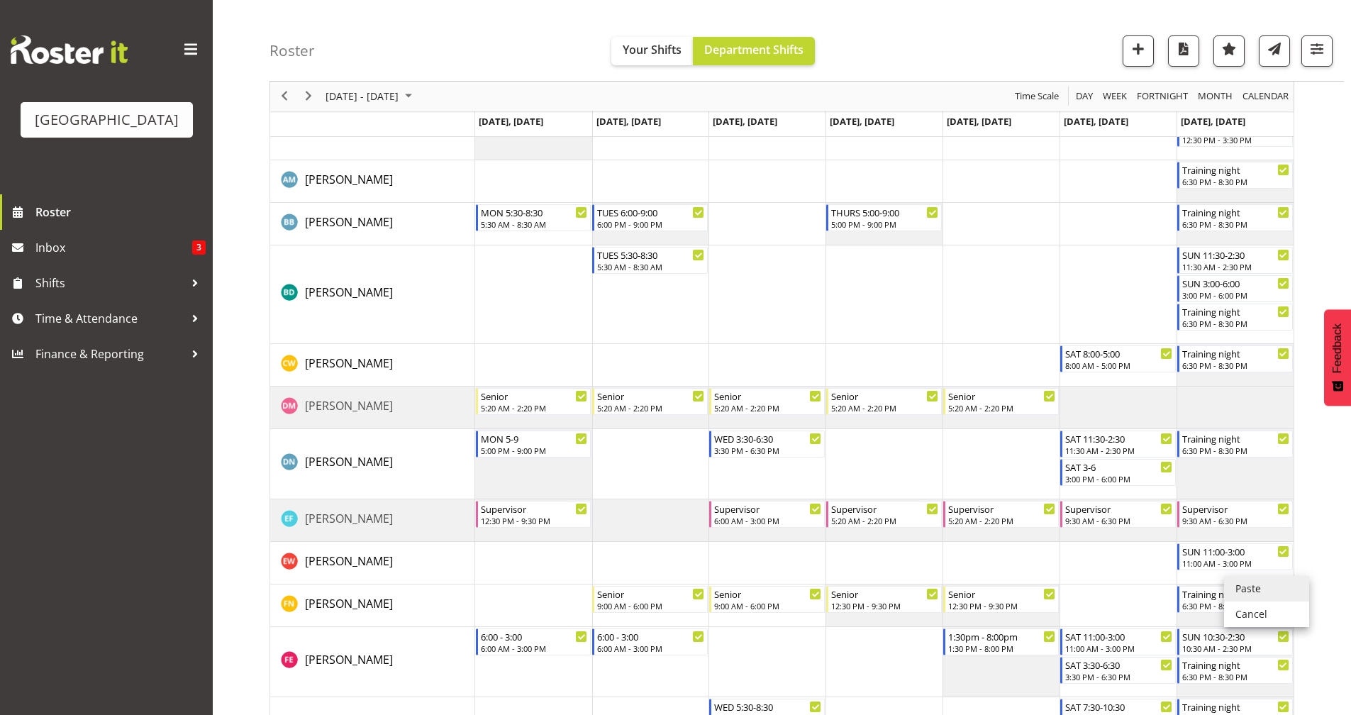
click at [1263, 591] on li "Paste" at bounding box center [1266, 589] width 85 height 26
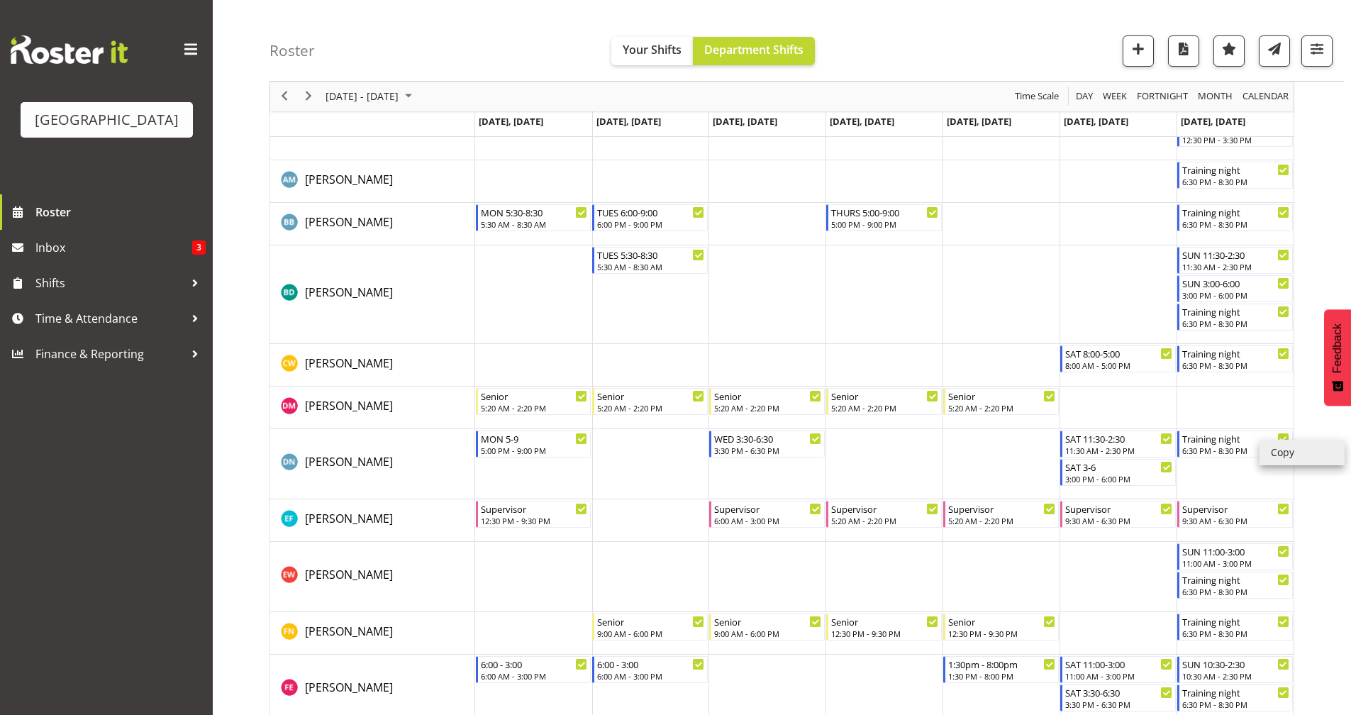
click at [1281, 448] on li "Copy" at bounding box center [1301, 453] width 85 height 26
click at [1290, 442] on li "Copy" at bounding box center [1301, 453] width 85 height 26
click at [1294, 461] on li "Copy" at bounding box center [1301, 453] width 85 height 26
click at [1287, 455] on li "Copy" at bounding box center [1301, 453] width 85 height 26
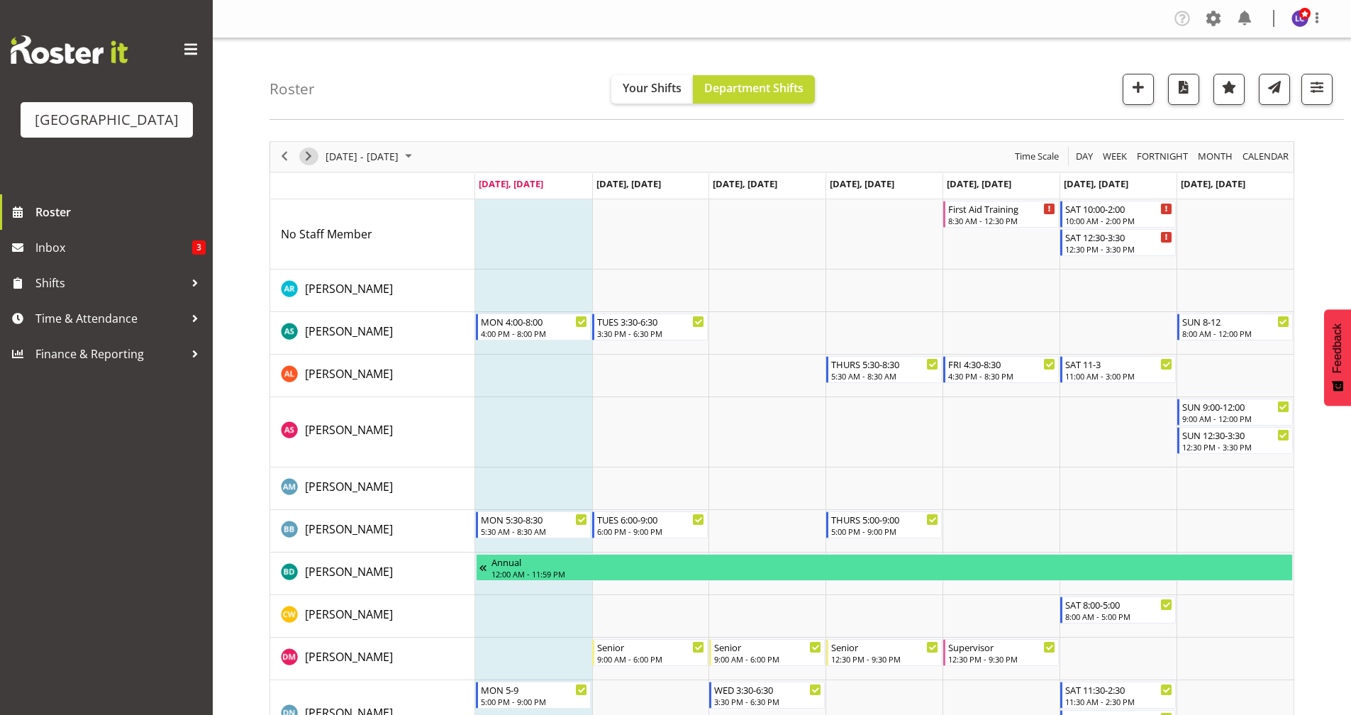
click at [308, 159] on span "Next" at bounding box center [308, 156] width 17 height 18
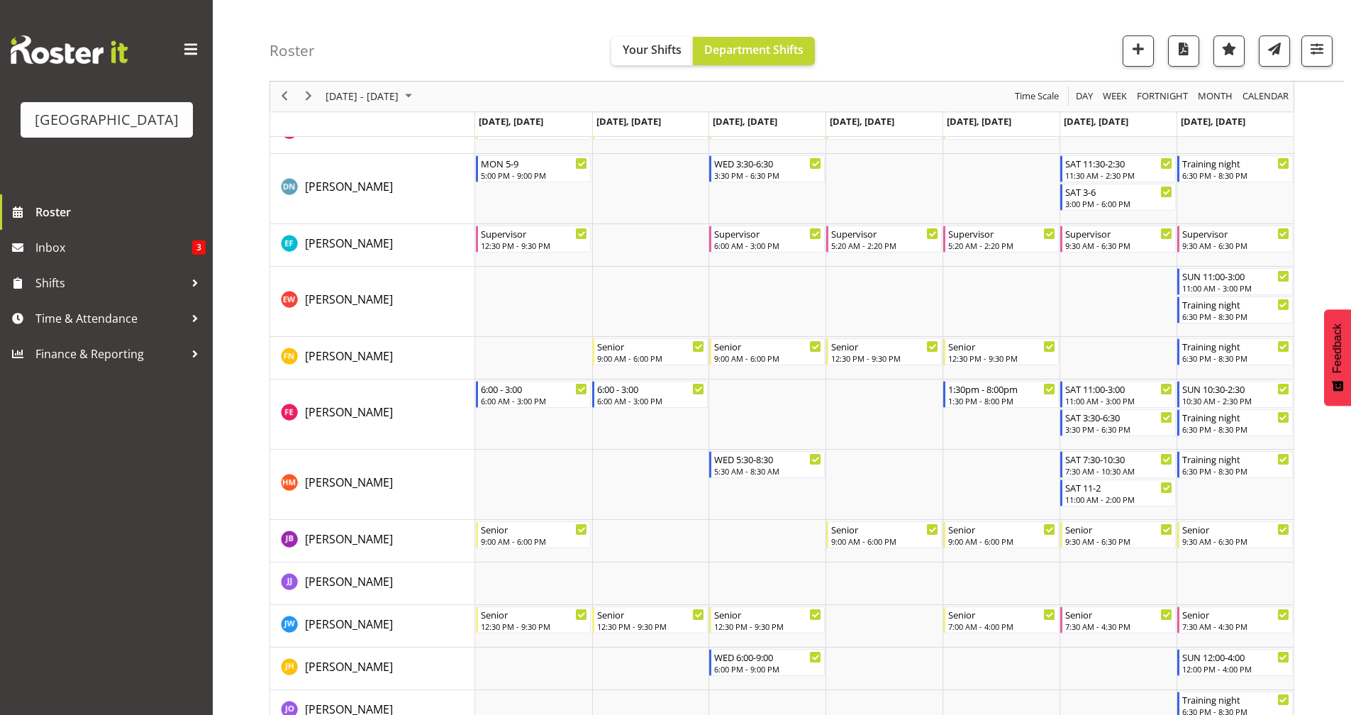
scroll to position [922, 0]
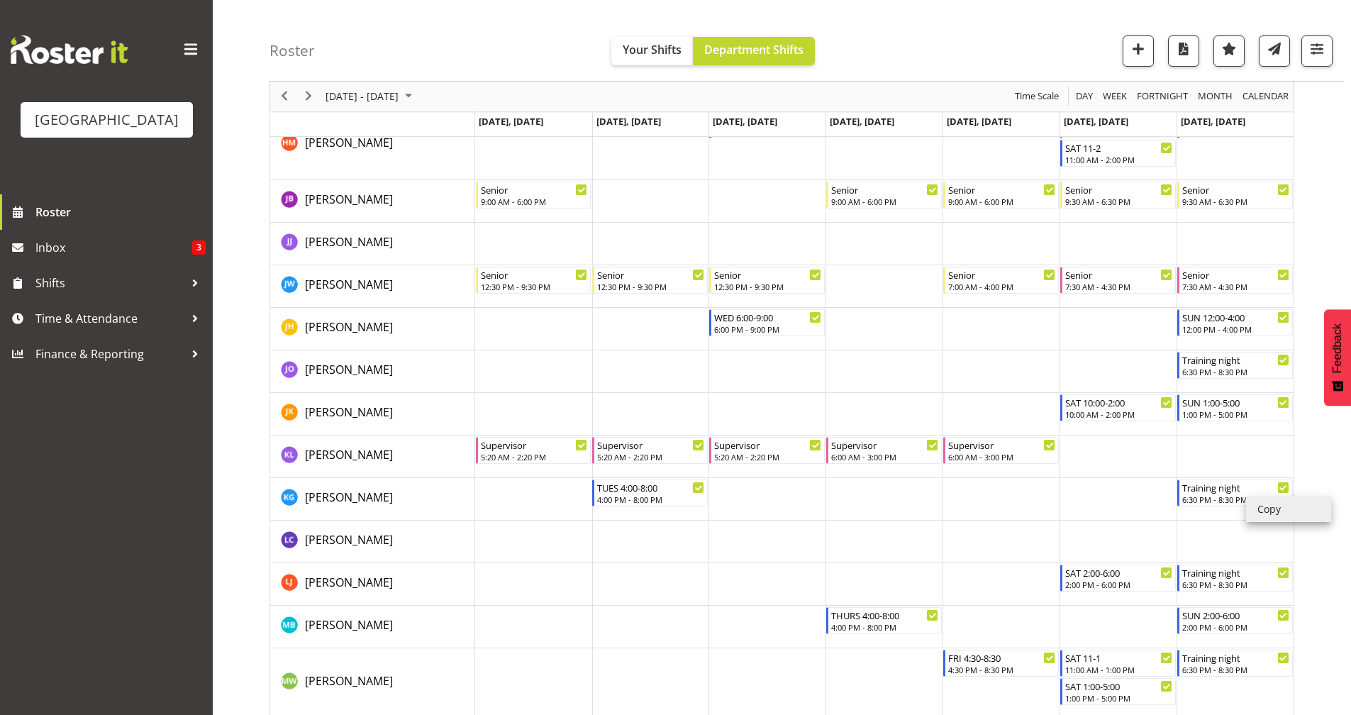
click at [1284, 507] on li "Copy" at bounding box center [1288, 509] width 85 height 26
click at [1288, 506] on li "Copy" at bounding box center [1288, 509] width 85 height 26
click at [1322, 433] on div "September 01 - 07, 2025 Today Day Week Fortnight Month calendar Month Agenda Ti…" at bounding box center [809, 309] width 1081 height 2200
click at [1254, 500] on li "Copy" at bounding box center [1279, 502] width 85 height 26
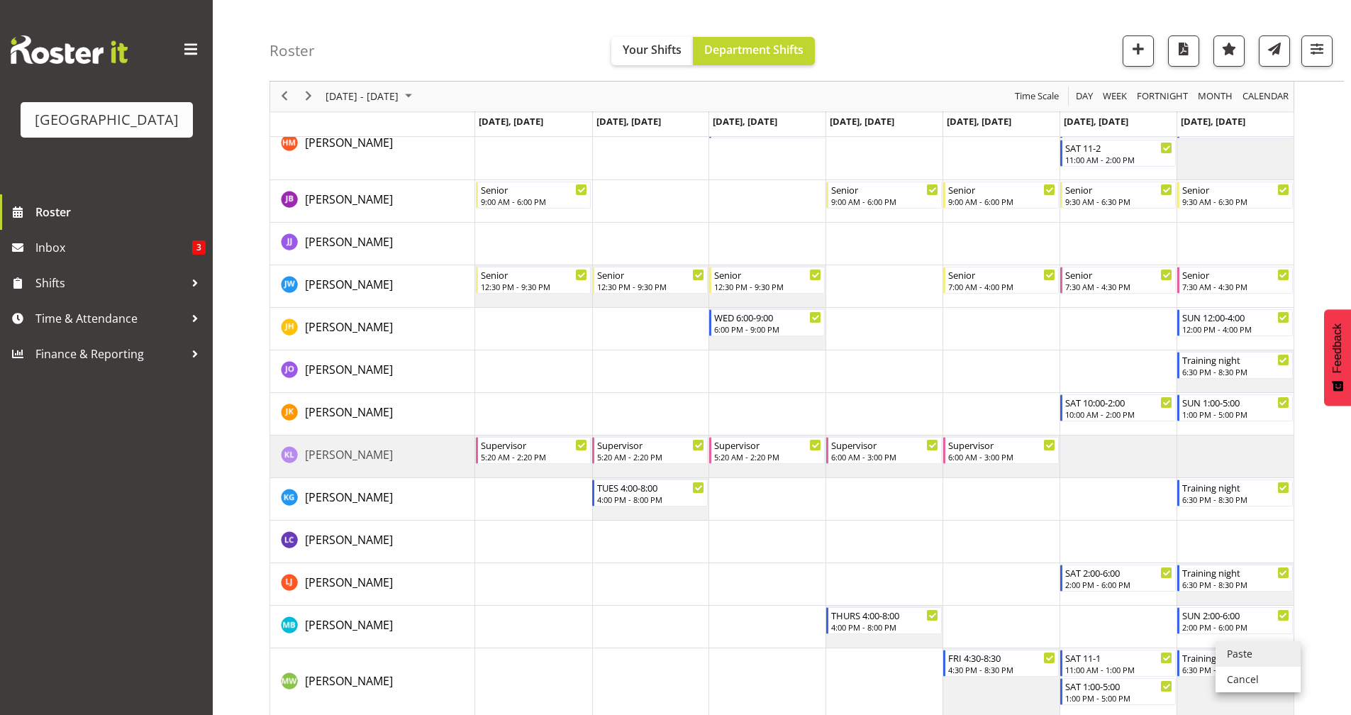
click at [1236, 658] on li "Paste" at bounding box center [1257, 654] width 85 height 26
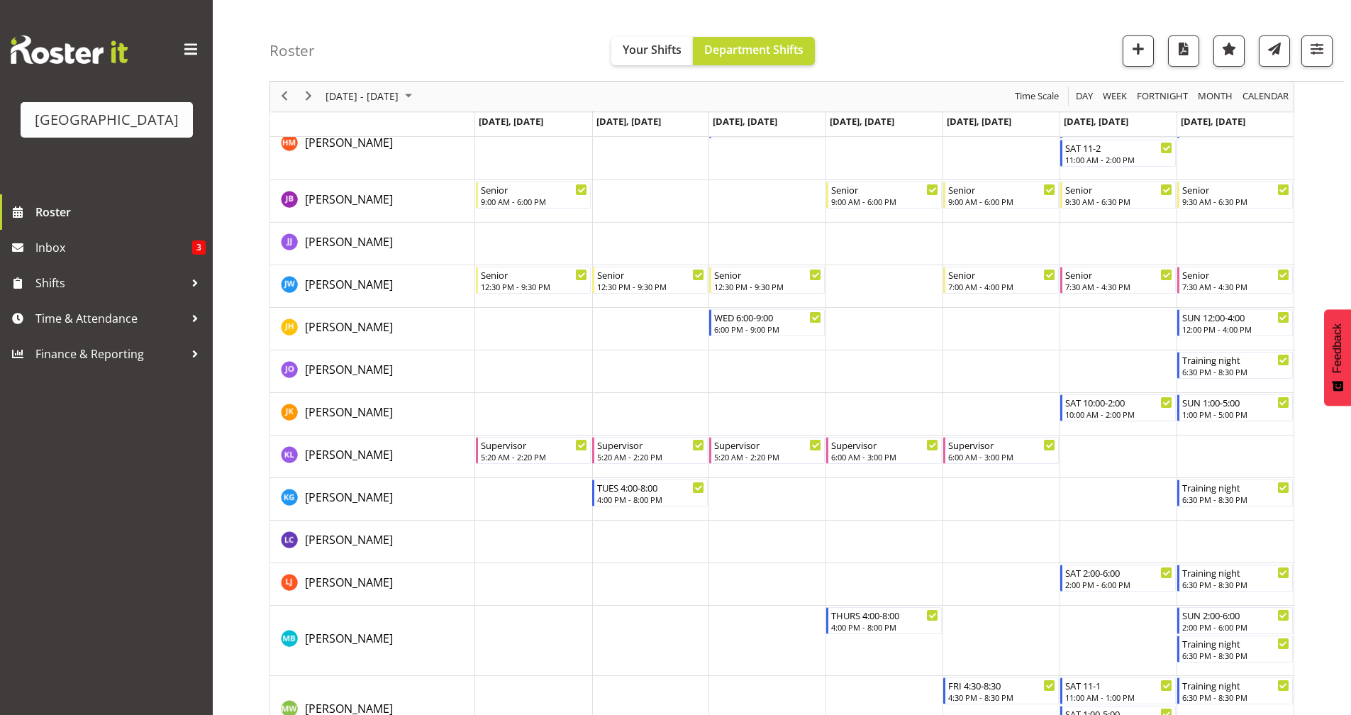
scroll to position [0, 0]
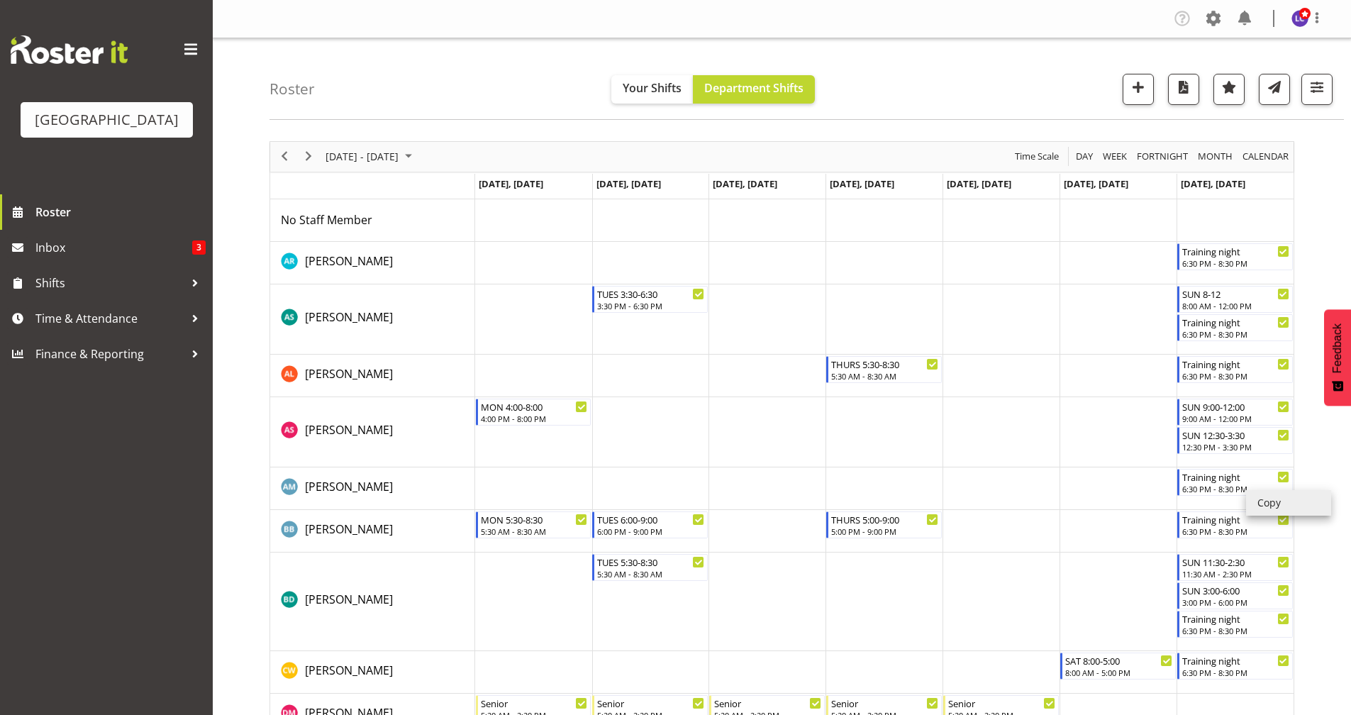
click at [1272, 503] on li "Copy" at bounding box center [1288, 503] width 85 height 26
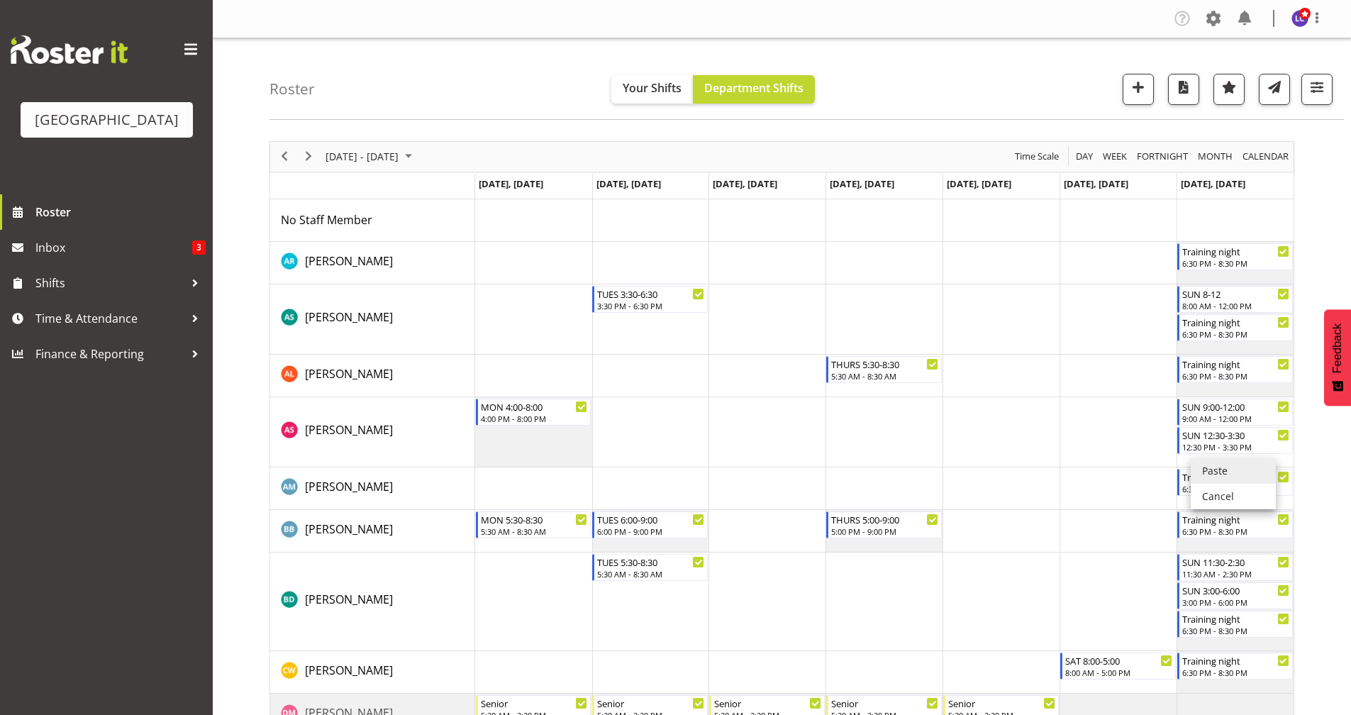
click at [1258, 465] on li "Paste" at bounding box center [1232, 471] width 85 height 26
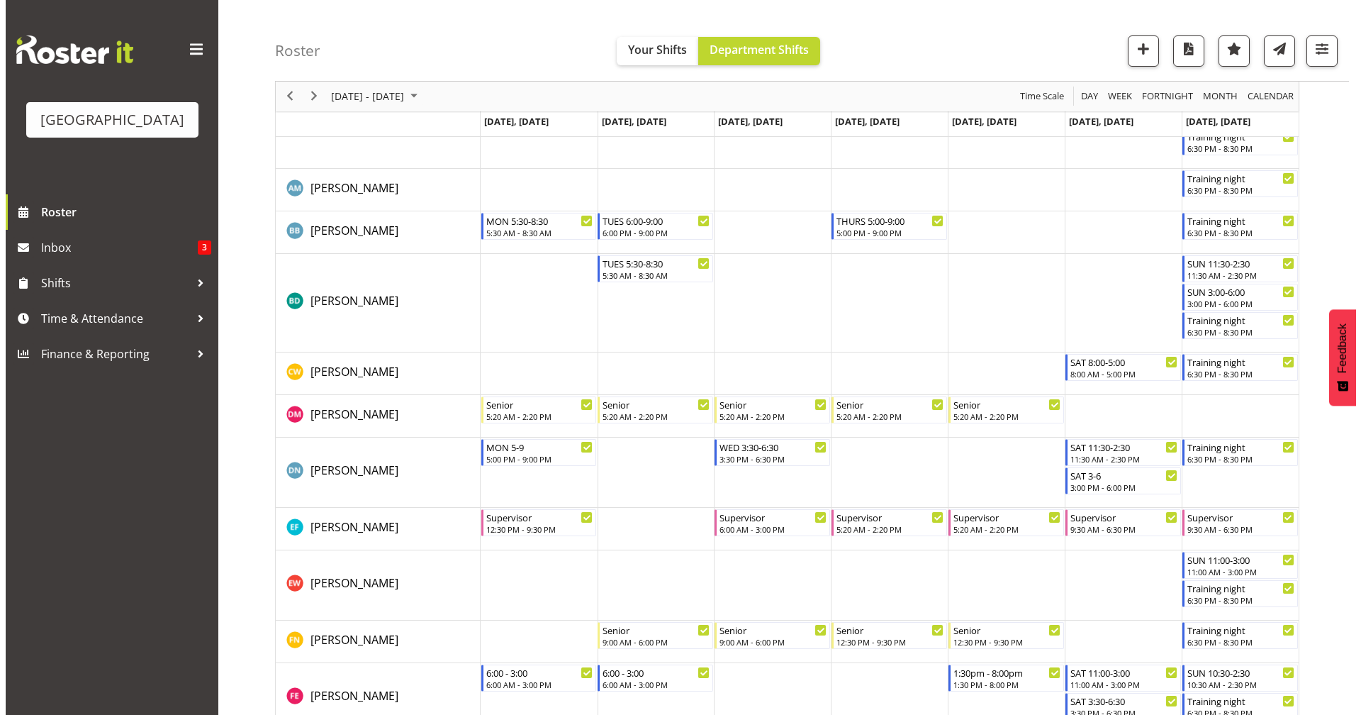
scroll to position [349, 0]
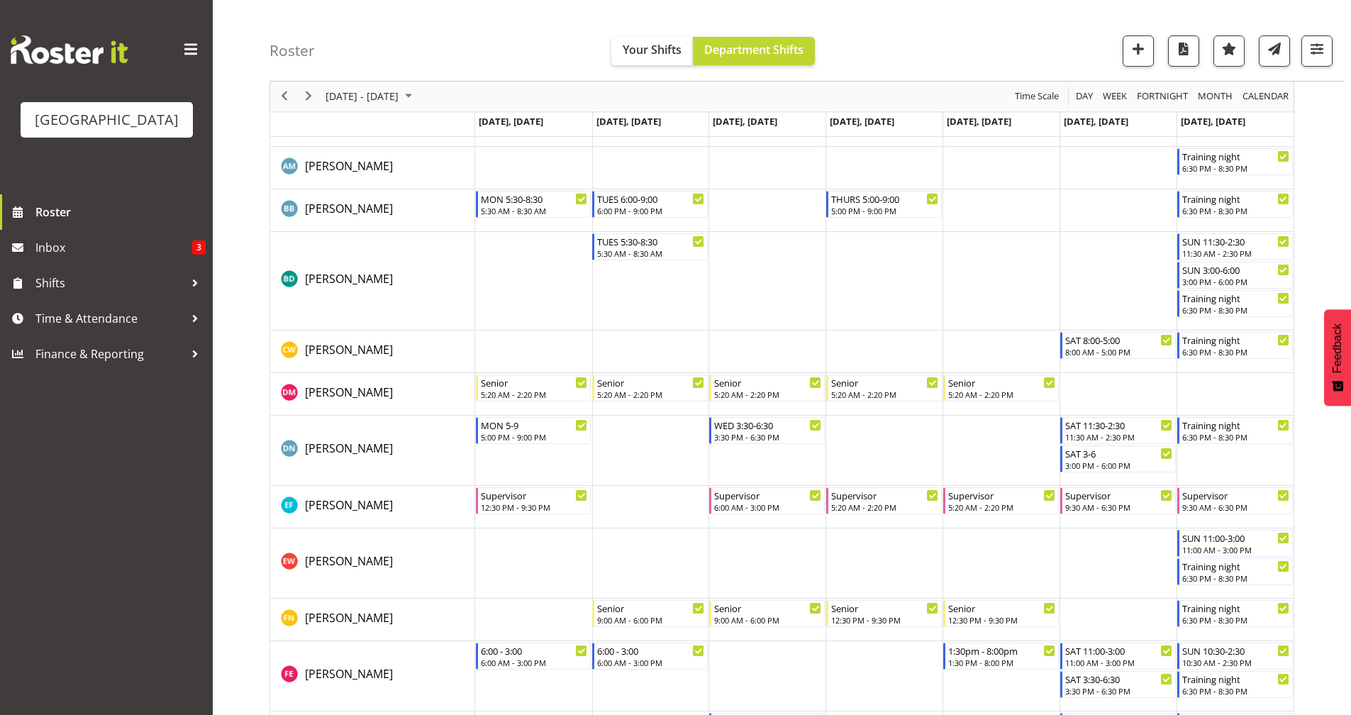
click at [1222, 401] on td "Timeline Week of September 1, 2025" at bounding box center [1234, 394] width 117 height 43
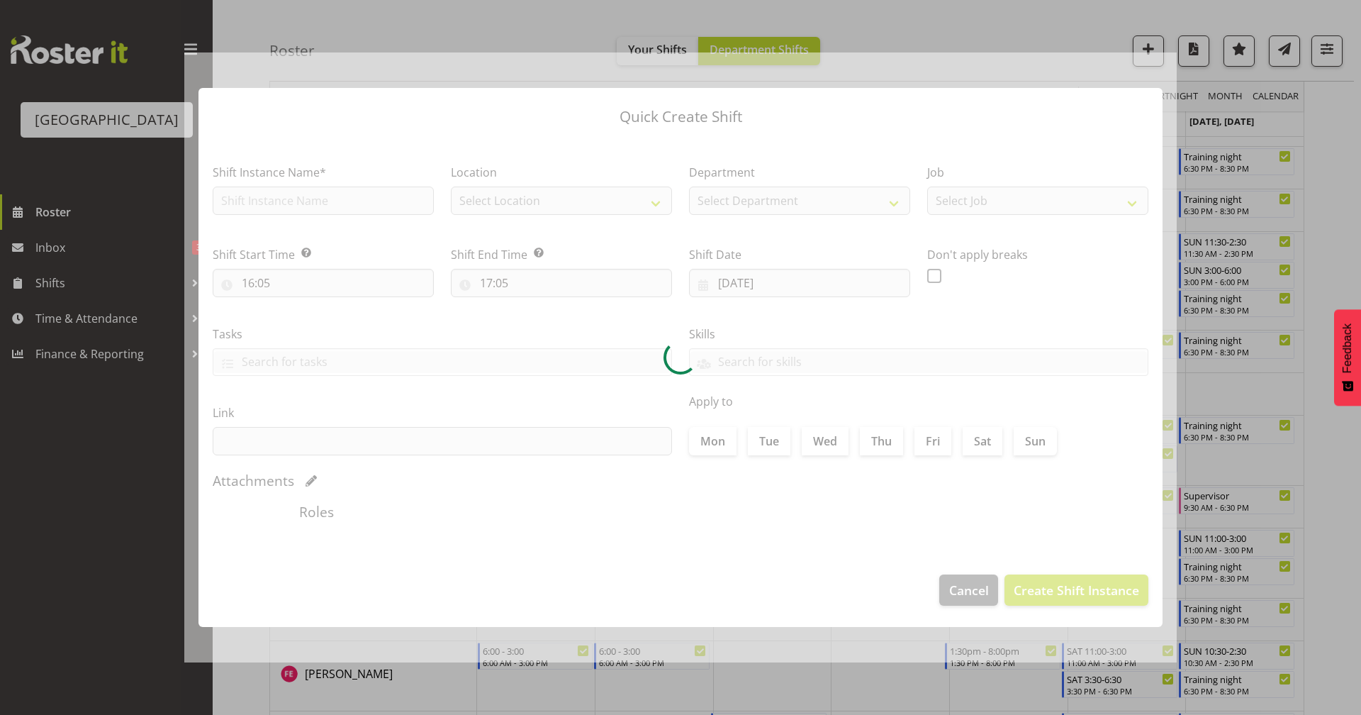
click at [1222, 401] on div at bounding box center [680, 357] width 1361 height 715
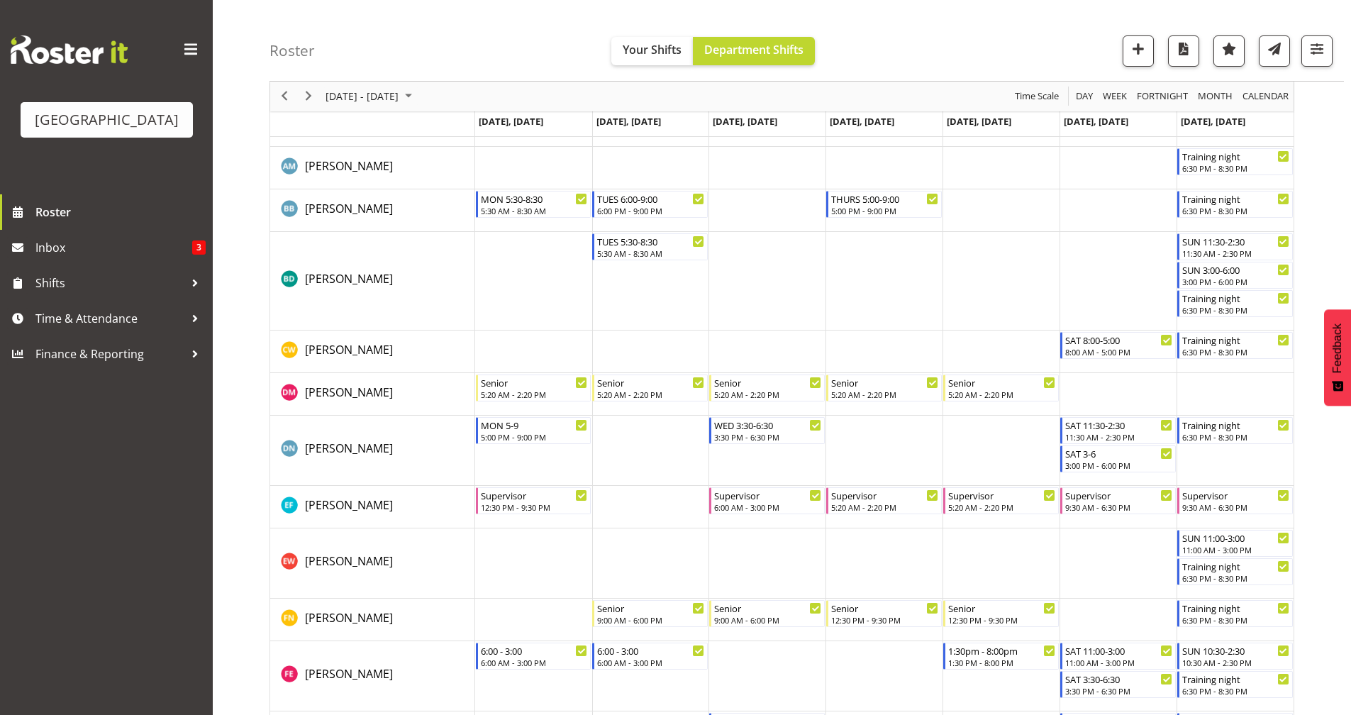
click at [1222, 401] on td "Timeline Week of September 1, 2025" at bounding box center [1234, 394] width 117 height 43
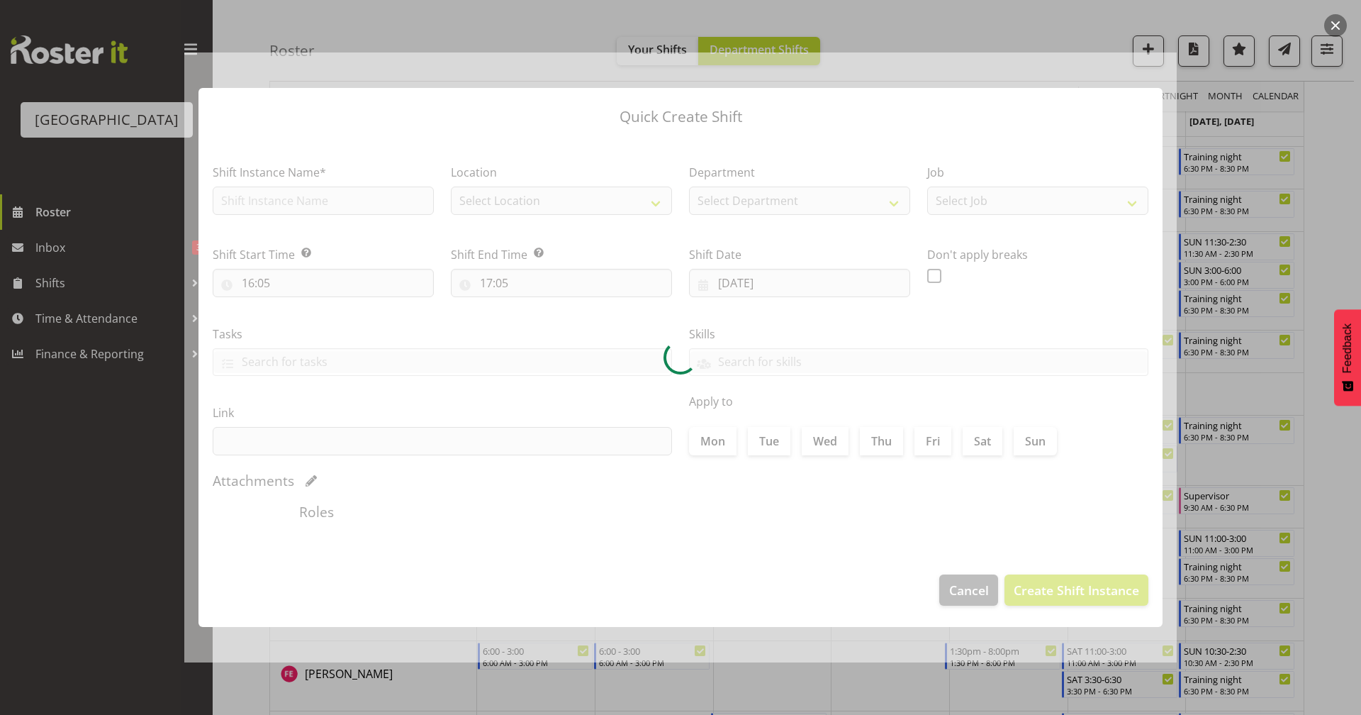
type input "07/09/2025"
checkbox input "true"
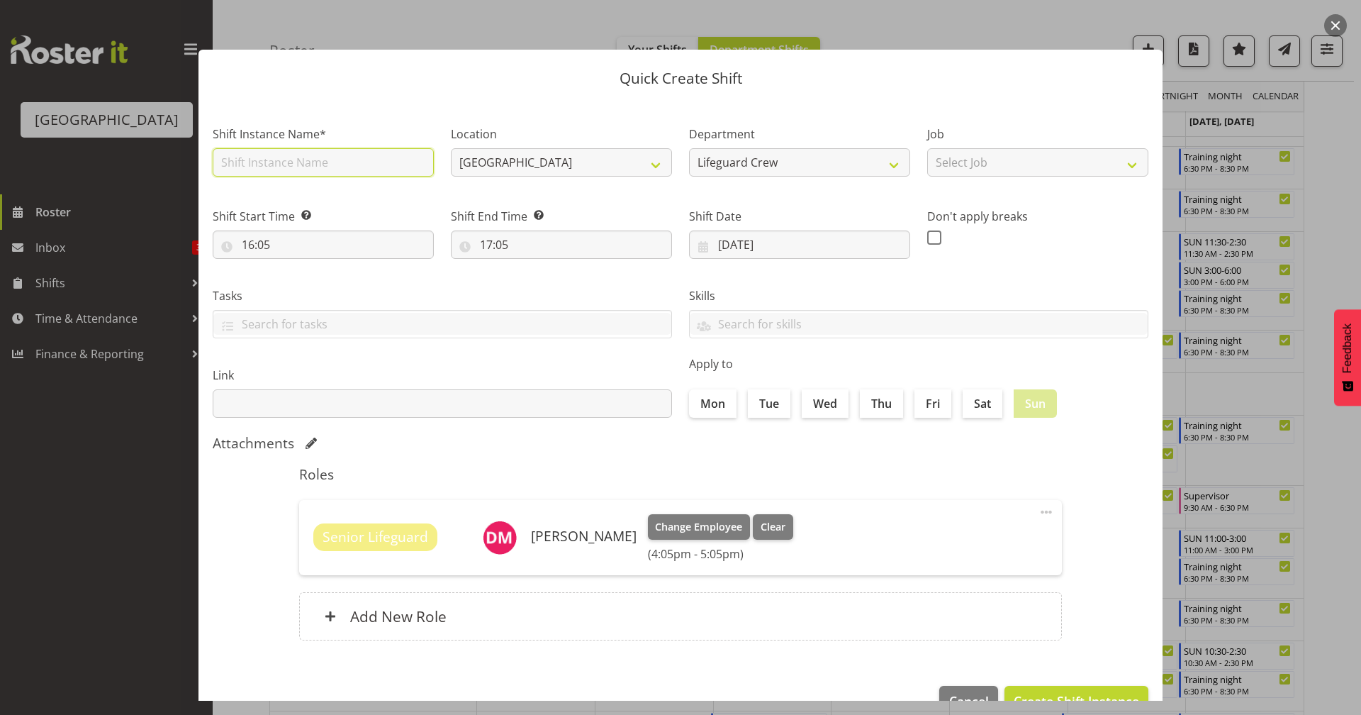
click at [335, 162] on input "text" at bounding box center [323, 162] width 221 height 28
type input "r"
type input "Training night"
click at [283, 249] on input "16:05" at bounding box center [323, 244] width 221 height 28
click at [303, 282] on select "00 01 02 03 04 05 06 07 08 09 10 11 12 13 14 15 16 17 18 19 20 21 22 23" at bounding box center [310, 281] width 32 height 28
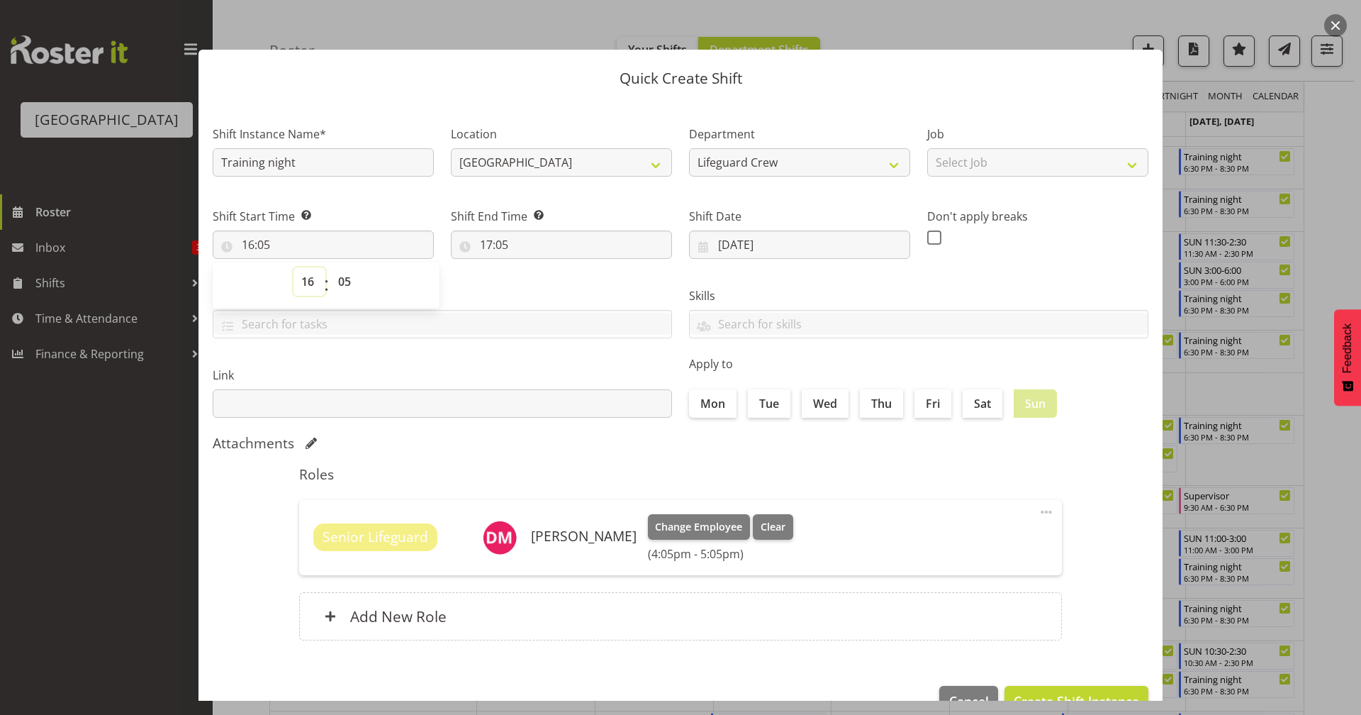
select select "18"
click at [294, 267] on select "00 01 02 03 04 05 06 07 08 09 10 11 12 13 14 15 16 17 18 19 20 21 22 23" at bounding box center [310, 281] width 32 height 28
type input "18:05"
click at [359, 284] on select "00 01 02 03 04 05 06 07 08 09 10 11 12 13 14 15 16 17 18 19 20 21 22 23 24 25 2…" at bounding box center [346, 281] width 32 height 28
select select "30"
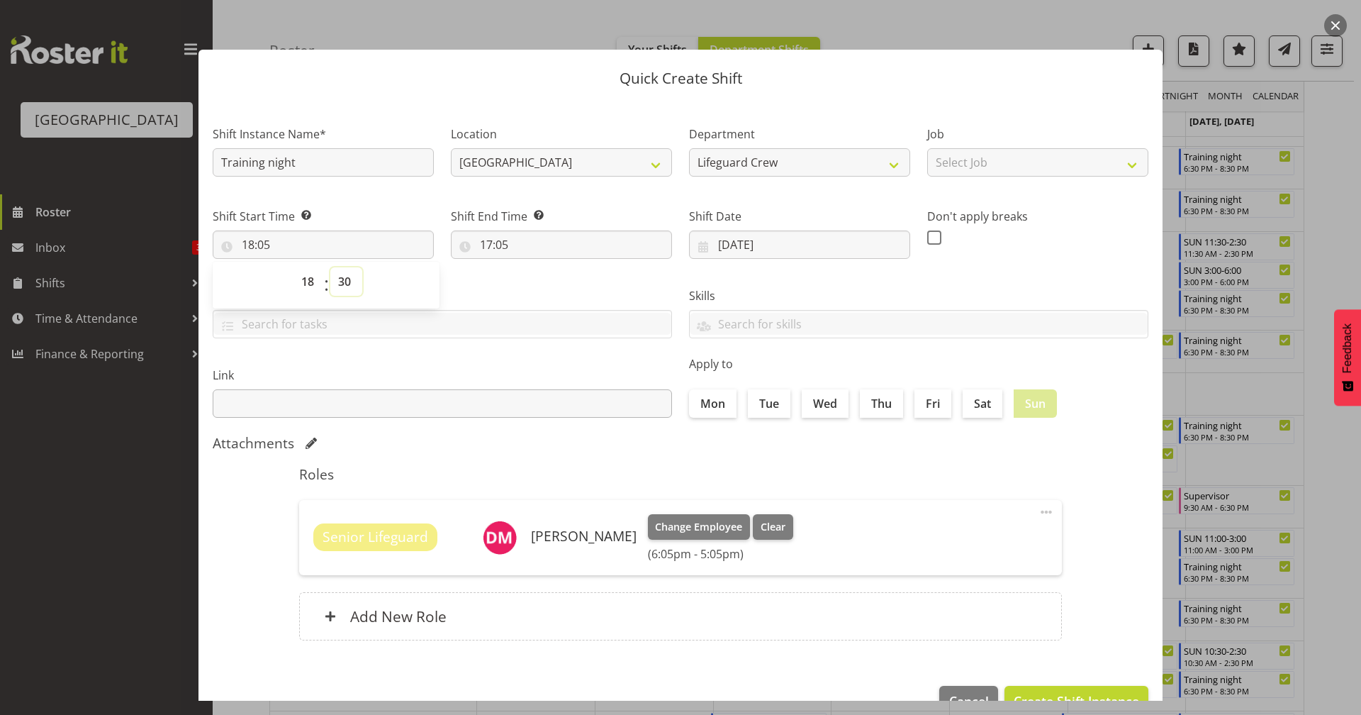
click at [330, 267] on select "00 01 02 03 04 05 06 07 08 09 10 11 12 13 14 15 16 17 18 19 20 21 22 23 24 25 2…" at bounding box center [346, 281] width 32 height 28
type input "18:30"
click at [522, 250] on input "17:05" at bounding box center [561, 244] width 221 height 28
click at [539, 284] on select "00 01 02 03 04 05 06 07 08 09 10 11 12 13 14 15 16 17 18 19 20 21 22 23" at bounding box center [548, 281] width 32 height 28
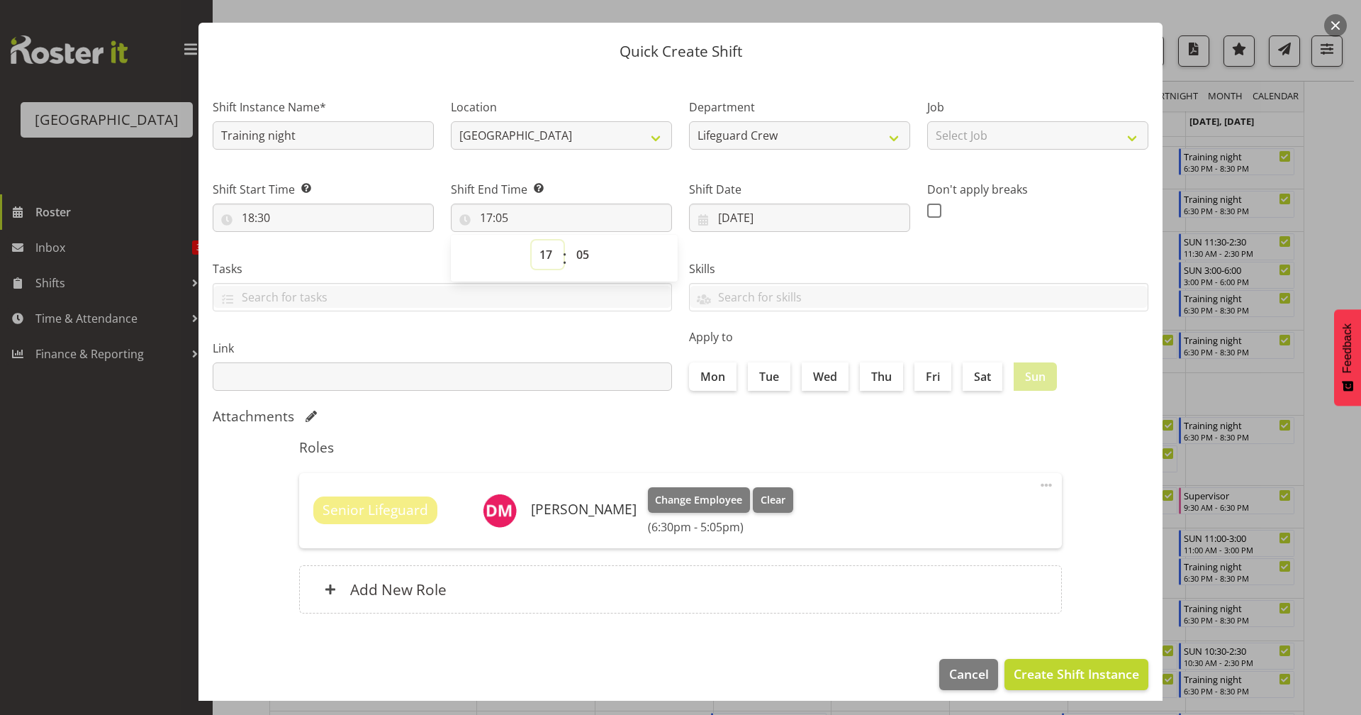
scroll to position [38, 0]
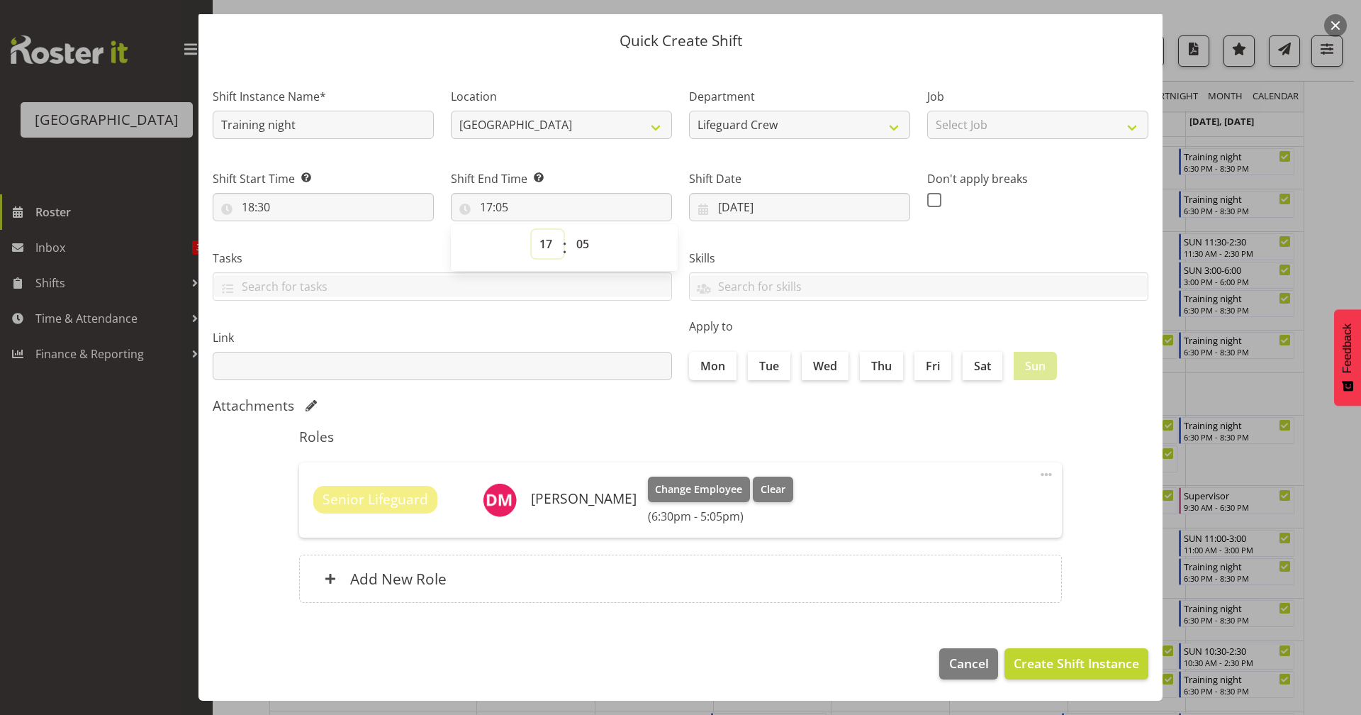
click at [546, 245] on select "00 01 02 03 04 05 06 07 08 09 10 11 12 13 14 15 16 17 18 19 20 21 22 23" at bounding box center [548, 244] width 32 height 28
select select "20"
click at [532, 230] on select "00 01 02 03 04 05 06 07 08 09 10 11 12 13 14 15 16 17 18 19 20 21 22 23" at bounding box center [548, 244] width 32 height 28
type input "20:05"
click at [579, 237] on select "00 01 02 03 04 05 06 07 08 09 10 11 12 13 14 15 16 17 18 19 20 21 22 23 24 25 2…" at bounding box center [585, 244] width 32 height 28
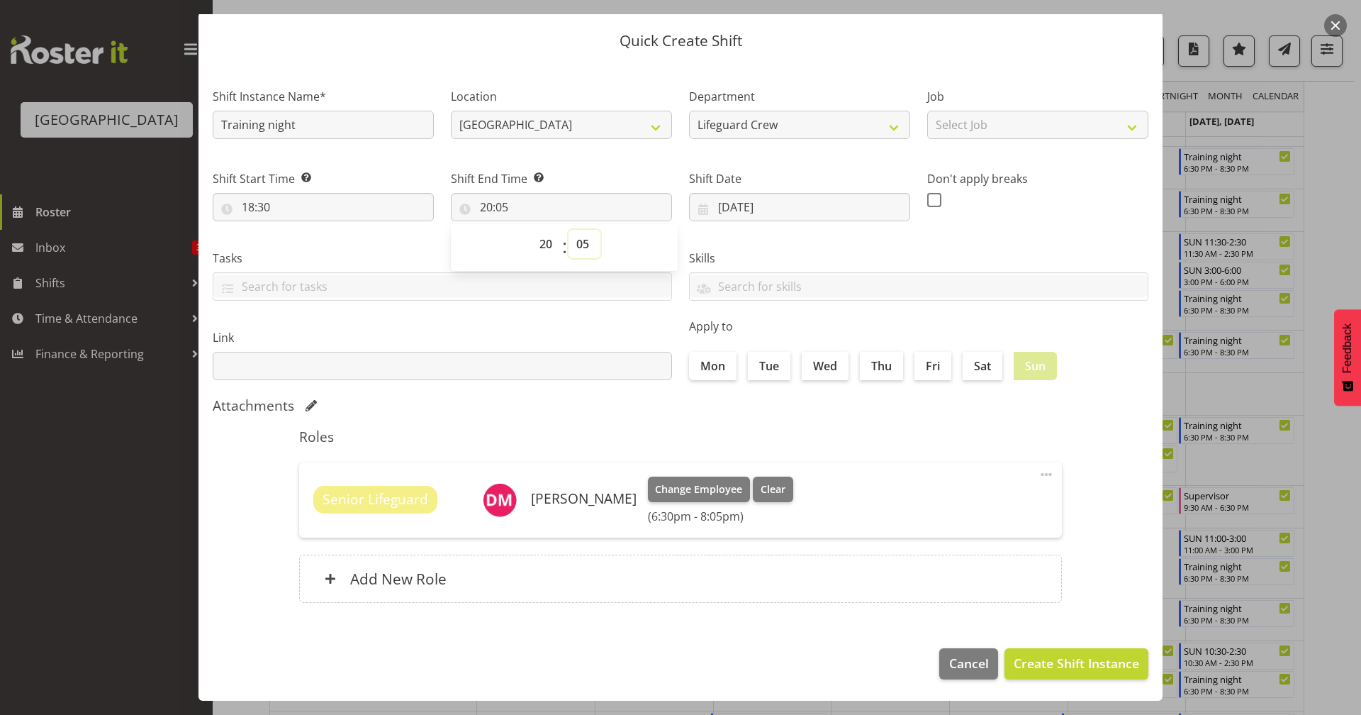
select select "30"
click at [569, 230] on select "00 01 02 03 04 05 06 07 08 09 10 11 12 13 14 15 16 17 18 19 20 21 22 23 24 25 2…" at bounding box center [585, 244] width 32 height 28
type input "20:30"
click at [538, 337] on label "Link" at bounding box center [442, 337] width 459 height 17
click at [1105, 652] on button "Create Shift Instance" at bounding box center [1077, 663] width 144 height 31
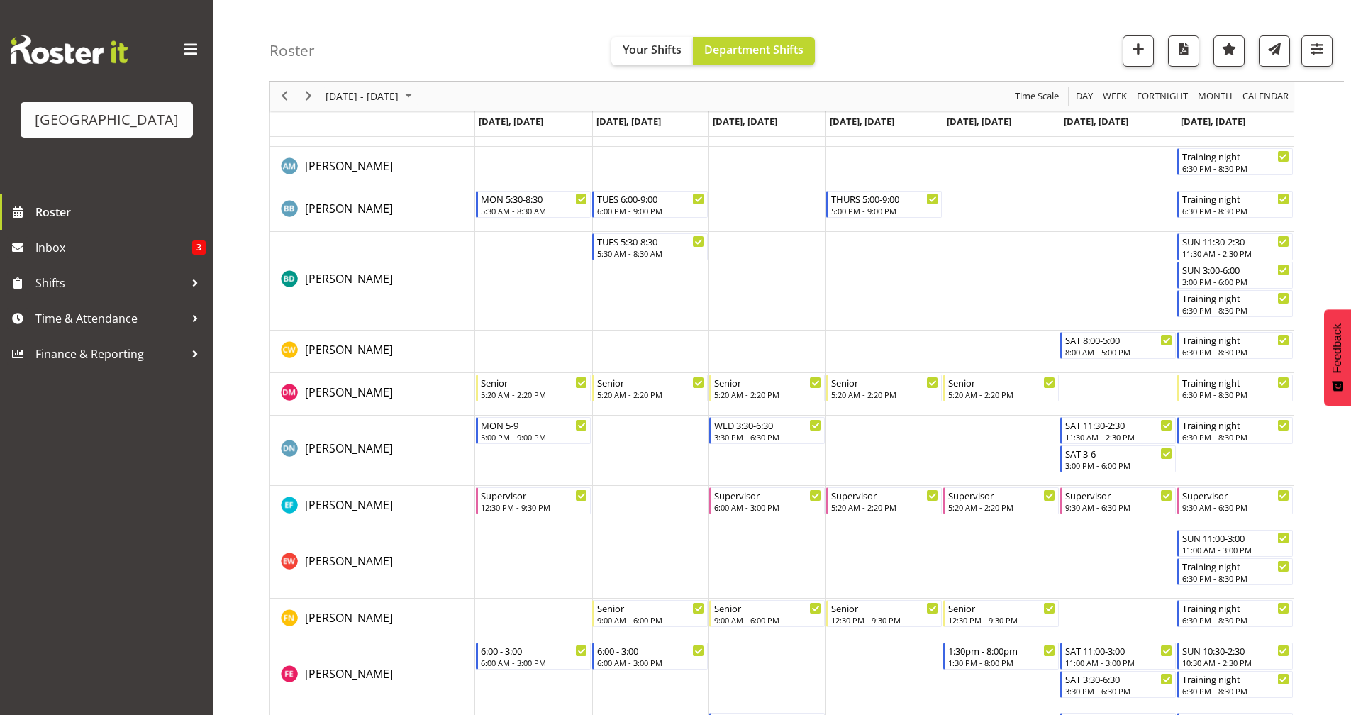
scroll to position [376, 0]
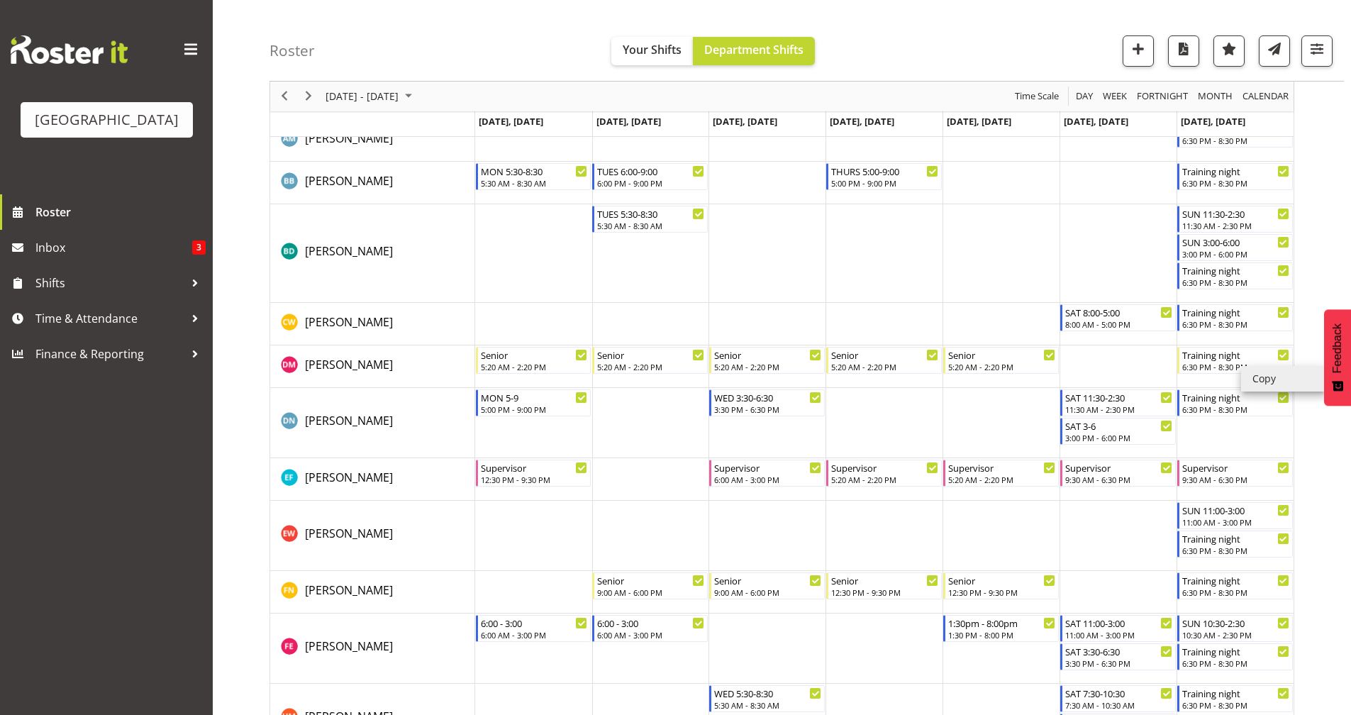
click at [1256, 379] on li "Copy" at bounding box center [1283, 379] width 85 height 26
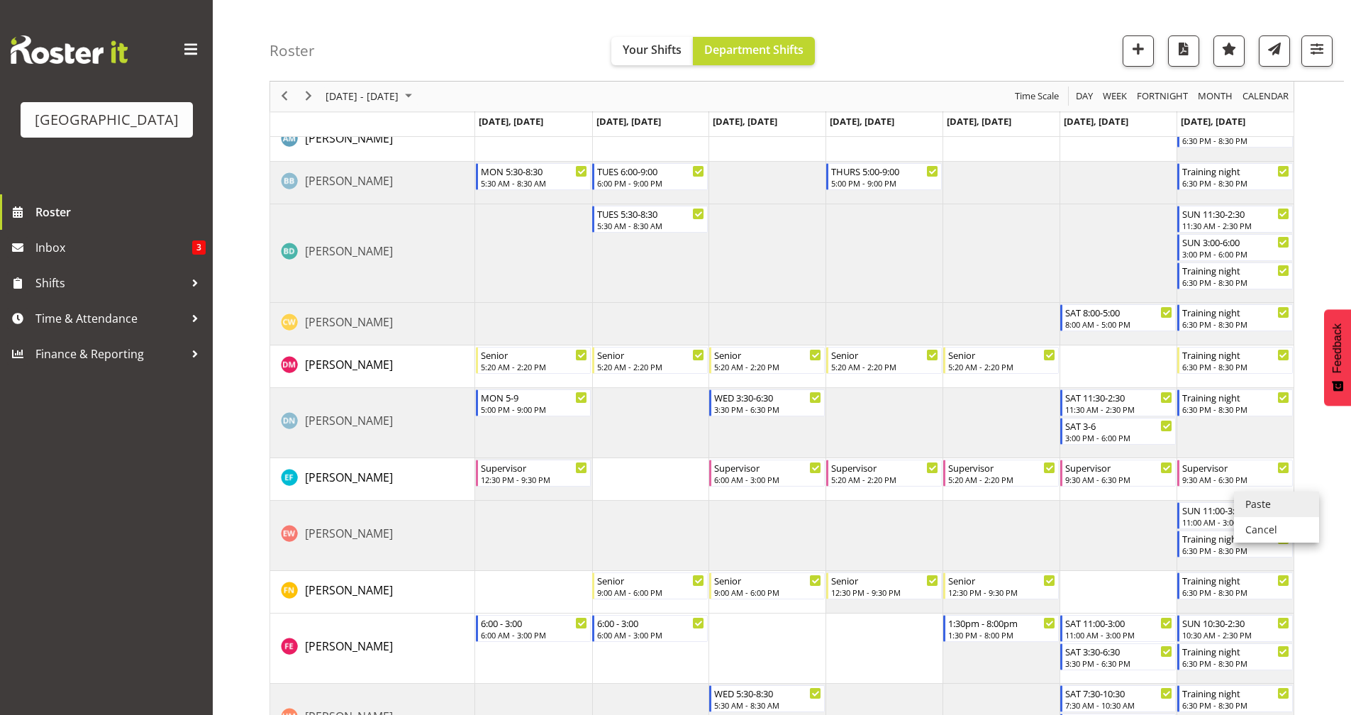
click at [1251, 505] on li "Paste" at bounding box center [1276, 504] width 85 height 26
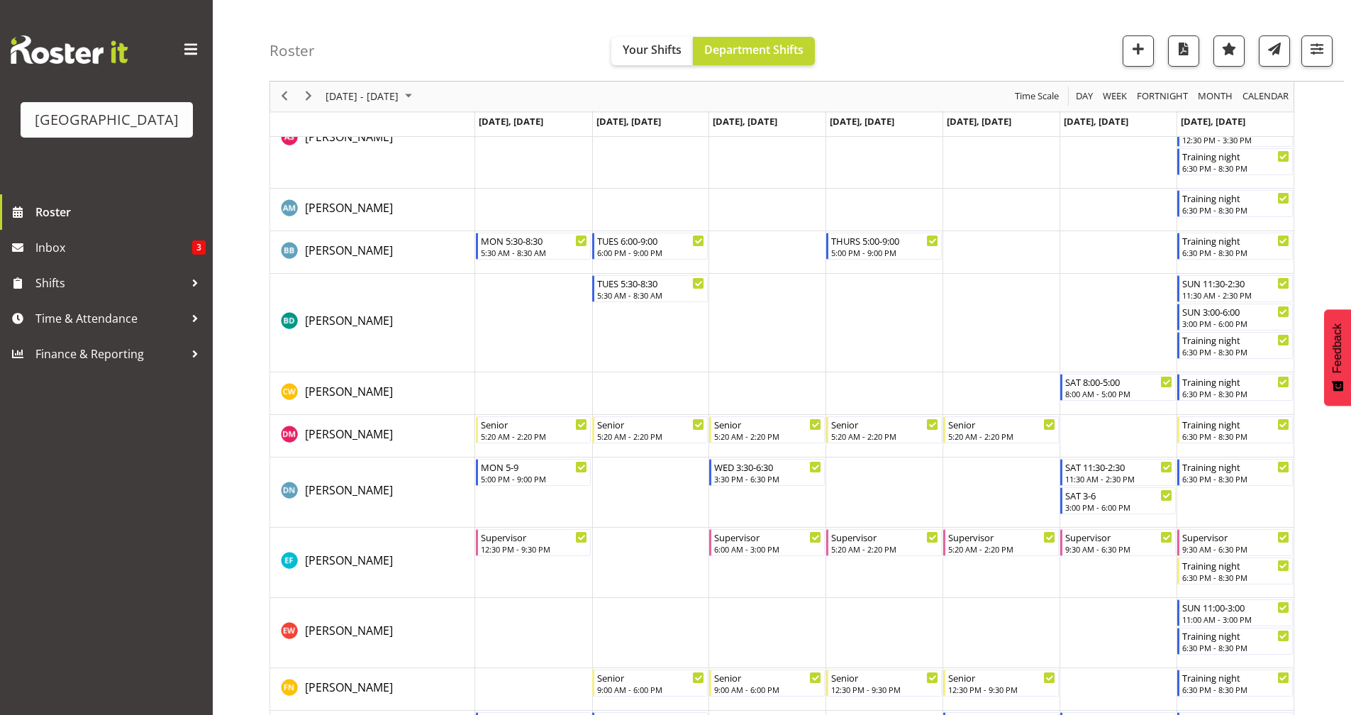
scroll to position [615, 0]
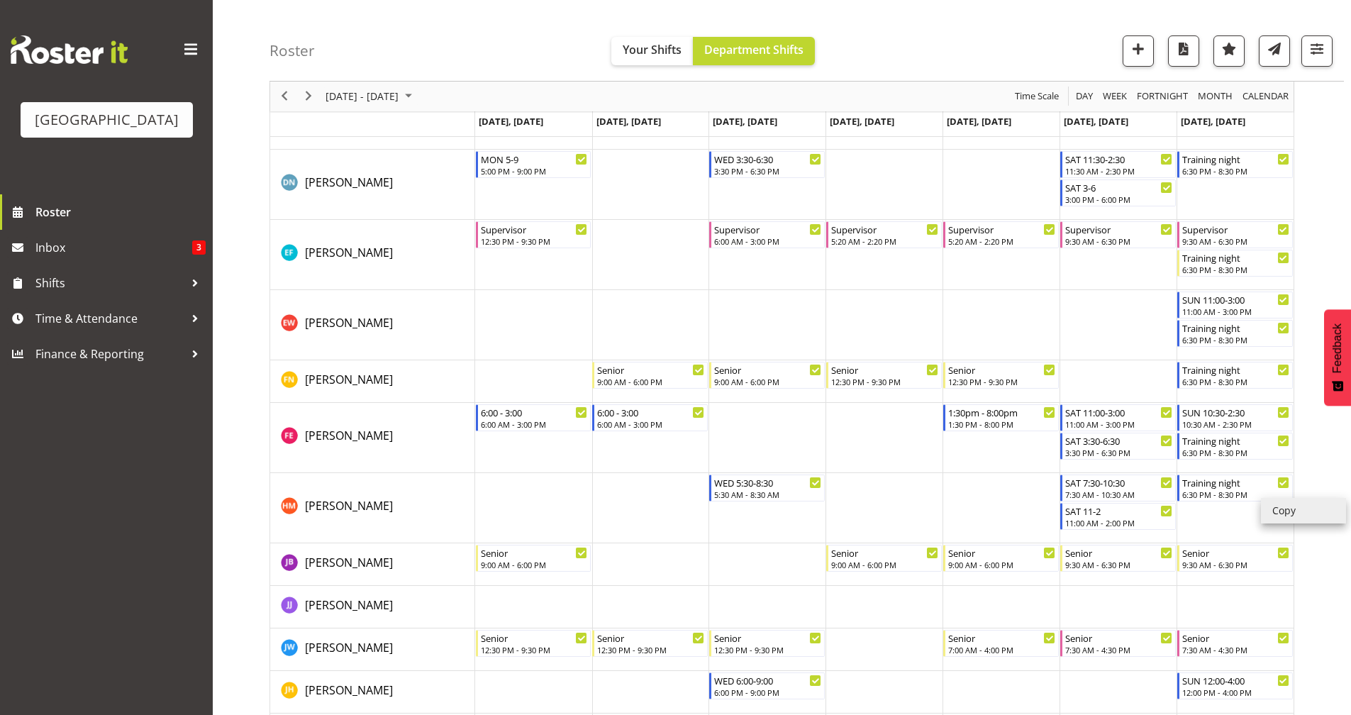
click at [1277, 513] on li "Copy" at bounding box center [1303, 511] width 85 height 26
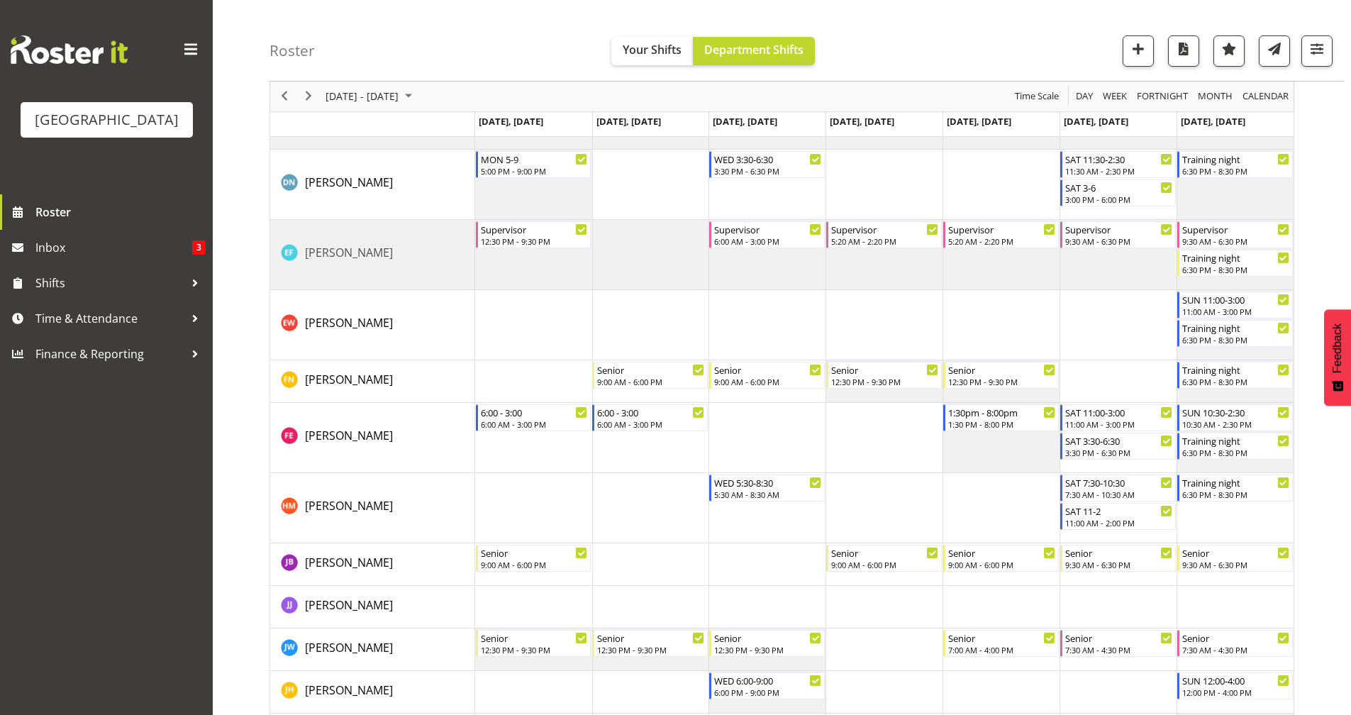
scroll to position [754, 0]
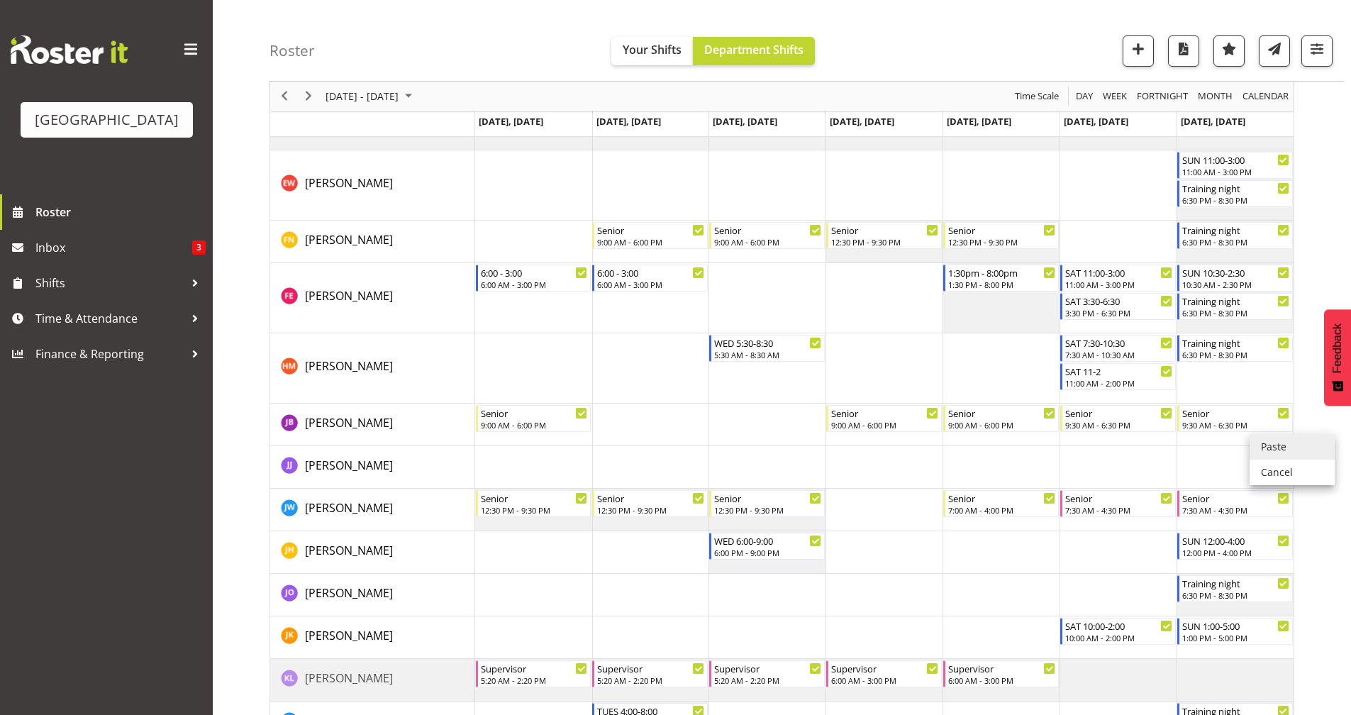
click at [1260, 443] on li "Paste" at bounding box center [1291, 447] width 85 height 26
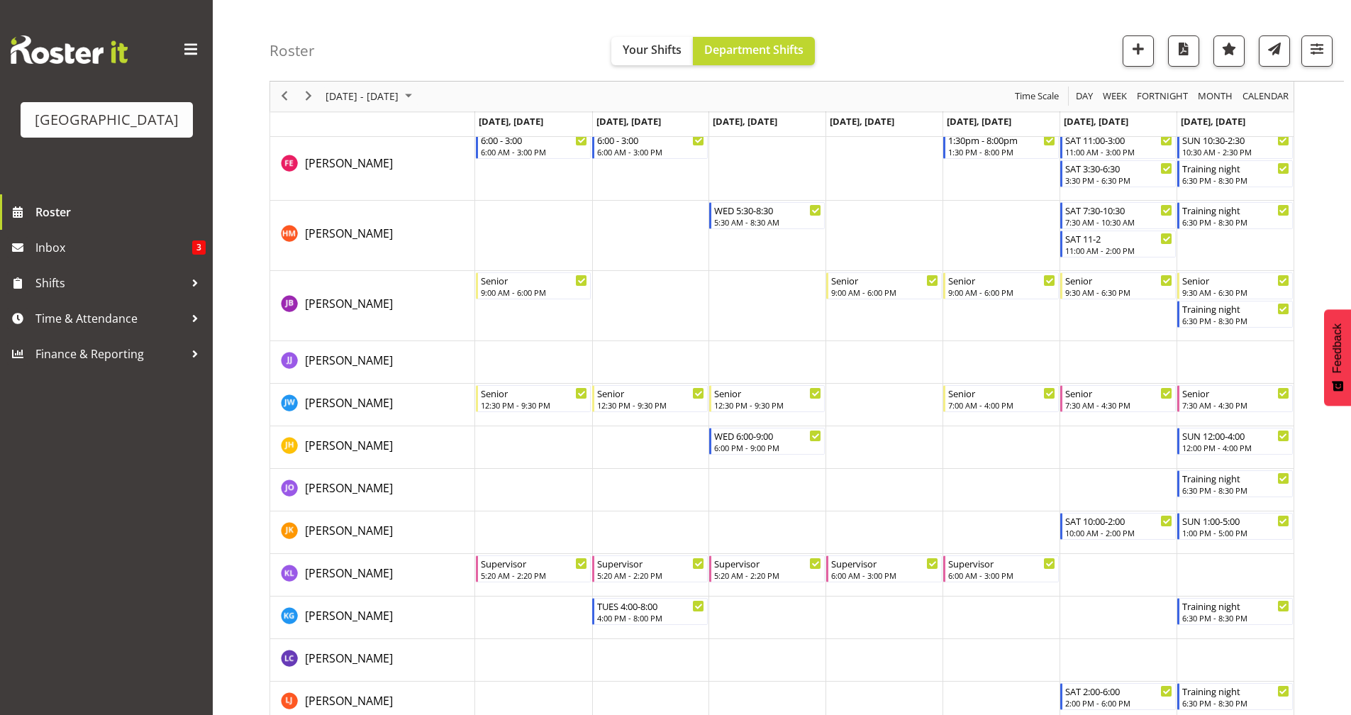
scroll to position [900, 0]
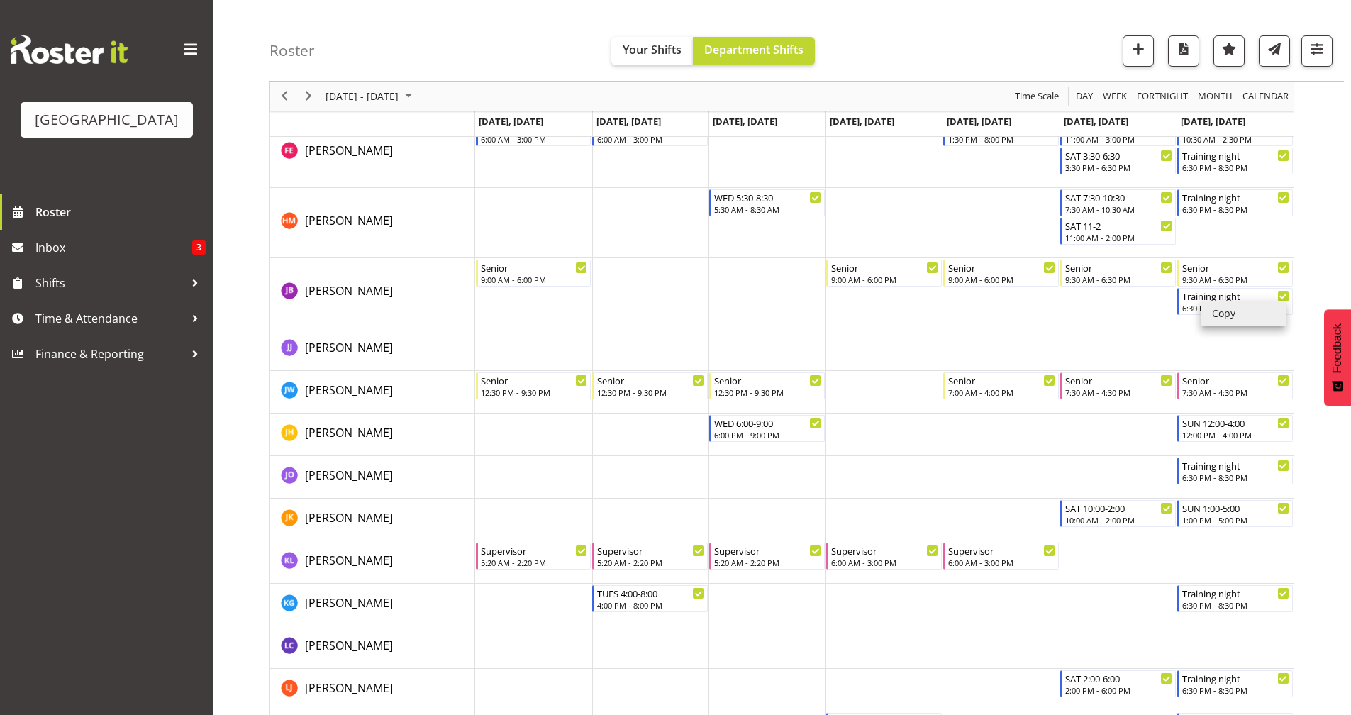
click at [1224, 318] on li "Copy" at bounding box center [1242, 314] width 85 height 26
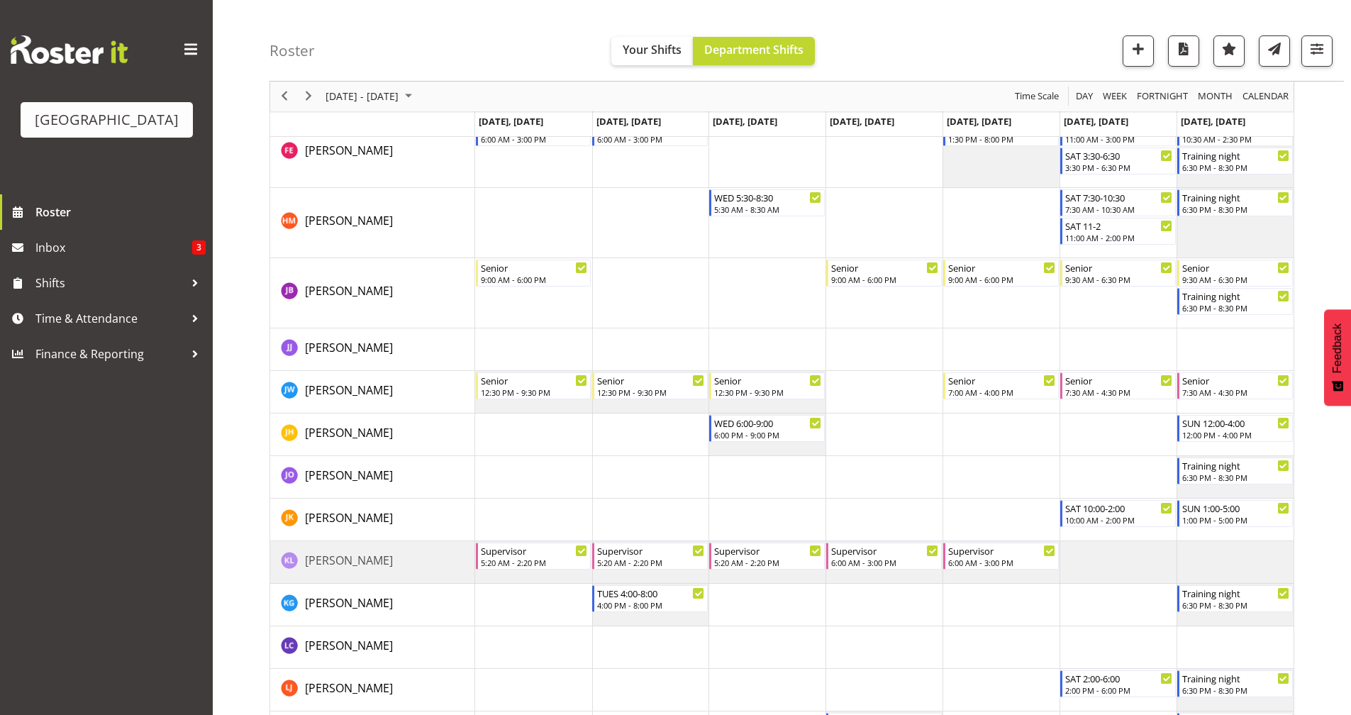
scroll to position [1178, 0]
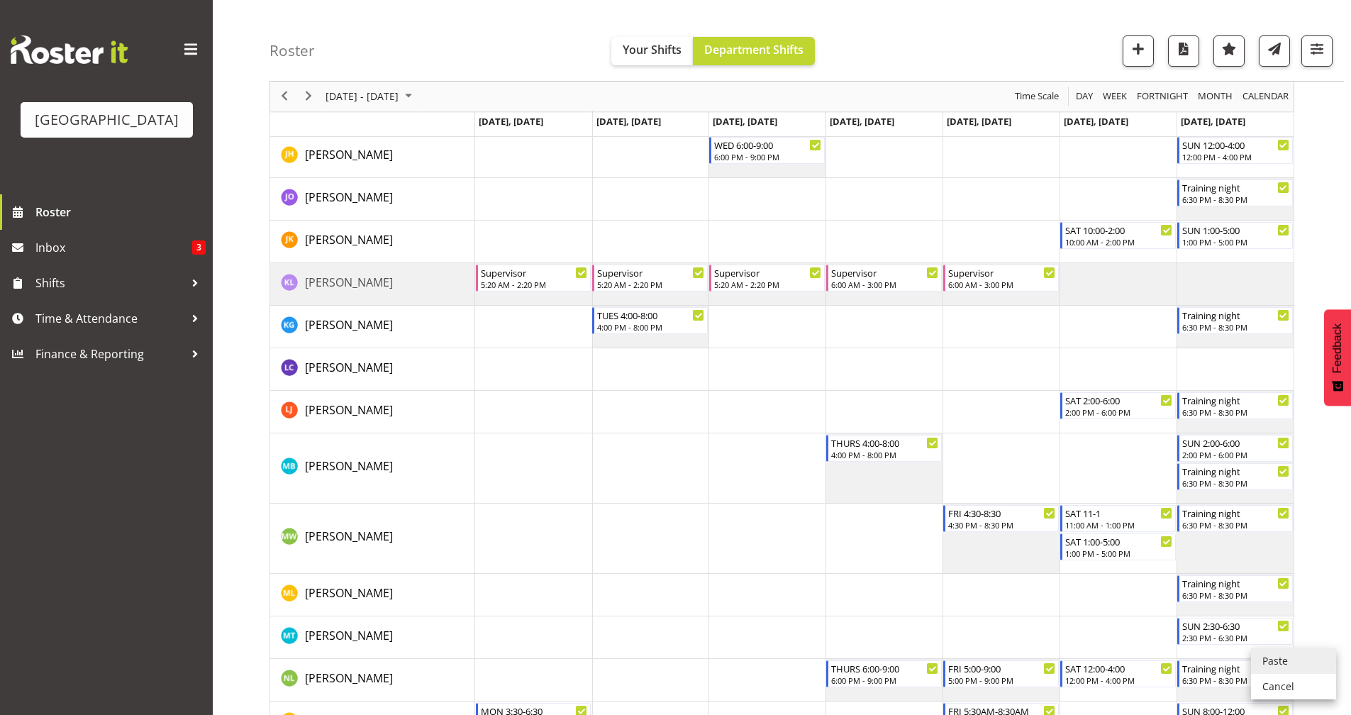
click at [1269, 662] on li "Paste" at bounding box center [1293, 661] width 85 height 26
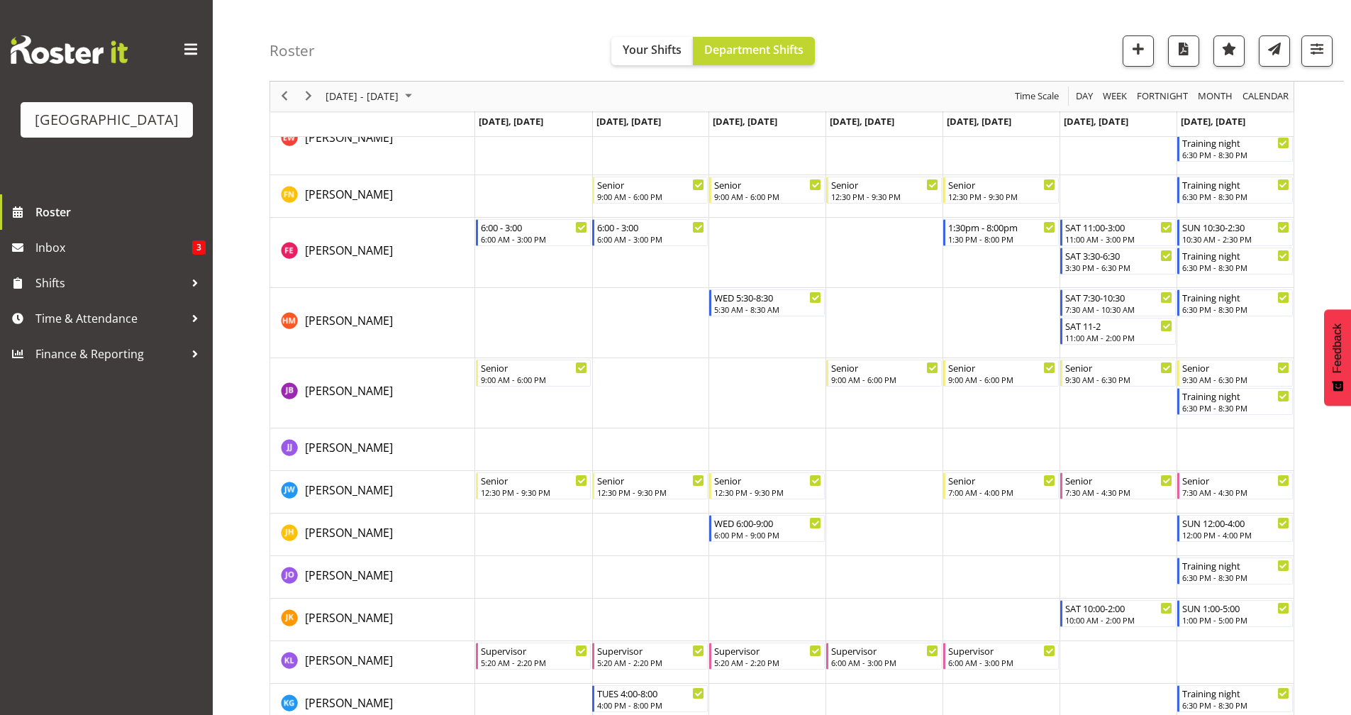
scroll to position [922, 0]
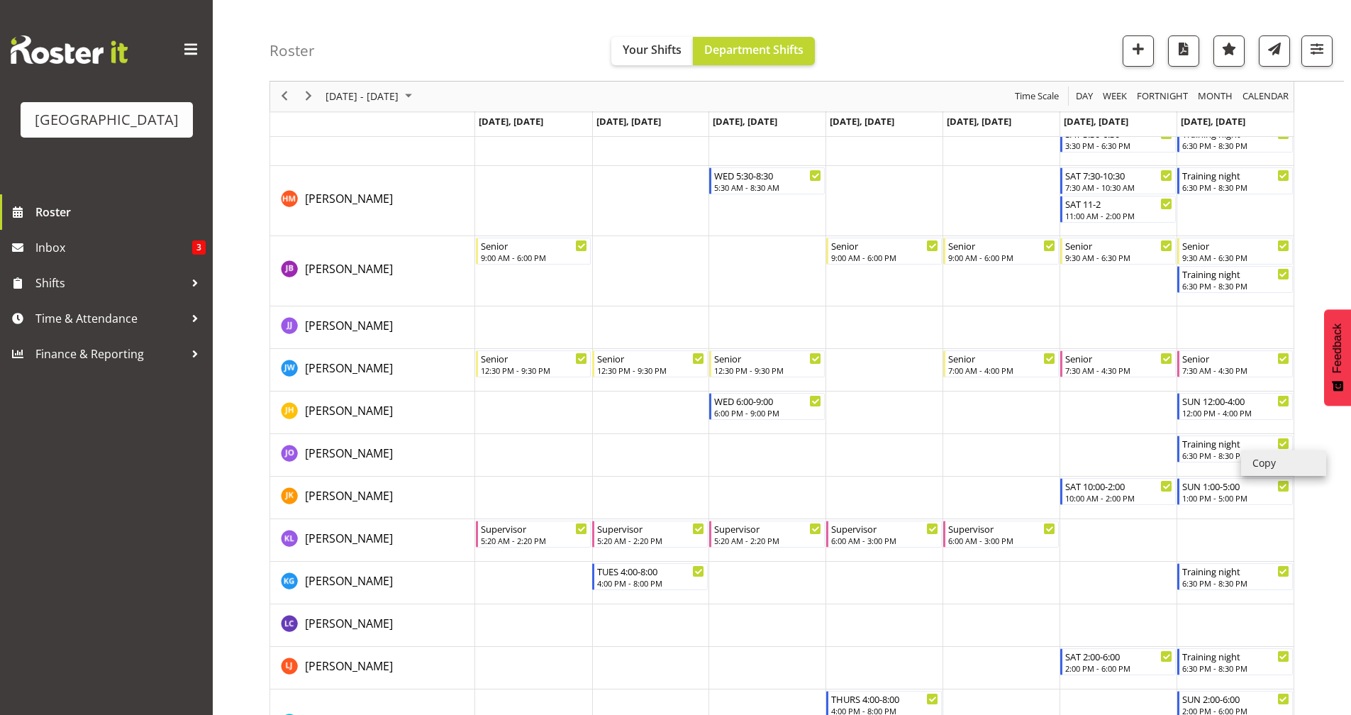
click at [1260, 463] on li "Copy" at bounding box center [1283, 463] width 85 height 26
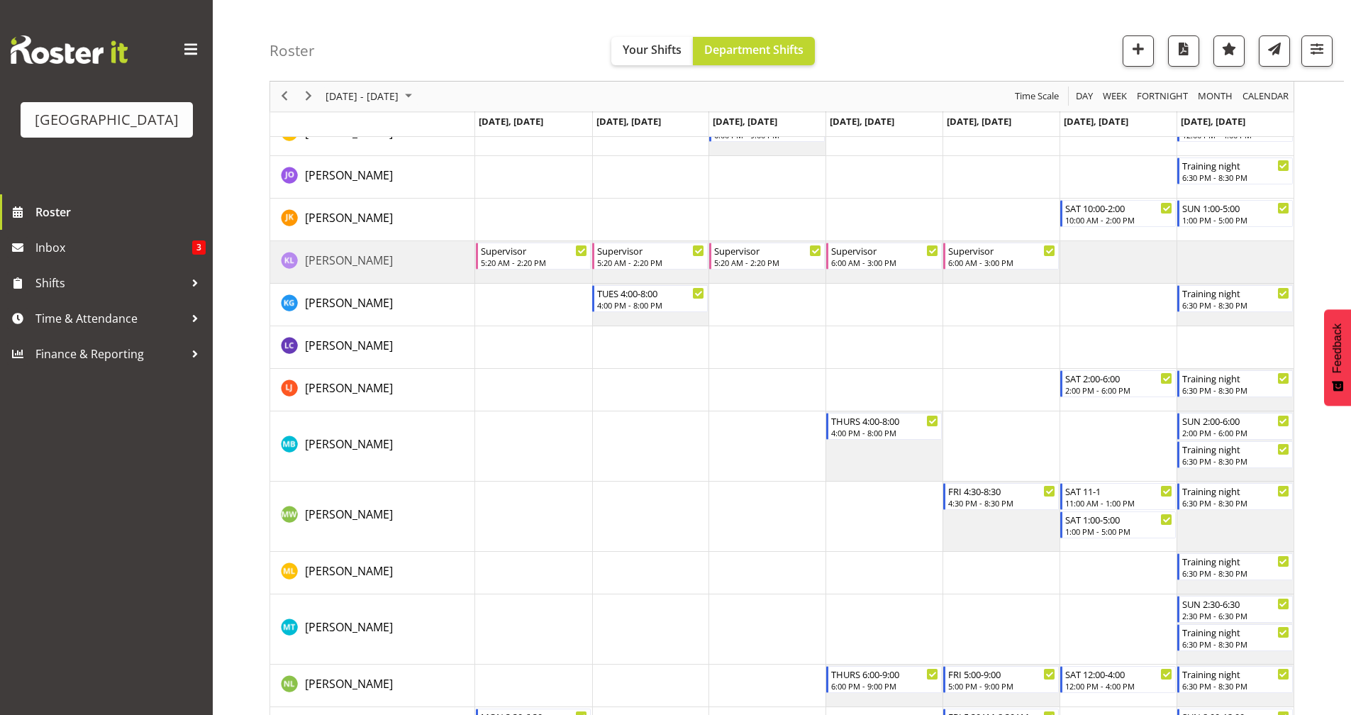
scroll to position [1507, 0]
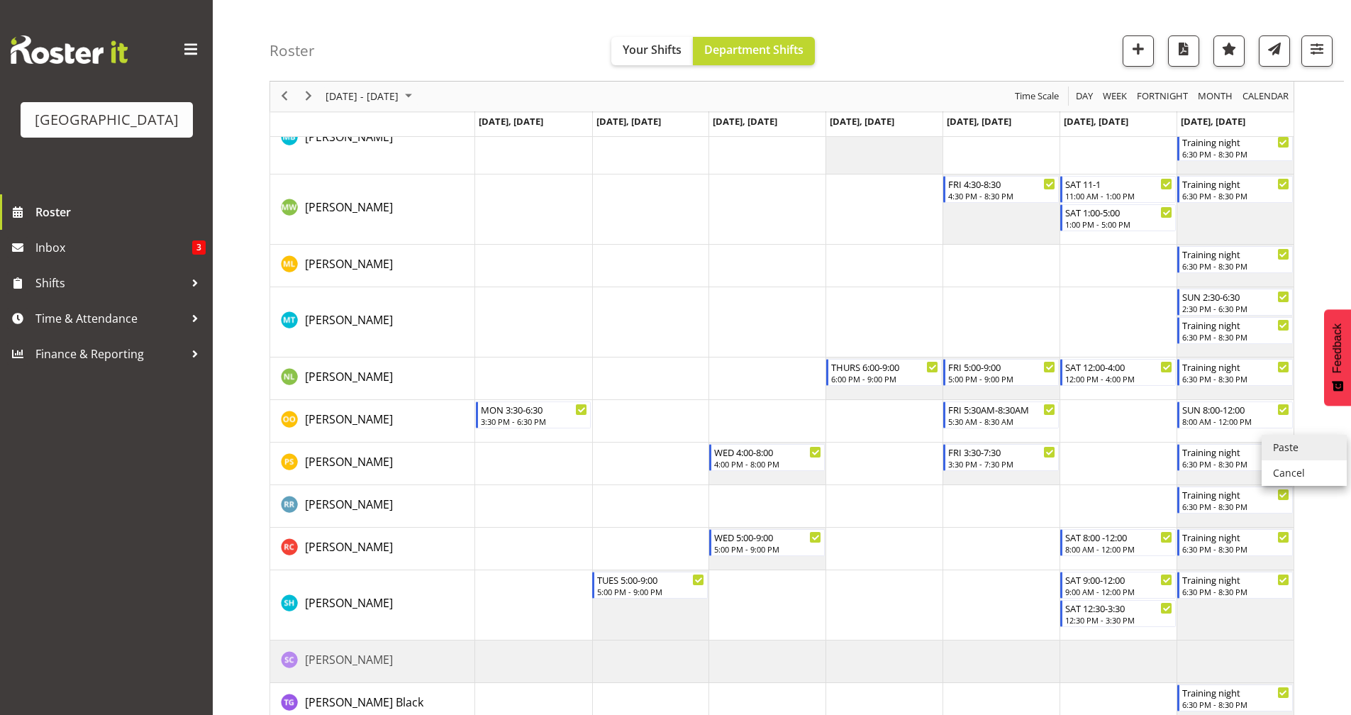
click at [1283, 446] on li "Paste" at bounding box center [1303, 448] width 85 height 26
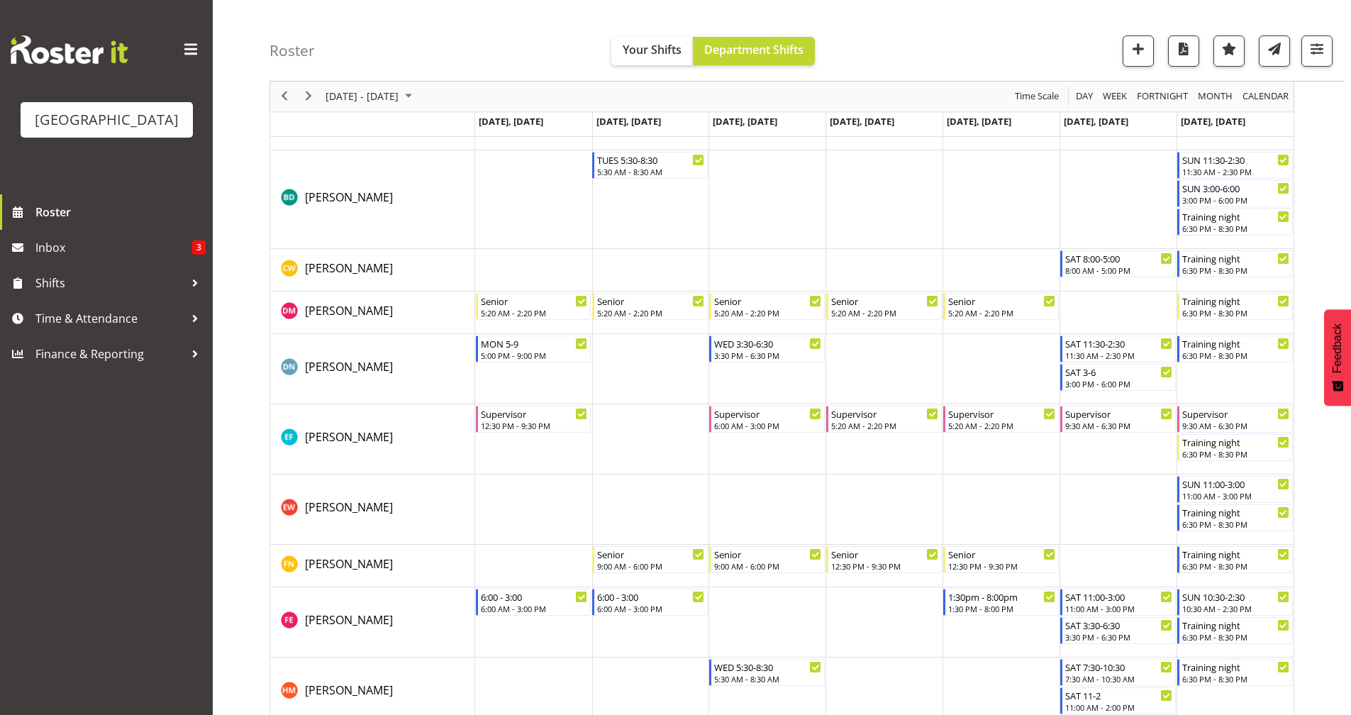
scroll to position [615, 0]
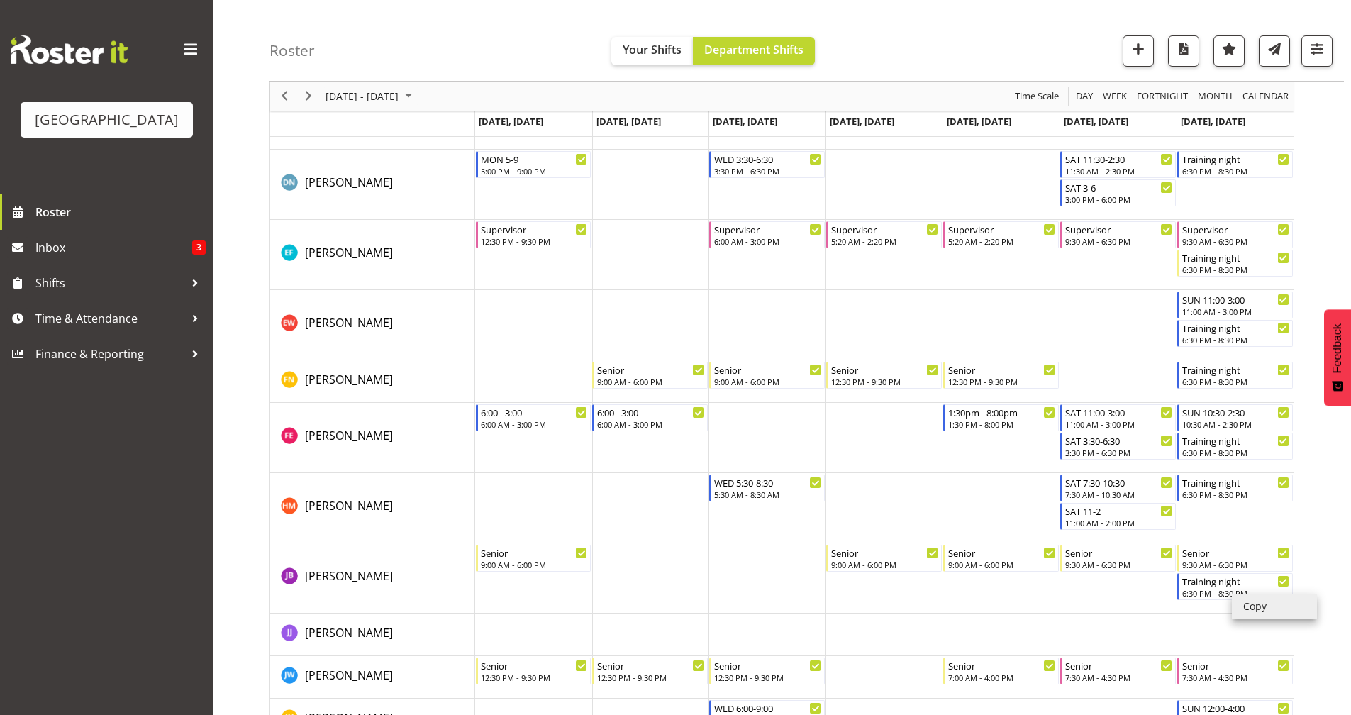
click at [1256, 611] on li "Copy" at bounding box center [1274, 606] width 85 height 26
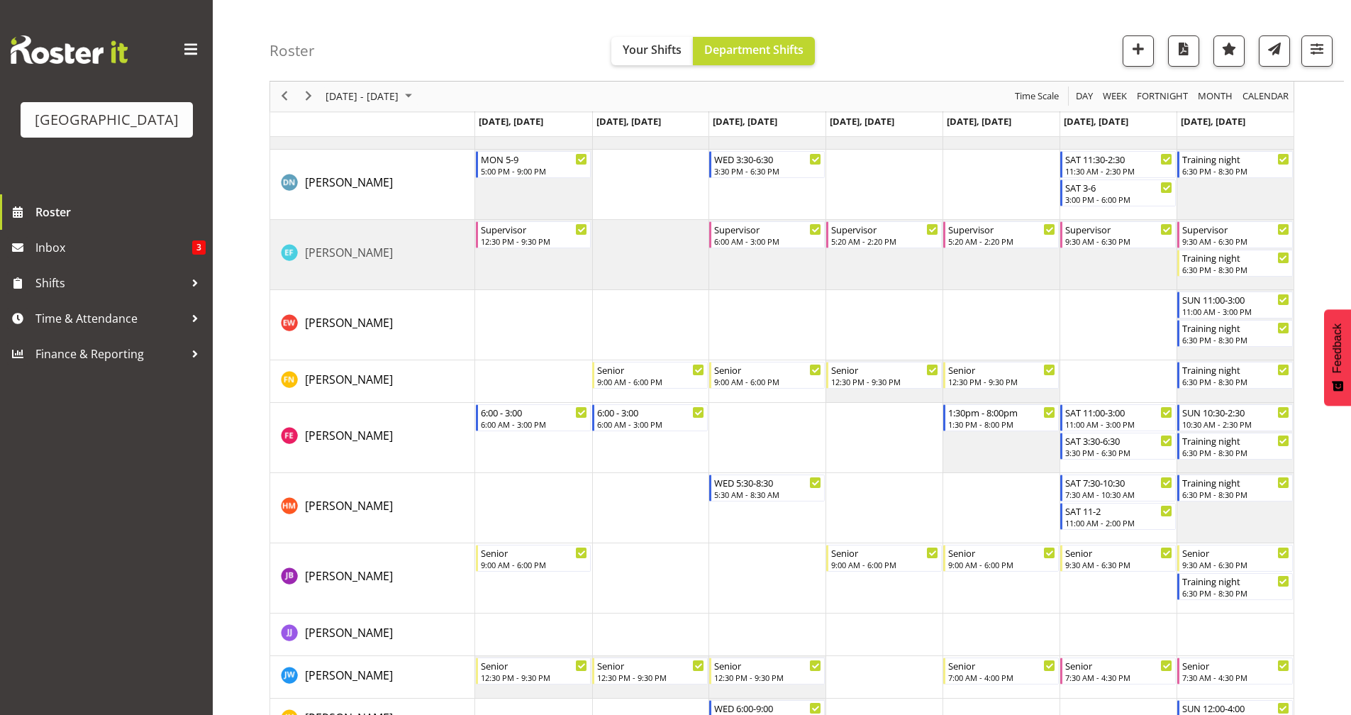
scroll to position [754, 0]
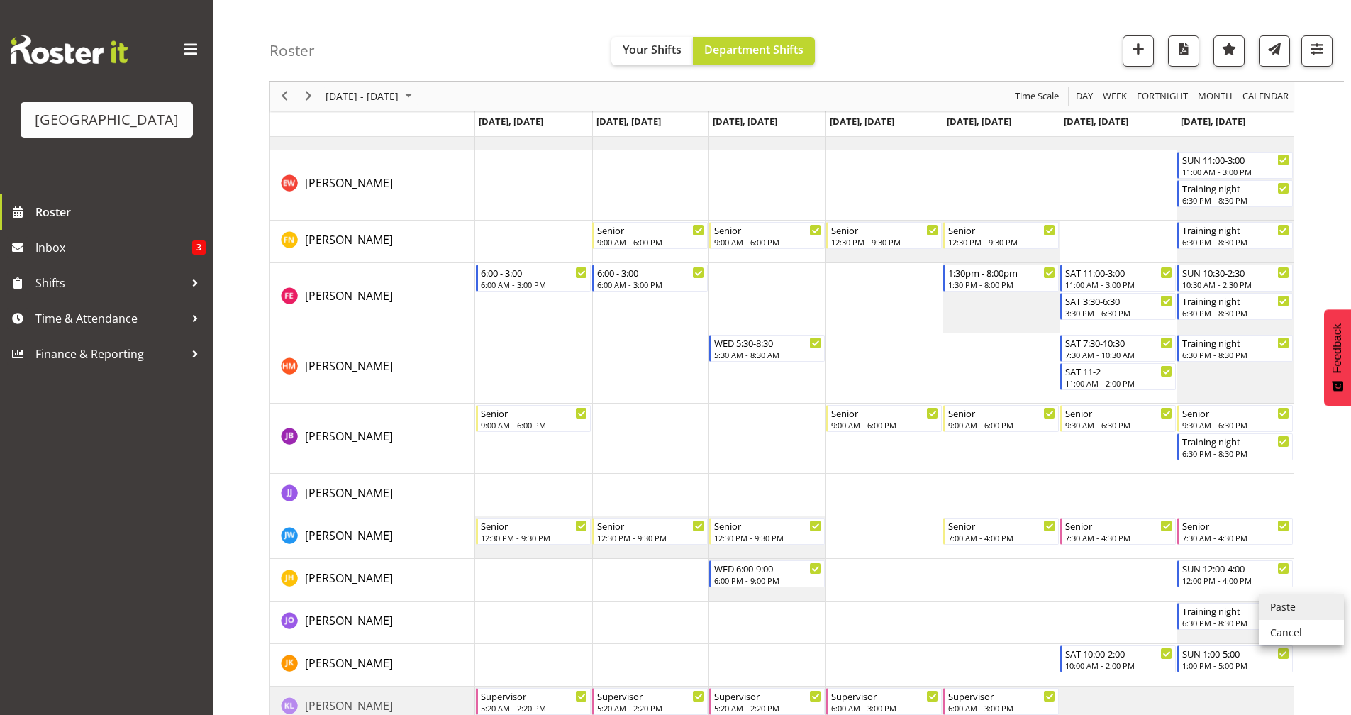
click at [1276, 603] on li "Paste" at bounding box center [1301, 607] width 85 height 26
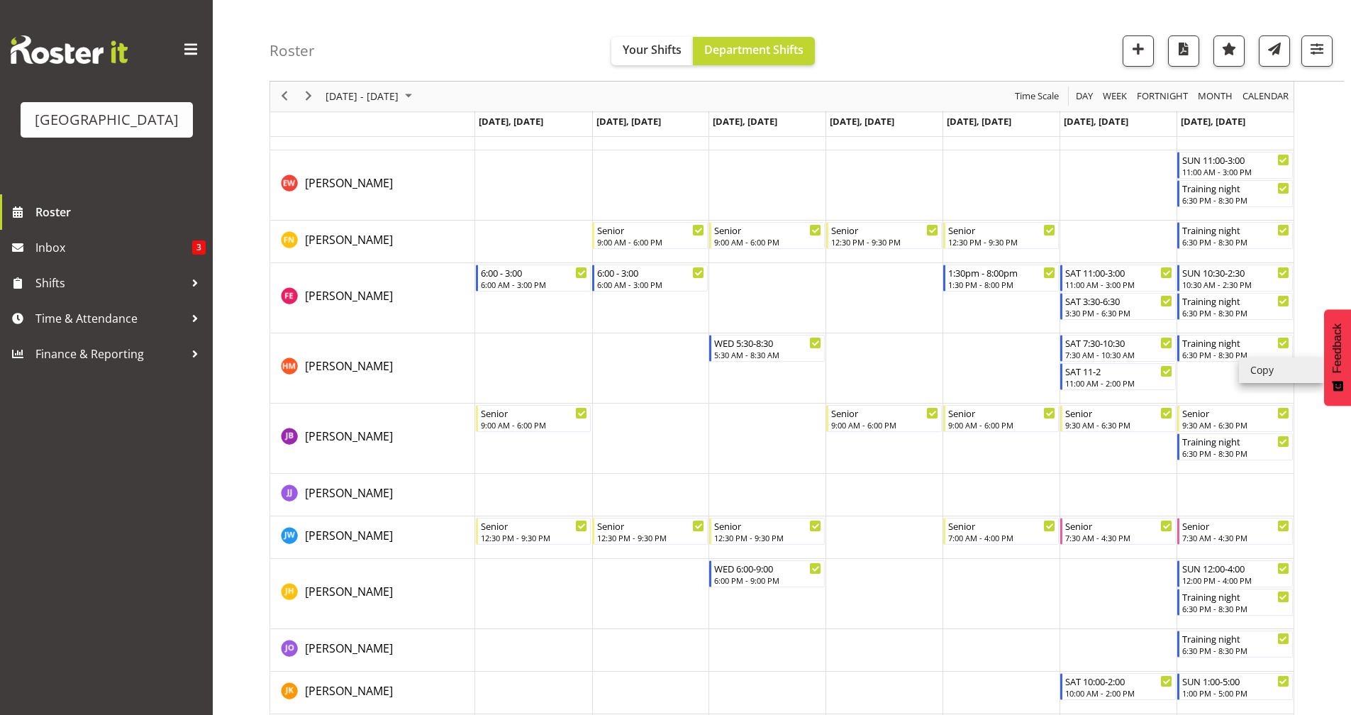
click at [1253, 376] on li "Copy" at bounding box center [1281, 370] width 85 height 26
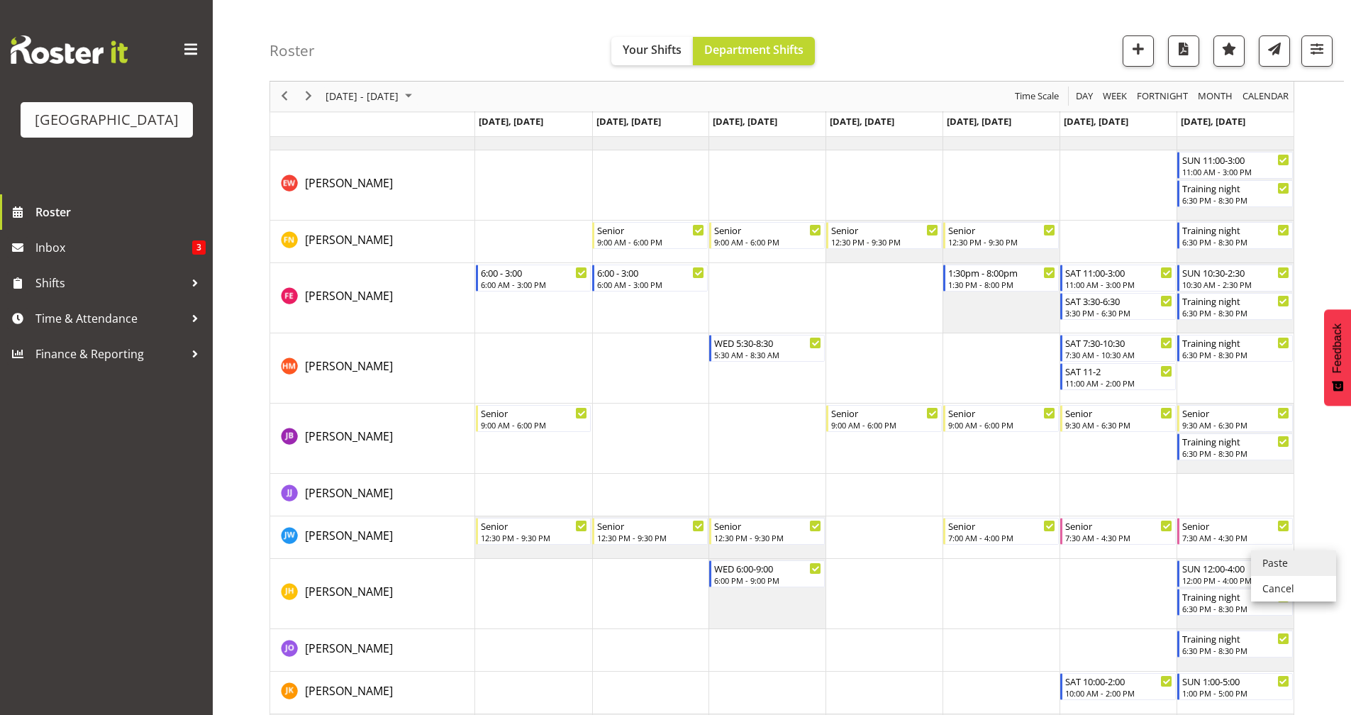
click at [1278, 564] on li "Paste" at bounding box center [1293, 563] width 85 height 26
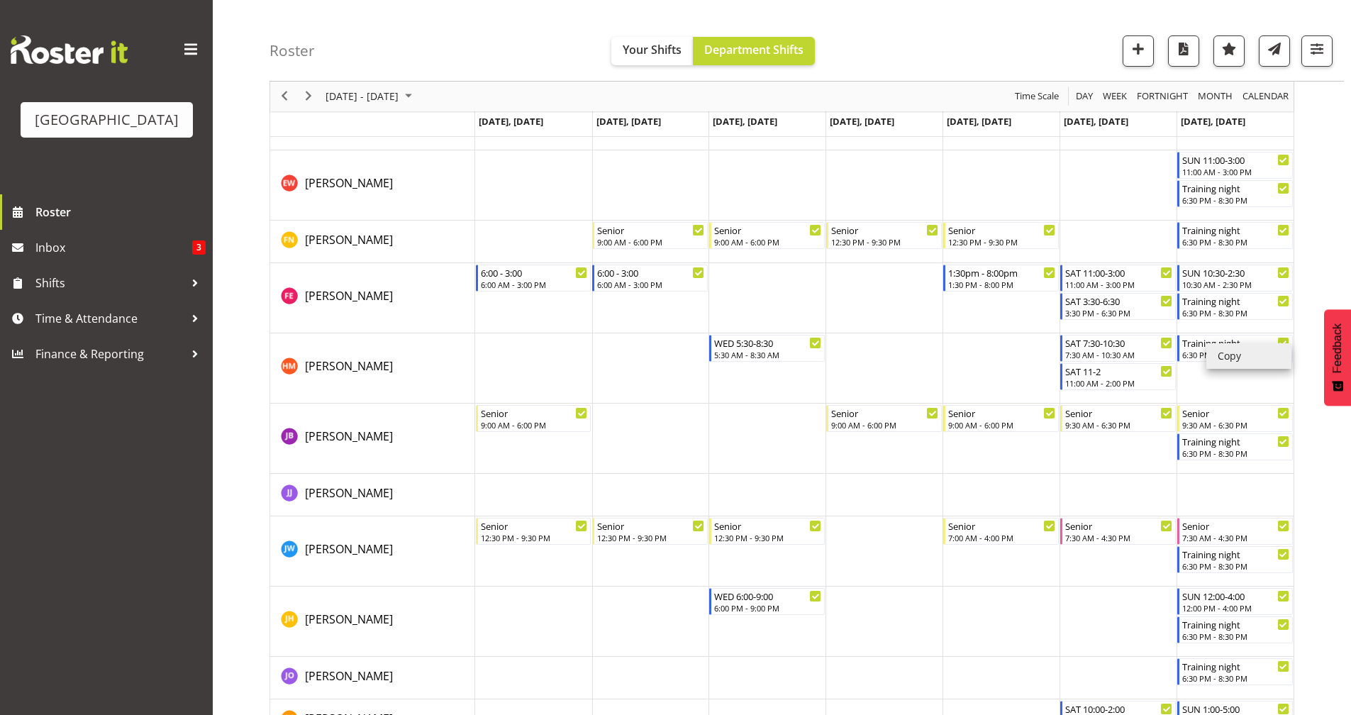
click at [1248, 361] on li "Copy" at bounding box center [1248, 356] width 85 height 26
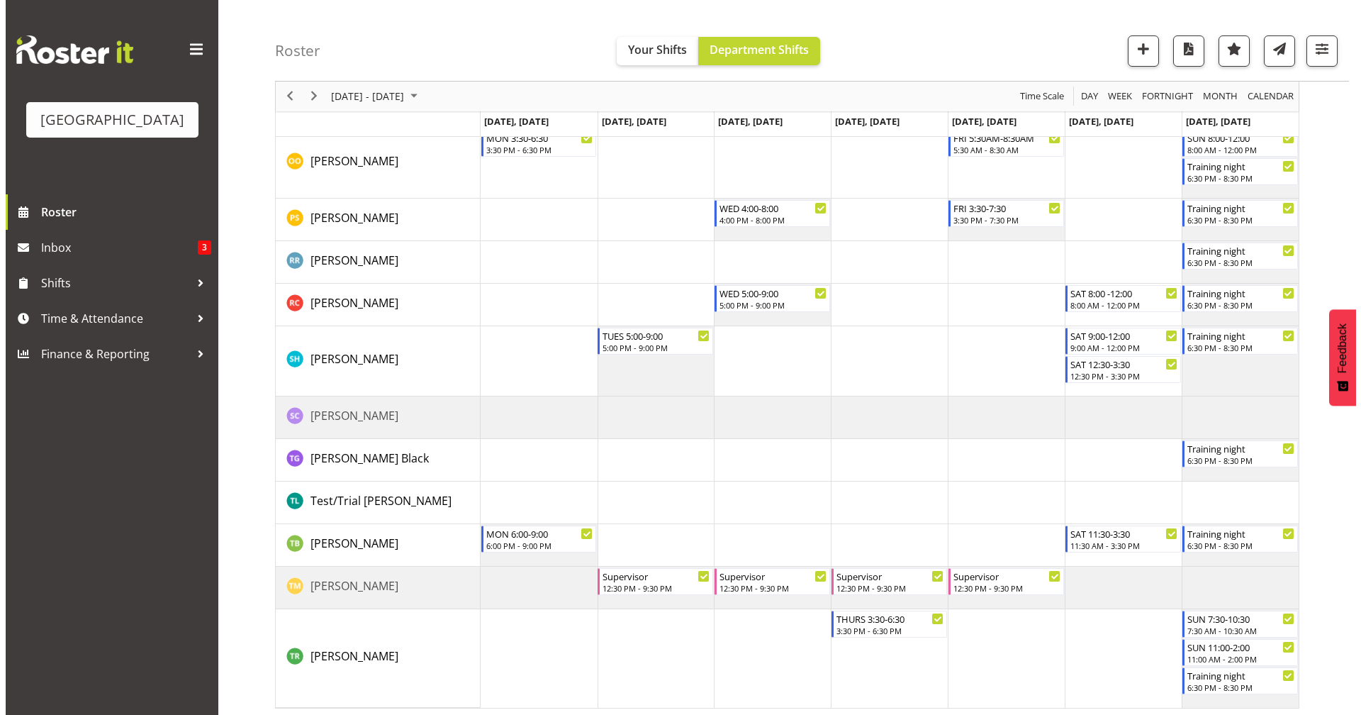
scroll to position [1838, 0]
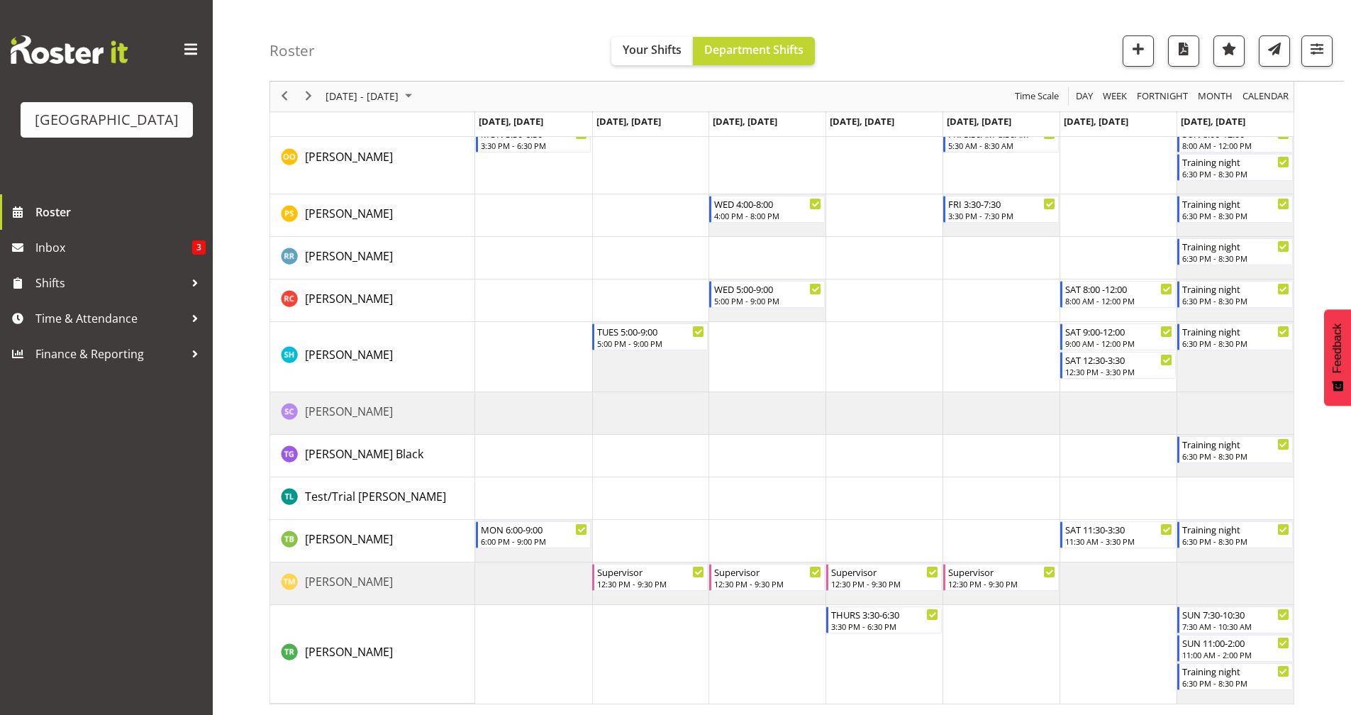
click at [1260, 579] on td "Timeline Week of September 1, 2025" at bounding box center [1234, 583] width 117 height 43
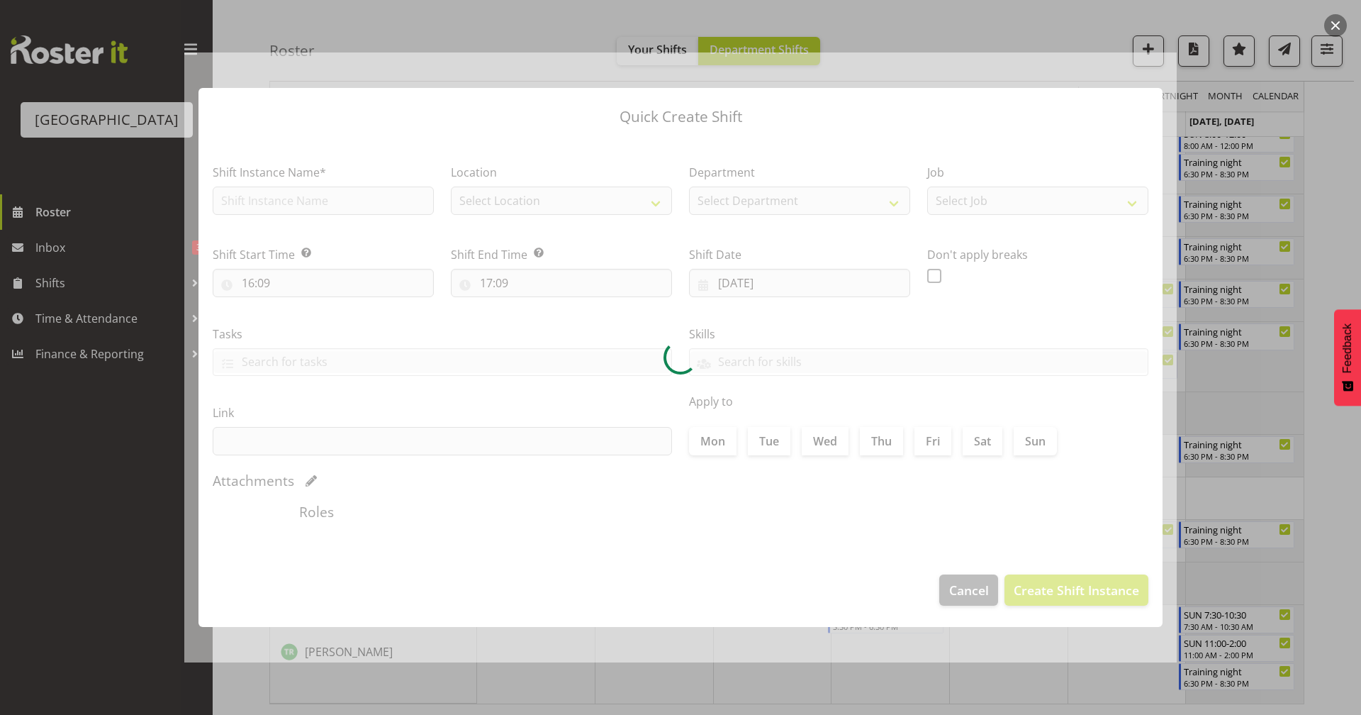
type input "07/09/2025"
checkbox input "true"
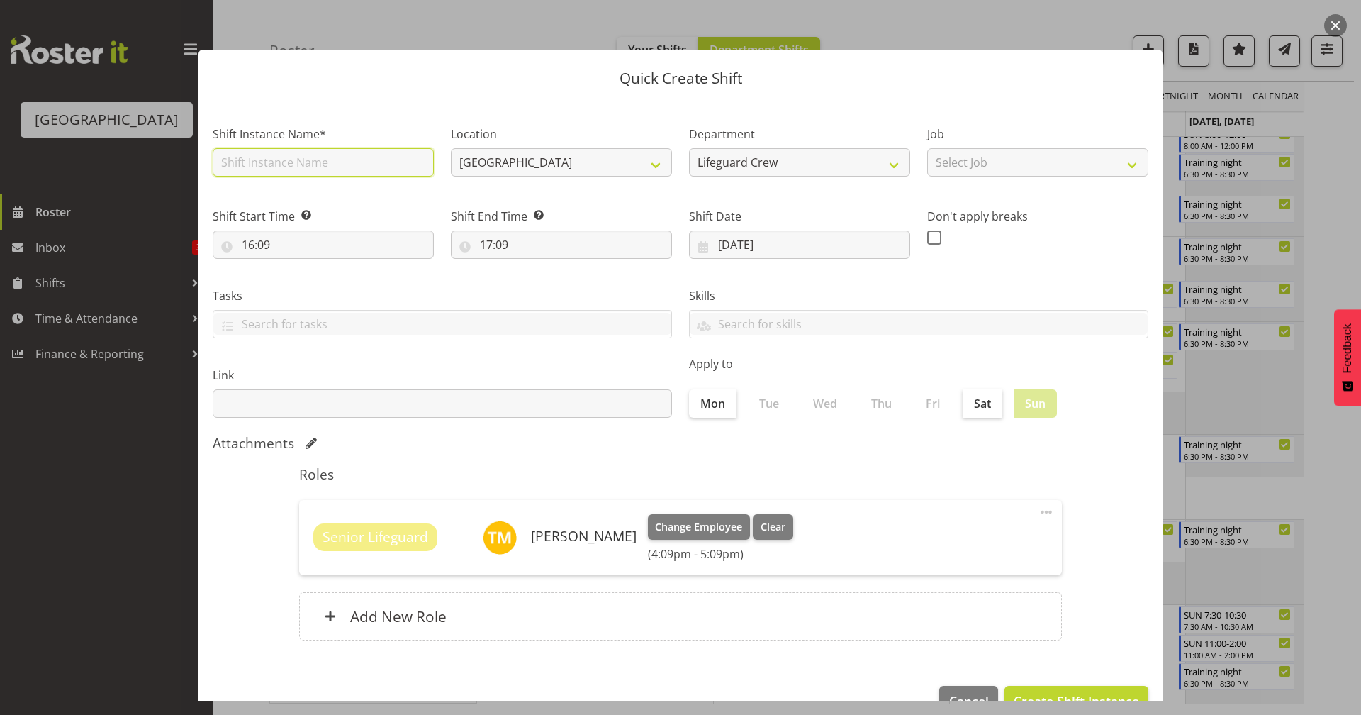
click at [362, 164] on input "text" at bounding box center [323, 162] width 221 height 28
type input "Training night"
click at [356, 240] on input "16:09" at bounding box center [323, 244] width 221 height 28
click at [306, 287] on select "00 01 02 03 04 05 06 07 08 09 10 11 12 13 14 15 16 17 18 19 20 21 22 23" at bounding box center [310, 281] width 32 height 28
select select "18"
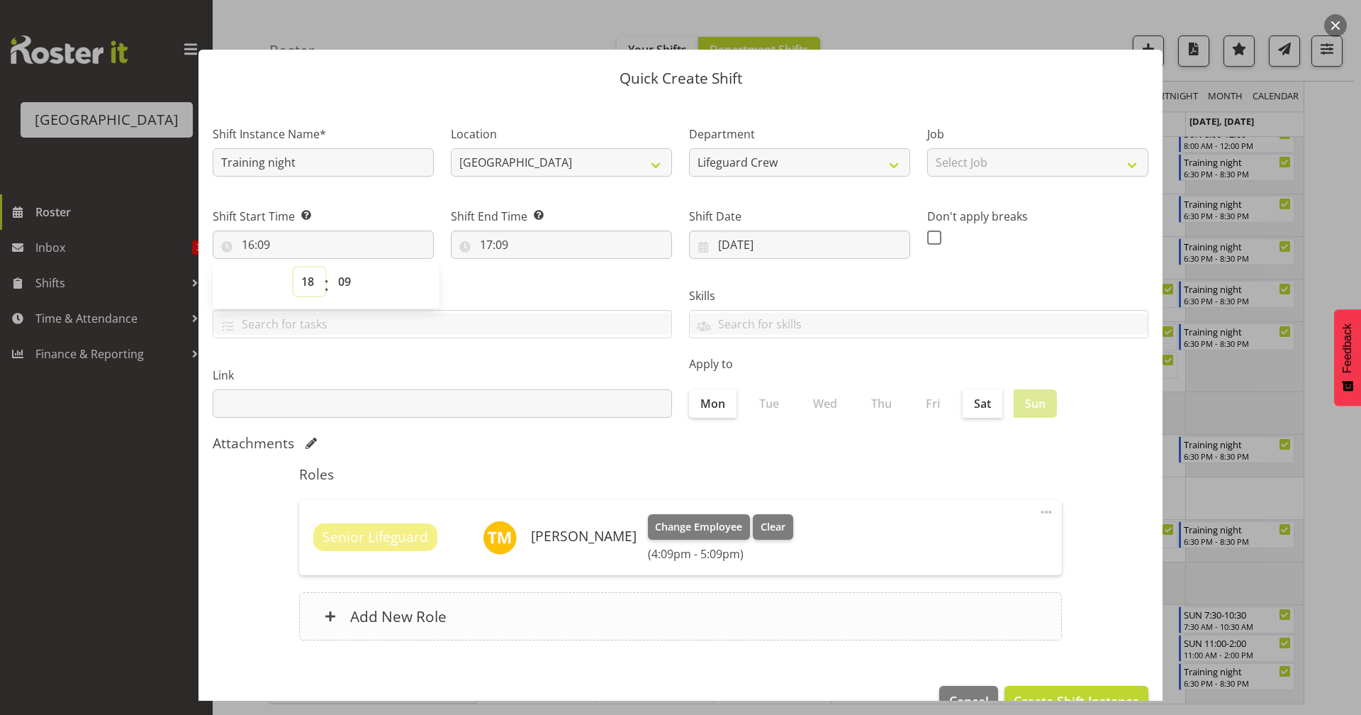
click at [294, 267] on select "00 01 02 03 04 05 06 07 08 09 10 11 12 13 14 15 16 17 18 19 20 21 22 23" at bounding box center [310, 281] width 32 height 28
type input "18:09"
click at [345, 290] on select "00 01 02 03 04 05 06 07 08 09 10 11 12 13 14 15 16 17 18 19 20 21 22 23 24 25 2…" at bounding box center [346, 281] width 32 height 28
select select "30"
click at [330, 267] on select "00 01 02 03 04 05 06 07 08 09 10 11 12 13 14 15 16 17 18 19 20 21 22 23 24 25 2…" at bounding box center [346, 281] width 32 height 28
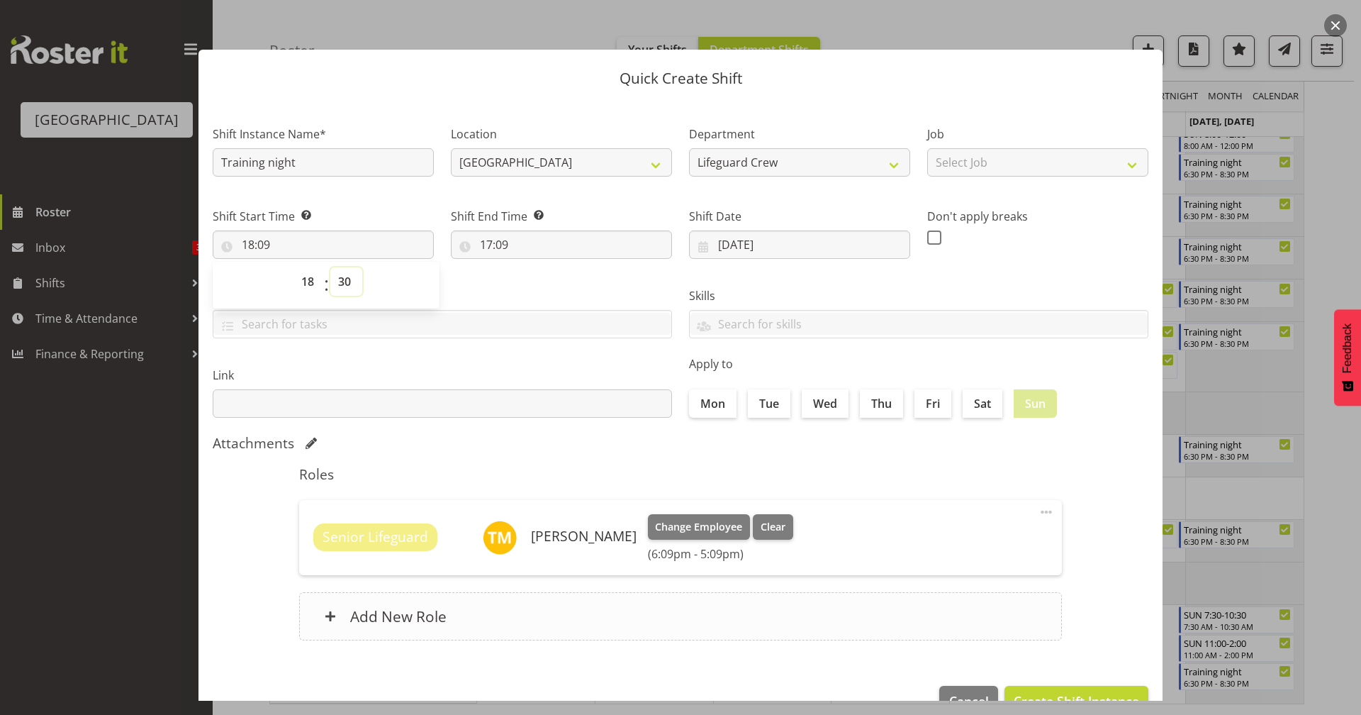
type input "18:30"
click at [493, 247] on input "17:09" at bounding box center [561, 244] width 221 height 28
click at [537, 284] on select "00 01 02 03 04 05 06 07 08 09 10 11 12 13 14 15 16 17 18 19 20 21 22 23" at bounding box center [548, 281] width 32 height 28
select select "21"
click at [532, 267] on select "00 01 02 03 04 05 06 07 08 09 10 11 12 13 14 15 16 17 18 19 20 21 22 23" at bounding box center [548, 281] width 32 height 28
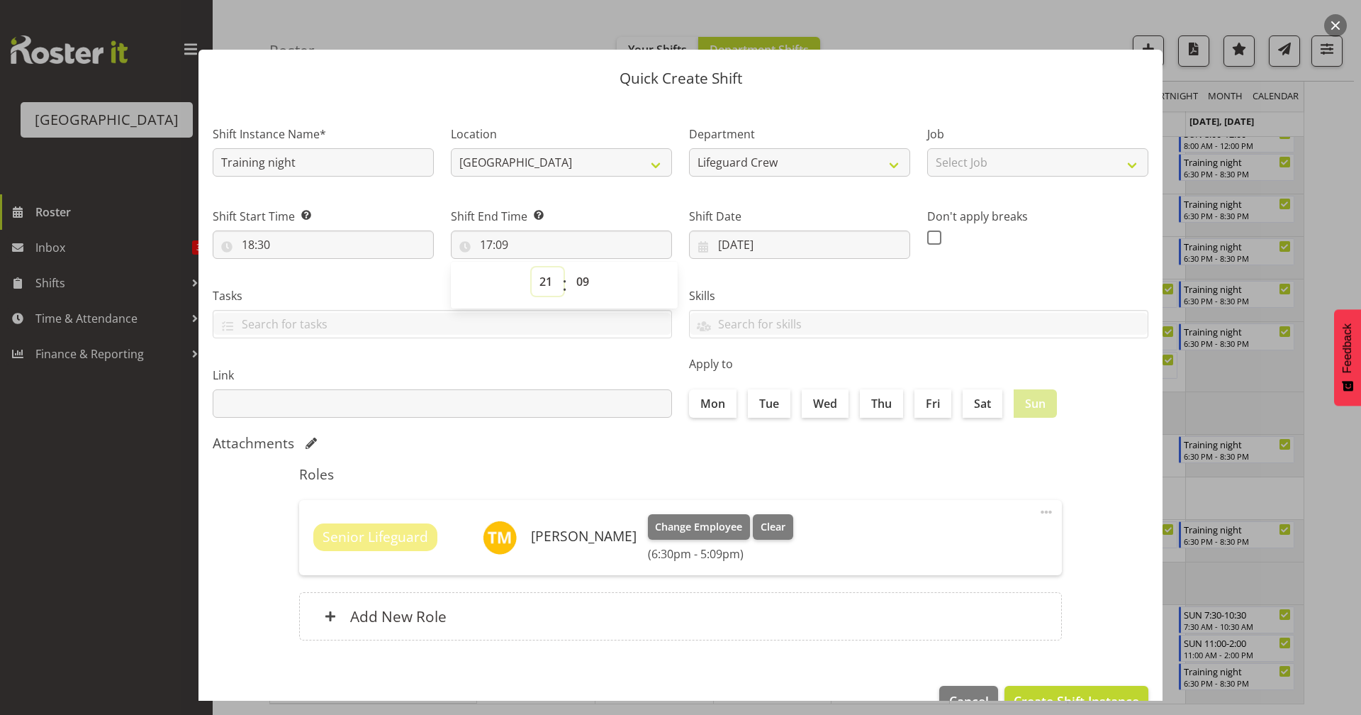
type input "21:09"
click at [545, 284] on select "00 01 02 03 04 05 06 07 08 09 10 11 12 13 14 15 16 17 18 19 20 21 22 23" at bounding box center [548, 281] width 32 height 28
select select "20"
click at [532, 267] on select "00 01 02 03 04 05 06 07 08 09 10 11 12 13 14 15 16 17 18 19 20 21 22 23" at bounding box center [548, 281] width 32 height 28
type input "20:09"
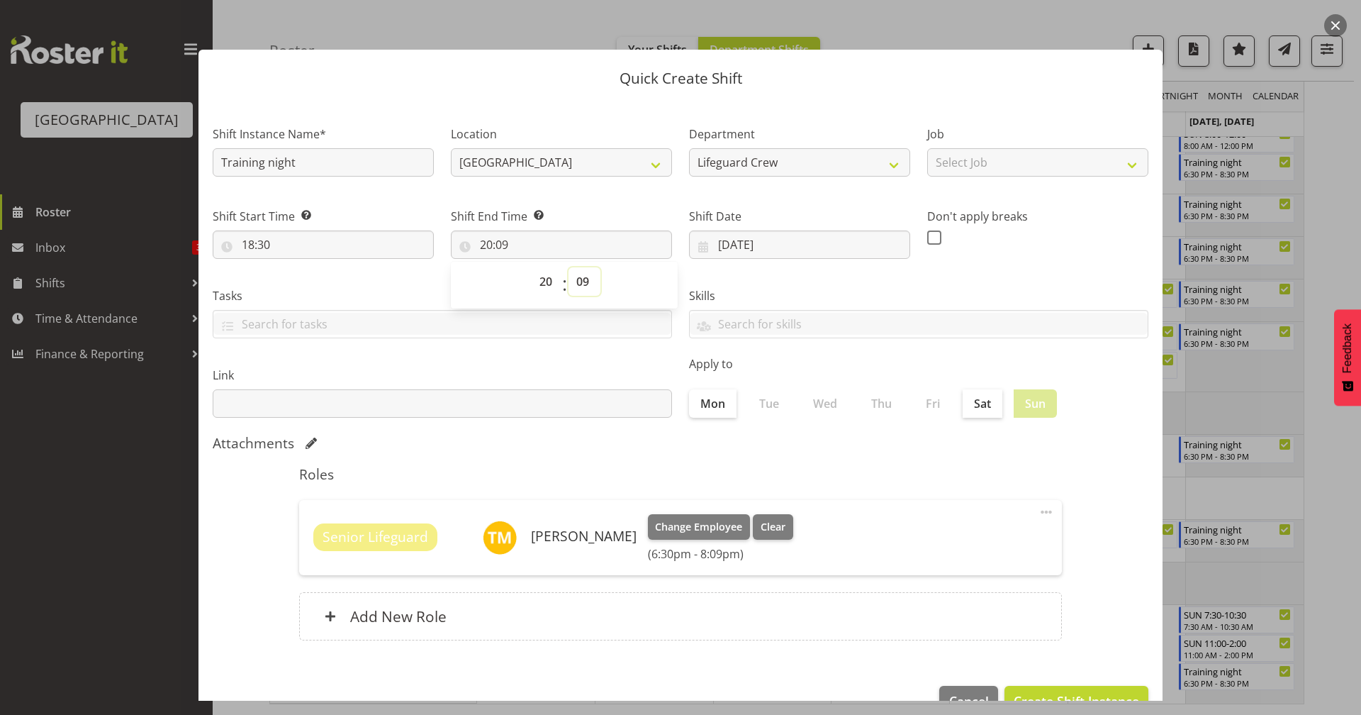
click at [579, 279] on select "00 01 02 03 04 05 06 07 08 09 10 11 12 13 14 15 16 17 18 19 20 21 22 23 24 25 2…" at bounding box center [585, 281] width 32 height 28
select select "30"
click at [569, 267] on select "00 01 02 03 04 05 06 07 08 09 10 11 12 13 14 15 16 17 18 19 20 21 22 23 24 25 2…" at bounding box center [585, 281] width 32 height 28
type input "20:30"
click at [489, 464] on div "Roles Senior Lifeguard Thomas Meulenbroek Change Employee Clear (6:30pm - 8:30p…" at bounding box center [681, 557] width 780 height 200
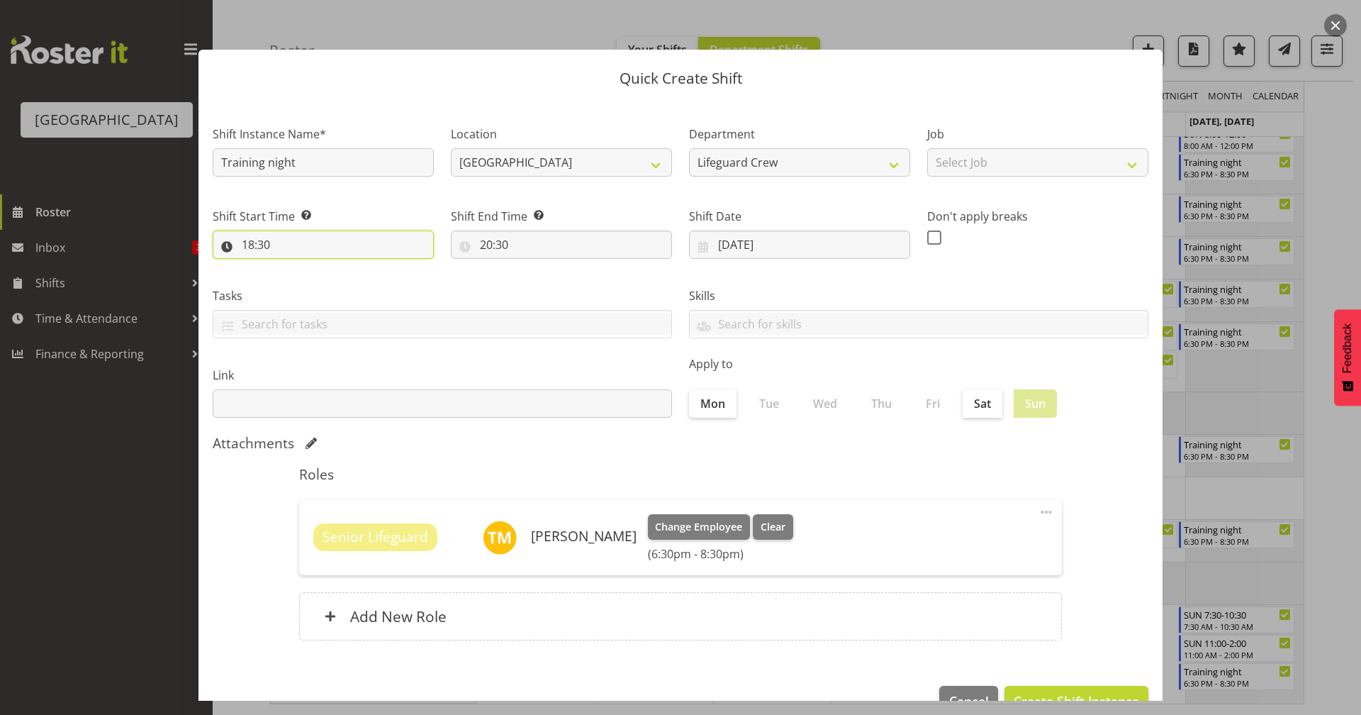
click at [309, 253] on input "18:30" at bounding box center [323, 244] width 221 height 28
click at [309, 283] on select "00 01 02 03 04 05 06 07 08 09 10 11 12 13 14 15 16 17 18 19 20 21 22 23" at bounding box center [310, 281] width 32 height 28
click at [496, 426] on section "Shift Instance Name* Training night Location Splash Palace Department Lifeguard…" at bounding box center [681, 385] width 964 height 571
click at [969, 472] on h5 "Roles" at bounding box center [680, 474] width 763 height 17
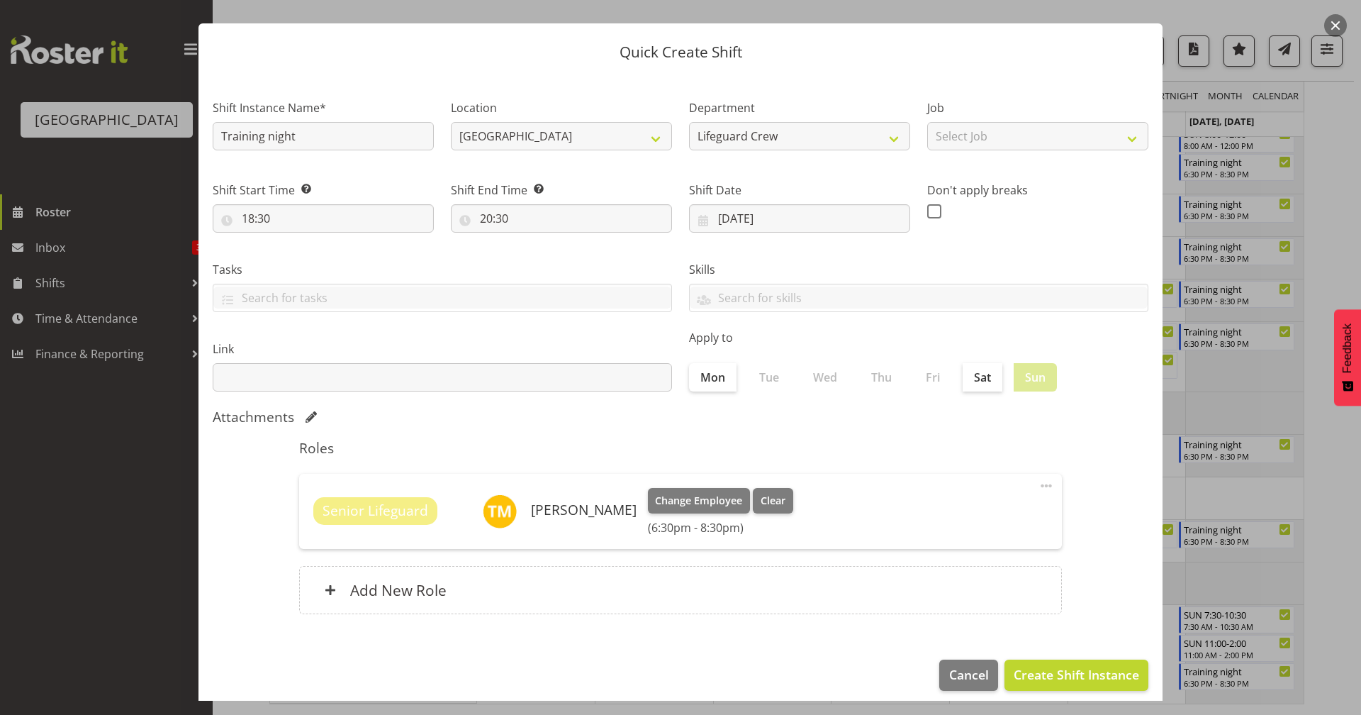
scroll to position [38, 0]
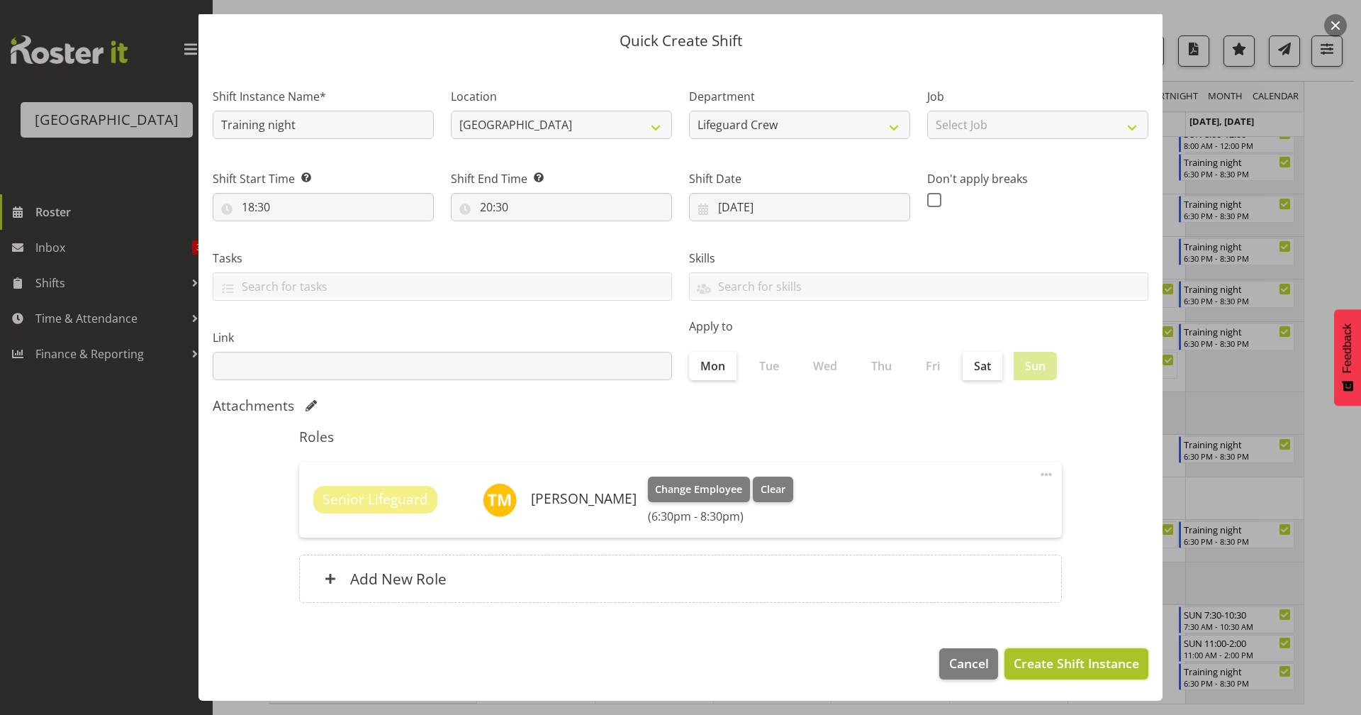
click at [1086, 654] on span "Create Shift Instance" at bounding box center [1076, 663] width 125 height 18
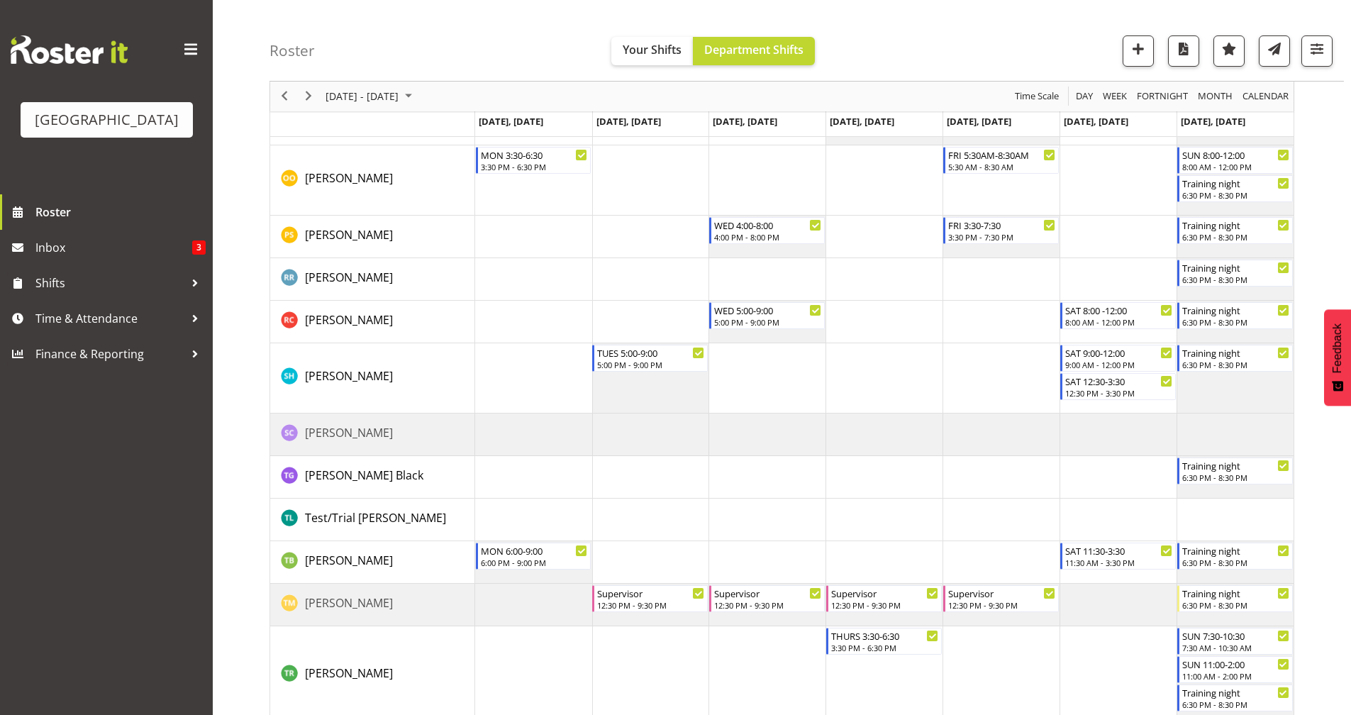
scroll to position [1838, 0]
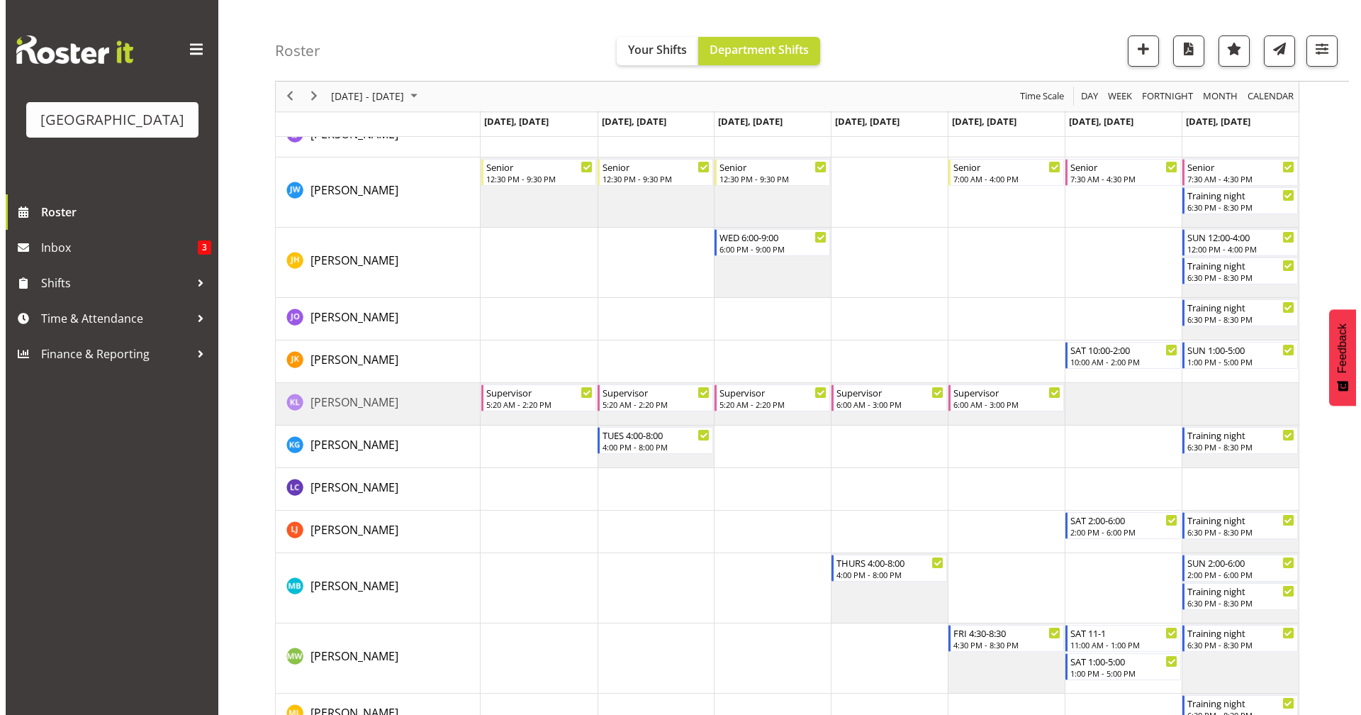
scroll to position [1110, 0]
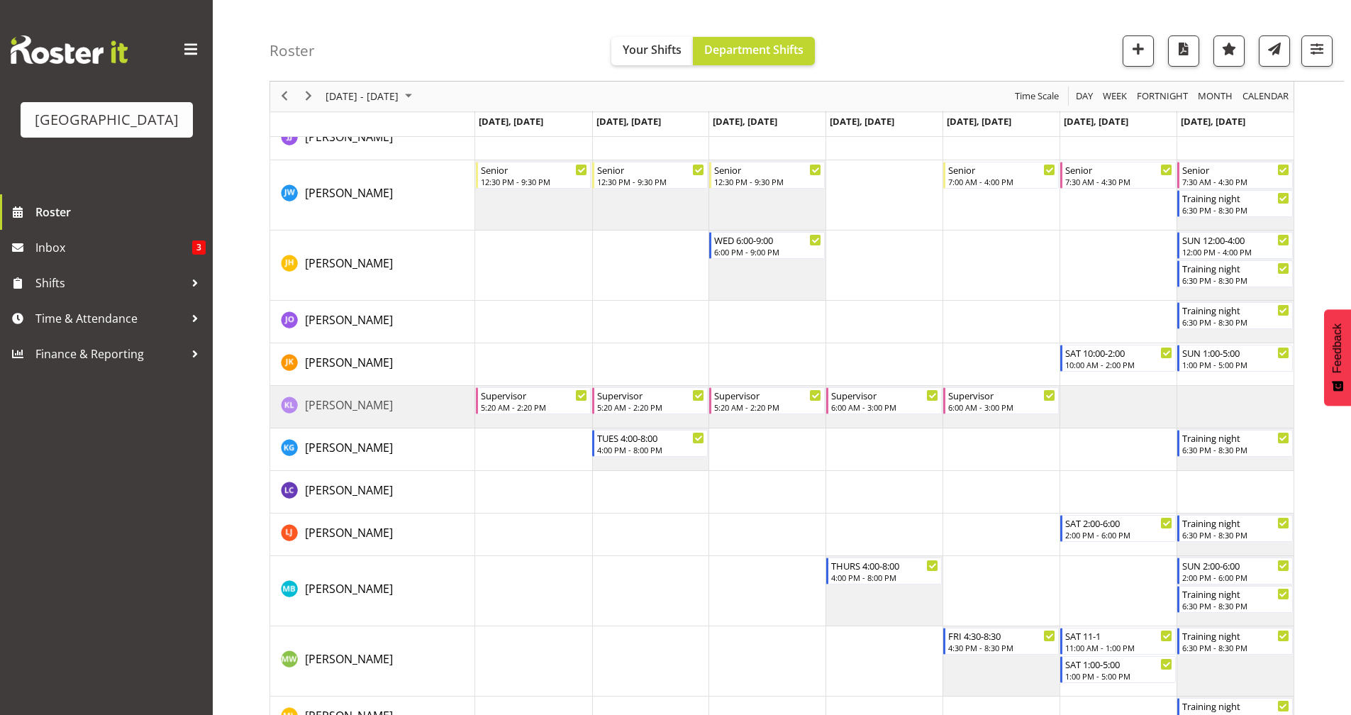
click at [1234, 401] on td "Timeline Week of September 1, 2025" at bounding box center [1234, 407] width 117 height 43
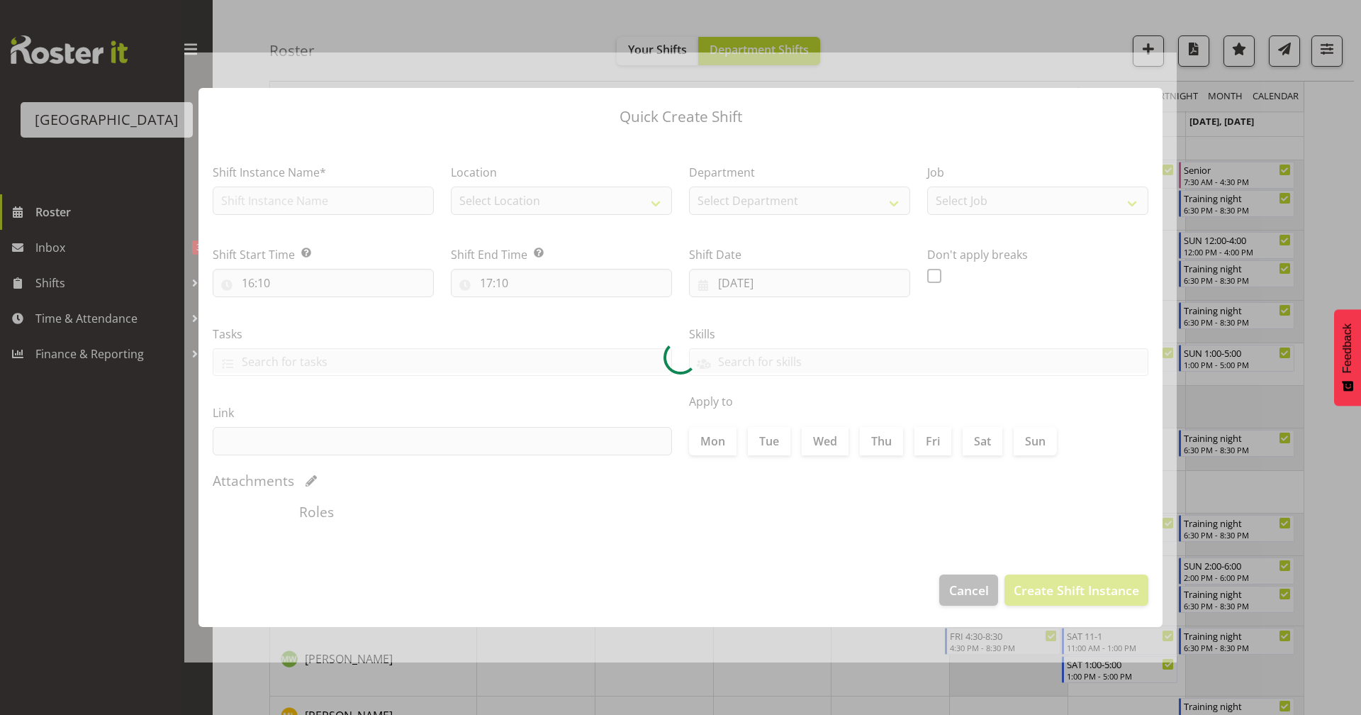
click at [1234, 401] on div at bounding box center [680, 357] width 1361 height 715
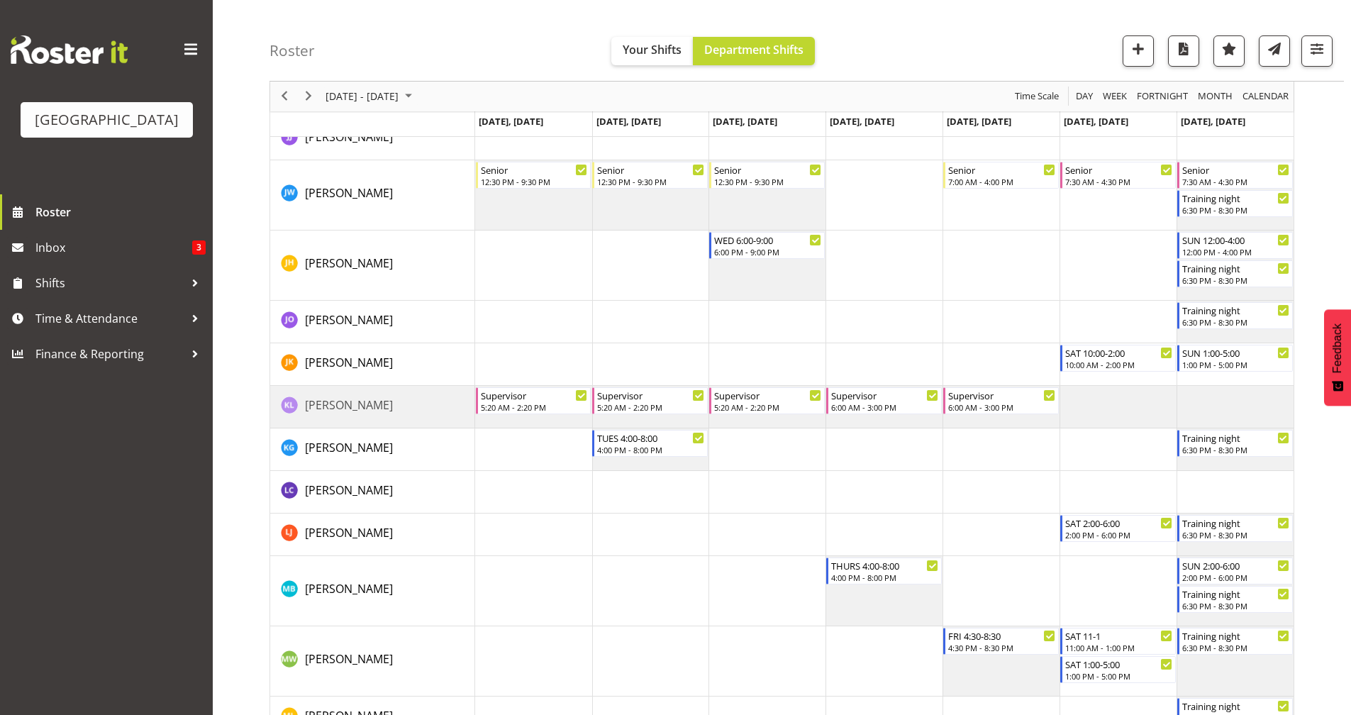
click at [1234, 401] on td "Timeline Week of September 1, 2025" at bounding box center [1234, 407] width 117 height 43
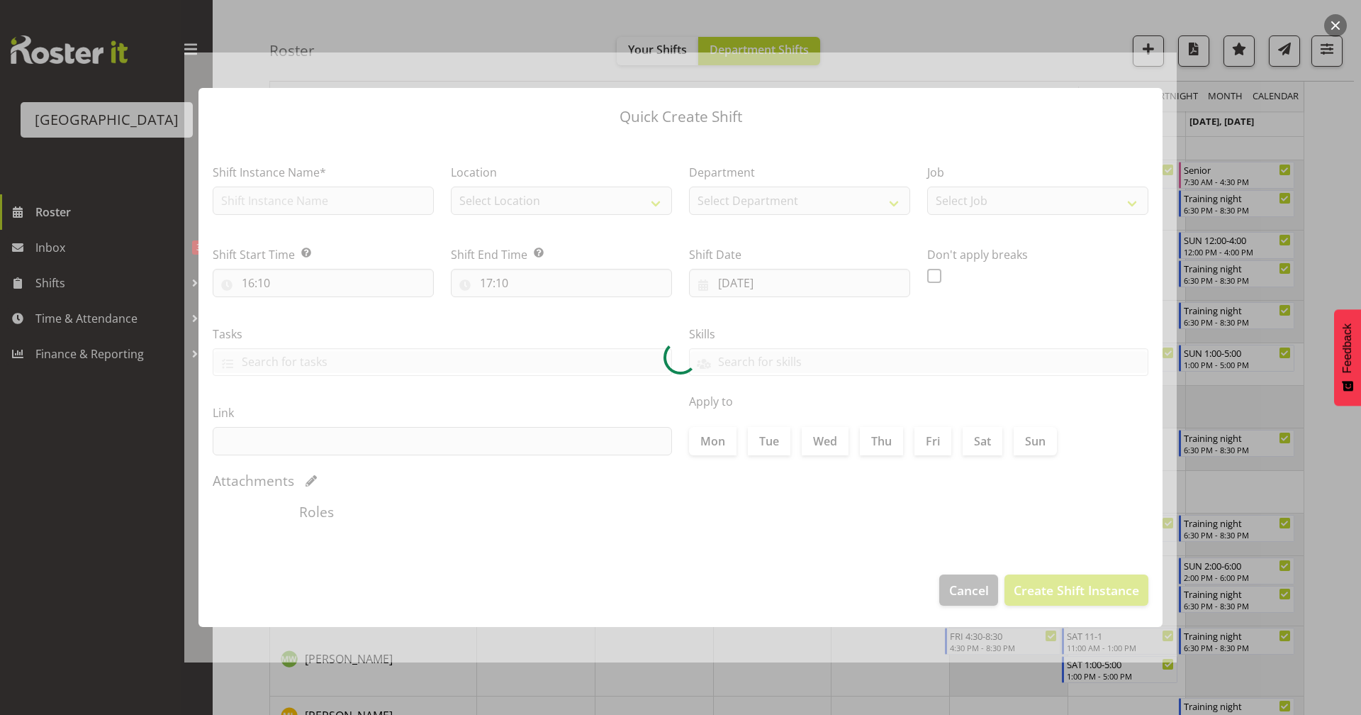
type input "07/09/2025"
checkbox input "true"
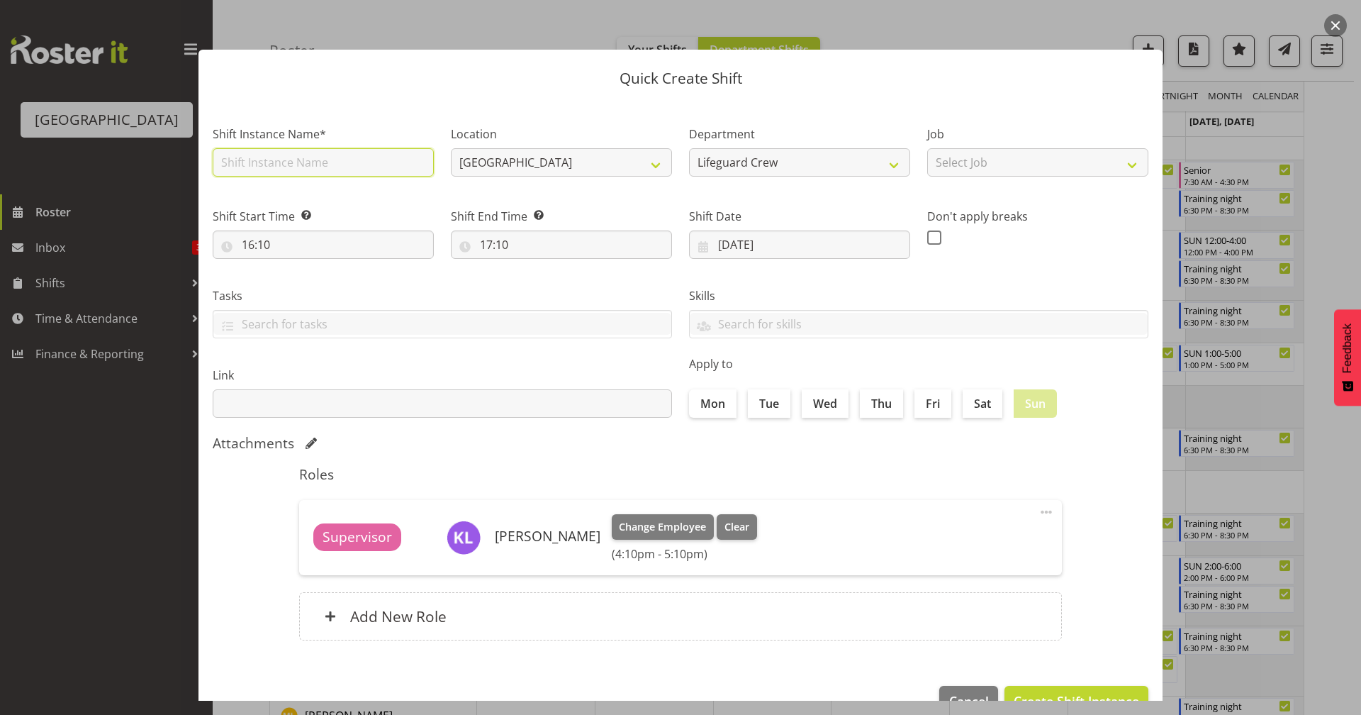
click at [310, 157] on input "text" at bounding box center [323, 162] width 221 height 28
type input "Training night"
click at [372, 249] on input "16:10" at bounding box center [323, 244] width 221 height 28
click at [301, 278] on select "00 01 02 03 04 05 06 07 08 09 10 11 12 13 14 15 16 17 18 19 20 21 22 23" at bounding box center [310, 281] width 32 height 28
select select "18"
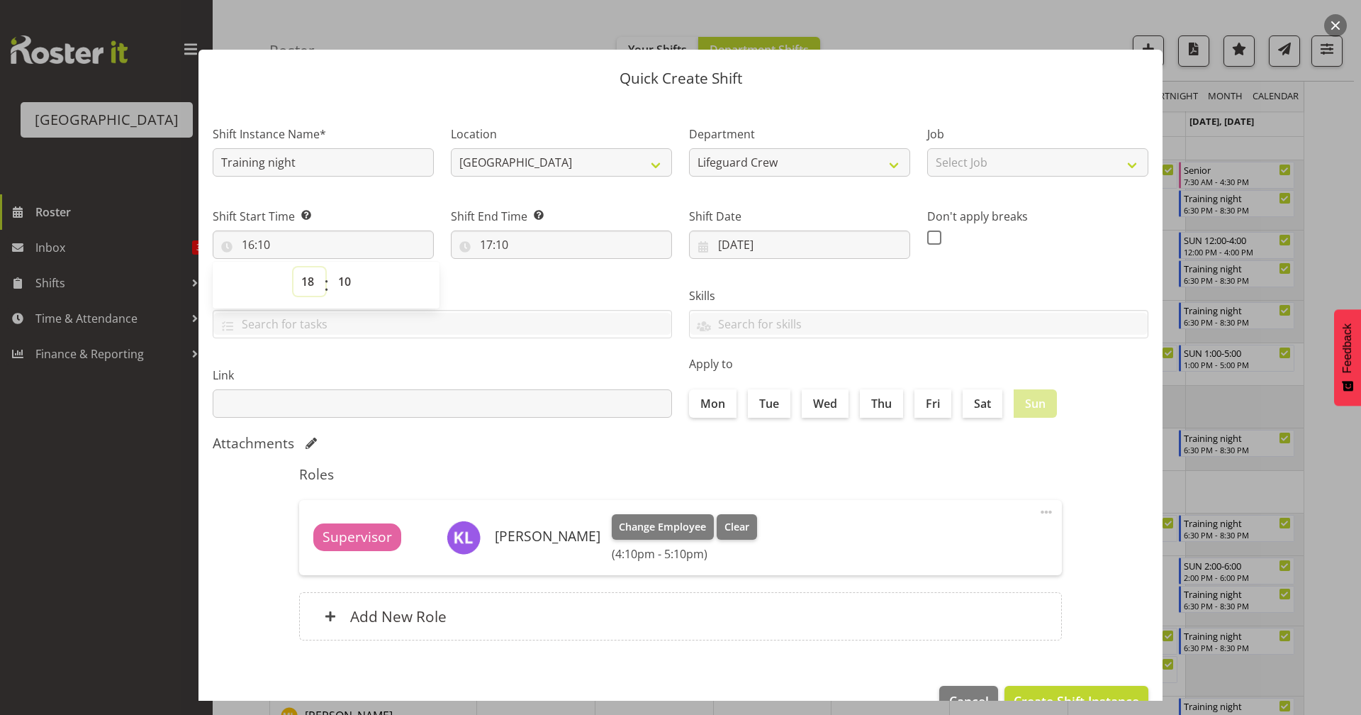
click at [294, 267] on select "00 01 02 03 04 05 06 07 08 09 10 11 12 13 14 15 16 17 18 19 20 21 22 23" at bounding box center [310, 281] width 32 height 28
type input "18:10"
click at [354, 281] on select "00 01 02 03 04 05 06 07 08 09 10 11 12 13 14 15 16 17 18 19 20 21 22 23 24 25 2…" at bounding box center [346, 281] width 32 height 28
select select "30"
click at [330, 267] on select "00 01 02 03 04 05 06 07 08 09 10 11 12 13 14 15 16 17 18 19 20 21 22 23 24 25 2…" at bounding box center [346, 281] width 32 height 28
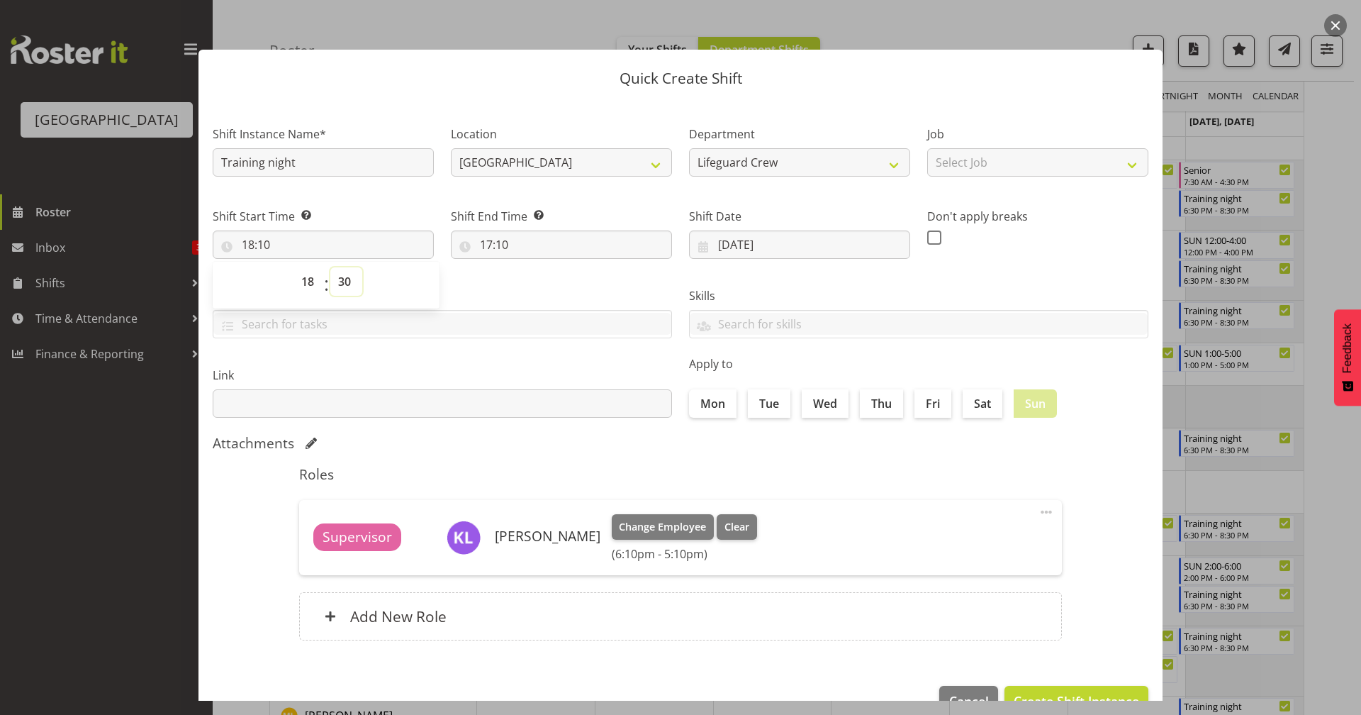
type input "18:30"
click at [493, 243] on input "17:10" at bounding box center [561, 244] width 221 height 28
click at [556, 287] on select "00 01 02 03 04 05 06 07 08 09 10 11 12 13 14 15 16 17 18 19 20 21 22 23" at bounding box center [548, 281] width 32 height 28
select select "20"
click at [532, 267] on select "00 01 02 03 04 05 06 07 08 09 10 11 12 13 14 15 16 17 18 19 20 21 22 23" at bounding box center [548, 281] width 32 height 28
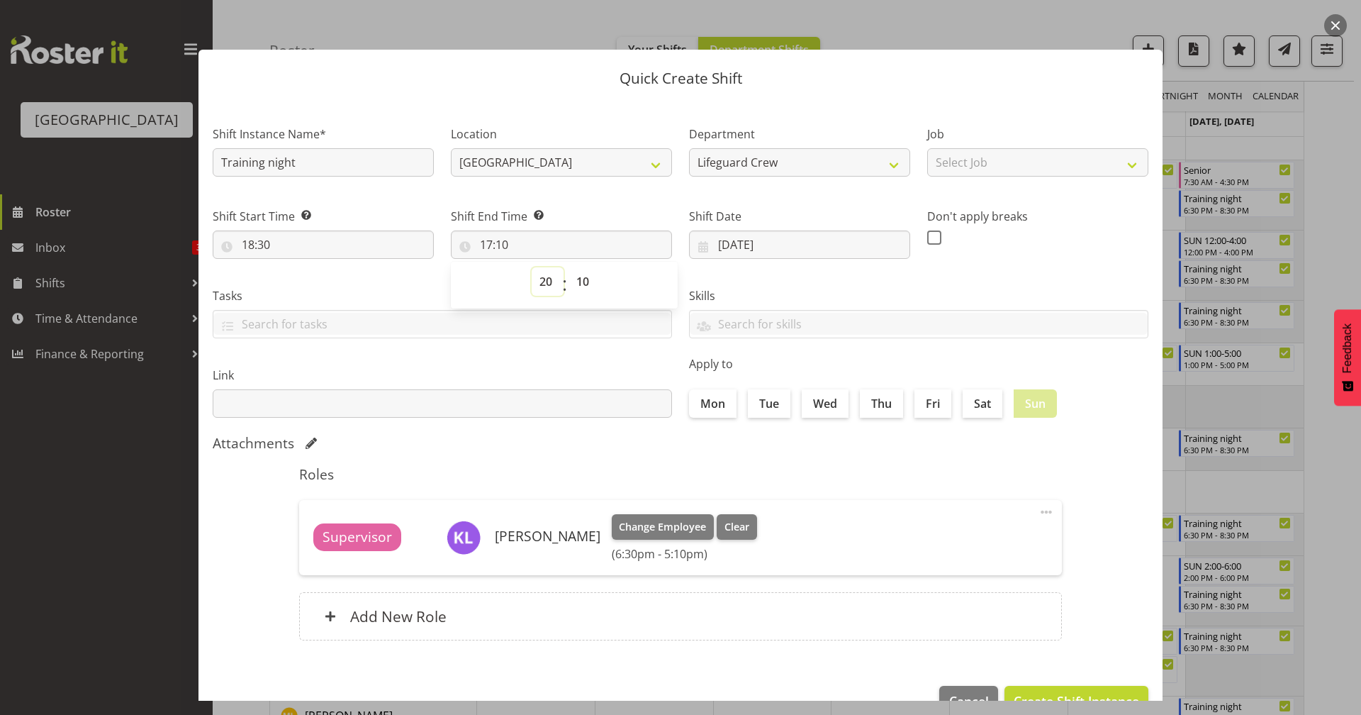
type input "20:10"
click at [582, 276] on select "00 01 02 03 04 05 06 07 08 09 10 11 12 13 14 15 16 17 18 19 20 21 22 23 24 25 2…" at bounding box center [585, 281] width 32 height 28
select select "30"
click at [569, 267] on select "00 01 02 03 04 05 06 07 08 09 10 11 12 13 14 15 16 17 18 19 20 21 22 23 24 25 2…" at bounding box center [585, 281] width 32 height 28
type input "20:30"
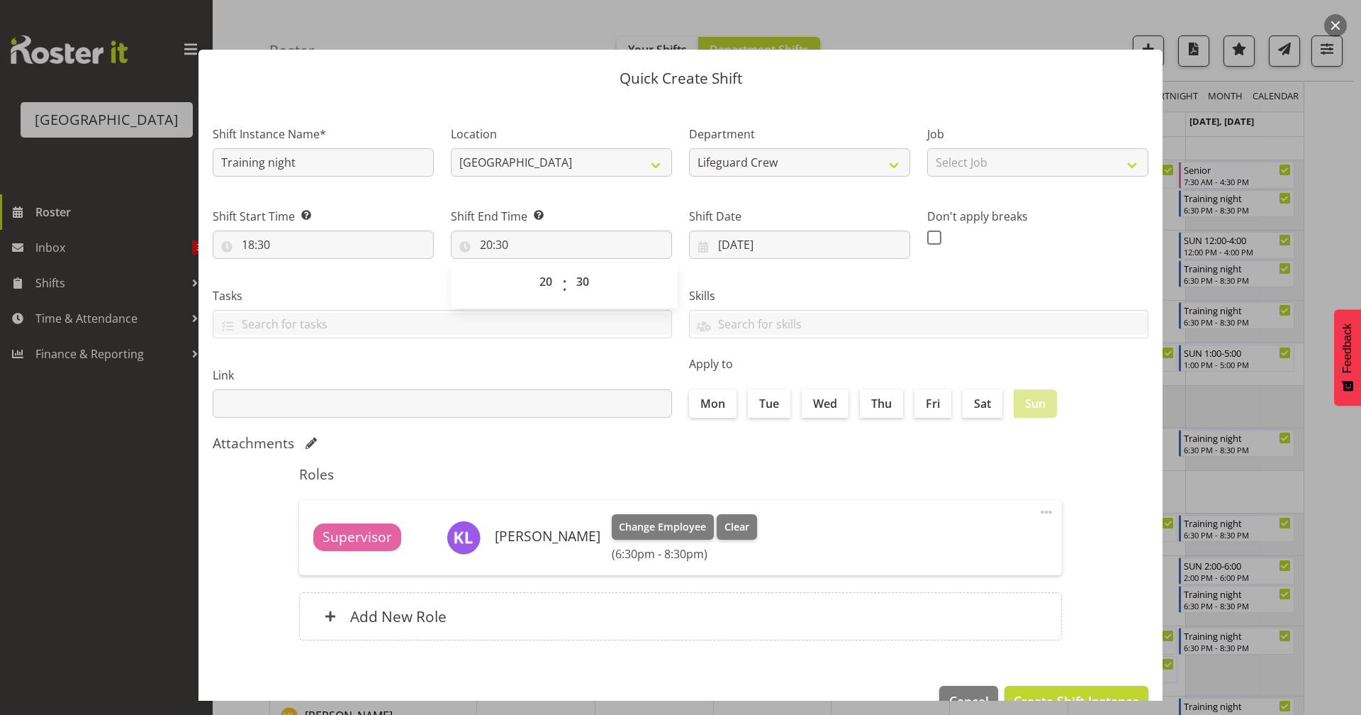
click at [681, 467] on h5 "Roles" at bounding box center [680, 474] width 763 height 17
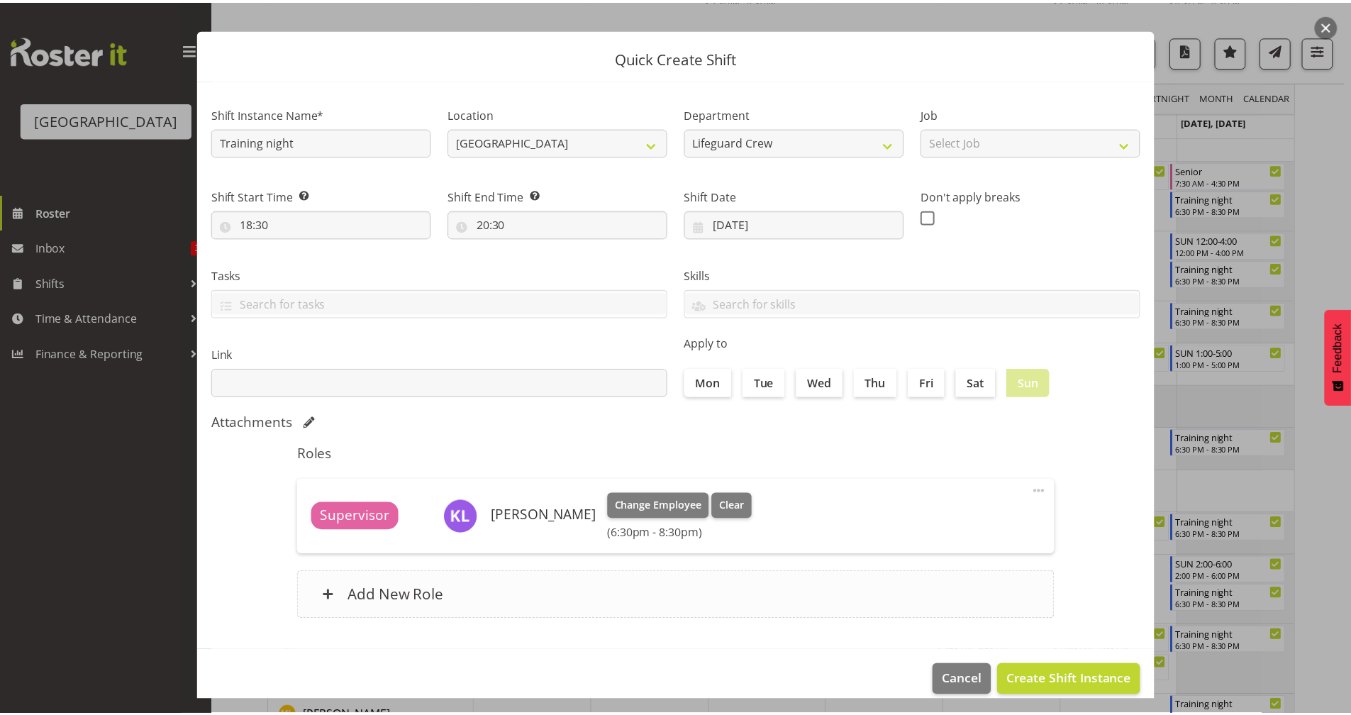
scroll to position [38, 0]
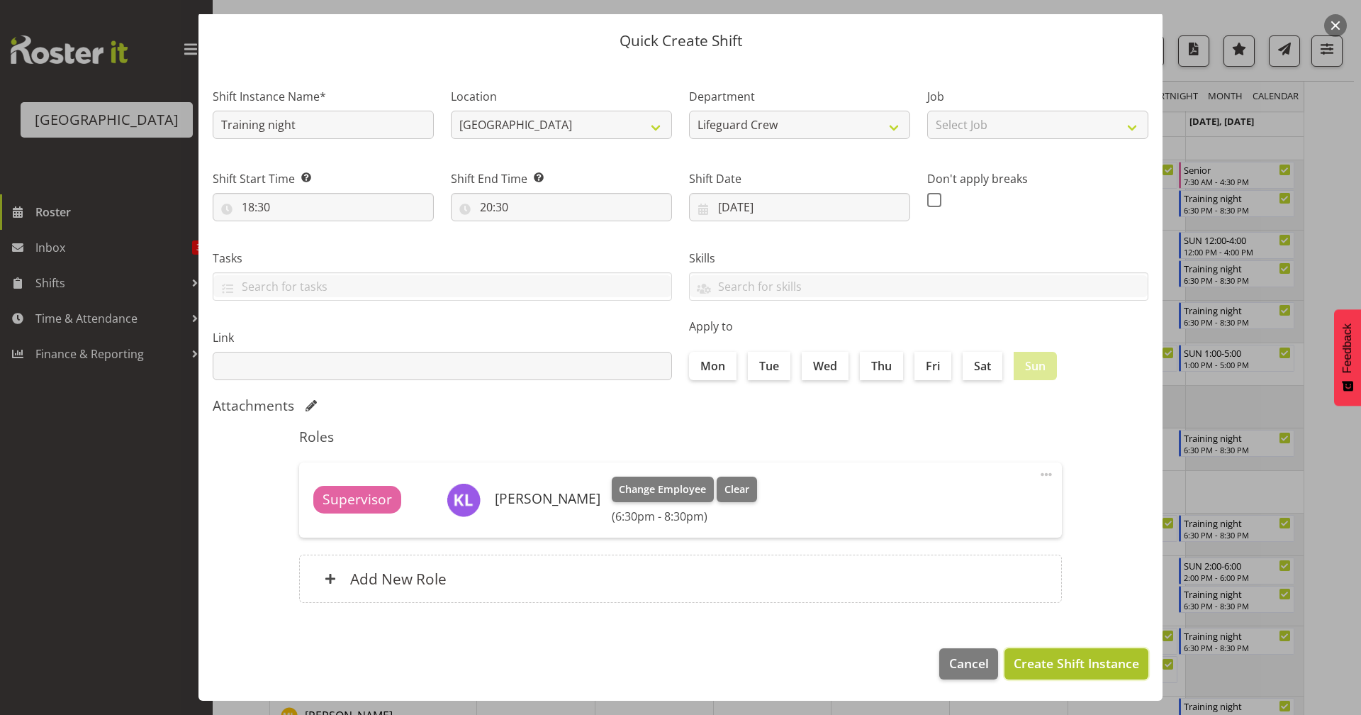
click at [1051, 666] on span "Create Shift Instance" at bounding box center [1076, 663] width 125 height 18
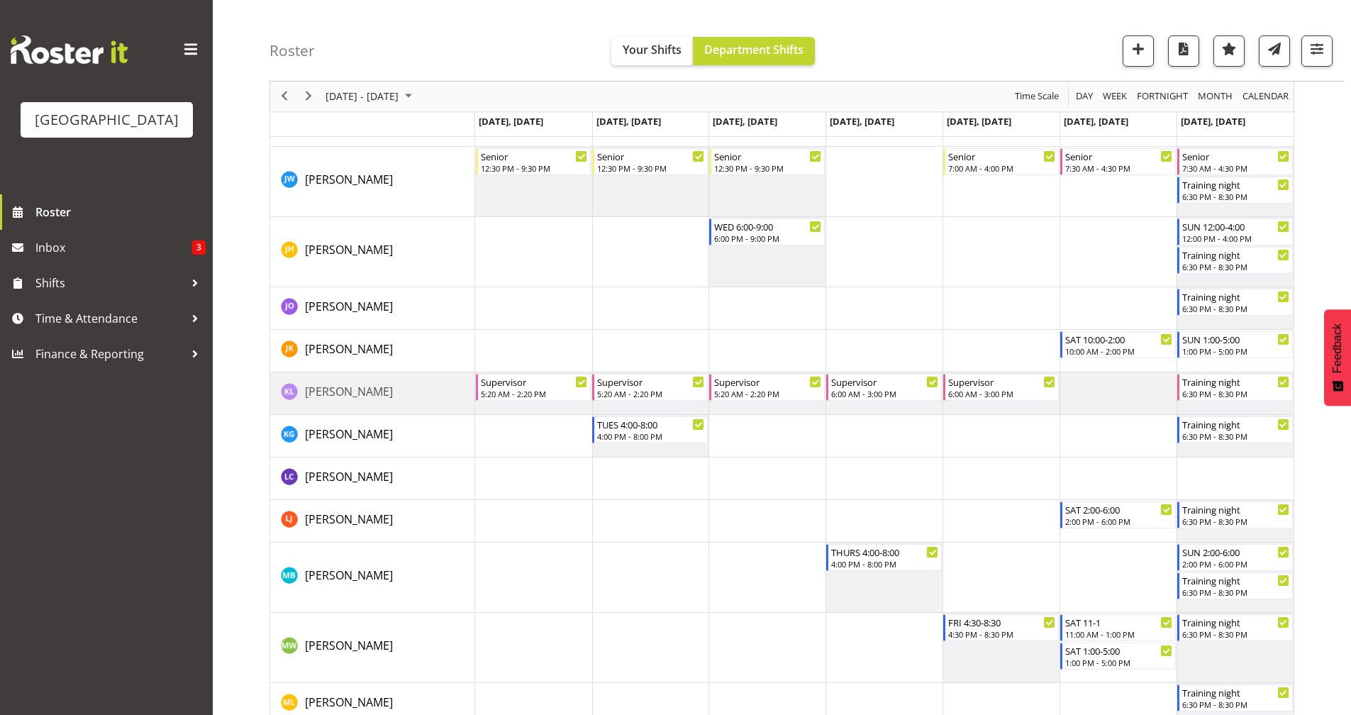
scroll to position [1118, 0]
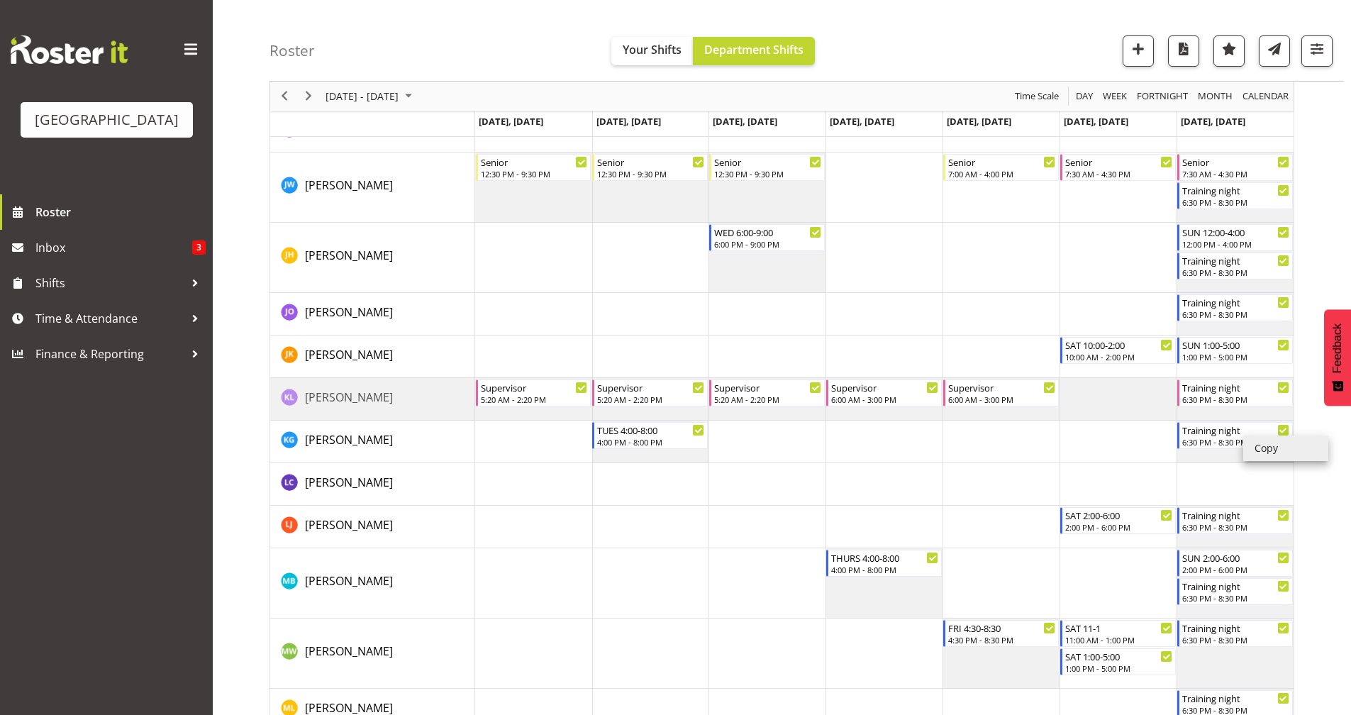
click at [1284, 450] on li "Copy" at bounding box center [1285, 448] width 85 height 26
click at [1250, 382] on li "Paste" at bounding box center [1225, 381] width 85 height 26
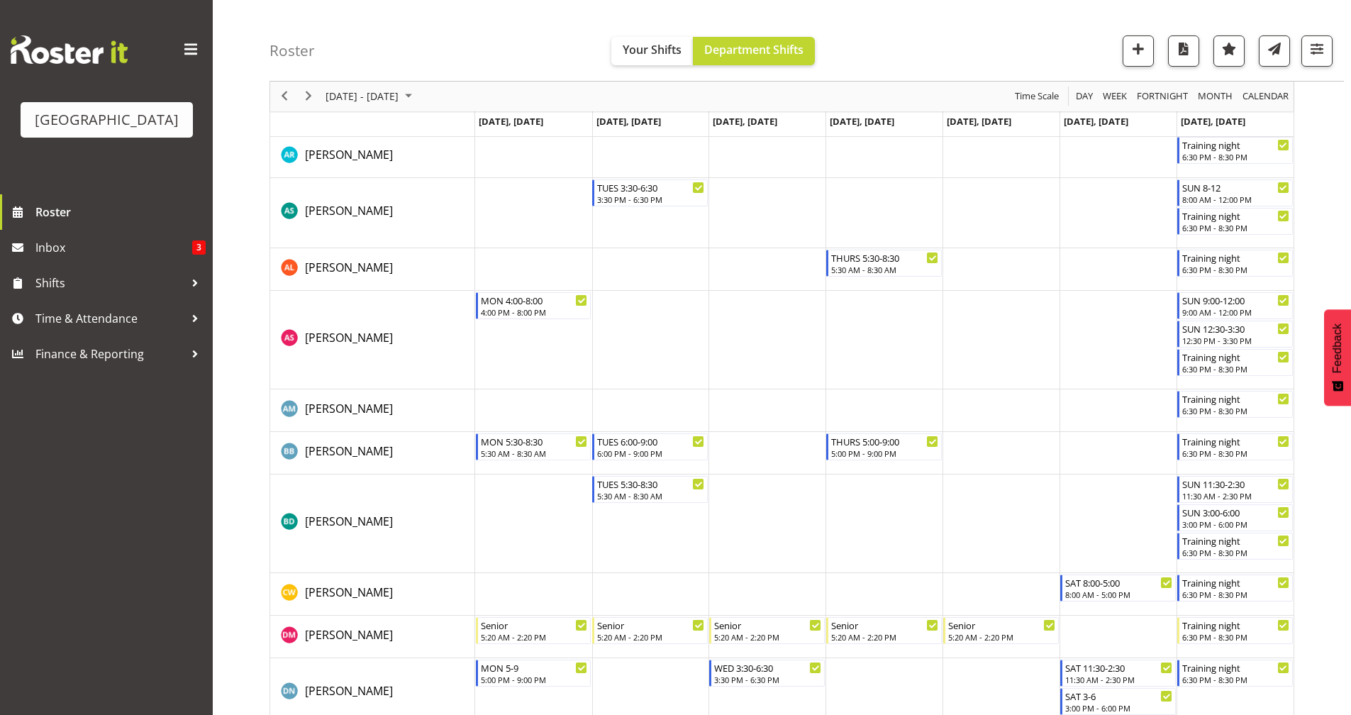
scroll to position [0, 0]
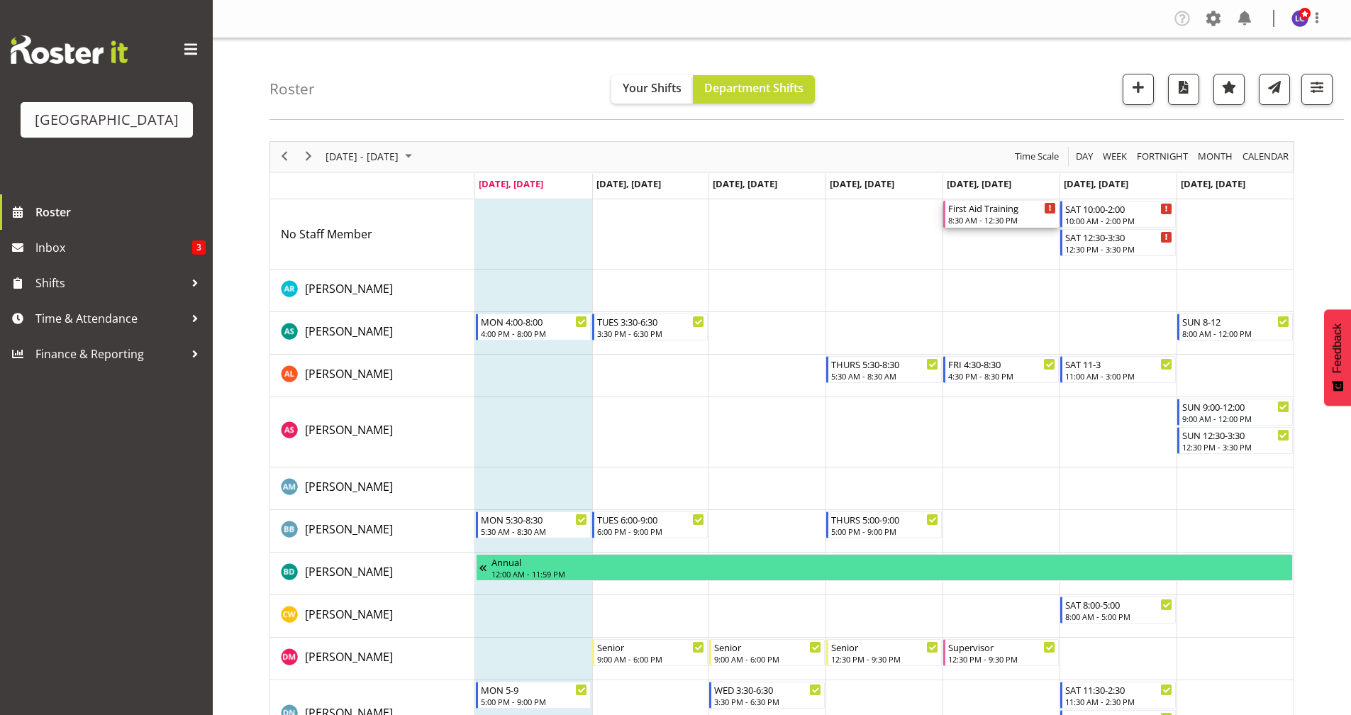
click at [989, 214] on div "First Aid Training" at bounding box center [1002, 208] width 108 height 14
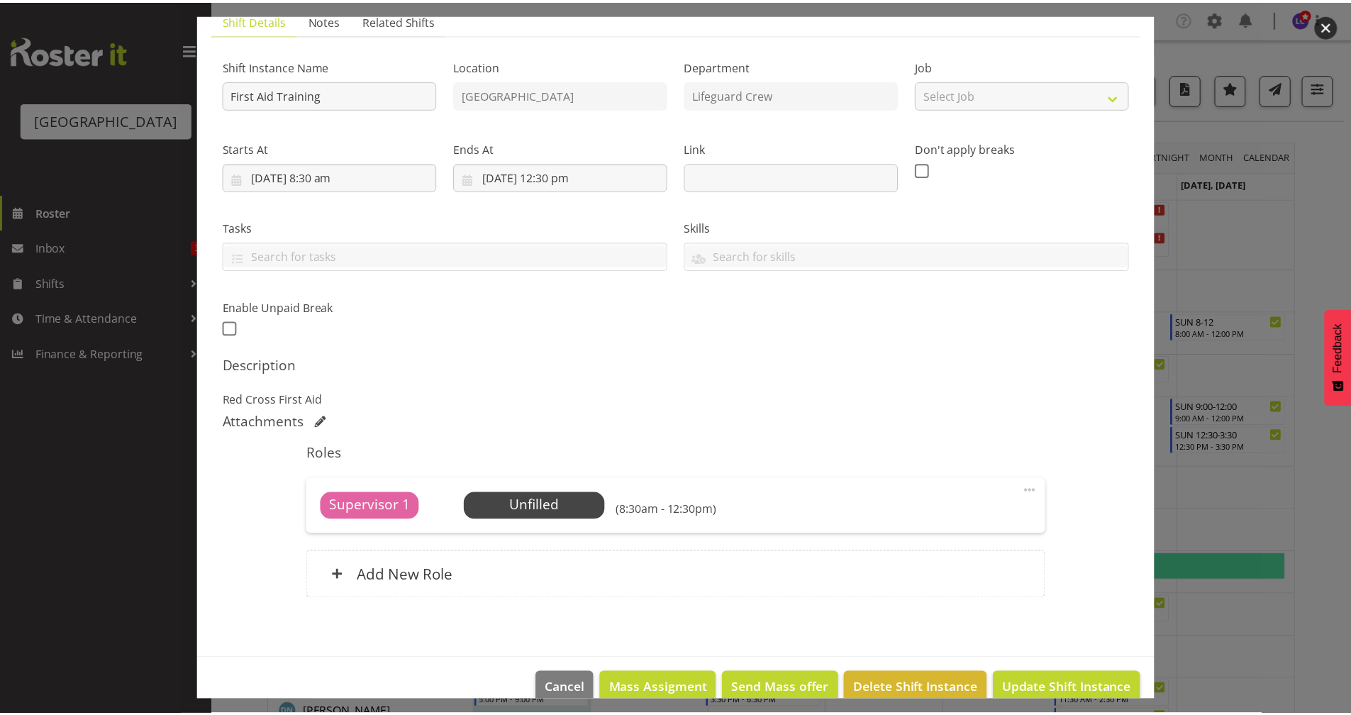
scroll to position [133, 0]
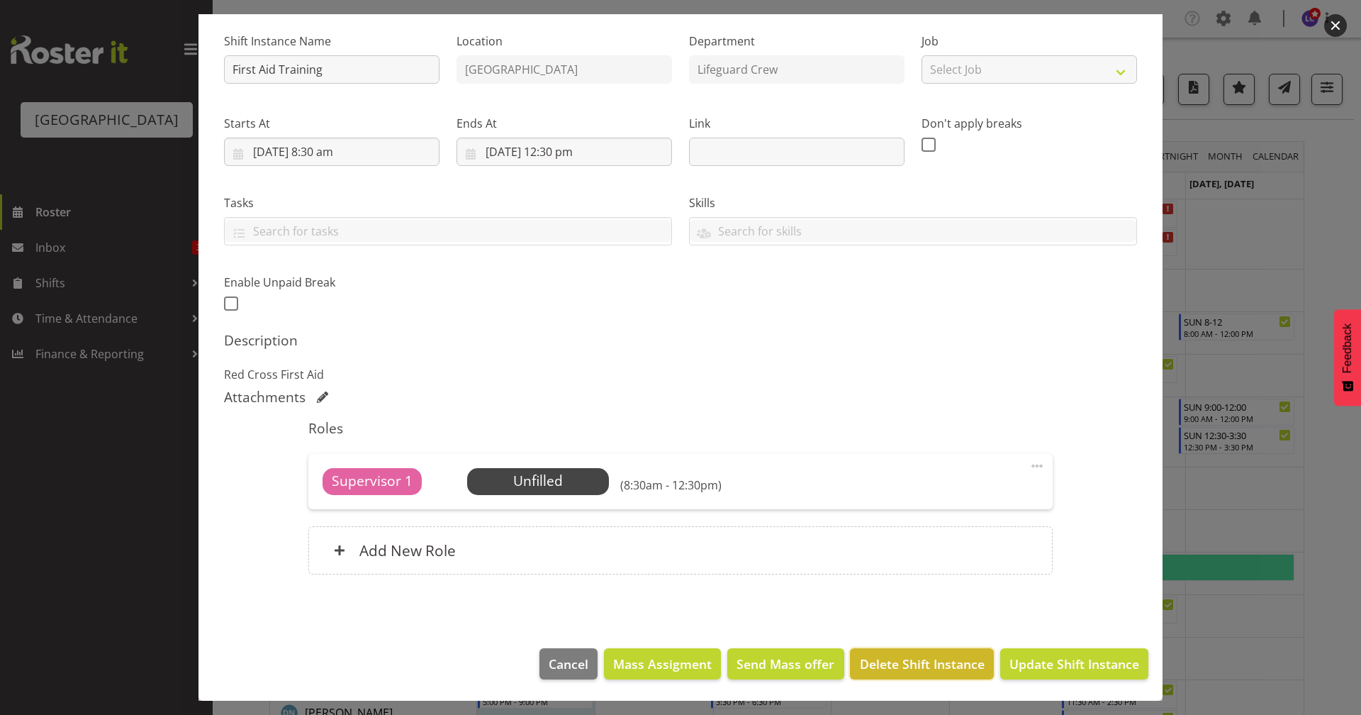
click at [930, 622] on span "Delete Shift Instance" at bounding box center [922, 663] width 125 height 18
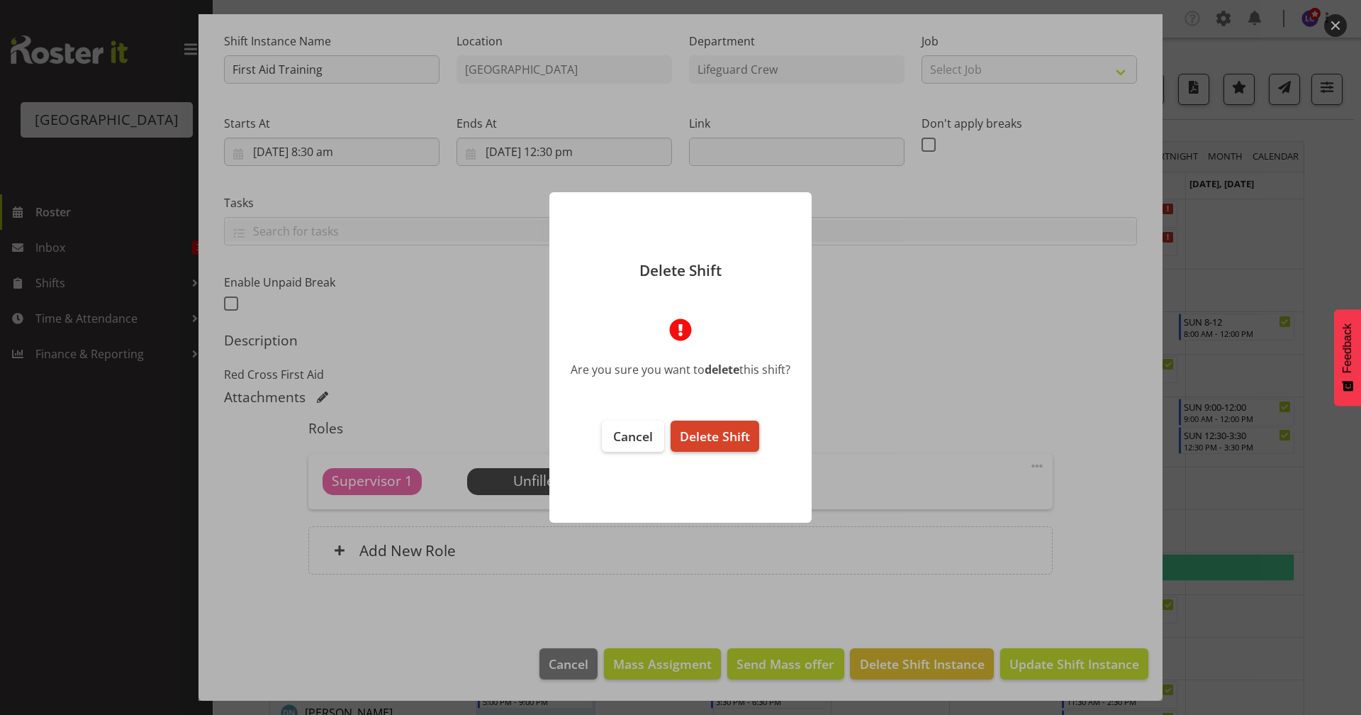
click at [720, 446] on button "Delete Shift" at bounding box center [715, 435] width 89 height 31
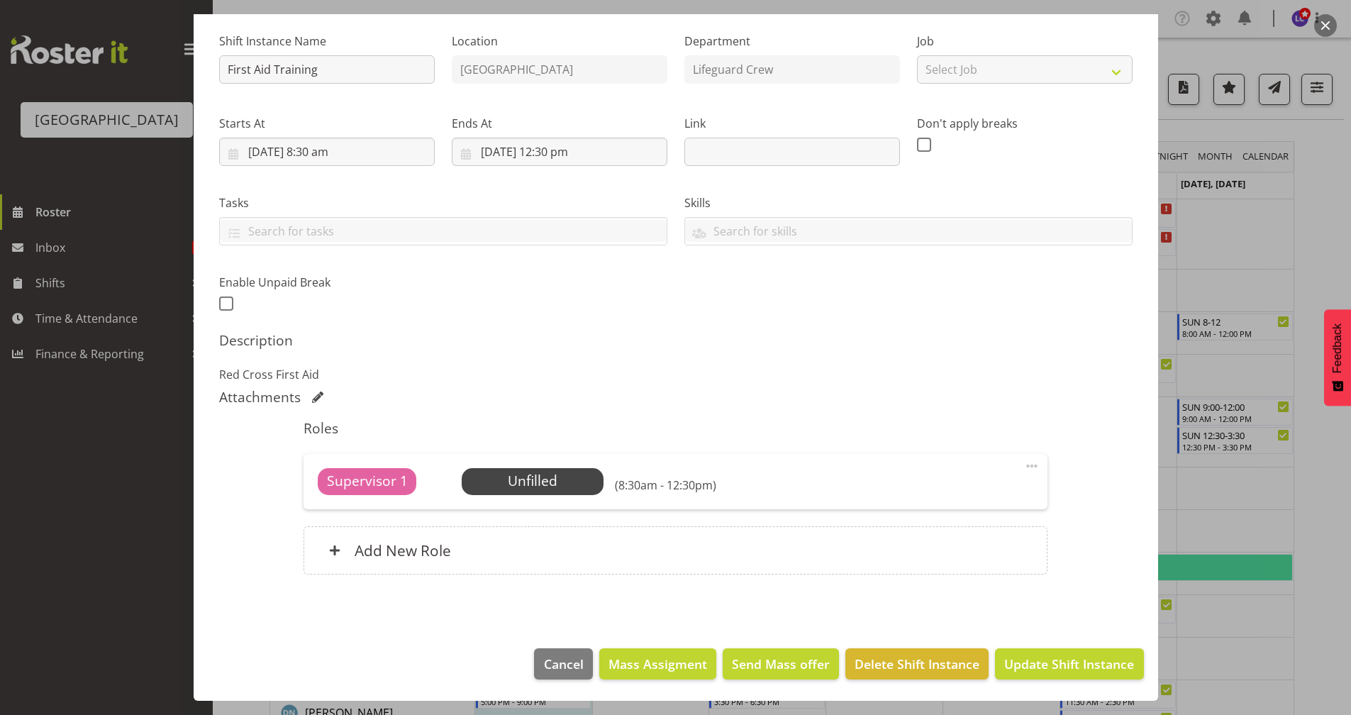
scroll to position [1229, 0]
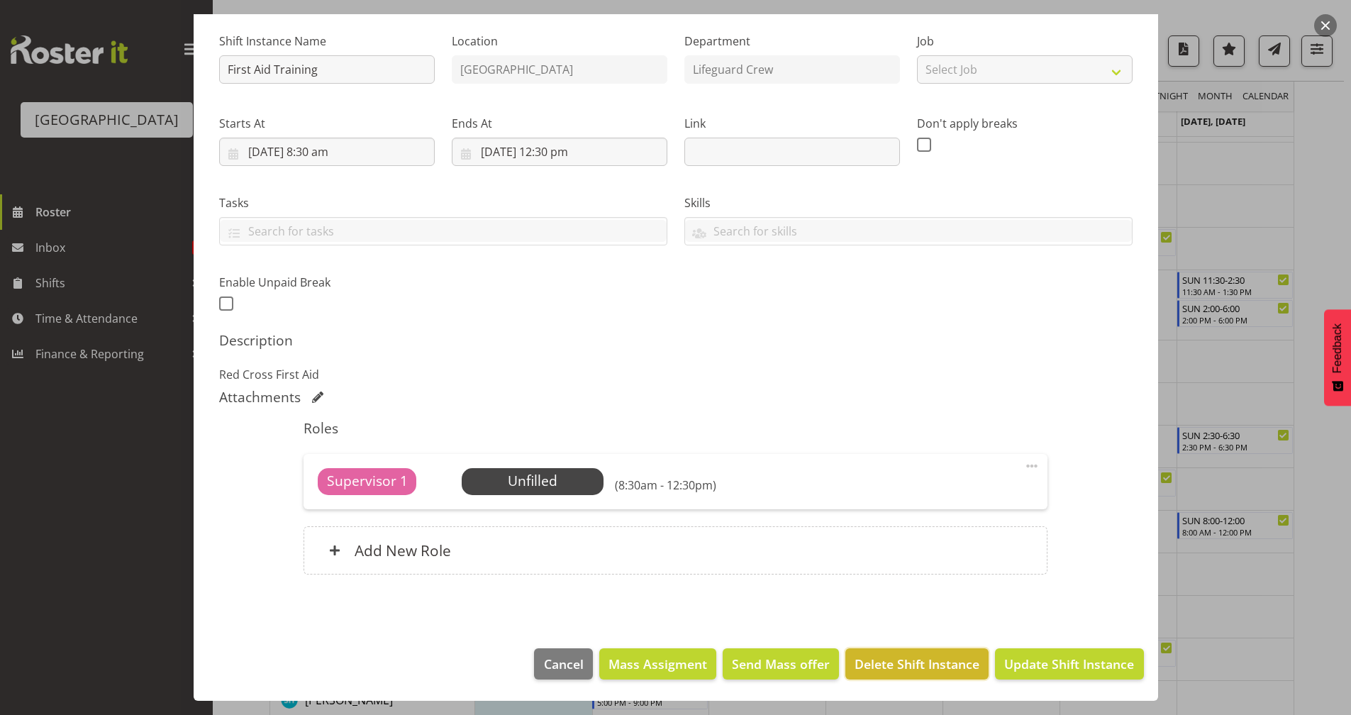
click at [912, 622] on span "Delete Shift Instance" at bounding box center [916, 663] width 125 height 18
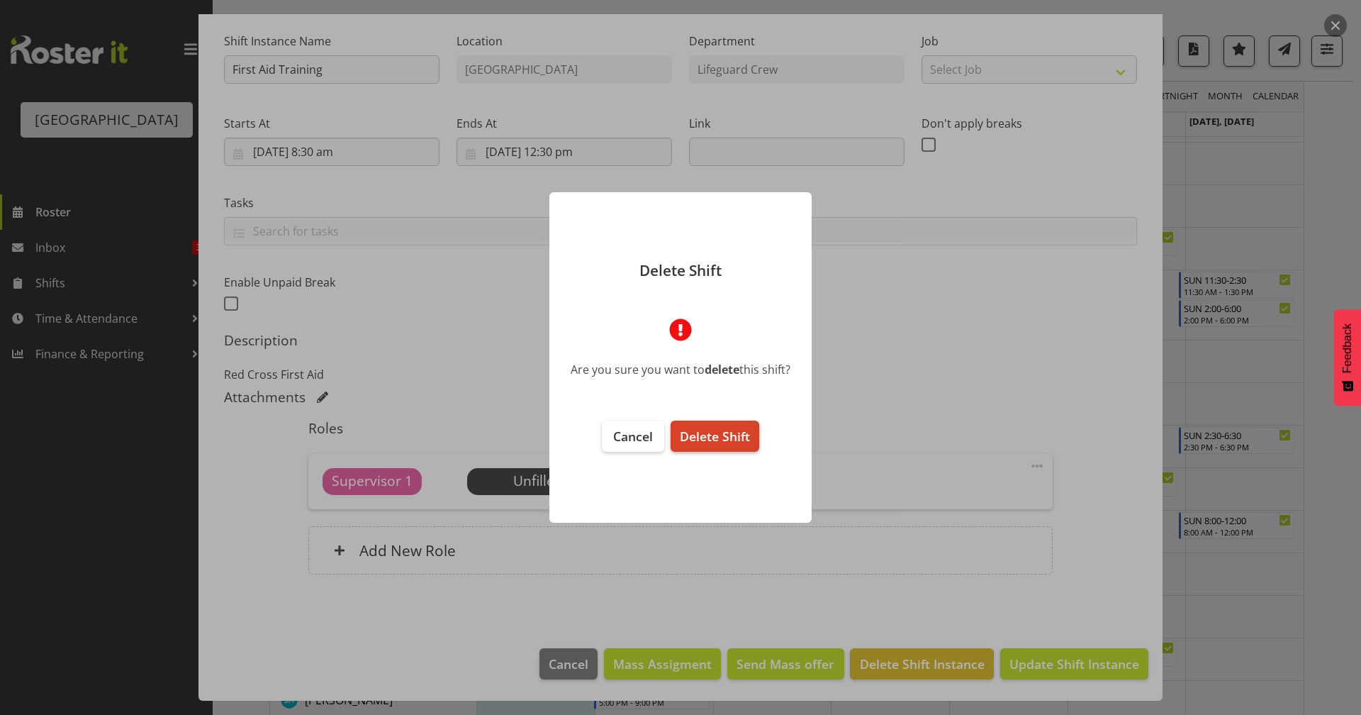
click at [717, 435] on span "Delete Shift" at bounding box center [715, 436] width 70 height 17
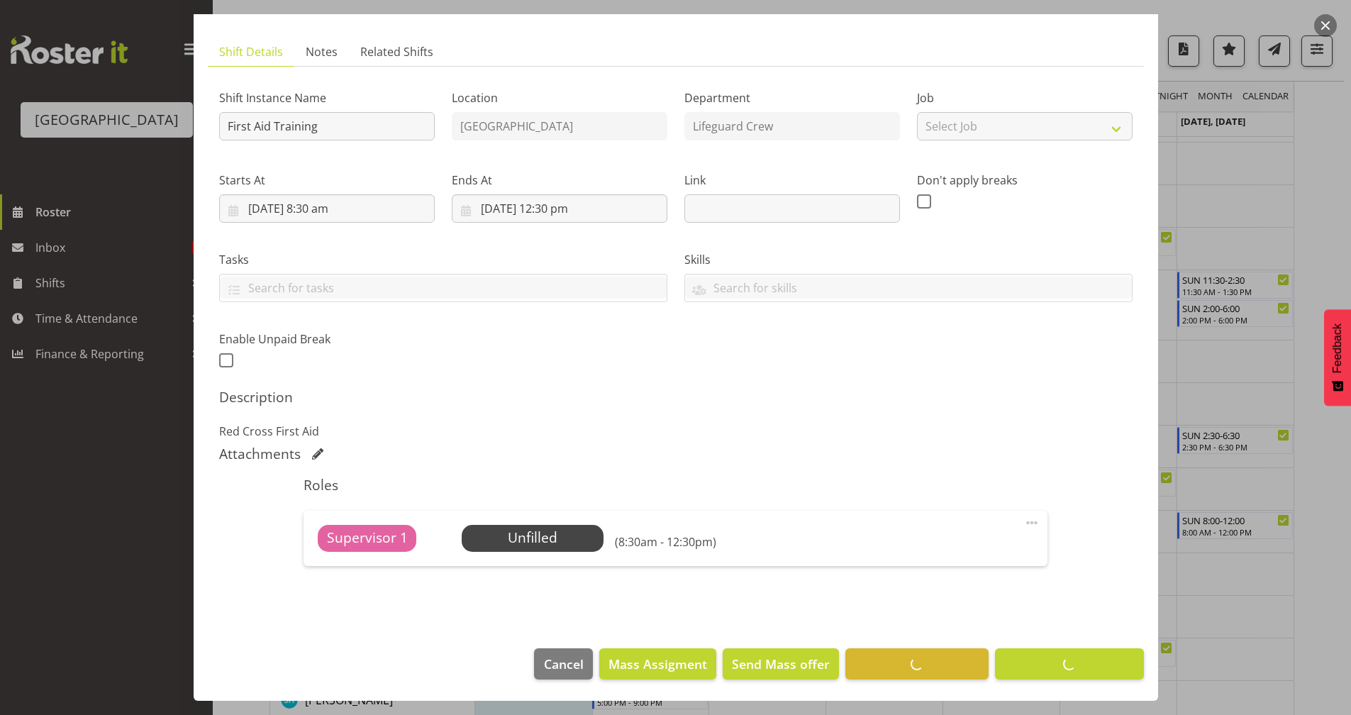
scroll to position [133, 0]
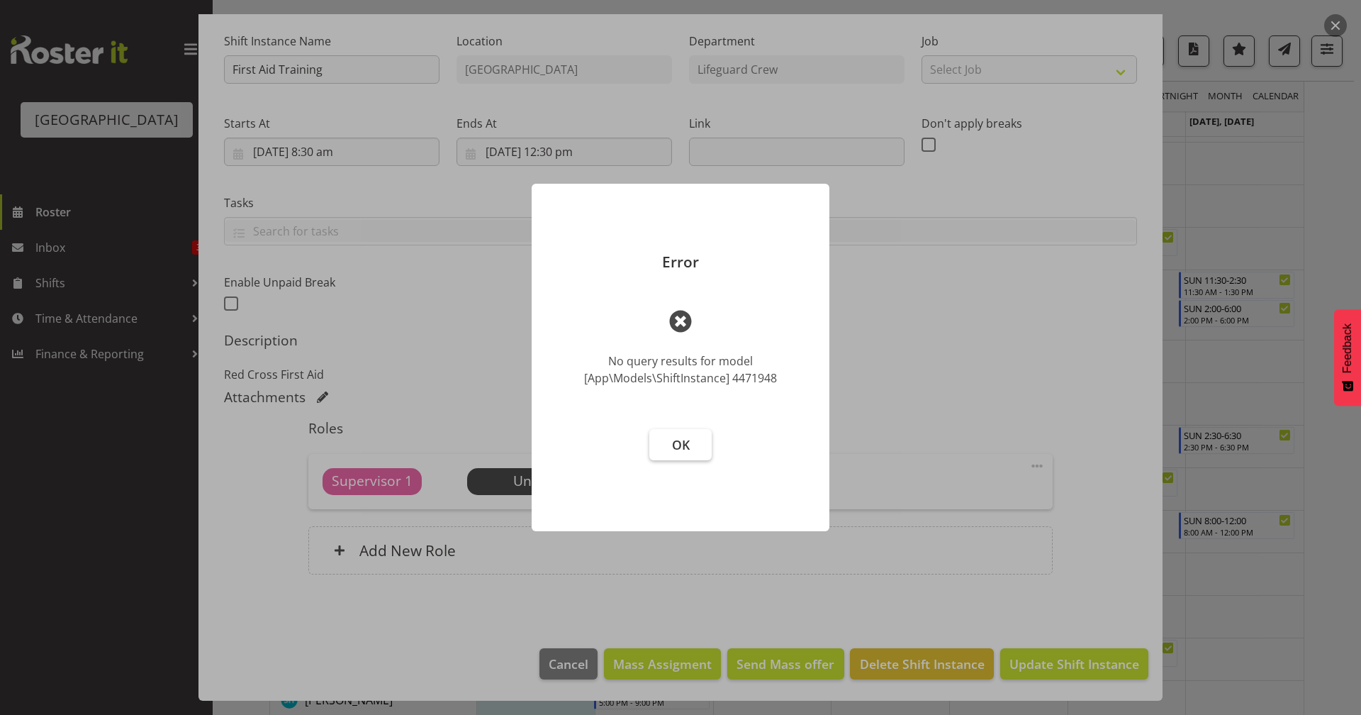
click at [685, 453] on span "OK" at bounding box center [681, 444] width 18 height 17
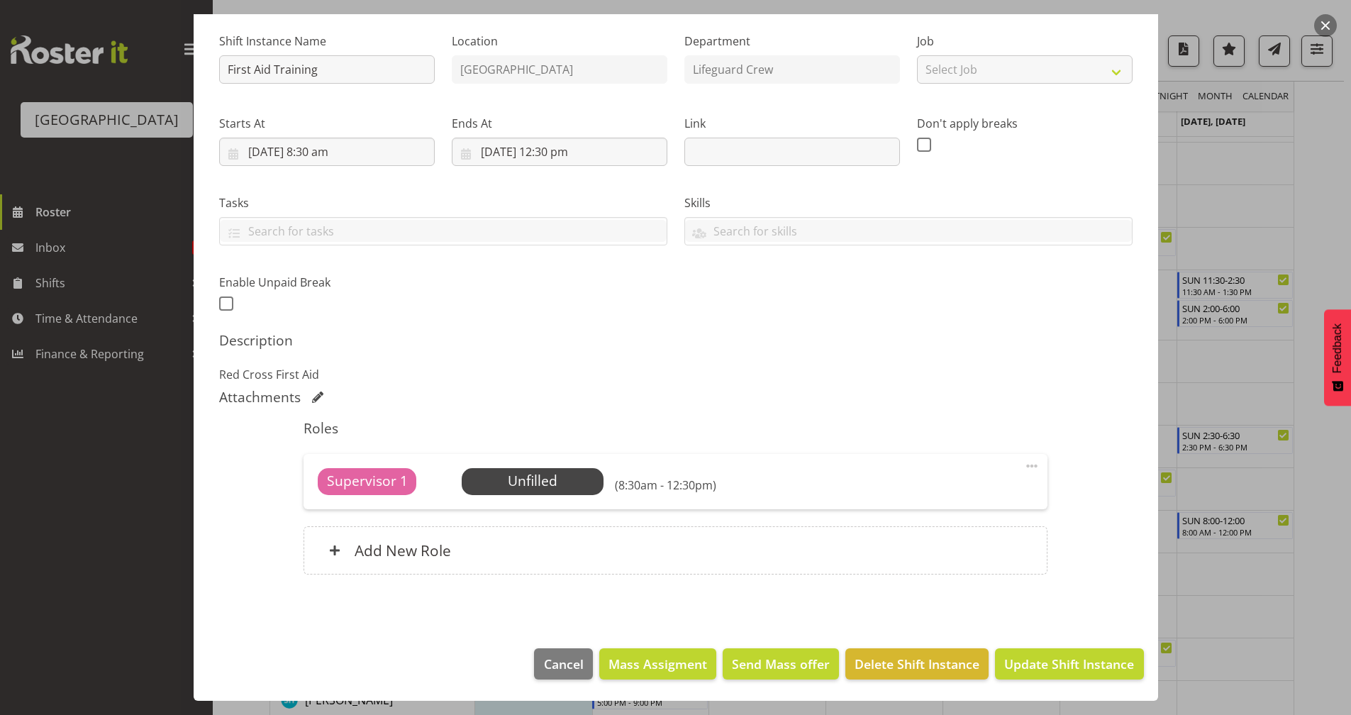
click at [1066, 479] on div at bounding box center [675, 357] width 1351 height 715
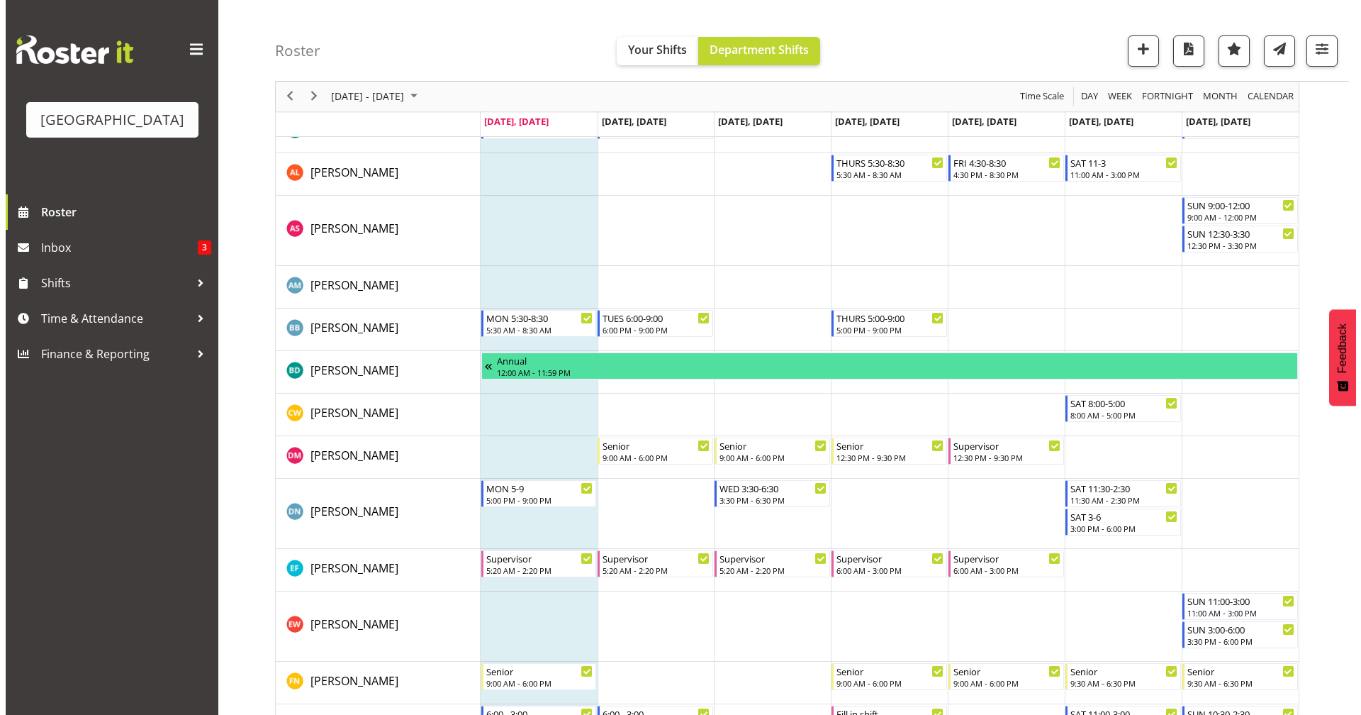
scroll to position [0, 0]
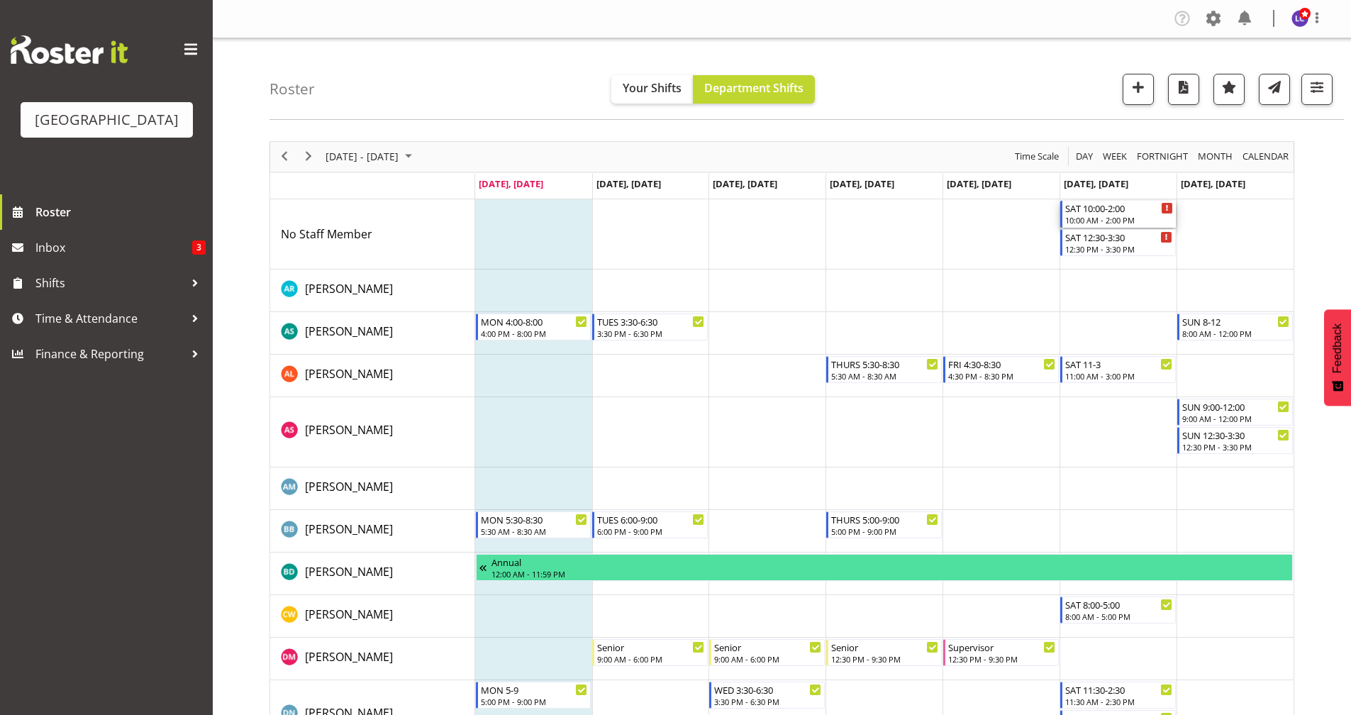
click at [1066, 216] on div "10:00 AM - 2:00 PM" at bounding box center [1119, 219] width 108 height 11
click at [0, 0] on div at bounding box center [0, 0] width 0 height 0
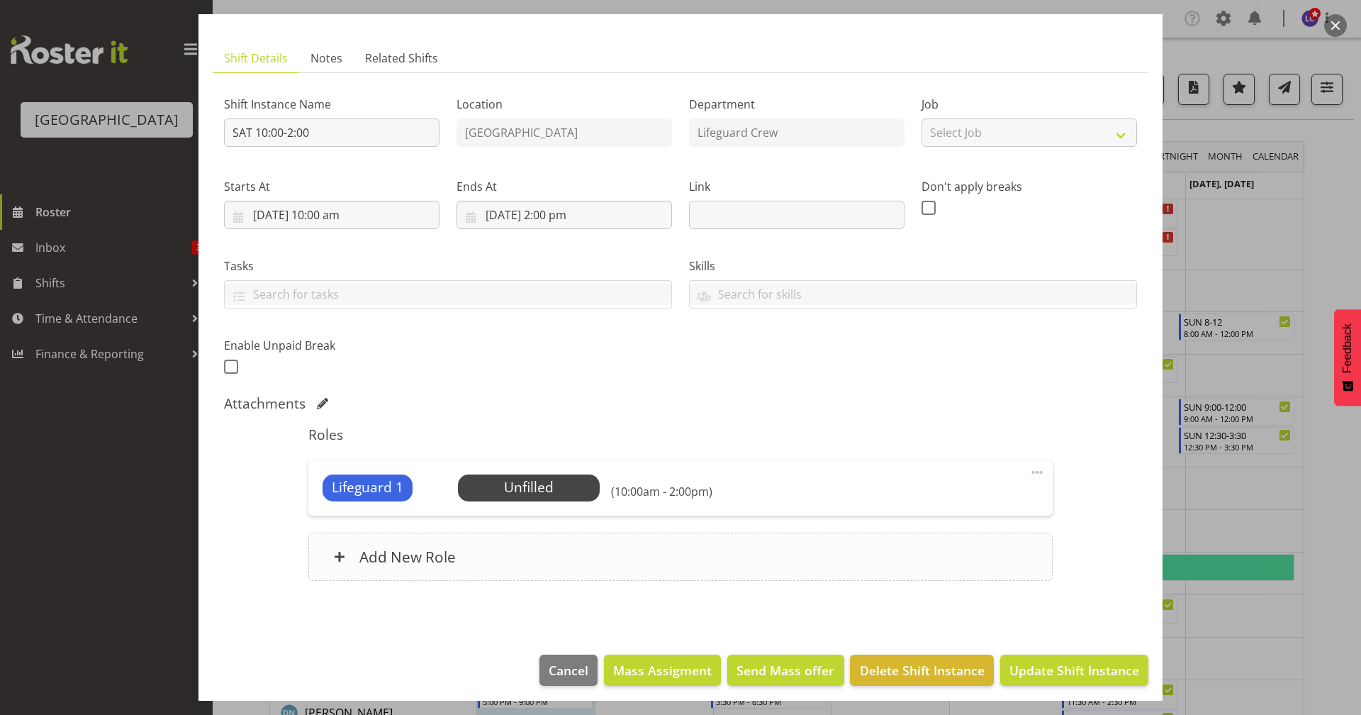
scroll to position [77, 0]
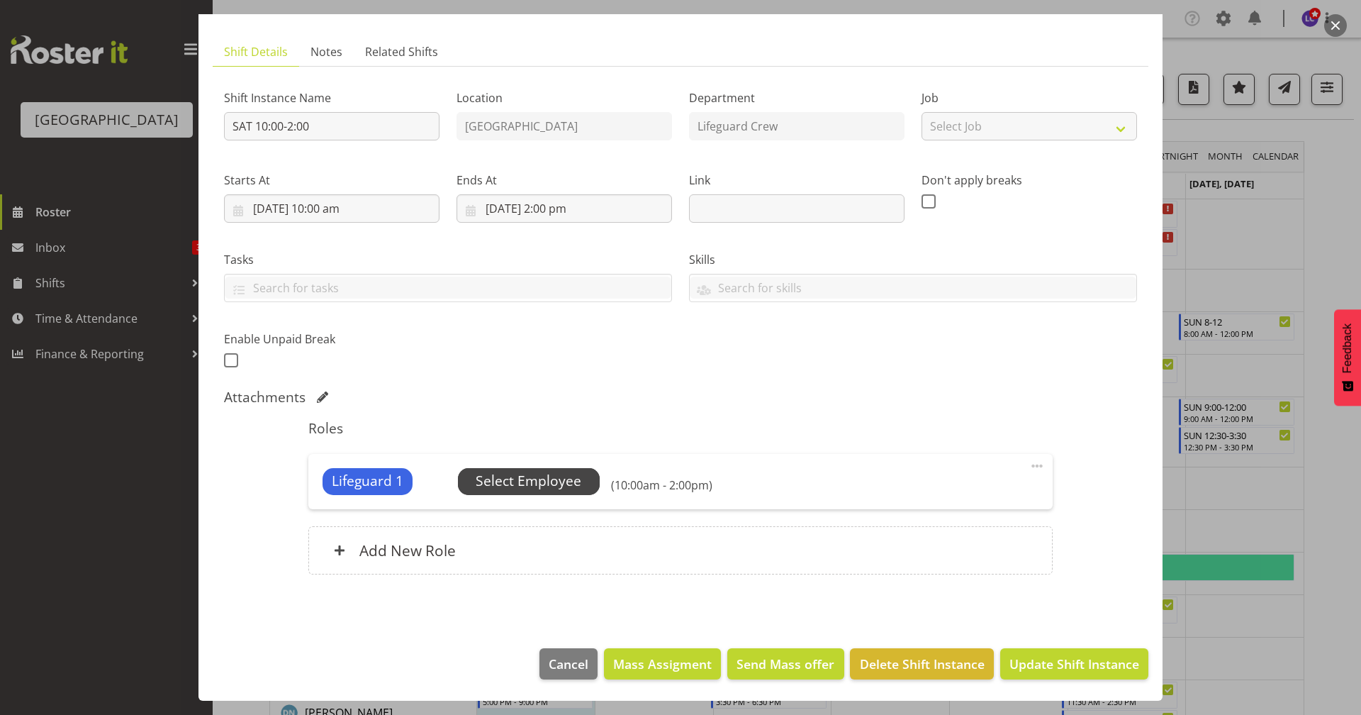
click at [556, 491] on span "Select Employee" at bounding box center [529, 481] width 106 height 21
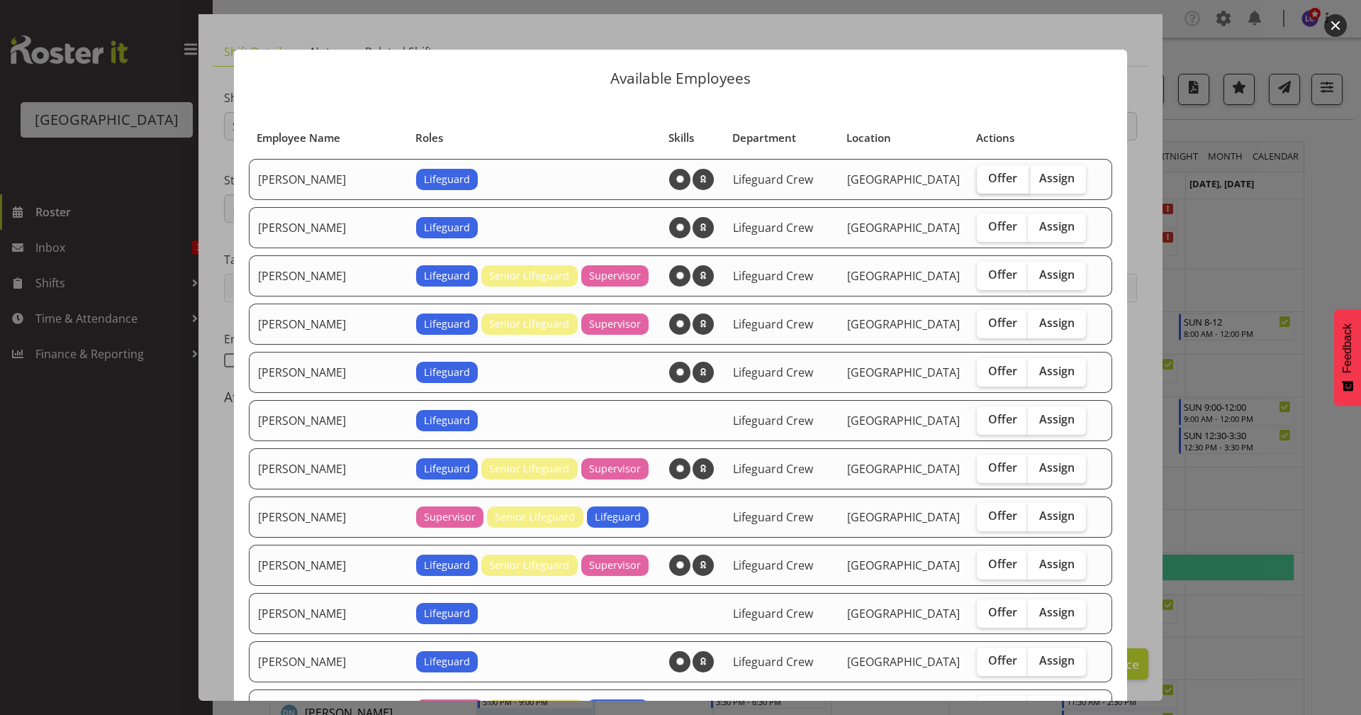
click at [988, 177] on span "Offer" at bounding box center [1002, 178] width 29 height 14
click at [986, 177] on input "Offer" at bounding box center [981, 178] width 9 height 9
checkbox input "true"
click at [982, 234] on label "Offer" at bounding box center [1003, 227] width 52 height 28
click at [982, 231] on input "Offer" at bounding box center [981, 226] width 9 height 9
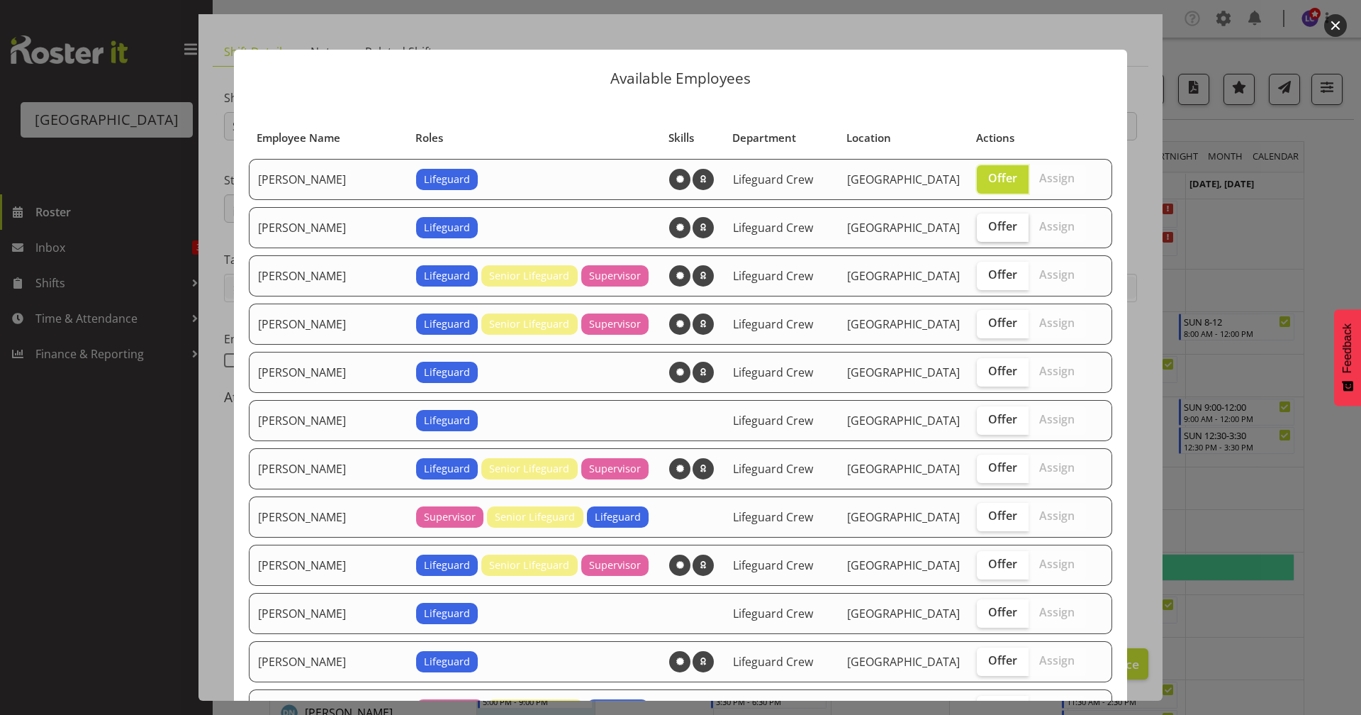
checkbox input "true"
click at [988, 420] on span "Offer" at bounding box center [1002, 419] width 29 height 14
click at [986, 420] on input "Offer" at bounding box center [981, 419] width 9 height 9
checkbox input "true"
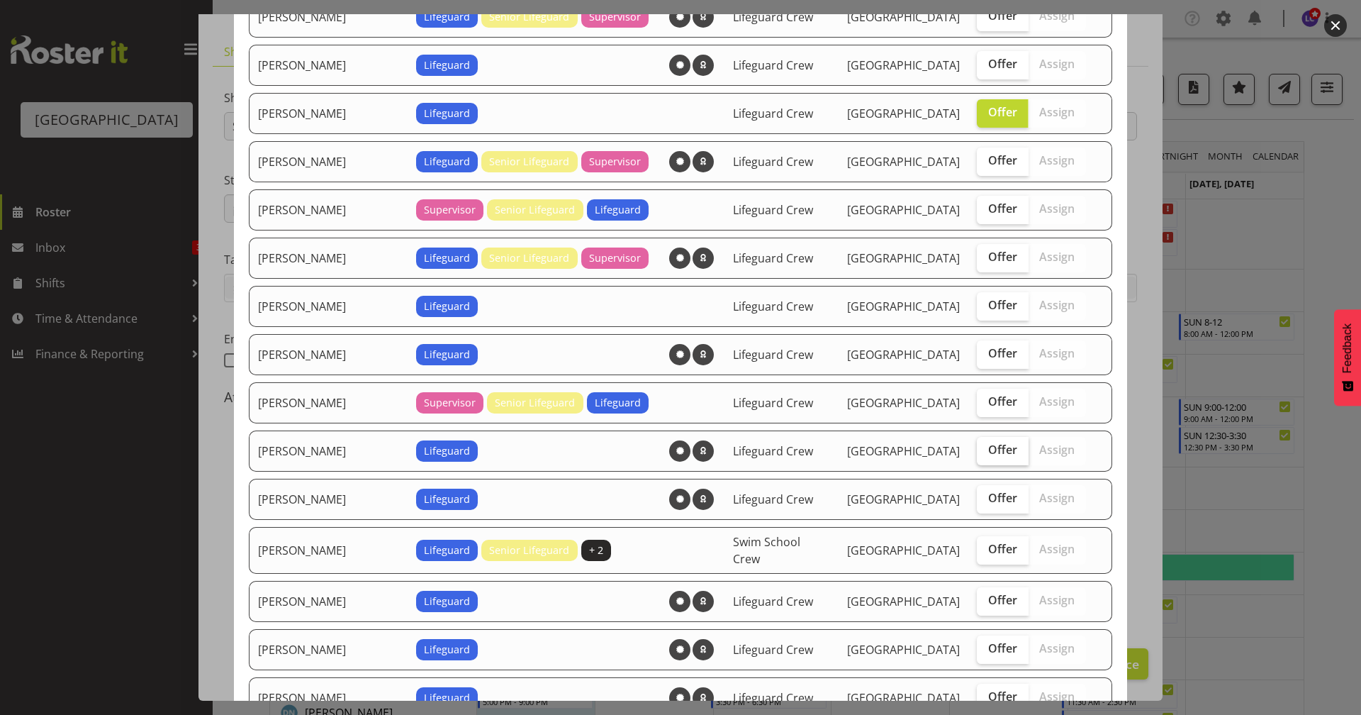
click at [988, 445] on span "Offer" at bounding box center [1002, 449] width 29 height 14
click at [985, 445] on input "Offer" at bounding box center [981, 449] width 9 height 9
checkbox input "true"
click at [983, 509] on label "Offer" at bounding box center [1003, 499] width 52 height 28
click at [983, 503] on input "Offer" at bounding box center [981, 497] width 9 height 9
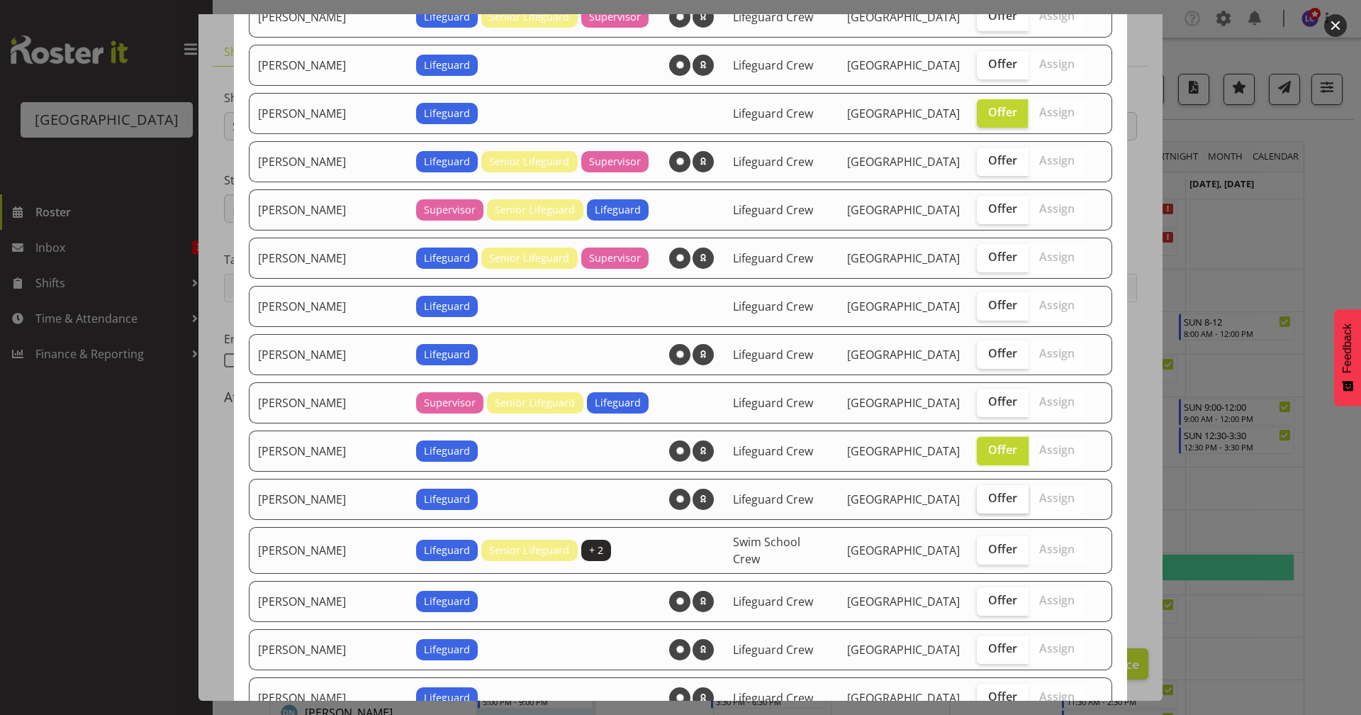
checkbox input "true"
click at [983, 557] on label "Offer" at bounding box center [1003, 550] width 52 height 28
click at [983, 554] on input "Offer" at bounding box center [981, 549] width 9 height 9
checkbox input "true"
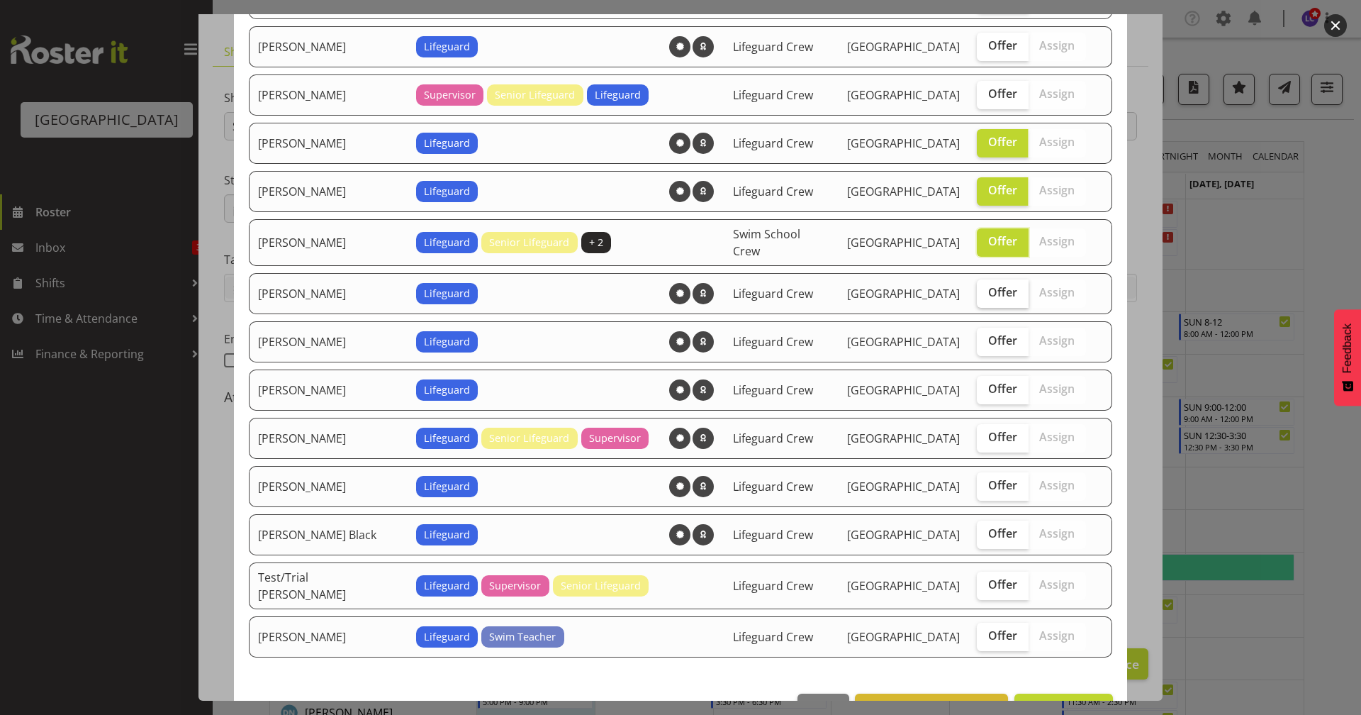
click at [988, 292] on span "Offer" at bounding box center [1002, 292] width 29 height 14
click at [977, 292] on input "Offer" at bounding box center [981, 292] width 9 height 9
checkbox input "true"
click at [988, 336] on span "Offer" at bounding box center [1002, 340] width 29 height 14
click at [985, 336] on input "Offer" at bounding box center [981, 340] width 9 height 9
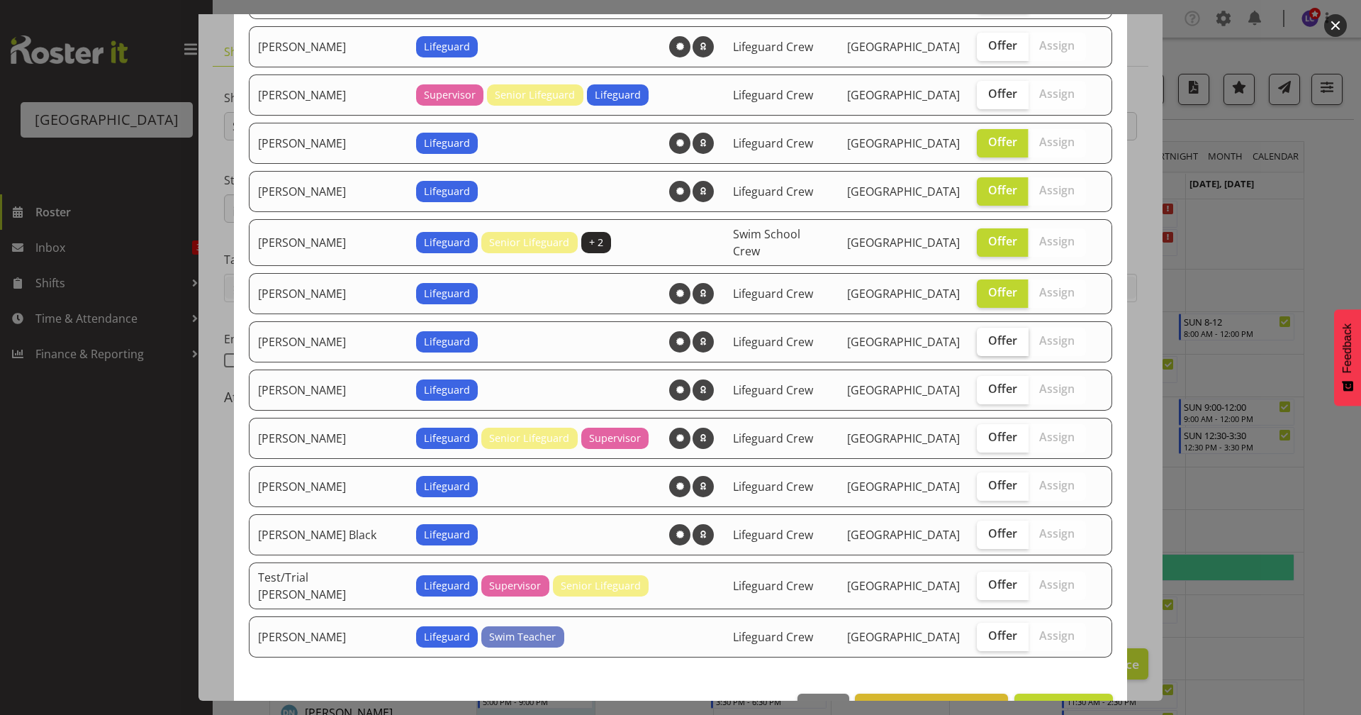
checkbox input "true"
click at [988, 385] on span "Offer" at bounding box center [1002, 388] width 29 height 14
click at [986, 385] on input "Offer" at bounding box center [981, 388] width 9 height 9
checkbox input "true"
click at [990, 433] on span "Offer" at bounding box center [1002, 437] width 29 height 14
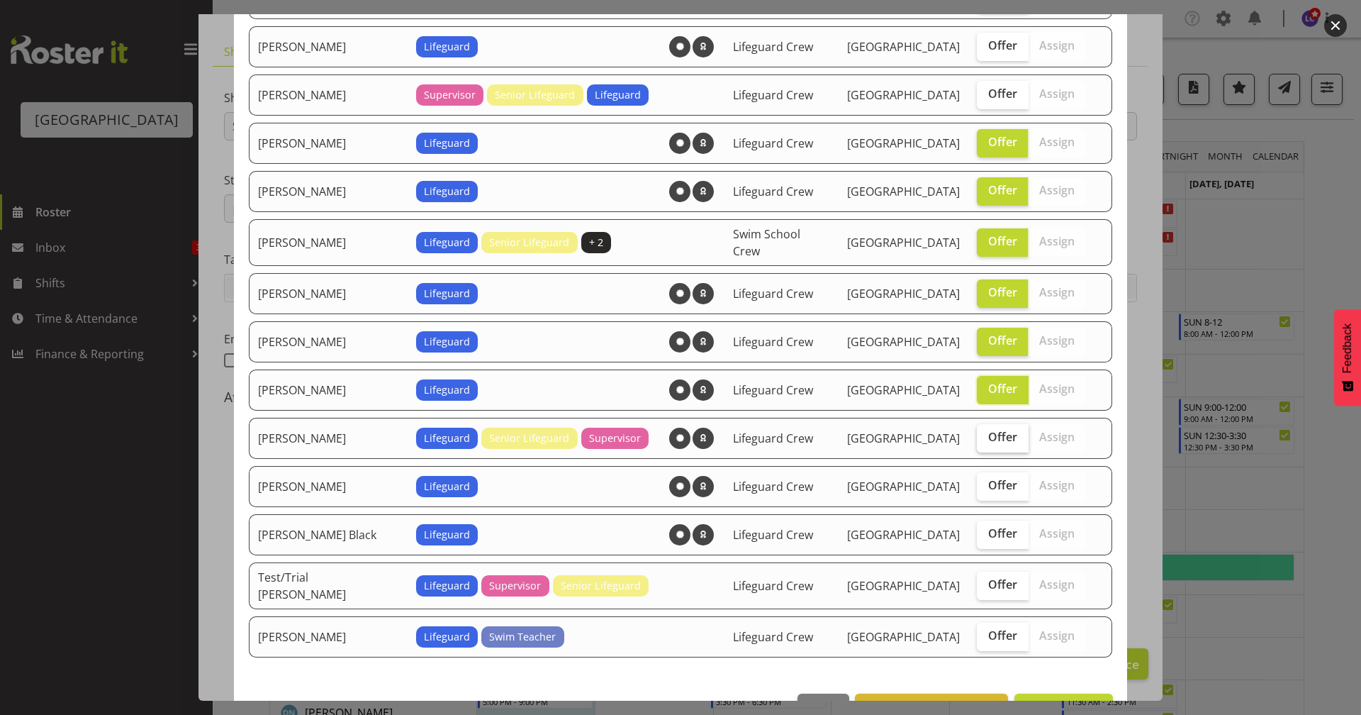
click at [986, 433] on input "Offer" at bounding box center [981, 436] width 9 height 9
checkbox input "true"
click at [990, 480] on span "Offer" at bounding box center [1002, 485] width 29 height 14
click at [986, 481] on input "Offer" at bounding box center [981, 485] width 9 height 9
checkbox input "true"
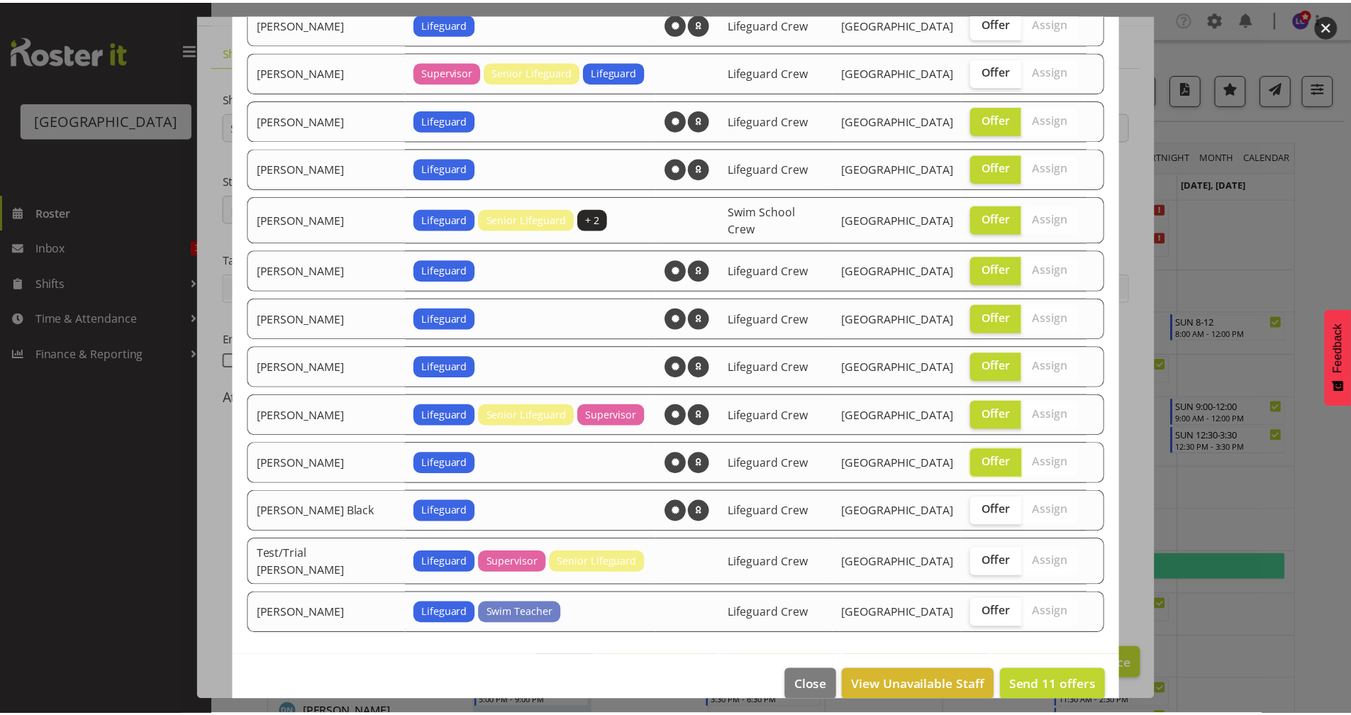
scroll to position [649, 0]
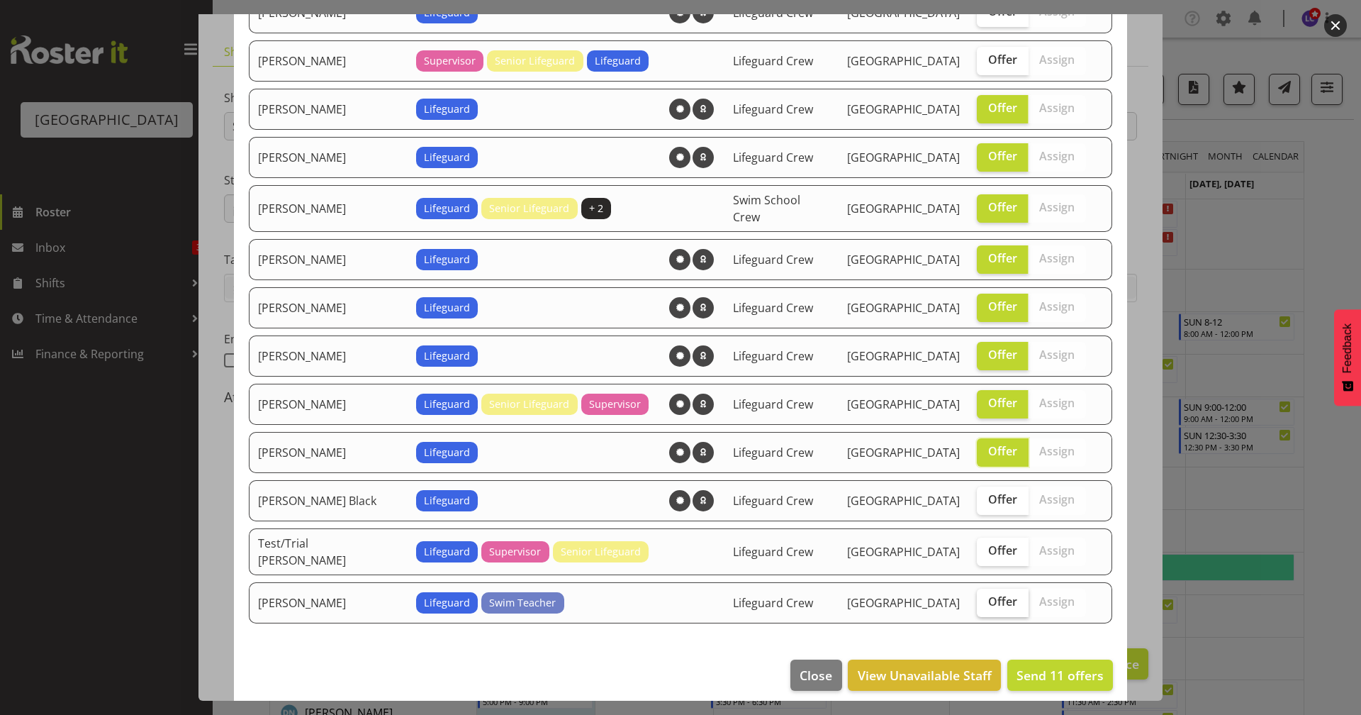
click at [988, 596] on span "Offer" at bounding box center [1002, 601] width 29 height 14
click at [986, 597] on input "Offer" at bounding box center [981, 601] width 9 height 9
checkbox input "true"
click at [1059, 622] on span "Send 12 offers" at bounding box center [1060, 674] width 87 height 17
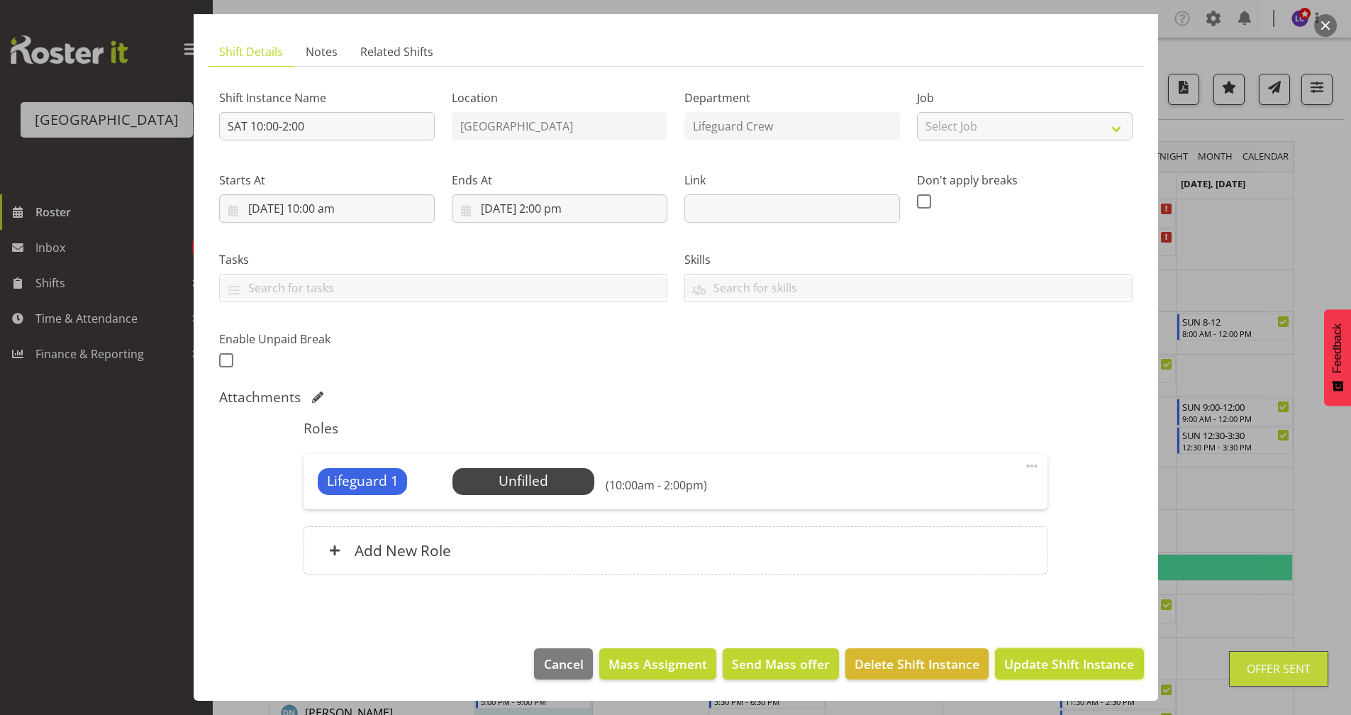
click at [1061, 622] on span "Update Shift Instance" at bounding box center [1069, 663] width 130 height 18
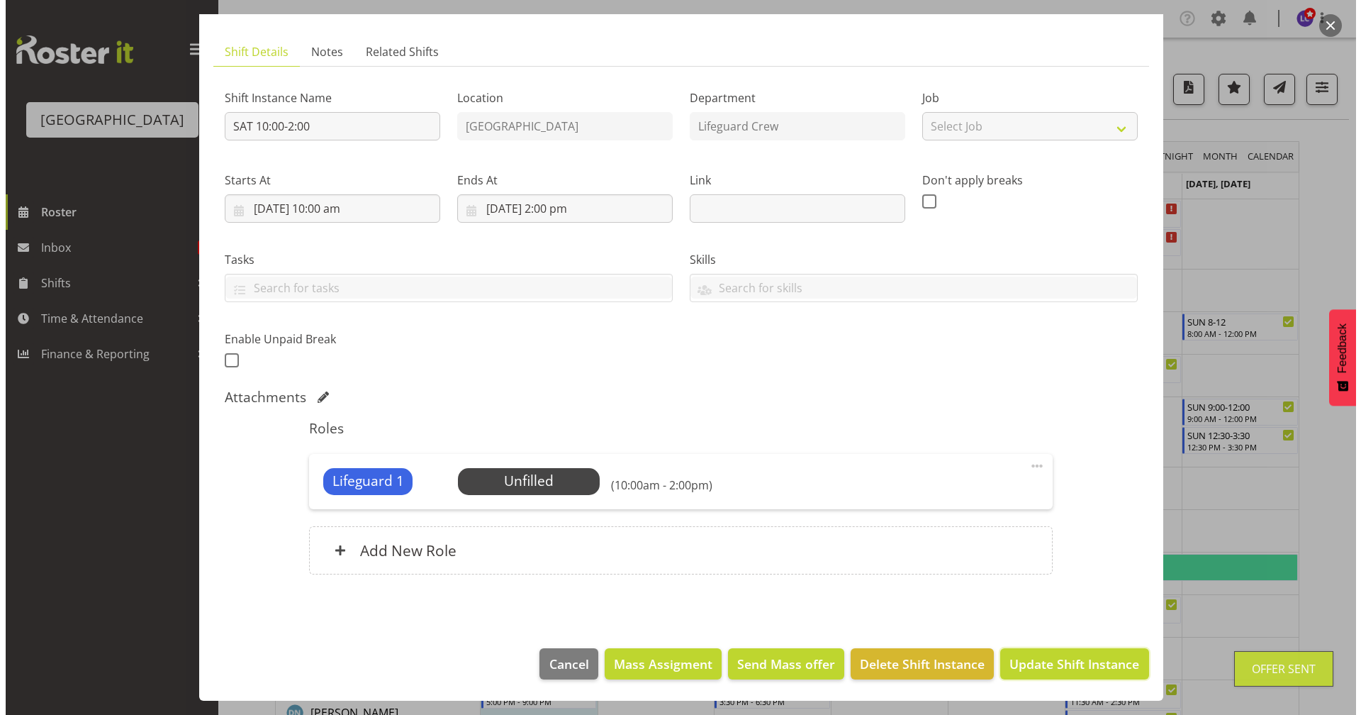
scroll to position [20, 0]
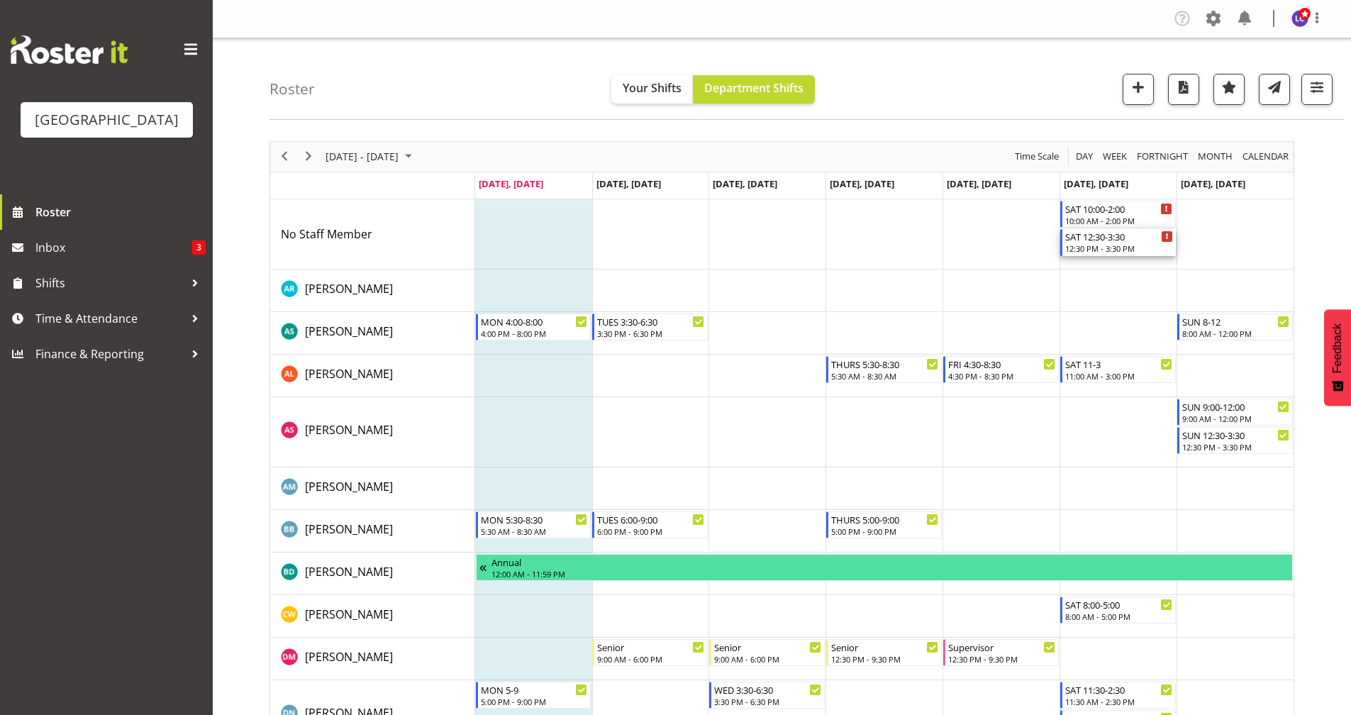
click at [1066, 238] on div "SAT 12:30-3:30" at bounding box center [1119, 236] width 108 height 14
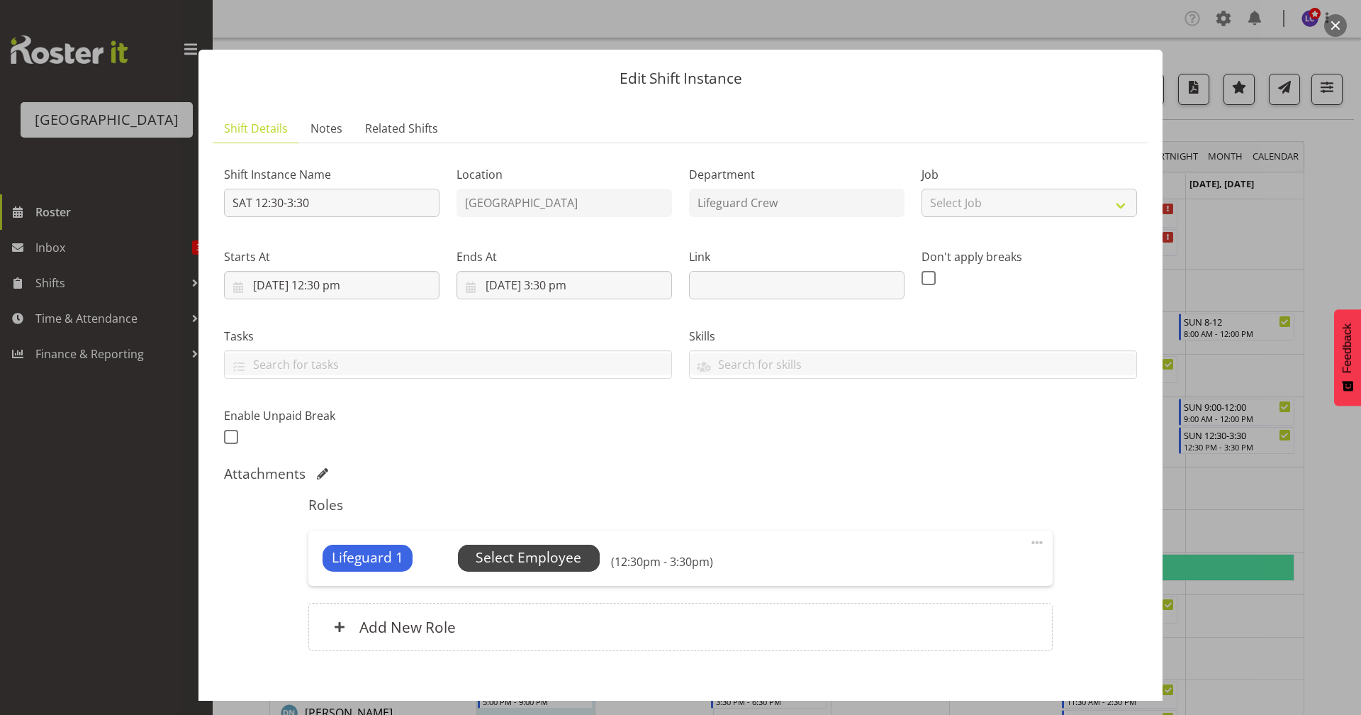
click at [562, 560] on span "Select Employee" at bounding box center [529, 557] width 106 height 21
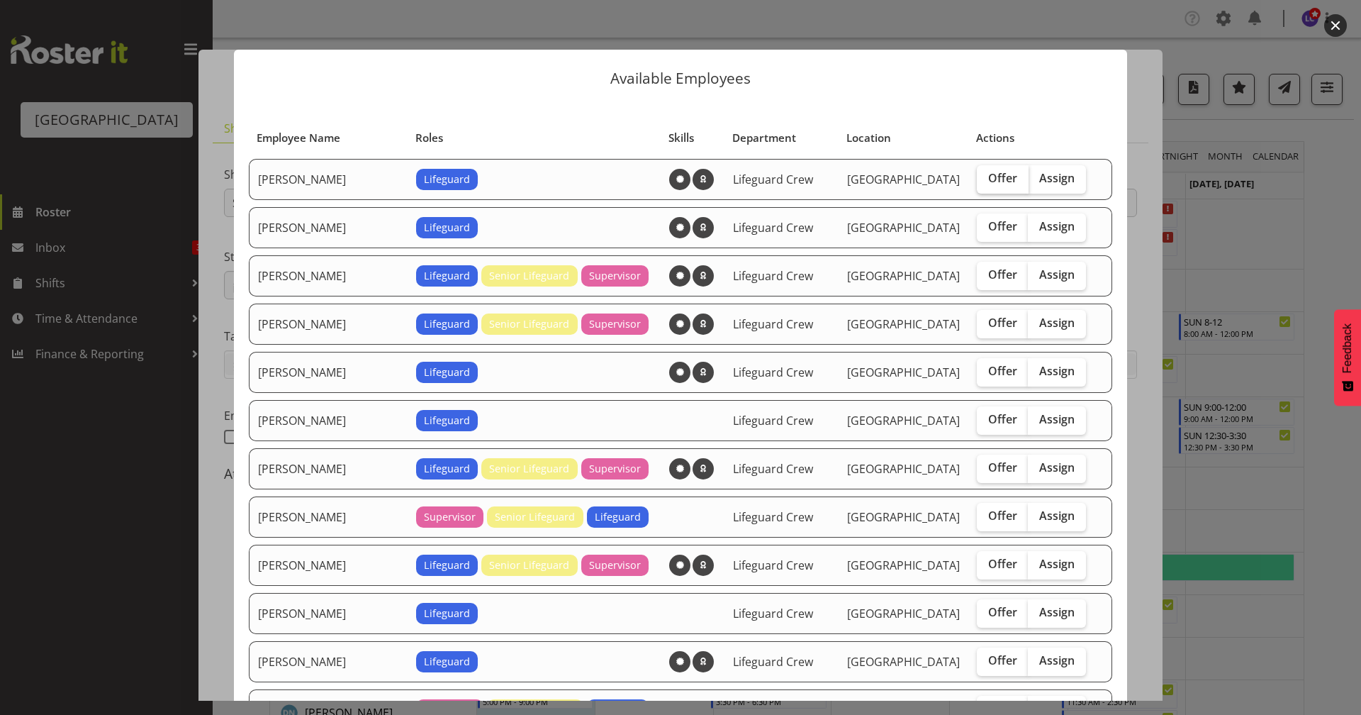
click at [993, 177] on span "Offer" at bounding box center [1002, 178] width 29 height 14
click at [986, 177] on input "Offer" at bounding box center [981, 178] width 9 height 9
checkbox input "true"
click at [988, 229] on span "Offer" at bounding box center [1002, 226] width 29 height 14
click at [984, 229] on input "Offer" at bounding box center [981, 226] width 9 height 9
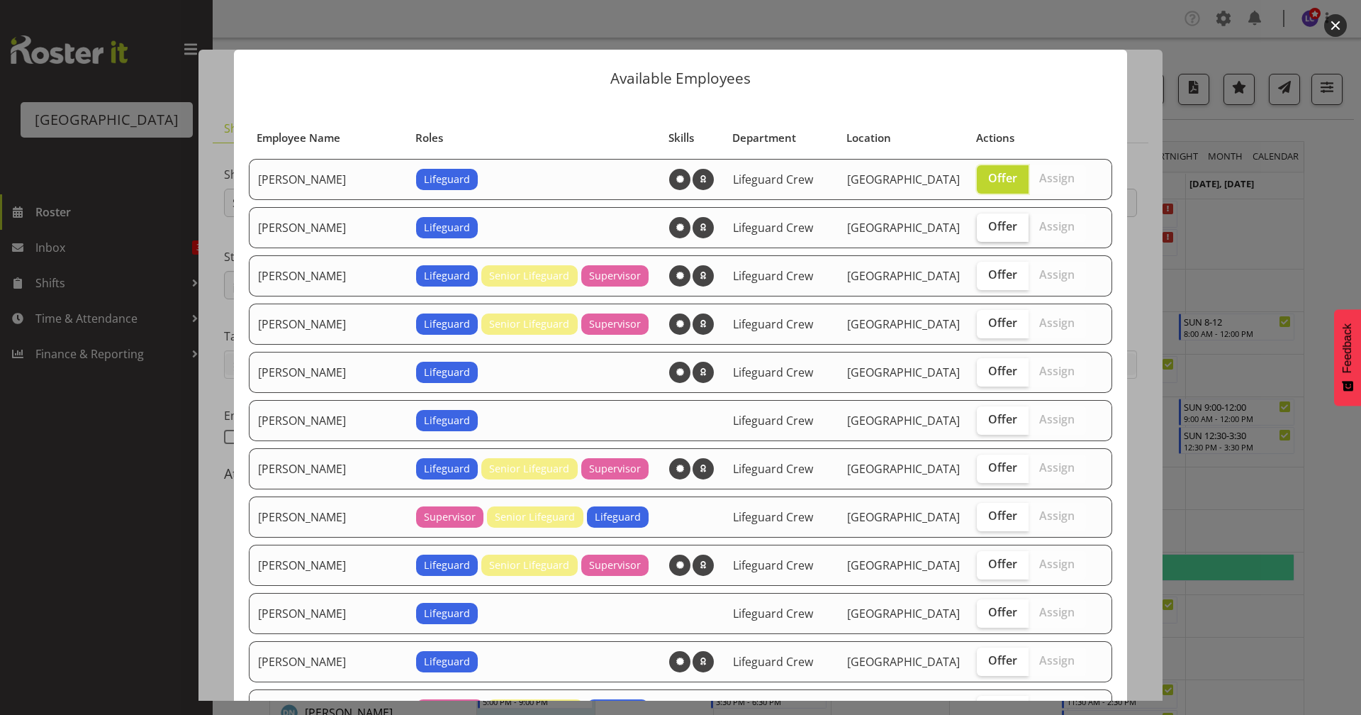
checkbox input "true"
click at [988, 280] on span "Offer" at bounding box center [1002, 274] width 29 height 14
click at [977, 279] on input "Offer" at bounding box center [981, 274] width 9 height 9
checkbox input "true"
click at [978, 379] on label "Offer" at bounding box center [1003, 372] width 52 height 28
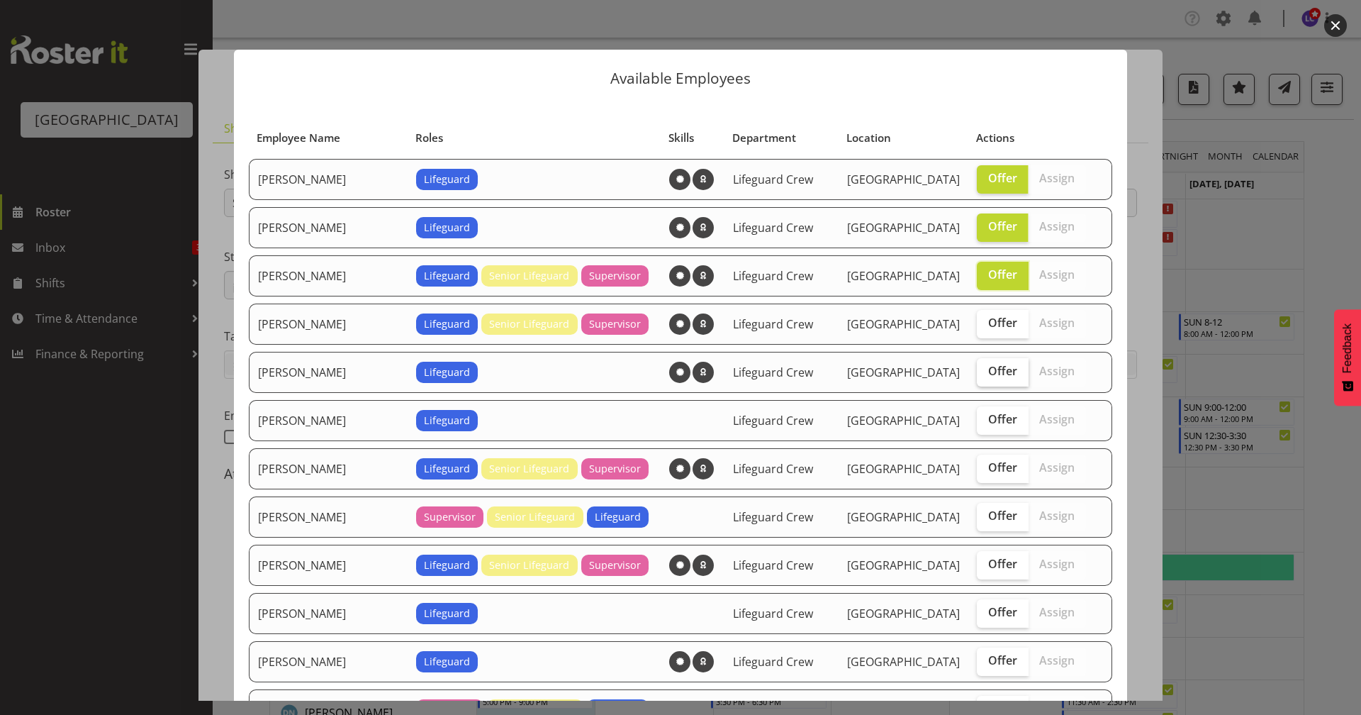
click at [978, 376] on input "Offer" at bounding box center [981, 371] width 9 height 9
click at [978, 379] on label "Offer" at bounding box center [1003, 372] width 52 height 28
click at [978, 376] on input "Offer" at bounding box center [981, 371] width 9 height 9
checkbox input "false"
click at [988, 421] on span "Offer" at bounding box center [1002, 419] width 29 height 14
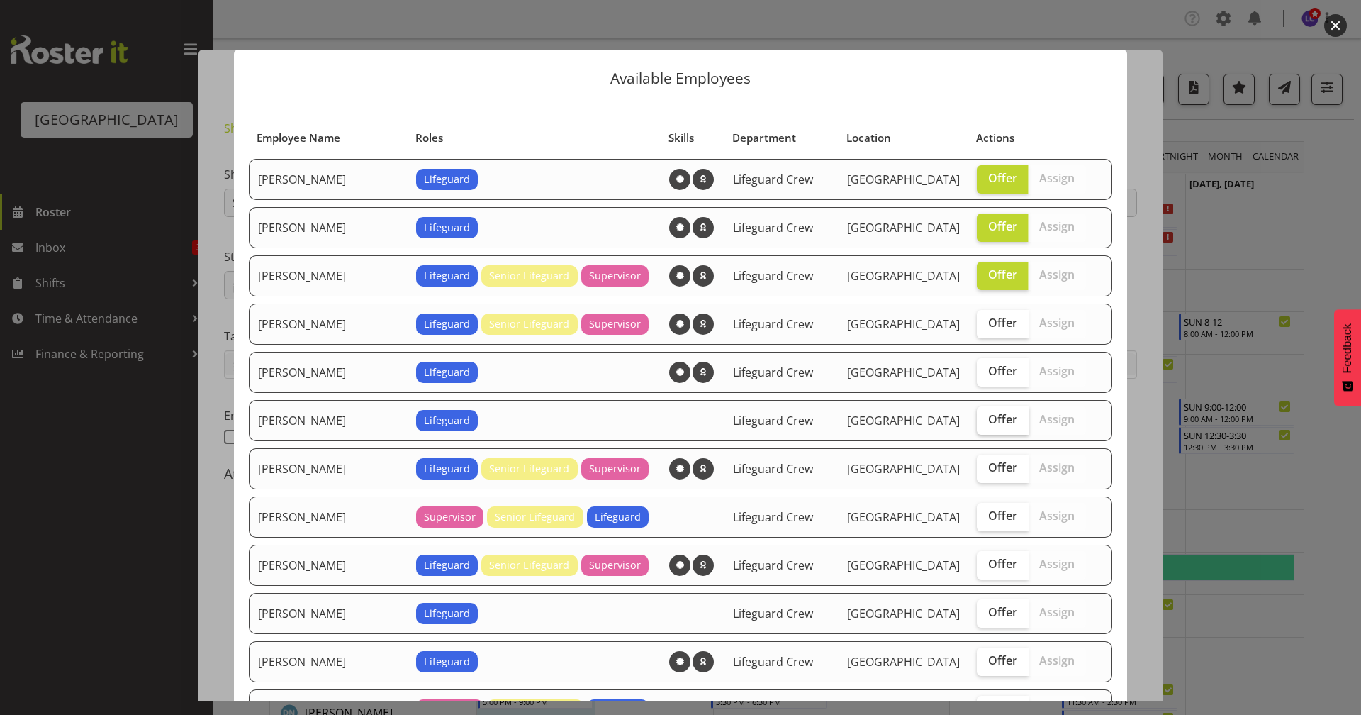
click at [980, 421] on input "Offer" at bounding box center [981, 419] width 9 height 9
checkbox input "true"
click at [988, 465] on span "Offer" at bounding box center [1002, 467] width 29 height 14
click at [985, 465] on input "Offer" at bounding box center [981, 467] width 9 height 9
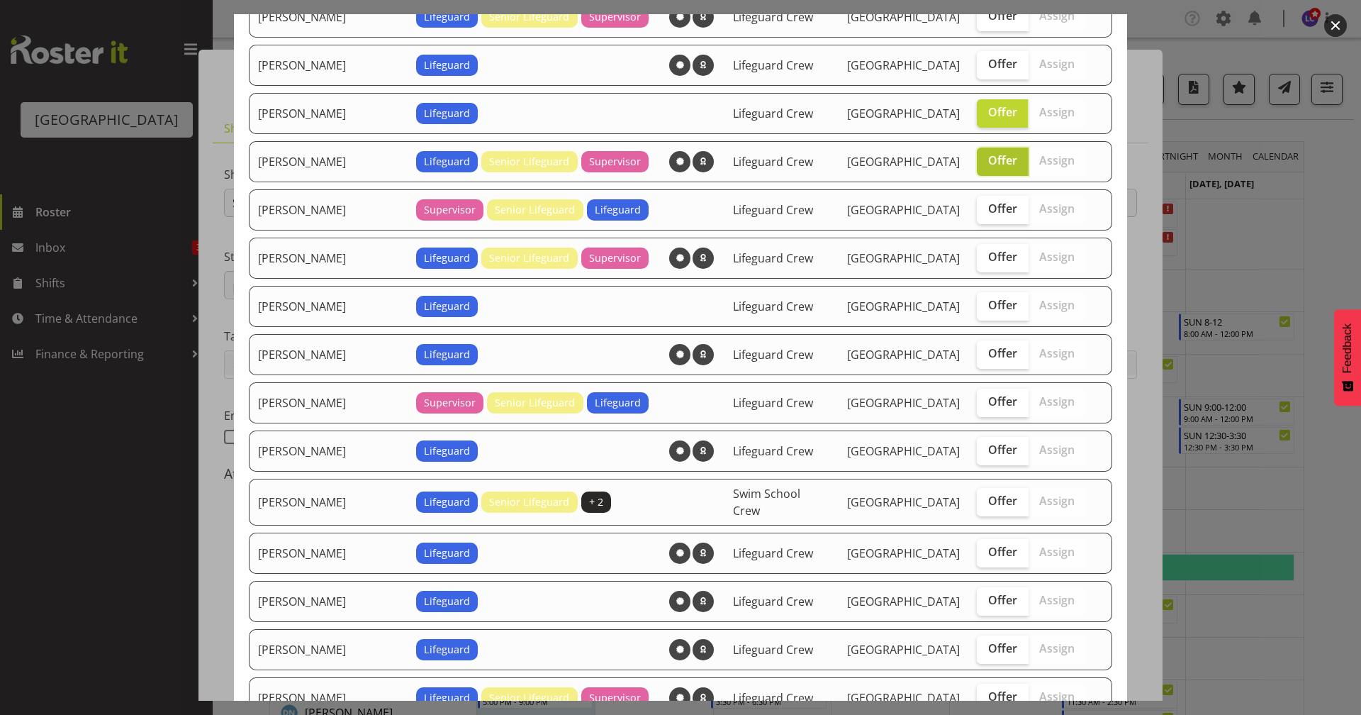
click at [988, 167] on span "Offer" at bounding box center [1002, 160] width 29 height 14
click at [986, 165] on input "Offer" at bounding box center [981, 160] width 9 height 9
checkbox input "false"
click at [988, 203] on span "Offer" at bounding box center [1002, 208] width 29 height 14
click at [986, 204] on input "Offer" at bounding box center [981, 208] width 9 height 9
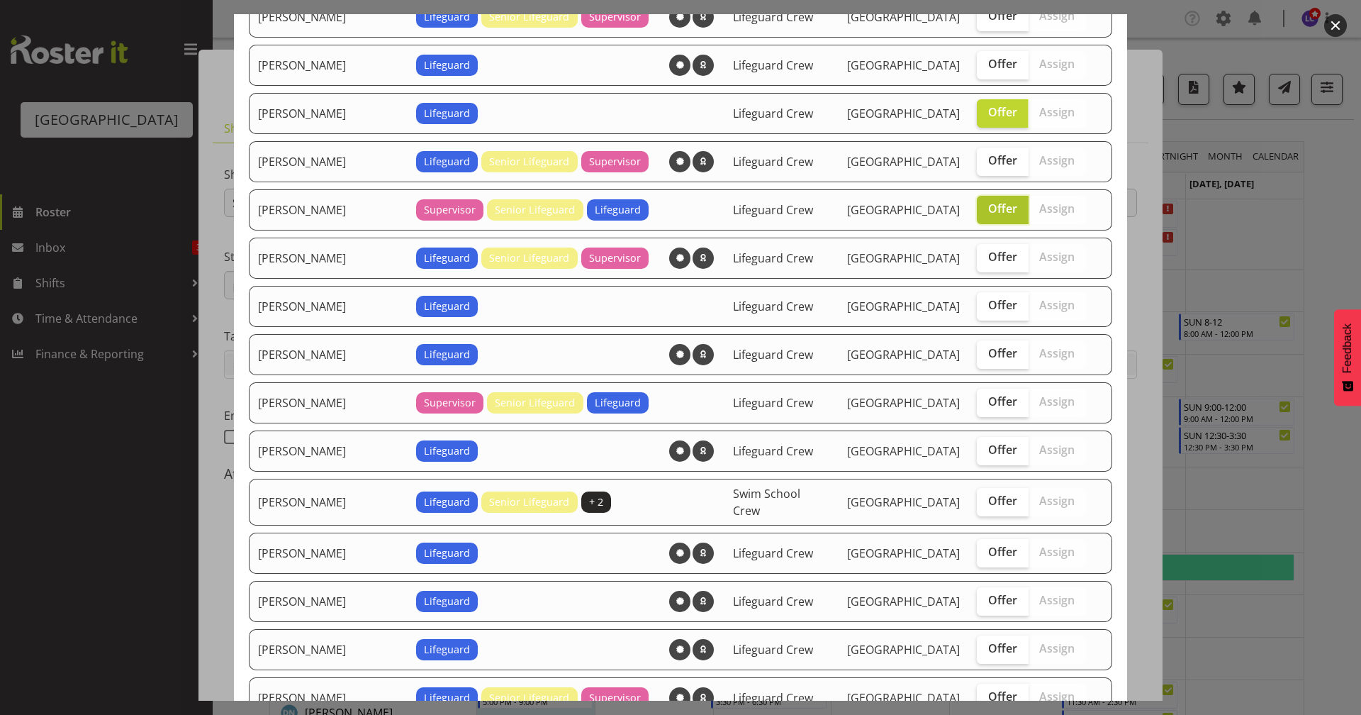
click at [988, 218] on label "Offer" at bounding box center [1003, 210] width 52 height 28
click at [986, 213] on input "Offer" at bounding box center [981, 208] width 9 height 9
checkbox input "false"
click at [988, 258] on span "Offer" at bounding box center [1002, 257] width 29 height 14
click at [986, 258] on input "Offer" at bounding box center [981, 256] width 9 height 9
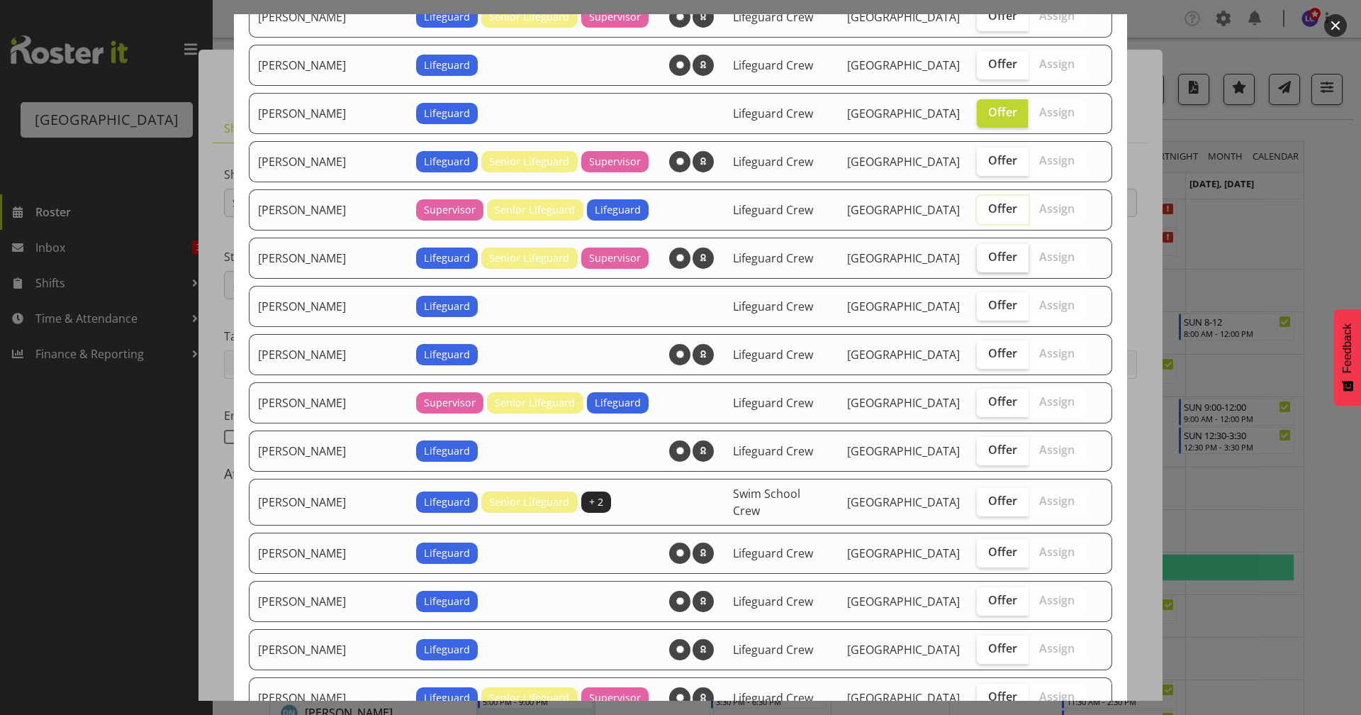
checkbox input "true"
click at [988, 308] on span "Offer" at bounding box center [1002, 305] width 29 height 14
click at [986, 308] on input "Offer" at bounding box center [981, 305] width 9 height 9
checkbox input "true"
click at [988, 452] on span "Offer" at bounding box center [1002, 449] width 29 height 14
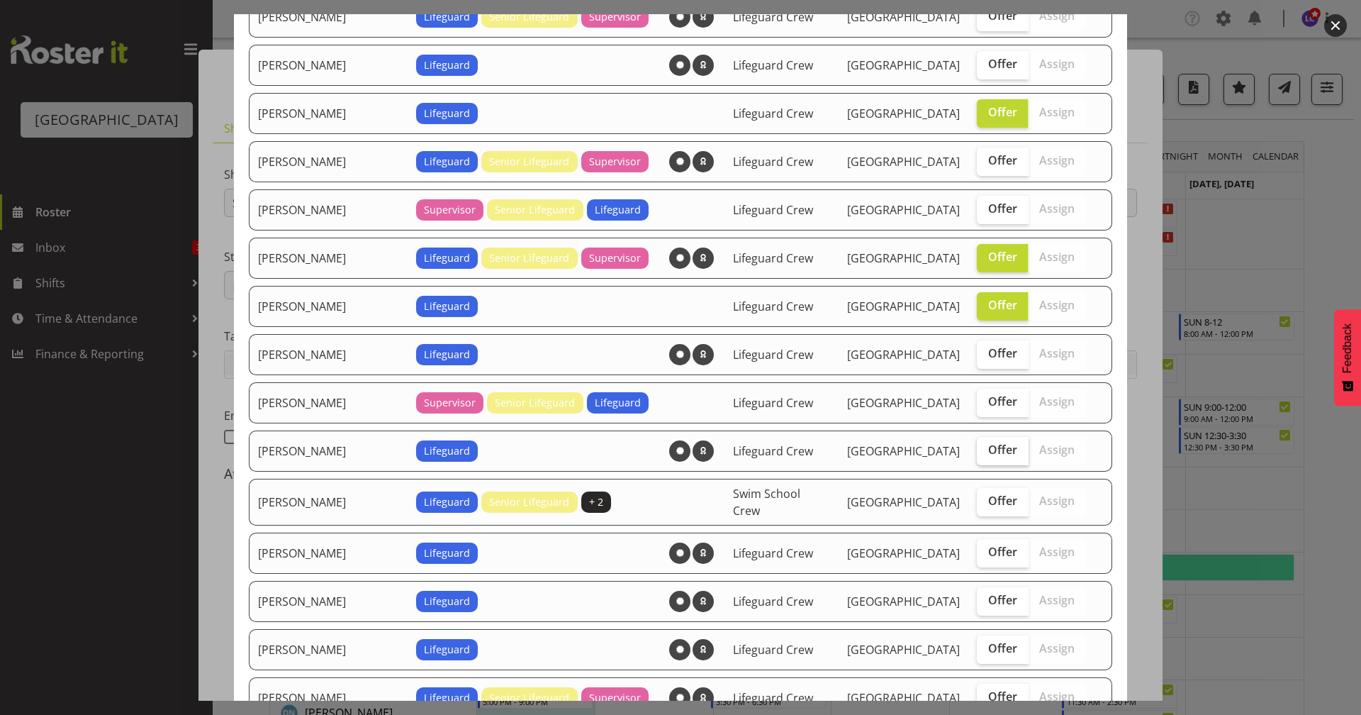
click at [984, 452] on input "Offer" at bounding box center [981, 449] width 9 height 9
checkbox input "true"
click at [991, 512] on label "Offer" at bounding box center [1003, 502] width 52 height 28
click at [986, 506] on input "Offer" at bounding box center [981, 500] width 9 height 9
checkbox input "true"
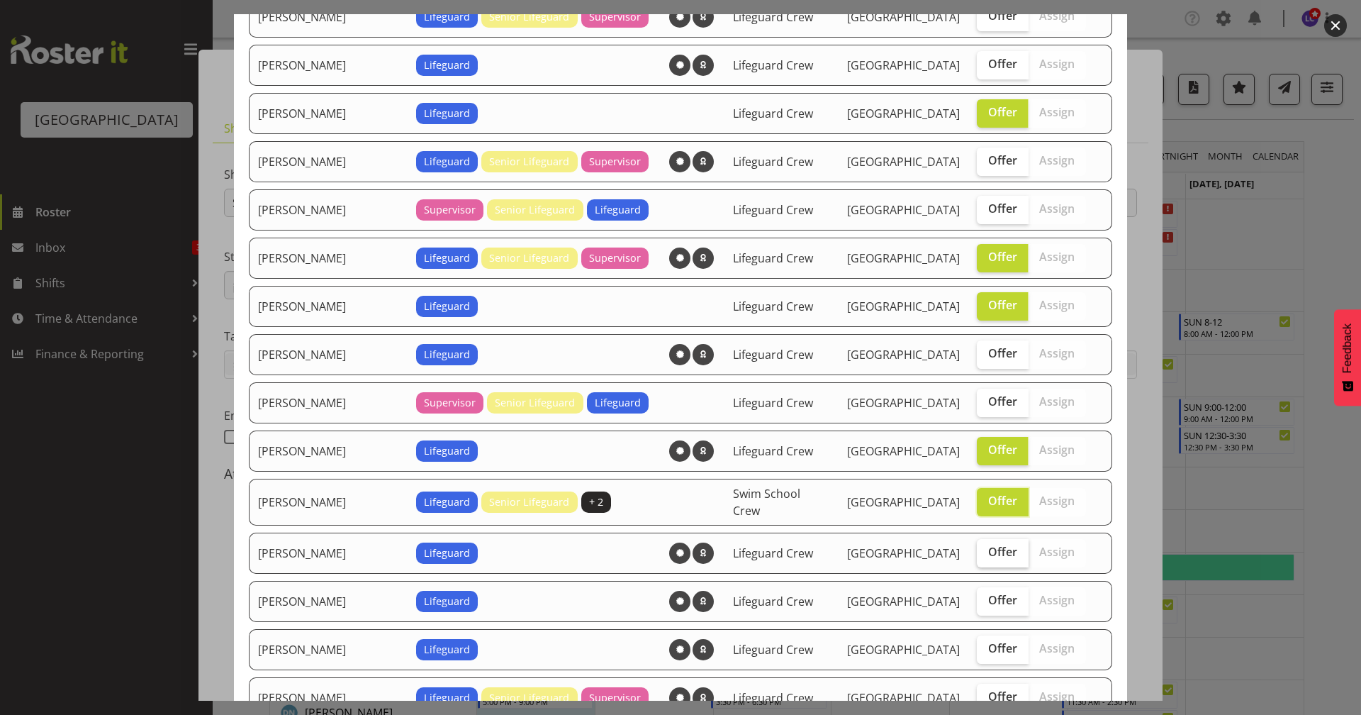
click at [988, 549] on span "Offer" at bounding box center [1002, 552] width 29 height 14
click at [986, 549] on input "Offer" at bounding box center [981, 551] width 9 height 9
checkbox input "true"
click at [988, 594] on span "Offer" at bounding box center [1002, 600] width 29 height 14
click at [980, 596] on input "Offer" at bounding box center [981, 600] width 9 height 9
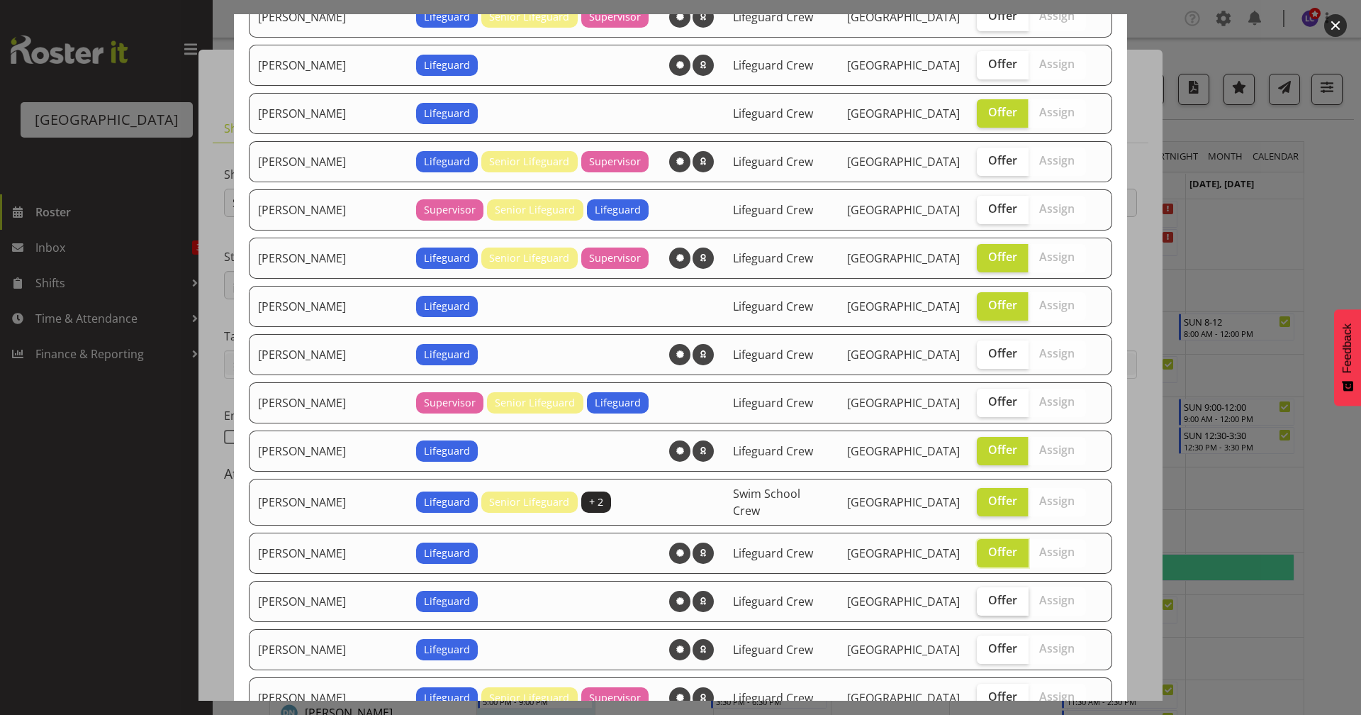
checkbox input "true"
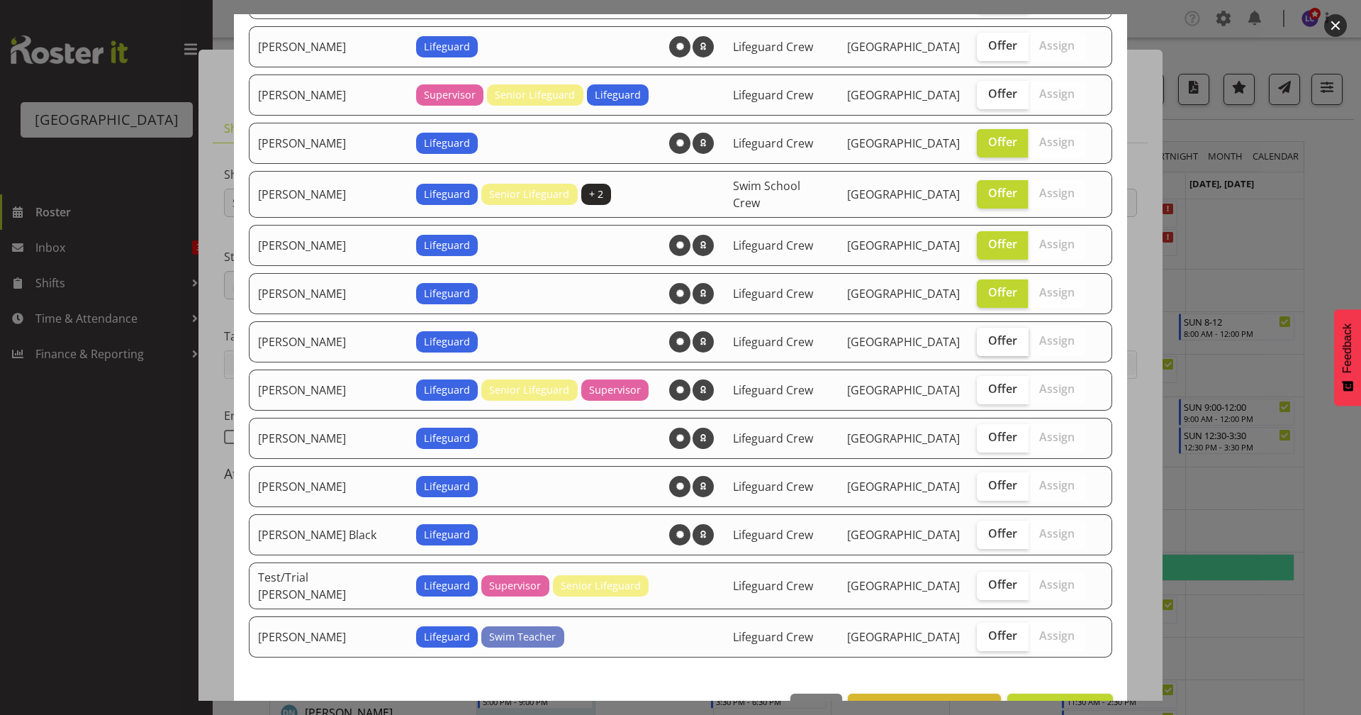
click at [988, 333] on span "Offer" at bounding box center [1002, 340] width 29 height 14
click at [978, 336] on input "Offer" at bounding box center [981, 340] width 9 height 9
checkbox input "true"
click at [988, 387] on span "Offer" at bounding box center [1002, 388] width 29 height 14
click at [977, 387] on input "Offer" at bounding box center [981, 388] width 9 height 9
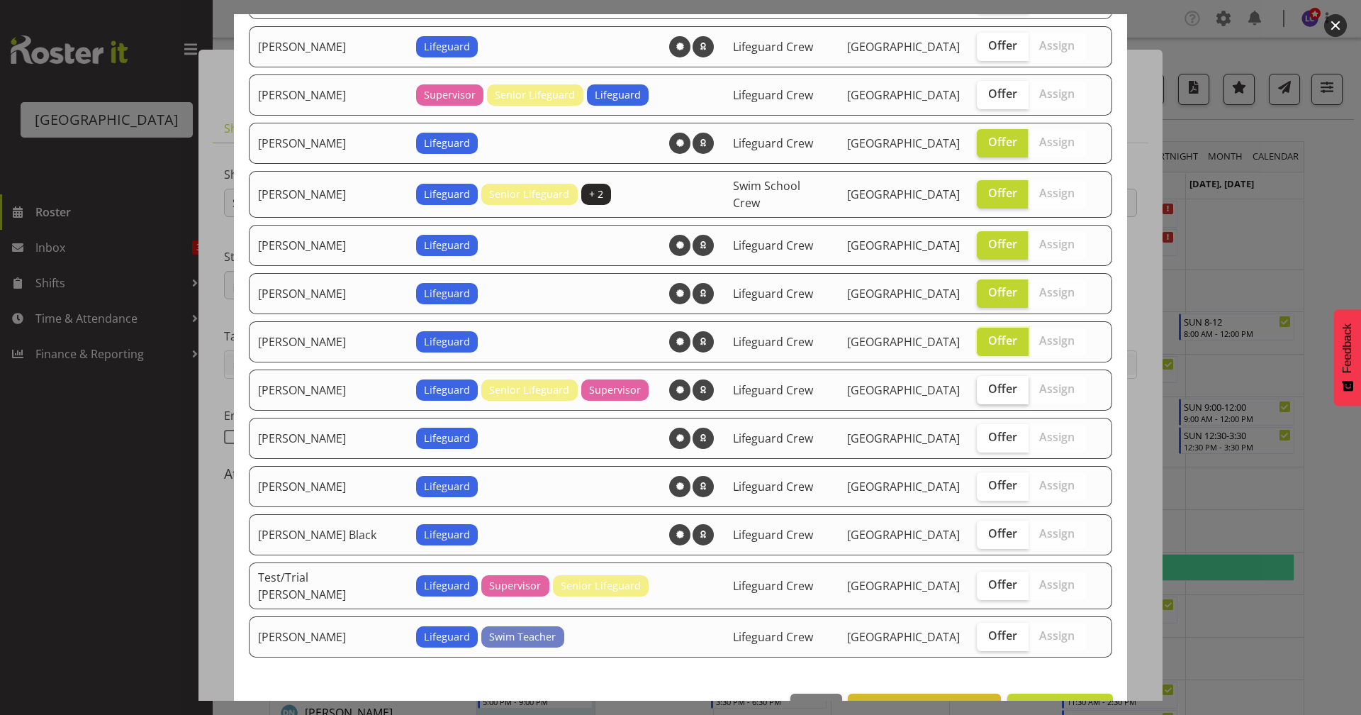
checkbox input "true"
click at [981, 440] on label "Offer" at bounding box center [1003, 438] width 52 height 28
click at [981, 440] on input "Offer" at bounding box center [981, 436] width 9 height 9
checkbox input "true"
click at [988, 484] on span "Offer" at bounding box center [1002, 485] width 29 height 14
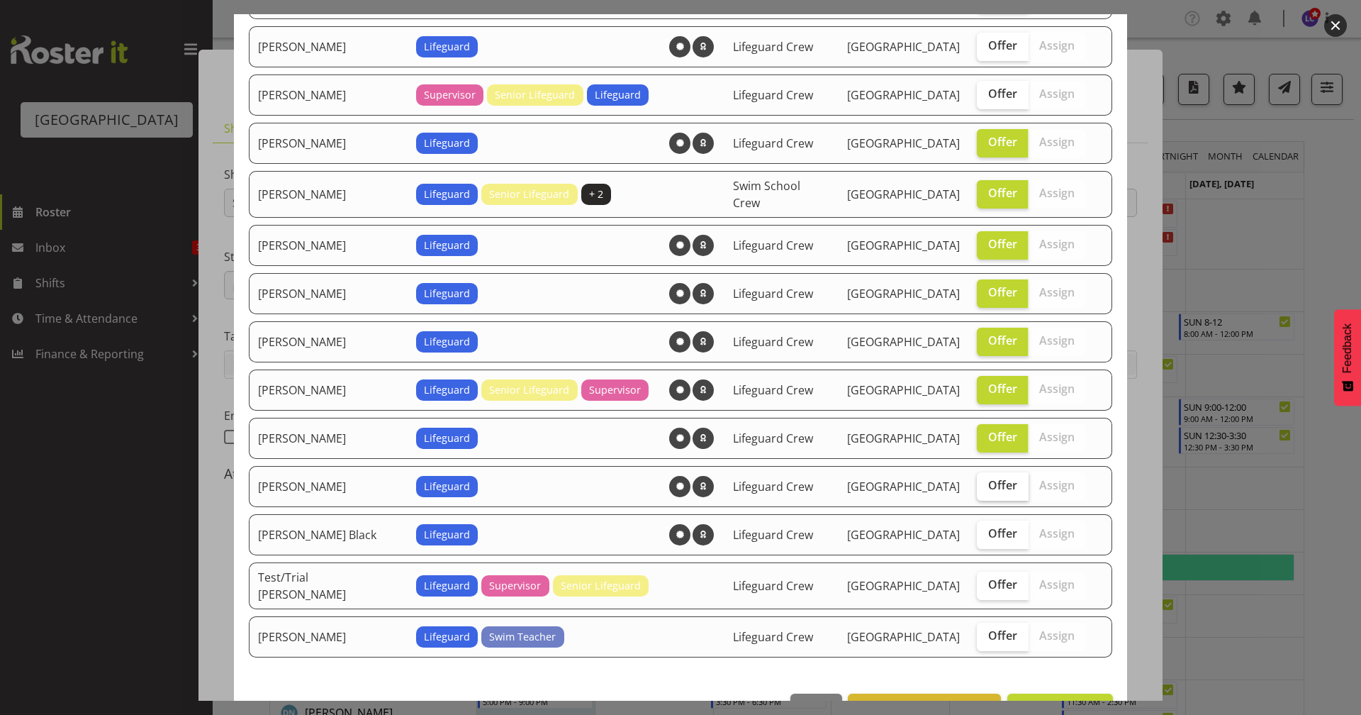
click at [981, 484] on input "Offer" at bounding box center [981, 485] width 9 height 9
checkbox input "true"
click at [988, 531] on span "Offer" at bounding box center [1002, 533] width 29 height 14
click at [978, 531] on input "Offer" at bounding box center [981, 533] width 9 height 9
click at [988, 526] on span "Offer" at bounding box center [1002, 533] width 29 height 14
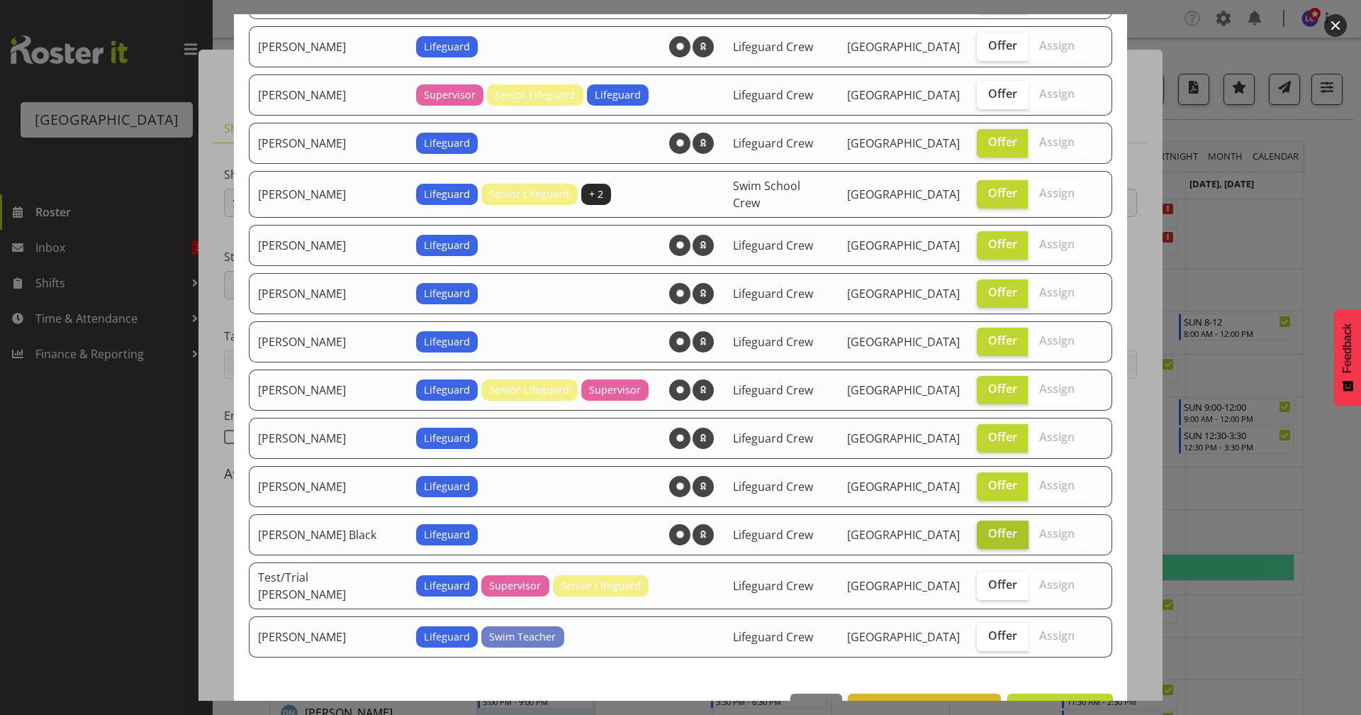
click at [983, 529] on input "Offer" at bounding box center [981, 533] width 9 height 9
checkbox input "false"
click at [988, 622] on label "Offer" at bounding box center [1003, 637] width 52 height 28
click at [986, 622] on input "Offer" at bounding box center [981, 635] width 9 height 9
checkbox input "true"
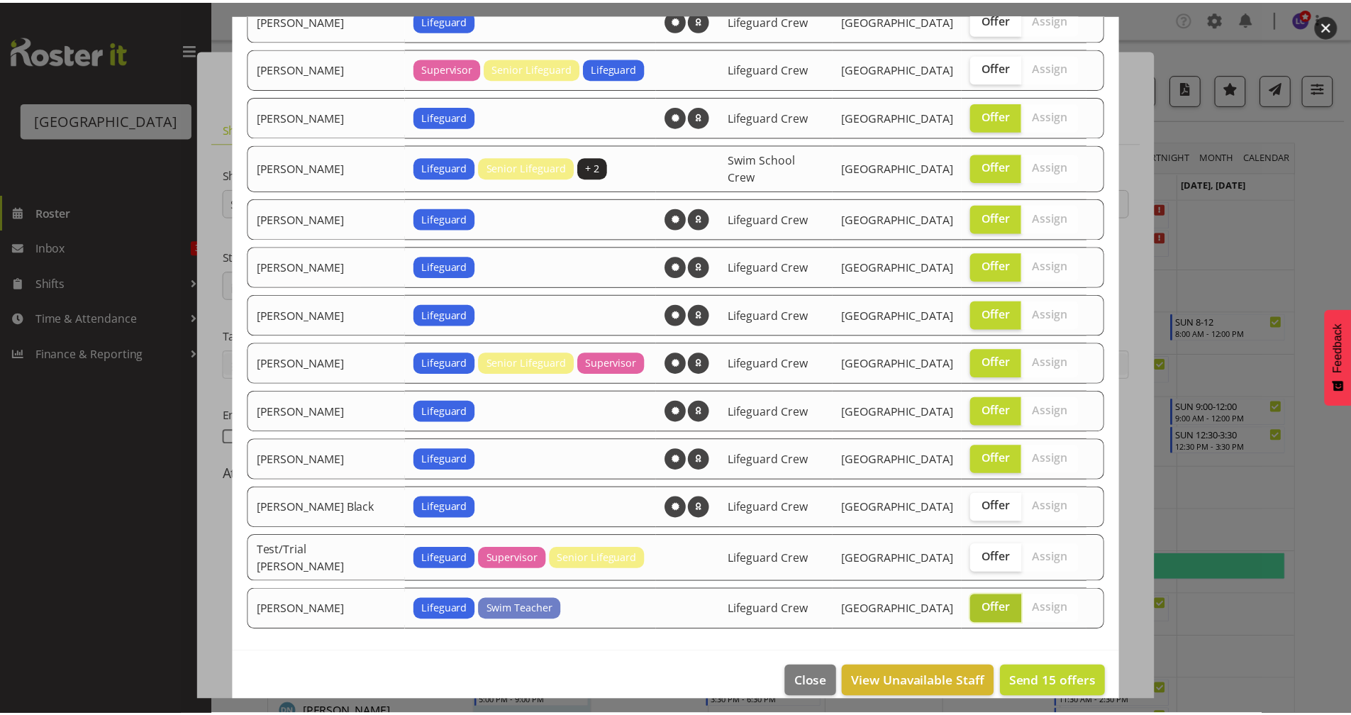
scroll to position [649, 0]
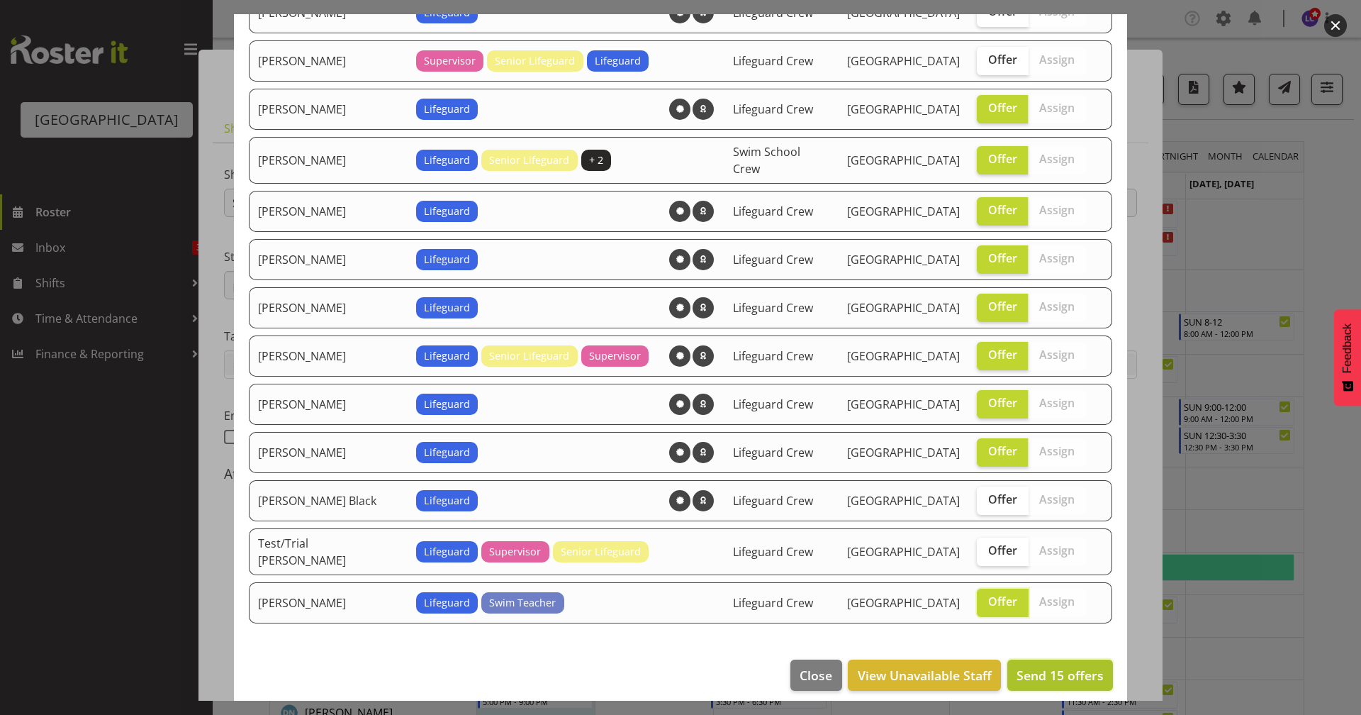
click at [1042, 622] on span "Send 15 offers" at bounding box center [1060, 674] width 87 height 17
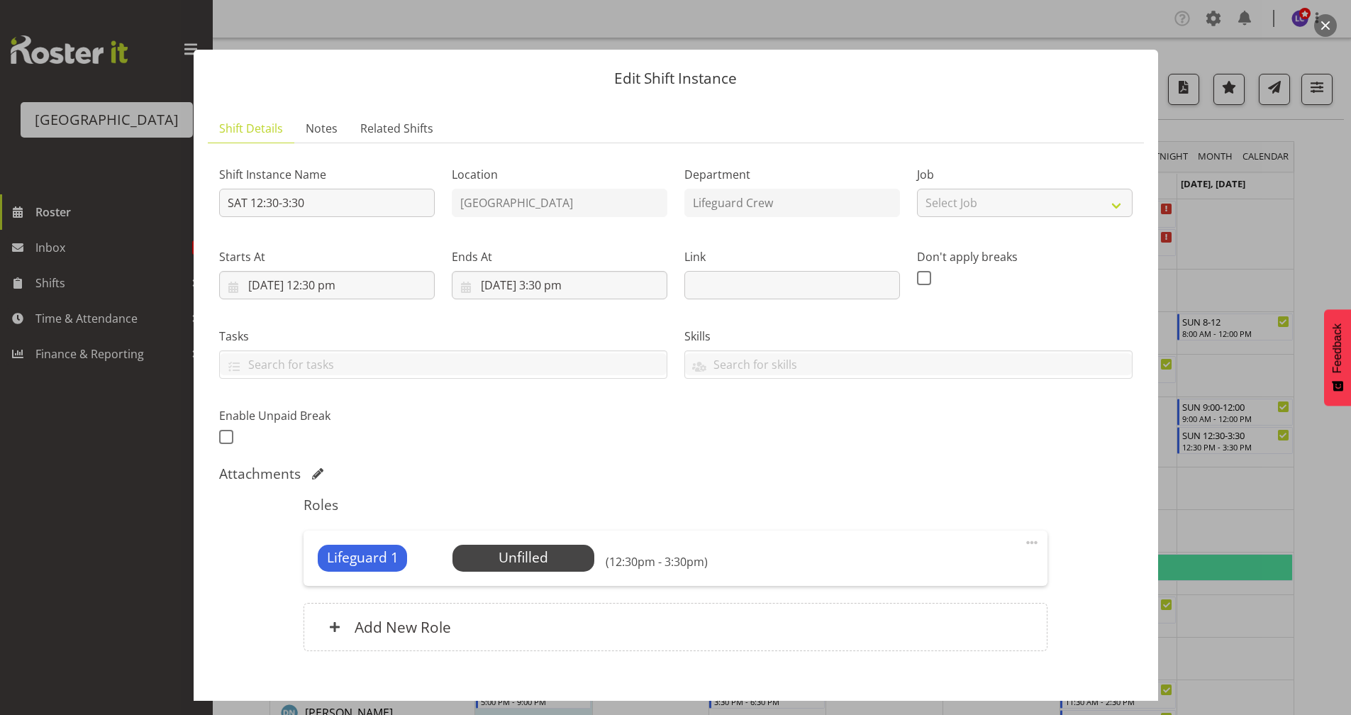
click at [1066, 223] on div at bounding box center [675, 357] width 1351 height 715
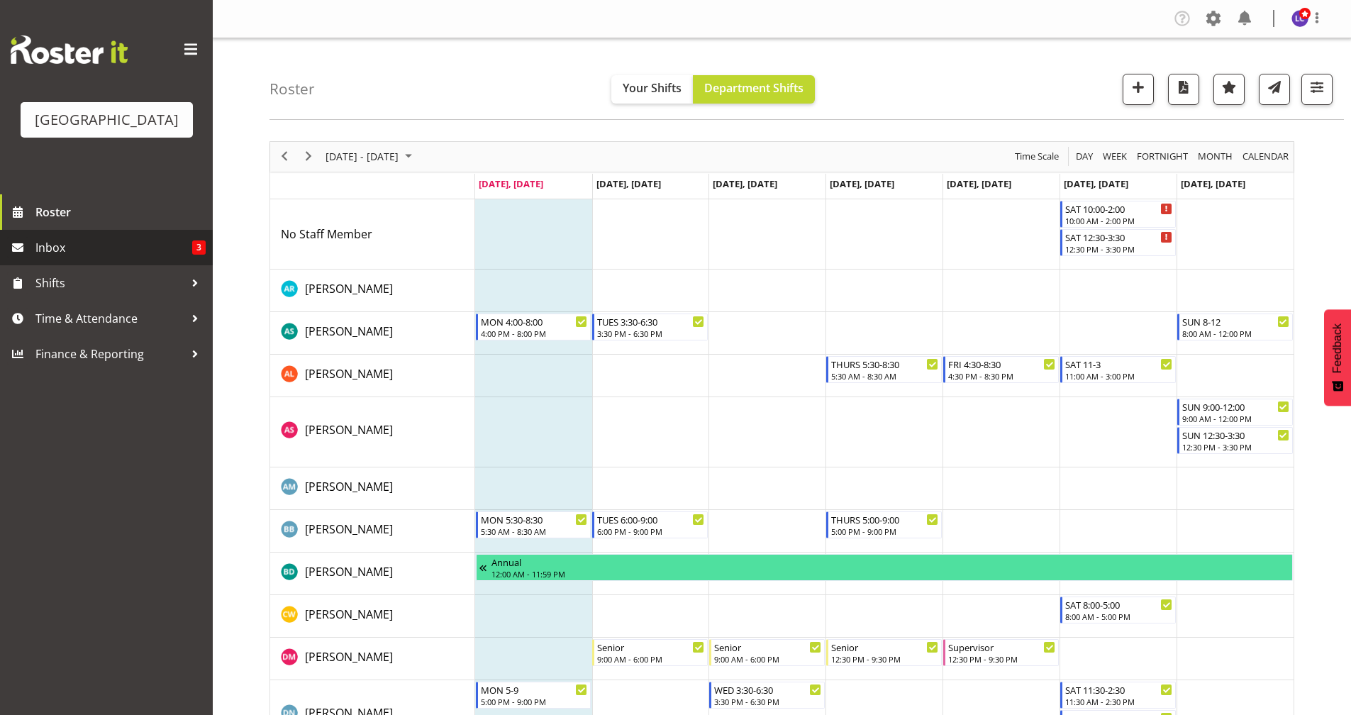
click at [74, 244] on span "Inbox" at bounding box center [113, 247] width 157 height 21
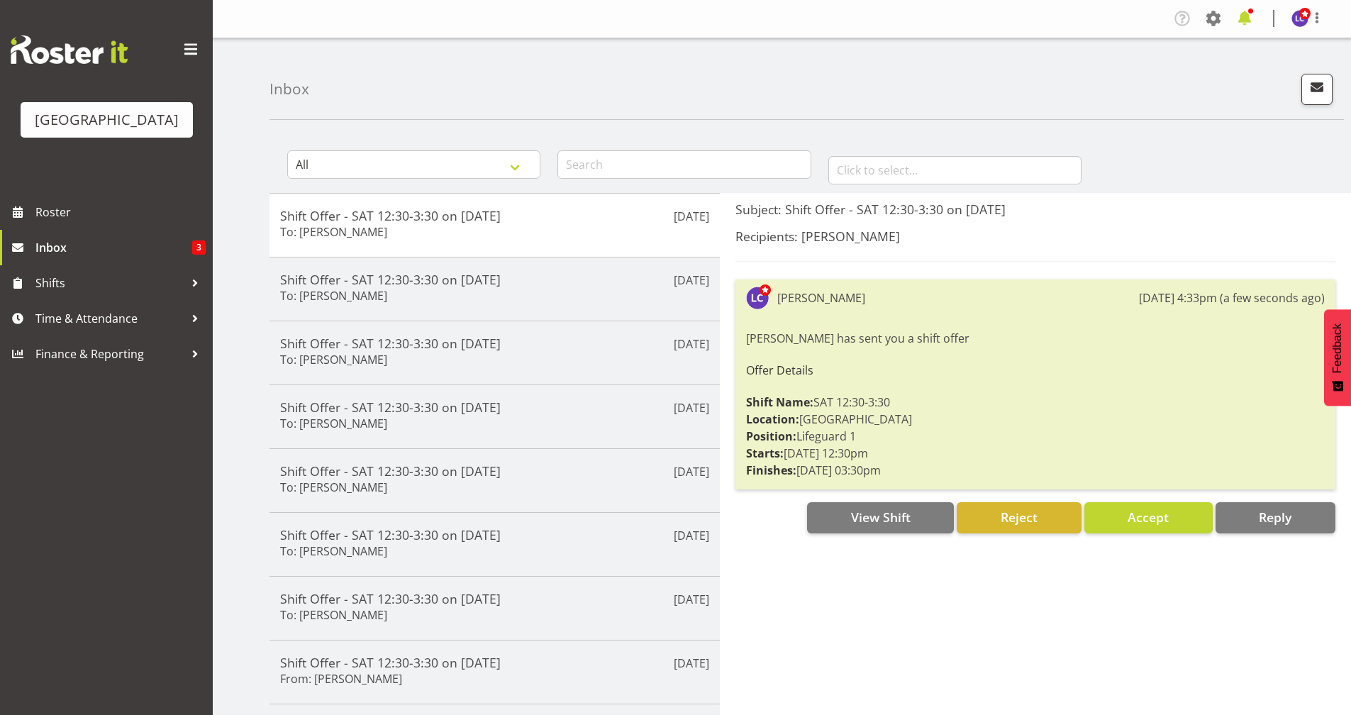
click at [1239, 19] on span at bounding box center [1244, 18] width 23 height 23
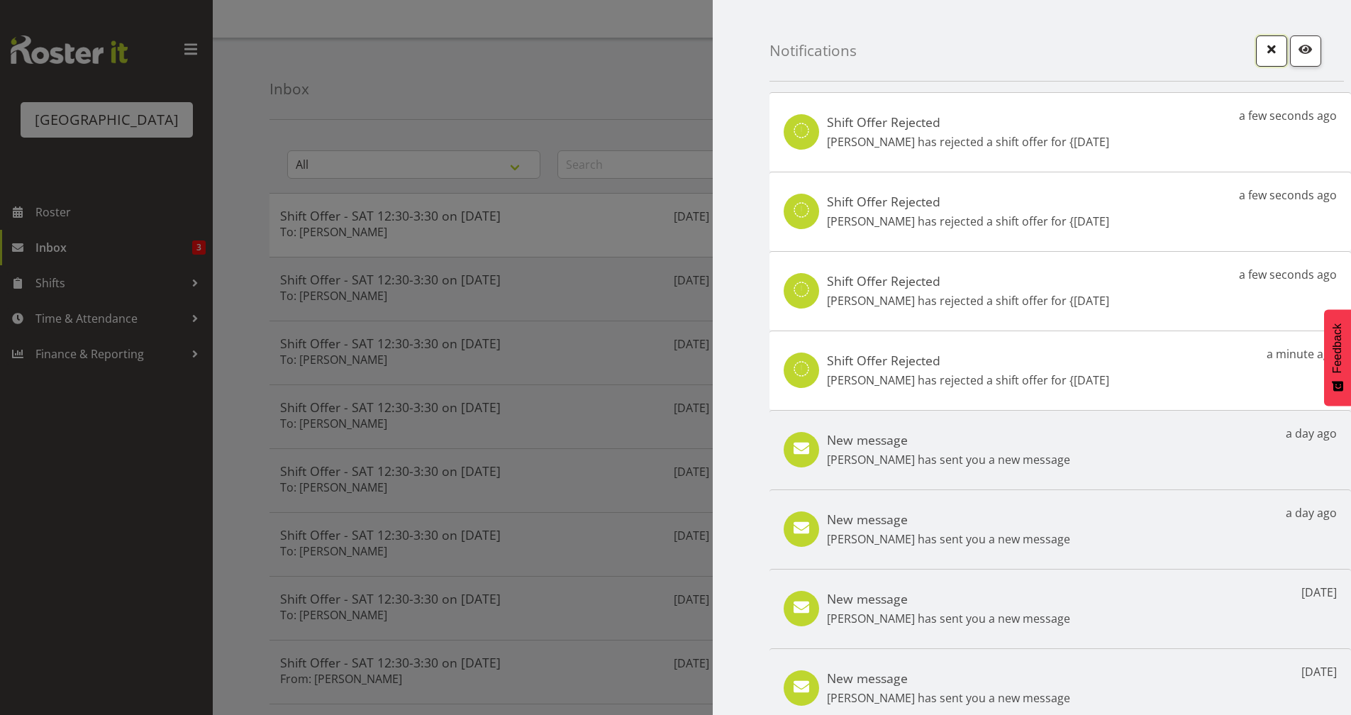
click at [1262, 55] on span "button" at bounding box center [1271, 49] width 18 height 18
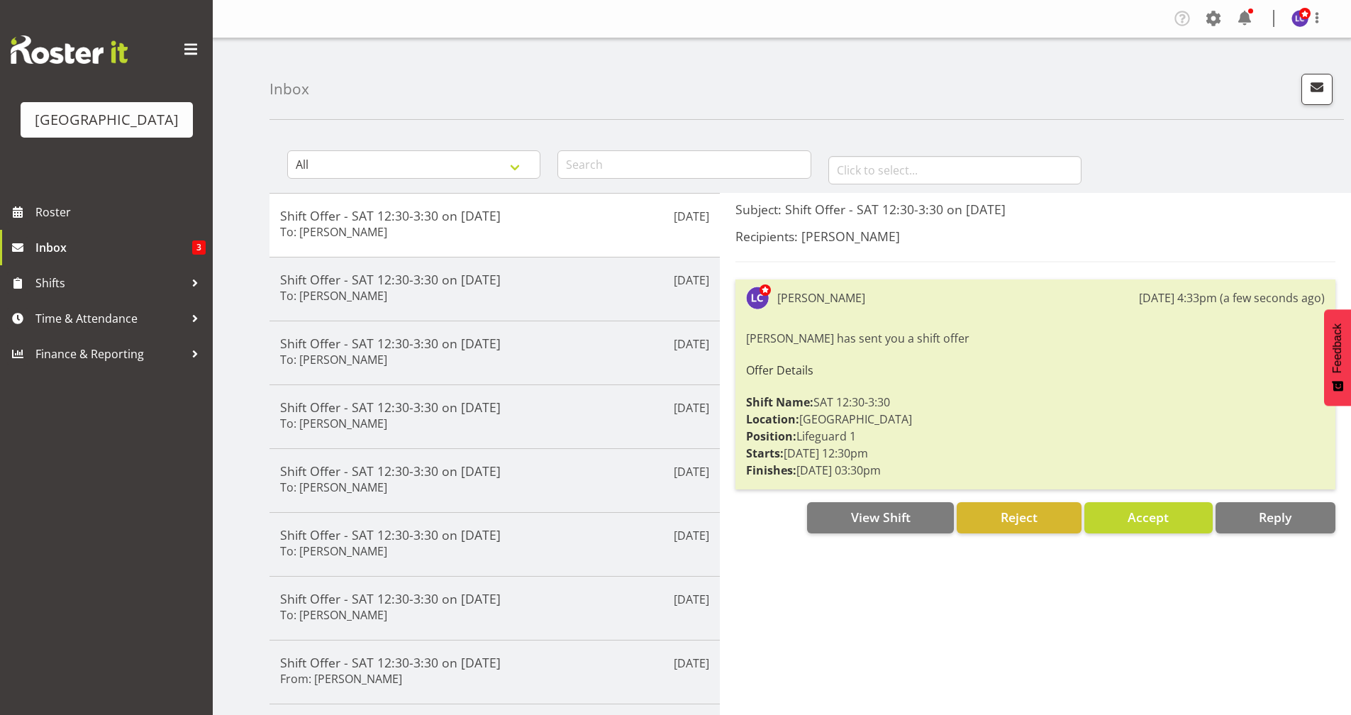
click at [653, 52] on div "Inbox" at bounding box center [806, 79] width 1074 height 82
click at [138, 202] on span "Roster" at bounding box center [120, 211] width 170 height 21
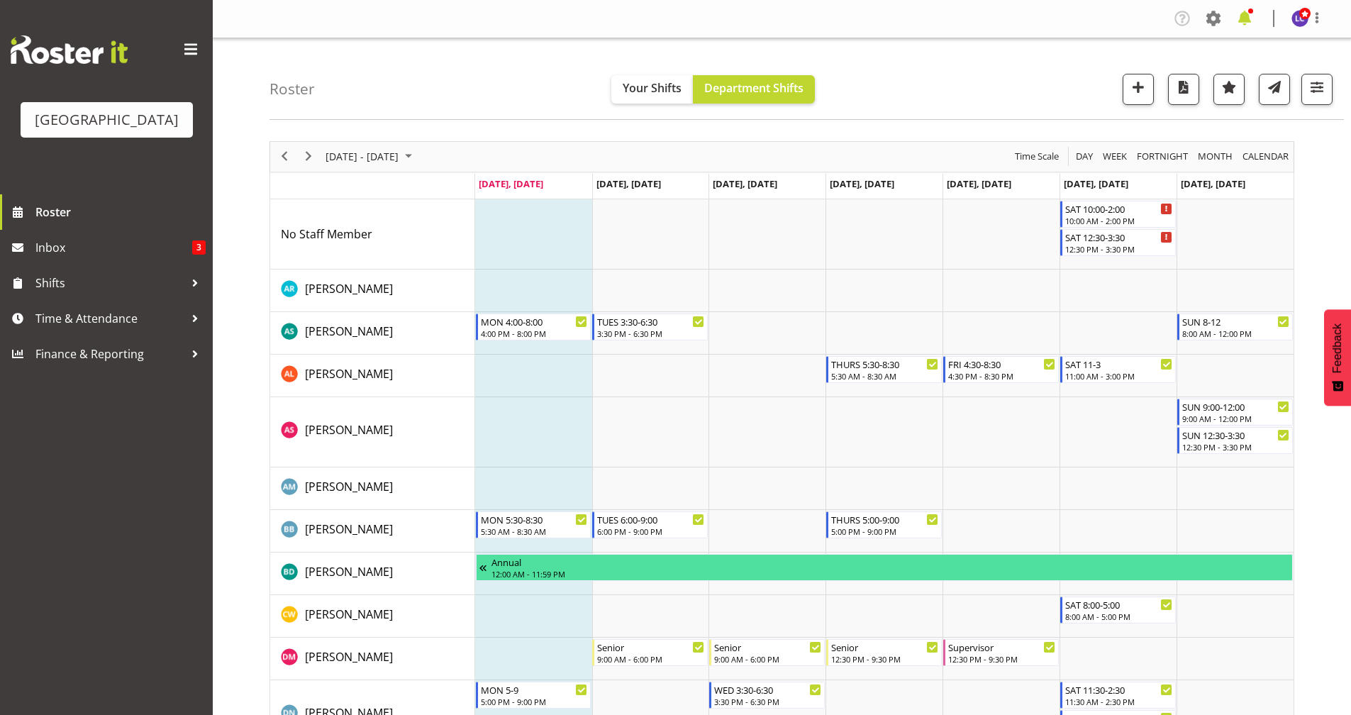
click at [1254, 26] on span at bounding box center [1244, 18] width 23 height 23
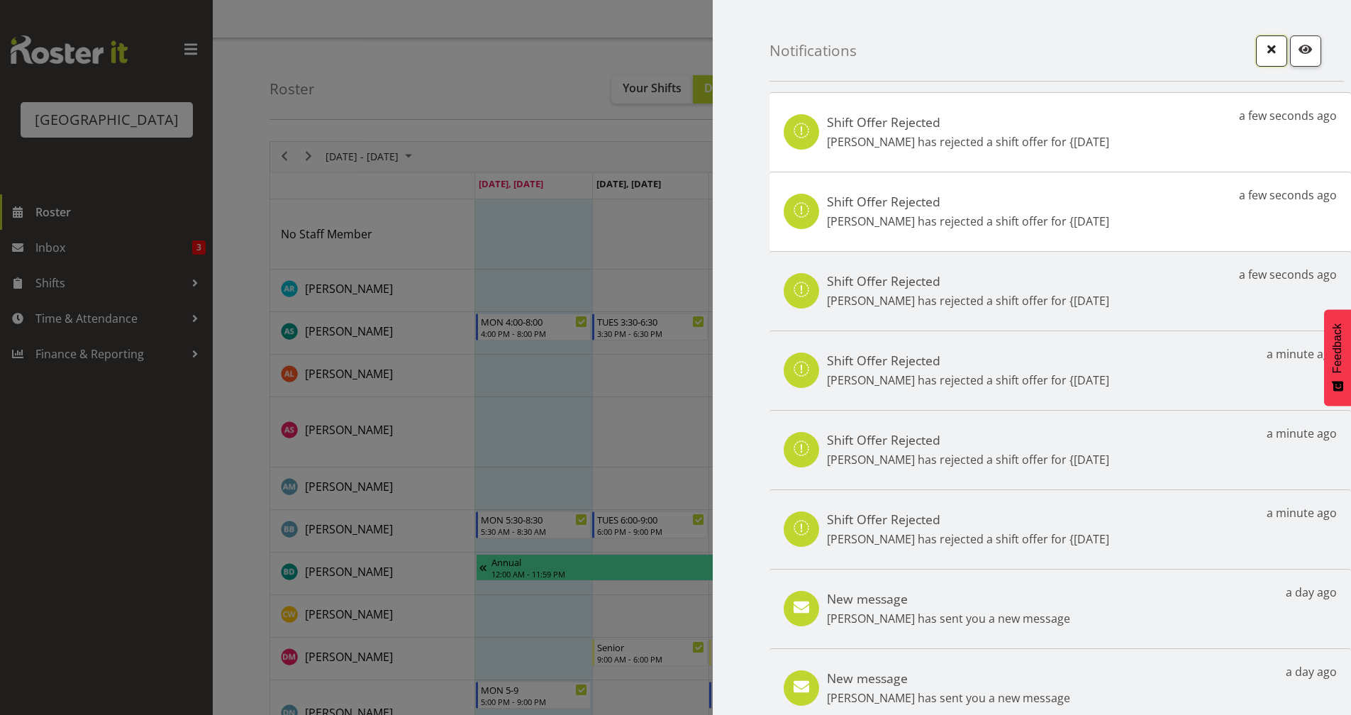
click at [1256, 61] on button "button" at bounding box center [1271, 50] width 31 height 31
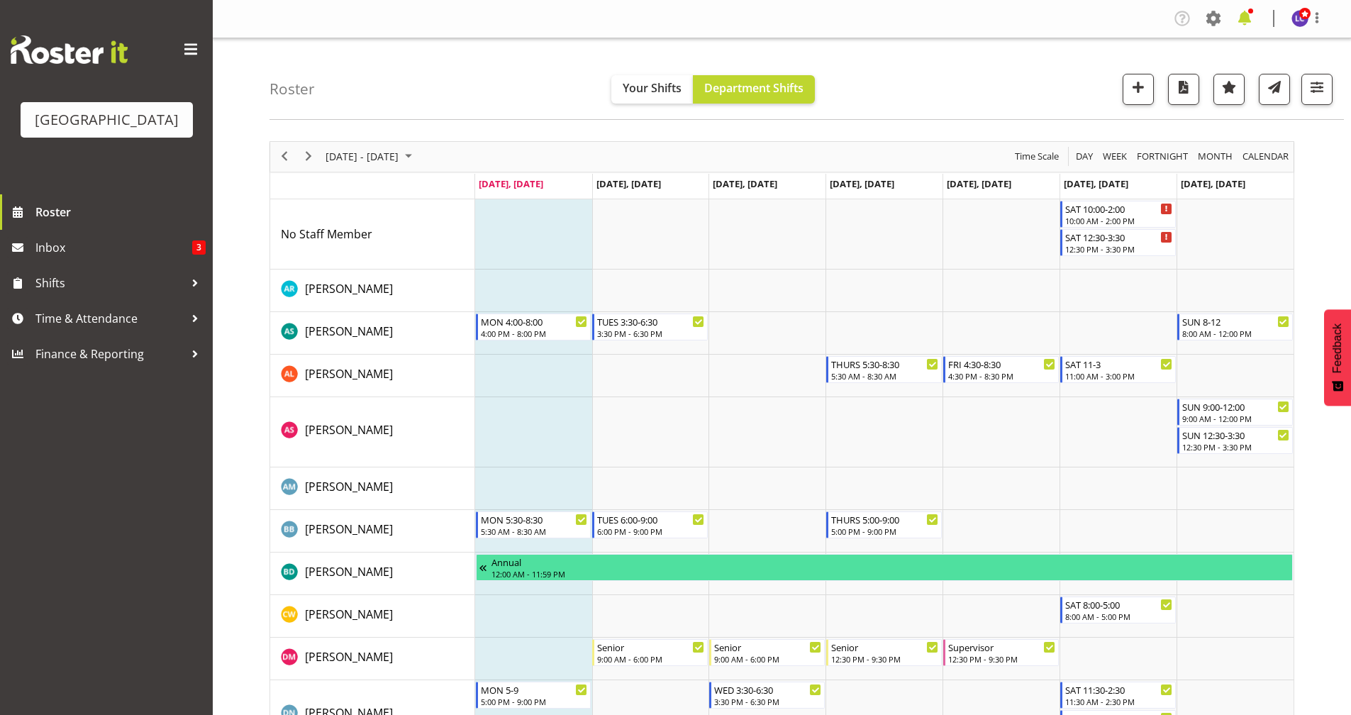
click at [1243, 9] on span at bounding box center [1244, 18] width 23 height 23
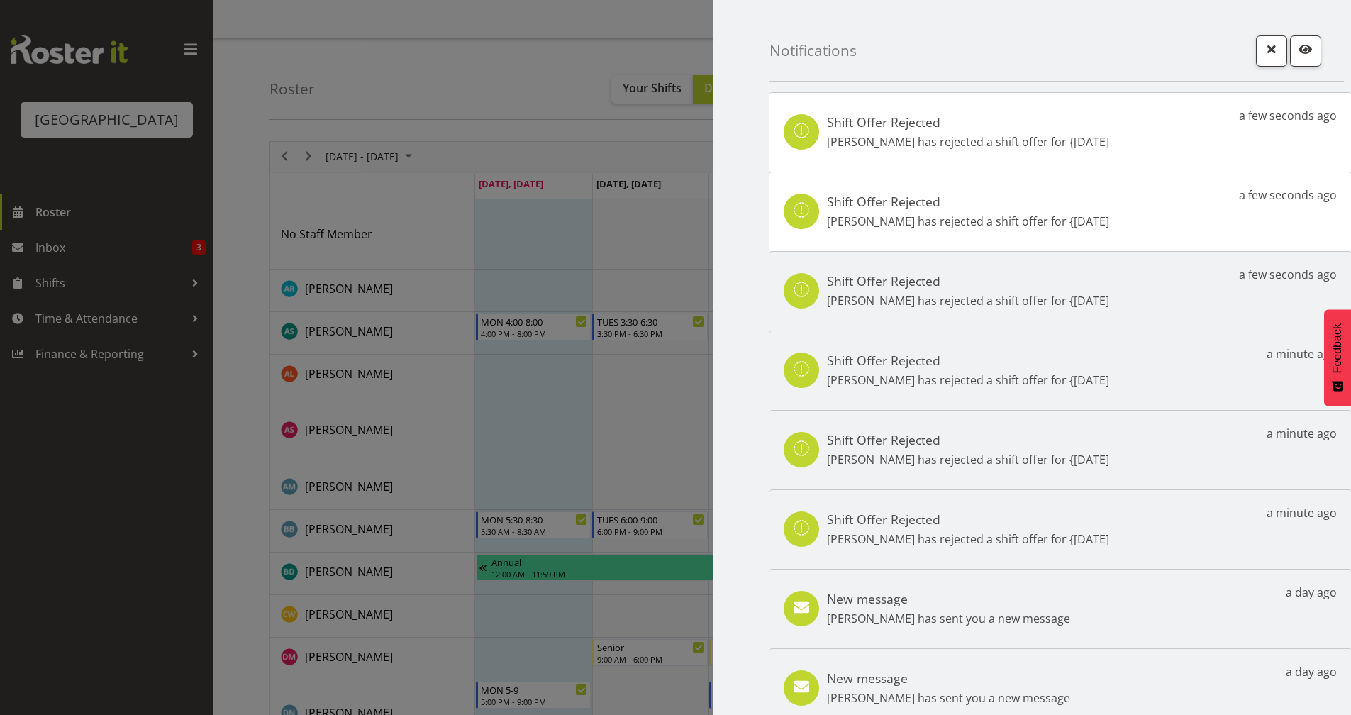
click at [911, 143] on p "[PERSON_NAME] has rejected a shift offer for {[DATE]" at bounding box center [968, 141] width 282 height 17
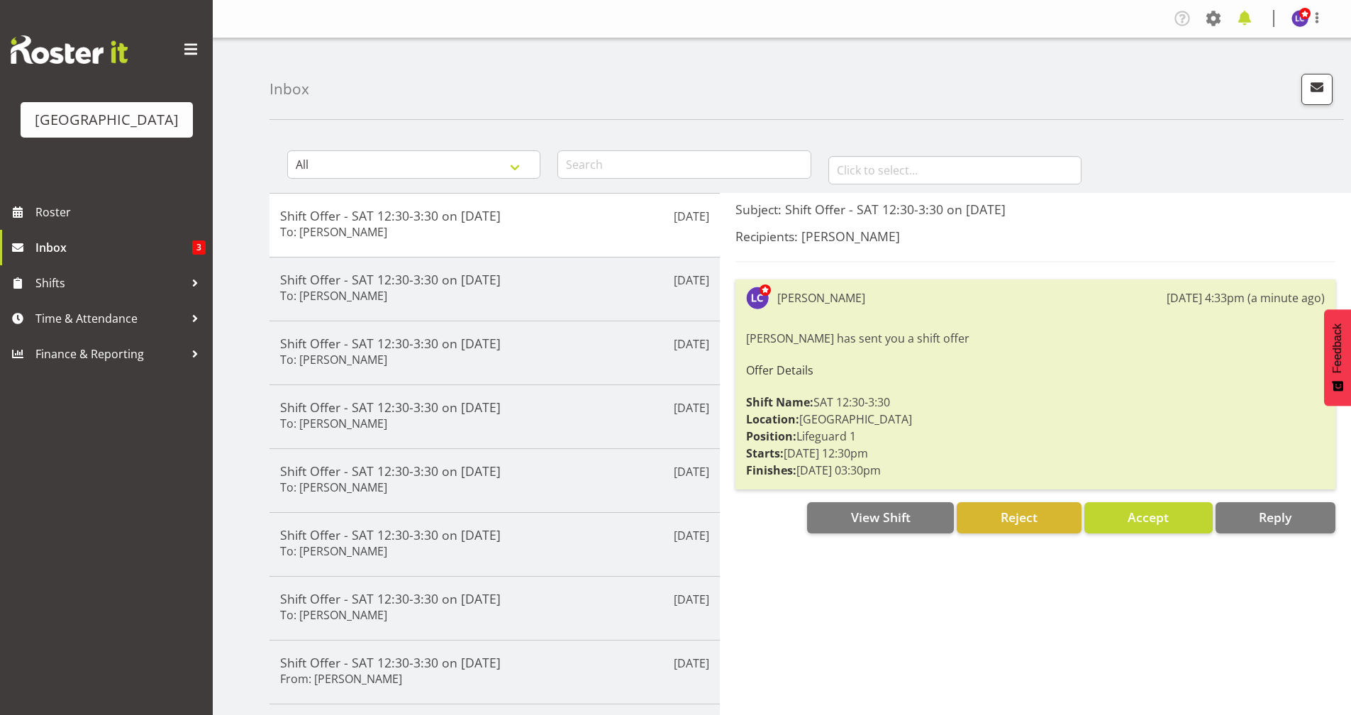
click at [1237, 26] on span at bounding box center [1244, 18] width 23 height 23
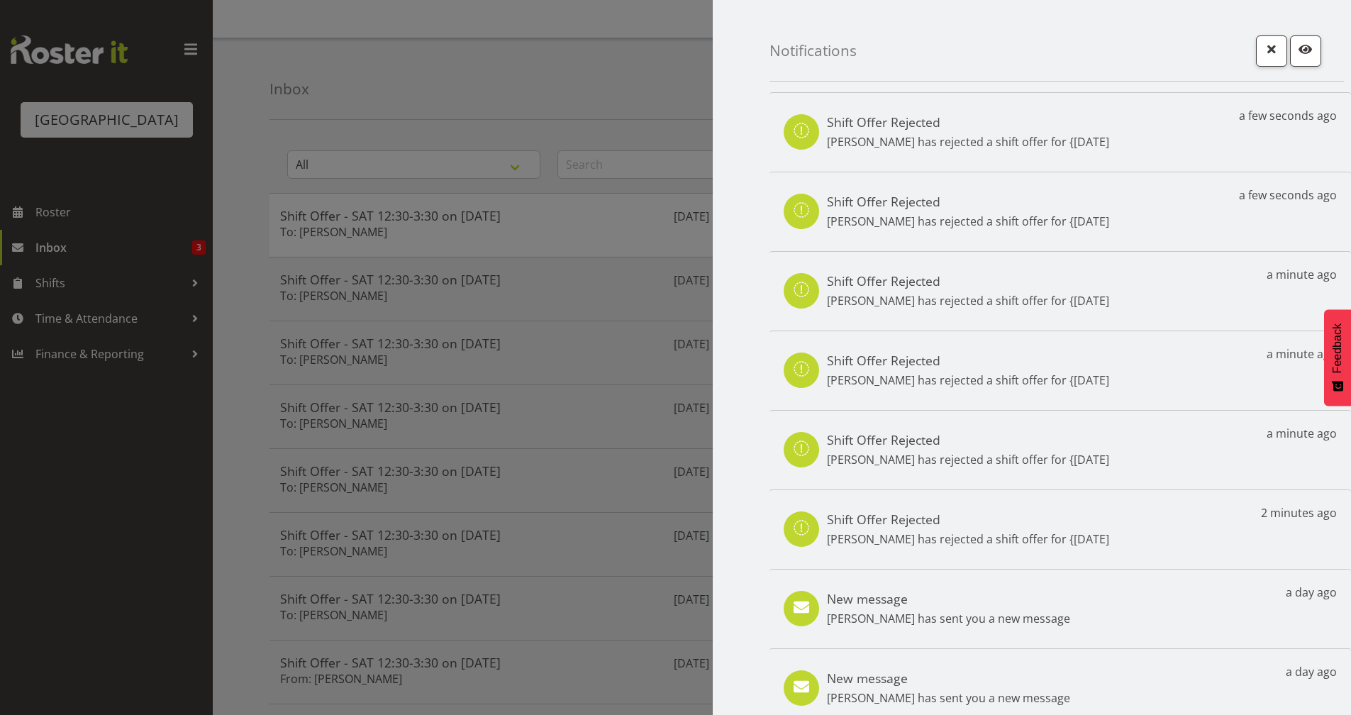
click at [556, 86] on div at bounding box center [675, 357] width 1351 height 715
